Goal: Task Accomplishment & Management: Manage account settings

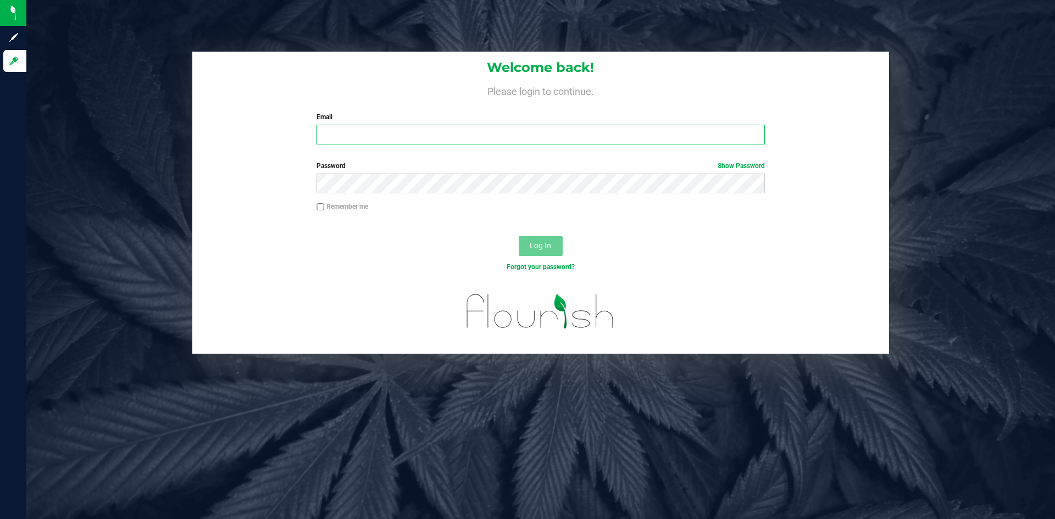
type input "amberstewart@caviargold.com"
click at [530, 194] on div "Password Show Password" at bounding box center [540, 181] width 697 height 41
click at [545, 237] on button "Log In" at bounding box center [541, 246] width 44 height 20
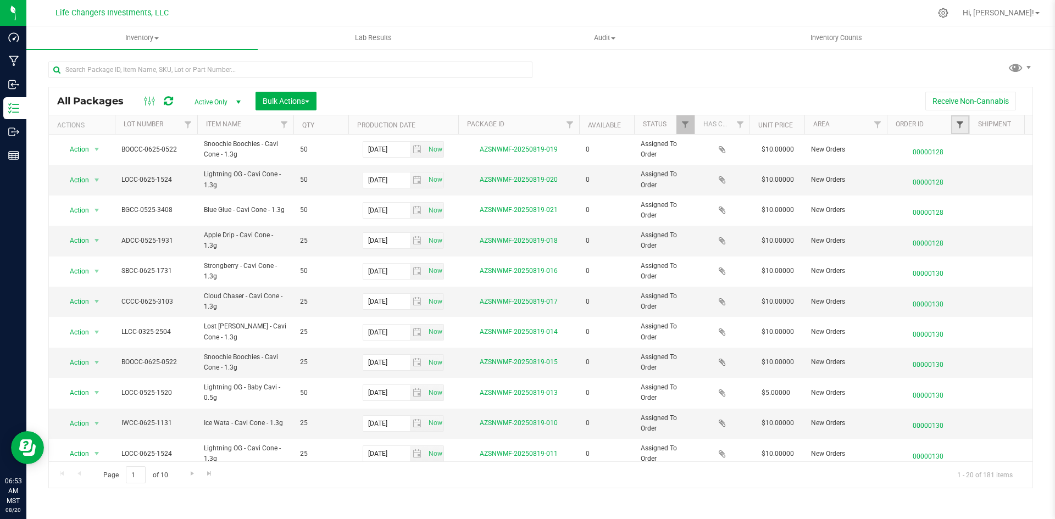
click at [960, 121] on span "Filter" at bounding box center [959, 124] width 9 height 9
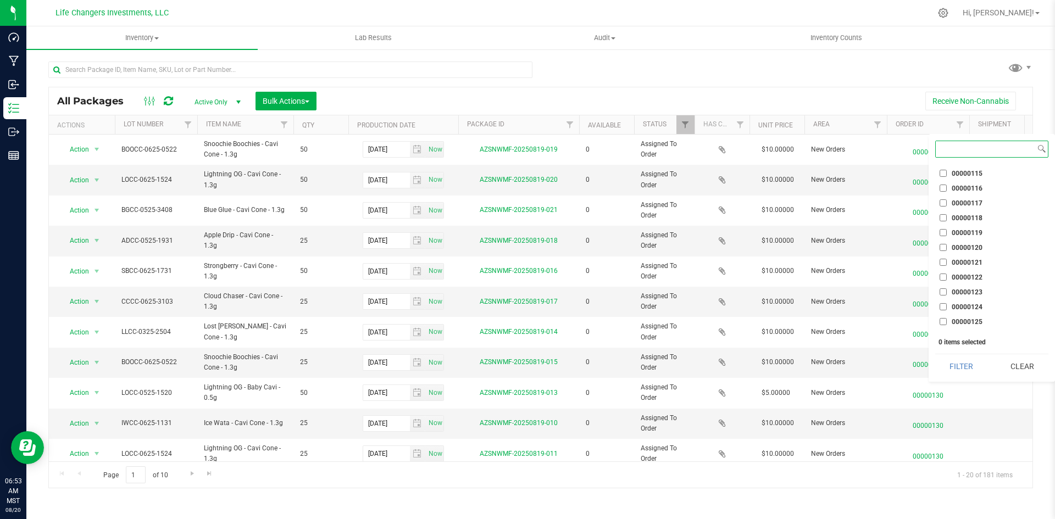
scroll to position [959, 0]
click at [941, 325] on input "00000130" at bounding box center [942, 324] width 7 height 7
checkbox input "true"
click at [959, 370] on button "Filter" at bounding box center [961, 366] width 53 height 24
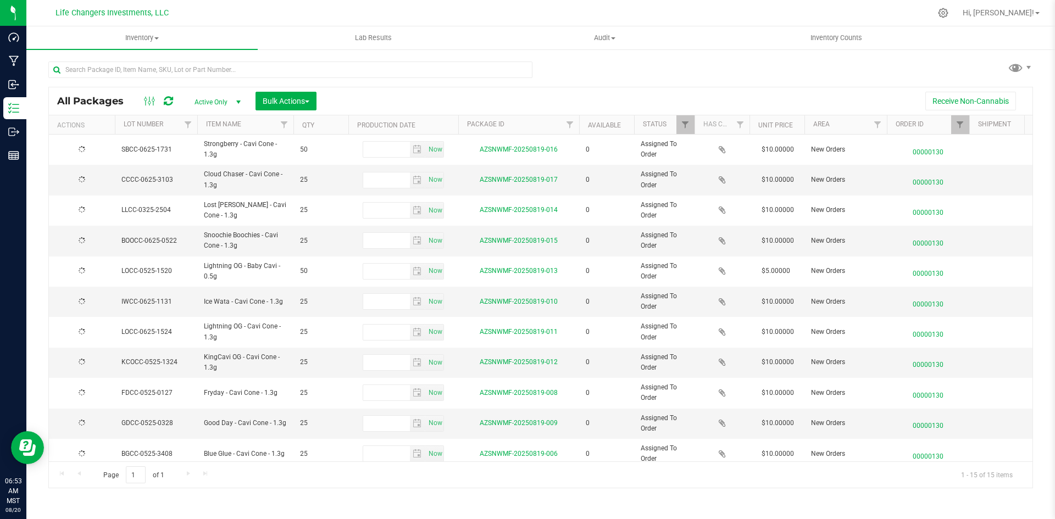
type input "[DATE]"
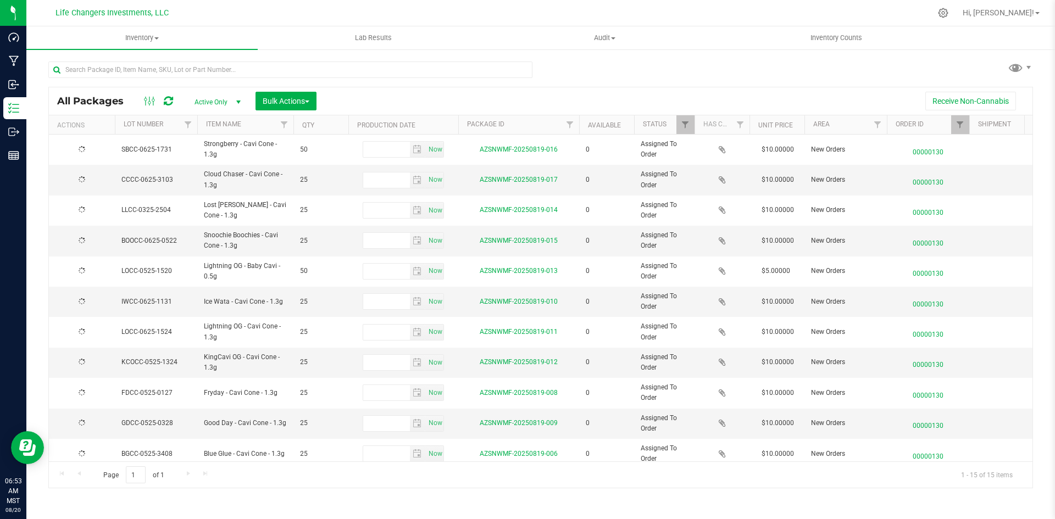
type input "[DATE]"
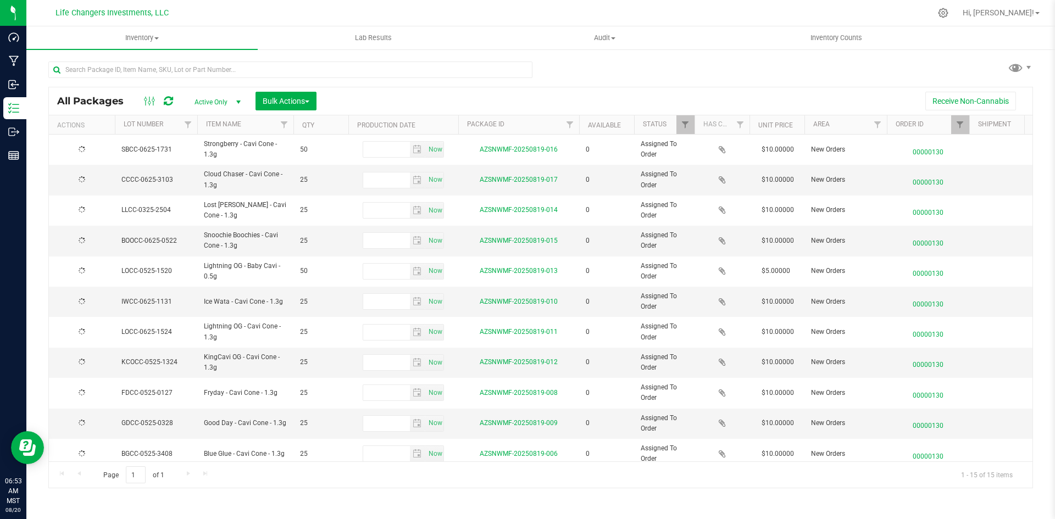
type input "[DATE]"
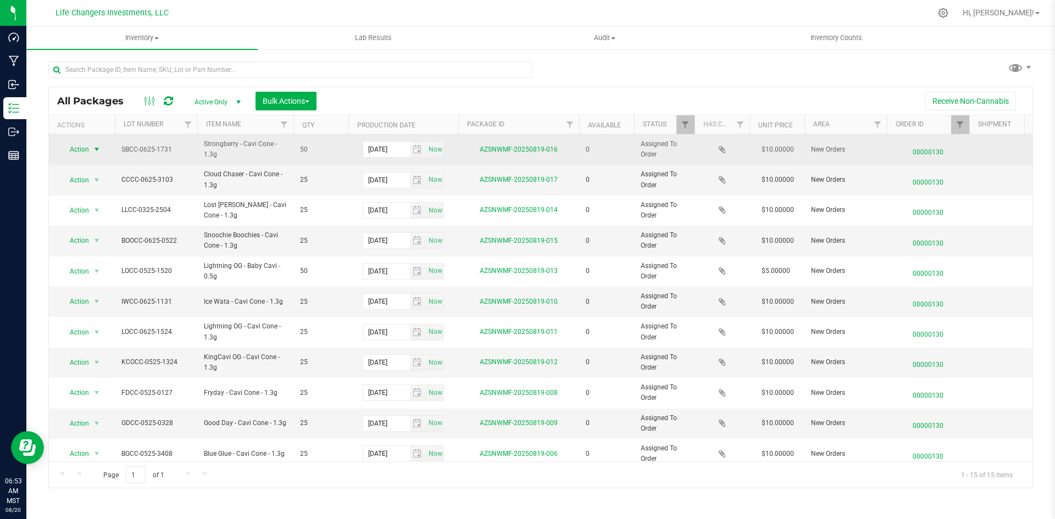
click at [91, 151] on span "select" at bounding box center [97, 149] width 14 height 15
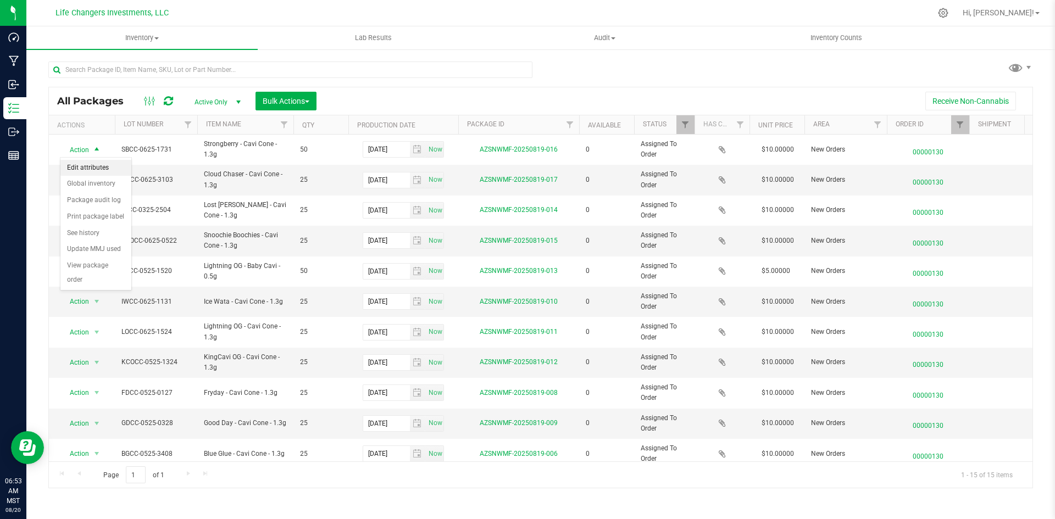
click at [103, 165] on li "Edit attributes" at bounding box center [95, 168] width 71 height 16
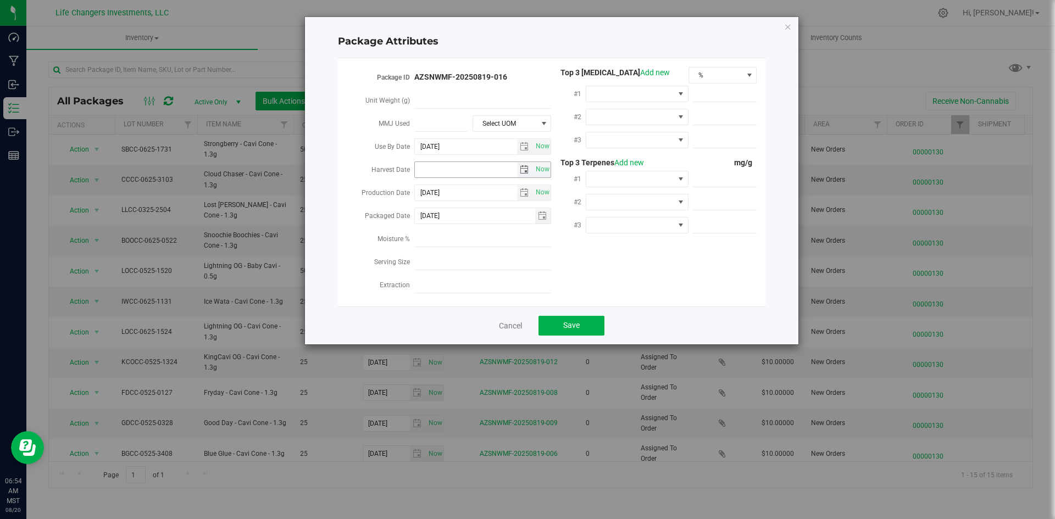
click at [523, 169] on span "select" at bounding box center [524, 169] width 9 height 9
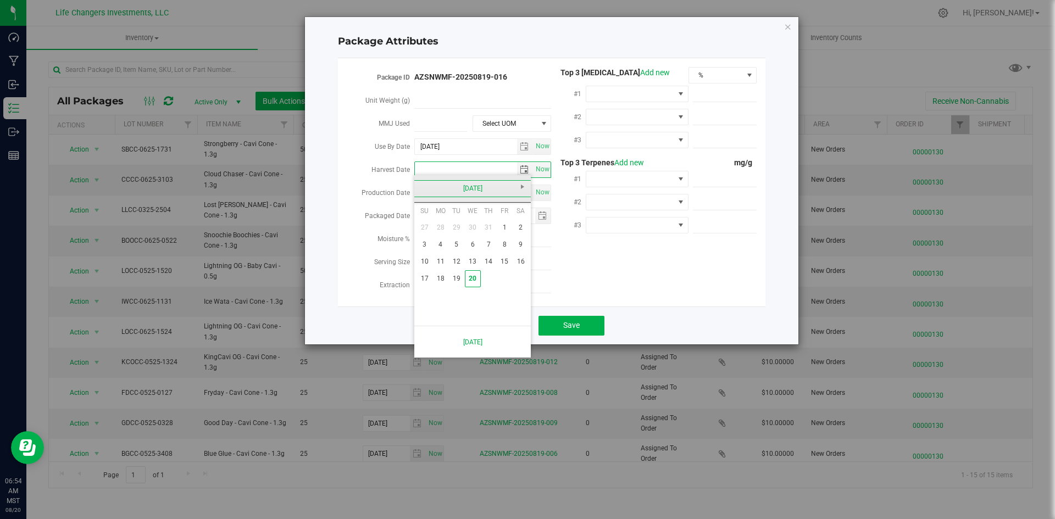
click at [427, 191] on link "[DATE]" at bounding box center [473, 188] width 118 height 17
click at [427, 191] on link "2025" at bounding box center [473, 188] width 118 height 17
click at [521, 190] on link "2020-2025" at bounding box center [473, 188] width 118 height 17
click at [512, 216] on link "2020 - 2025" at bounding box center [514, 218] width 28 height 28
click at [472, 248] on link "2024" at bounding box center [458, 250] width 28 height 28
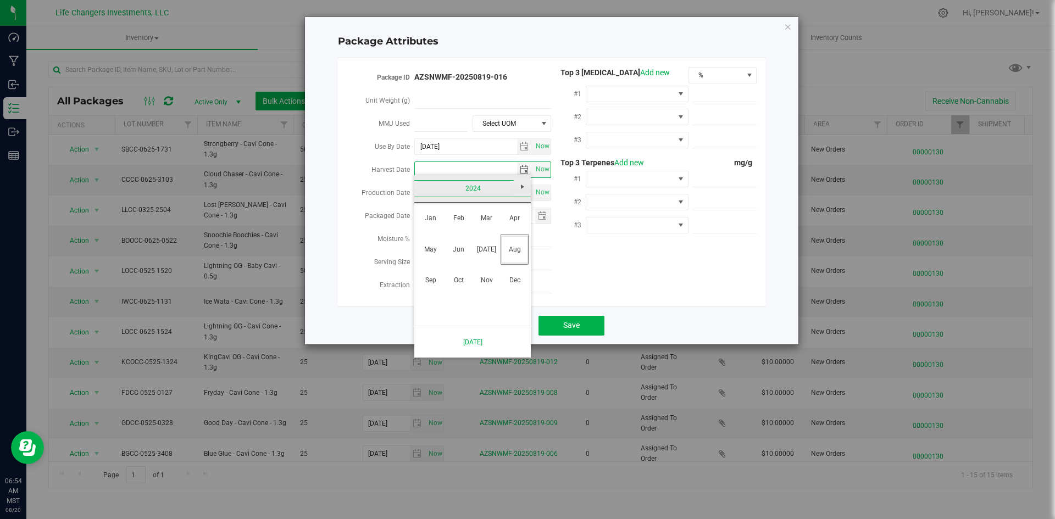
click at [517, 193] on link "Next" at bounding box center [522, 186] width 17 height 17
click at [507, 218] on link "Apr" at bounding box center [514, 218] width 28 height 28
click at [471, 229] on link "2" at bounding box center [473, 227] width 16 height 17
type input "[DATE]"
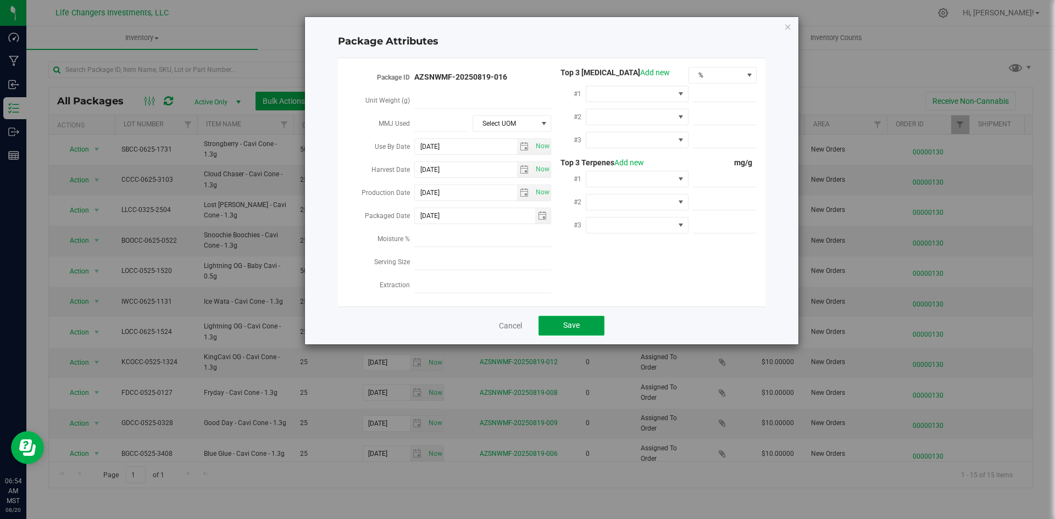
click at [576, 322] on span "Save" at bounding box center [571, 325] width 16 height 9
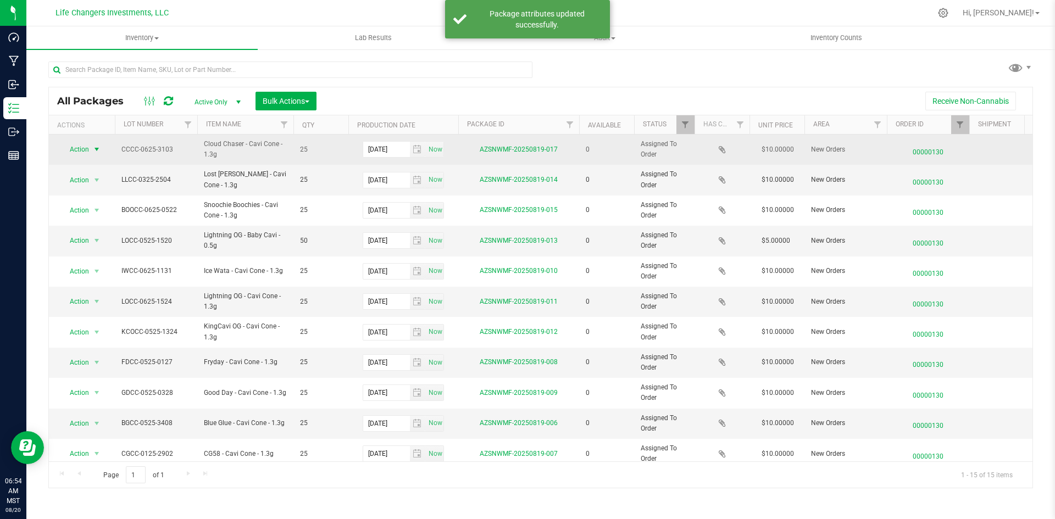
click at [91, 148] on span "select" at bounding box center [97, 149] width 14 height 15
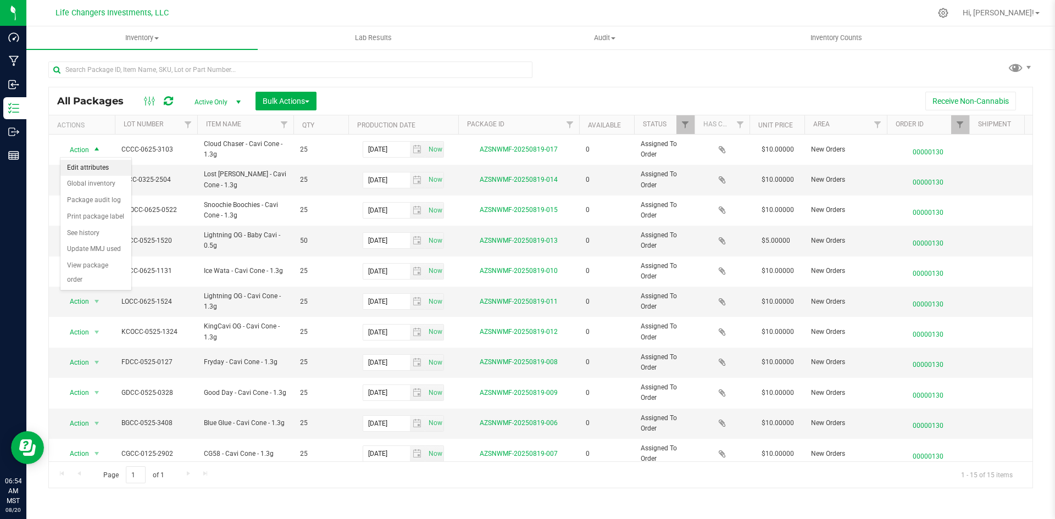
click at [97, 166] on li "Edit attributes" at bounding box center [95, 168] width 71 height 16
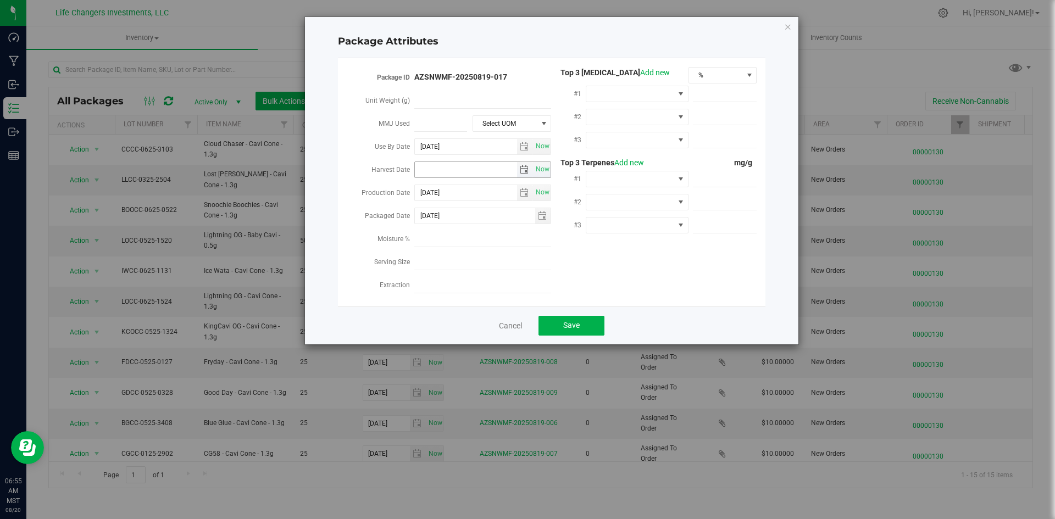
click at [522, 167] on span "select" at bounding box center [524, 169] width 9 height 9
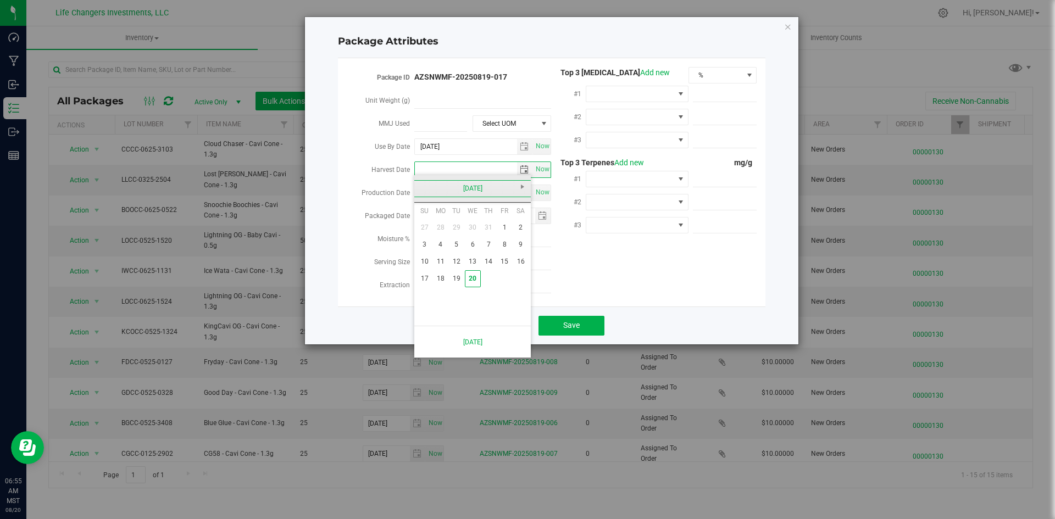
click at [423, 190] on link "[DATE]" at bounding box center [473, 188] width 118 height 17
click at [510, 218] on link "Apr" at bounding box center [514, 218] width 28 height 28
click at [474, 229] on link "2" at bounding box center [473, 227] width 16 height 17
type input "[DATE]"
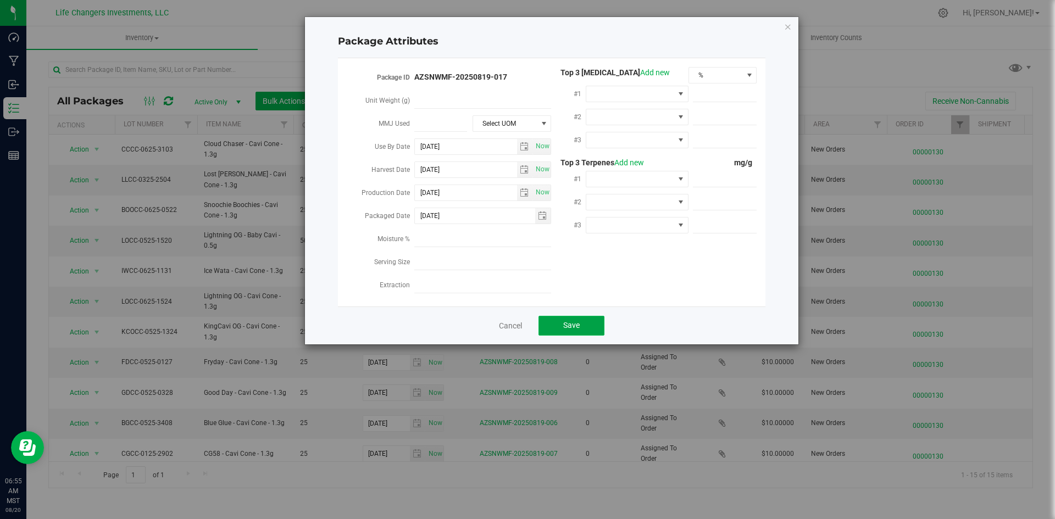
click at [587, 320] on button "Save" at bounding box center [571, 326] width 66 height 20
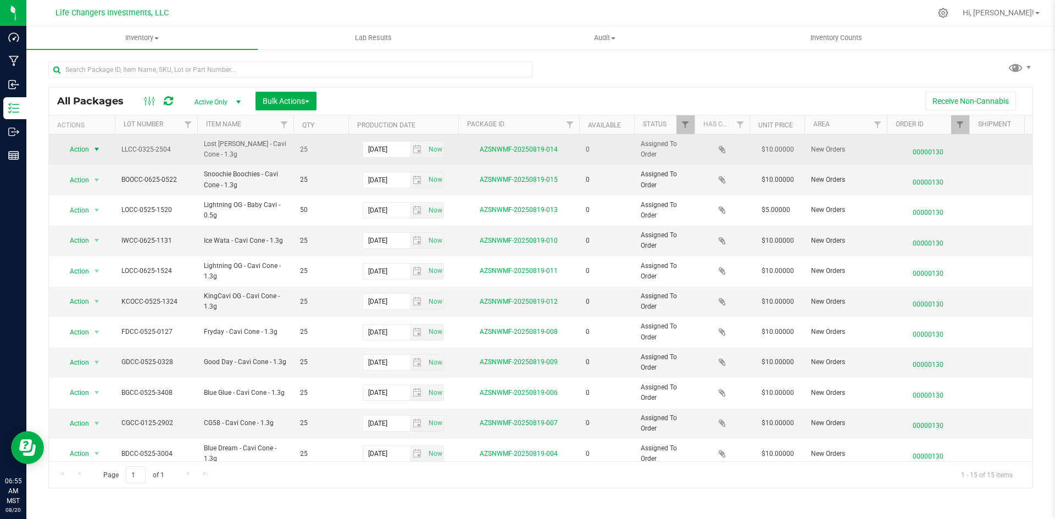
click at [97, 151] on span "select" at bounding box center [96, 149] width 9 height 9
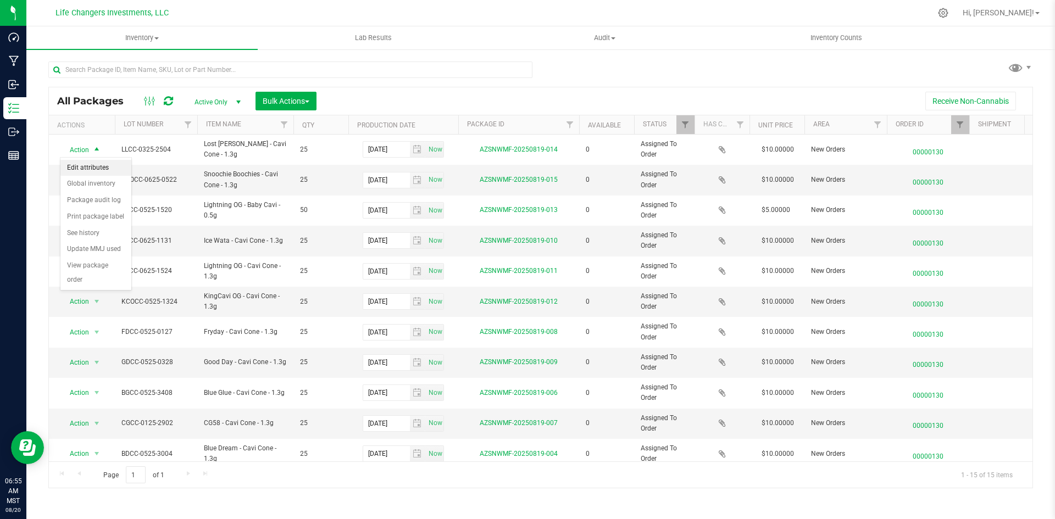
click at [99, 171] on li "Edit attributes" at bounding box center [95, 168] width 71 height 16
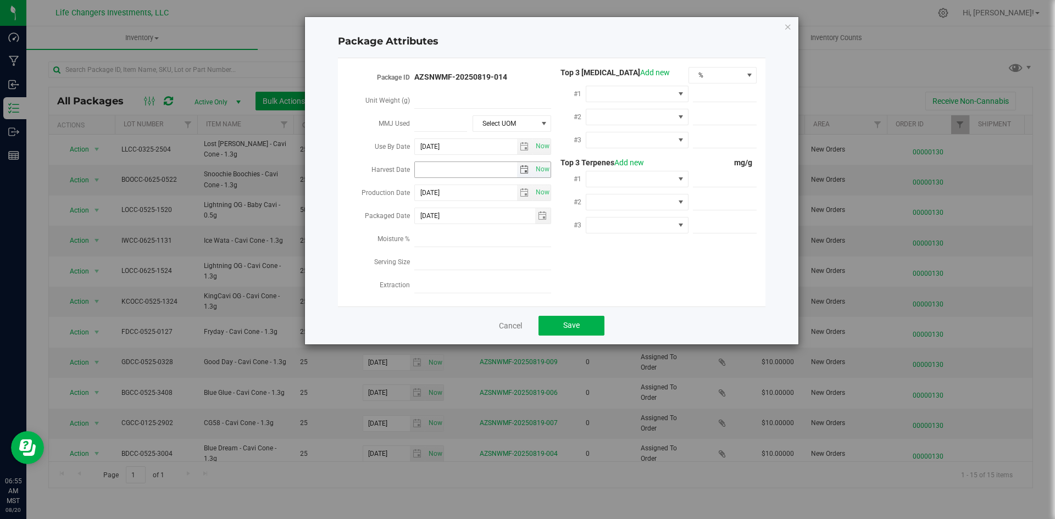
click at [525, 166] on span "select" at bounding box center [524, 169] width 9 height 9
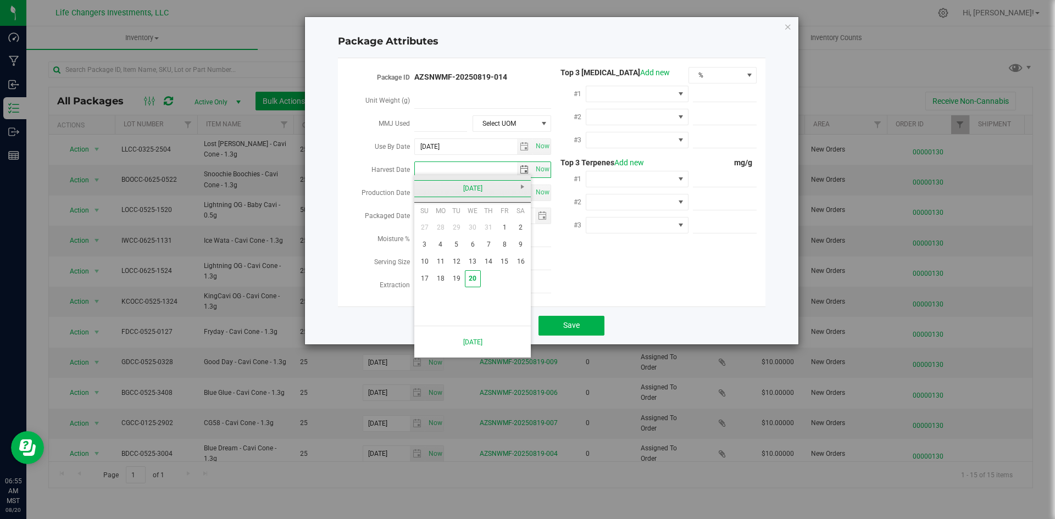
click at [435, 188] on link "[DATE]" at bounding box center [473, 188] width 118 height 17
click at [463, 219] on link "Feb" at bounding box center [458, 218] width 28 height 28
click at [426, 244] on link "2" at bounding box center [424, 244] width 16 height 17
type input "2025-02-02"
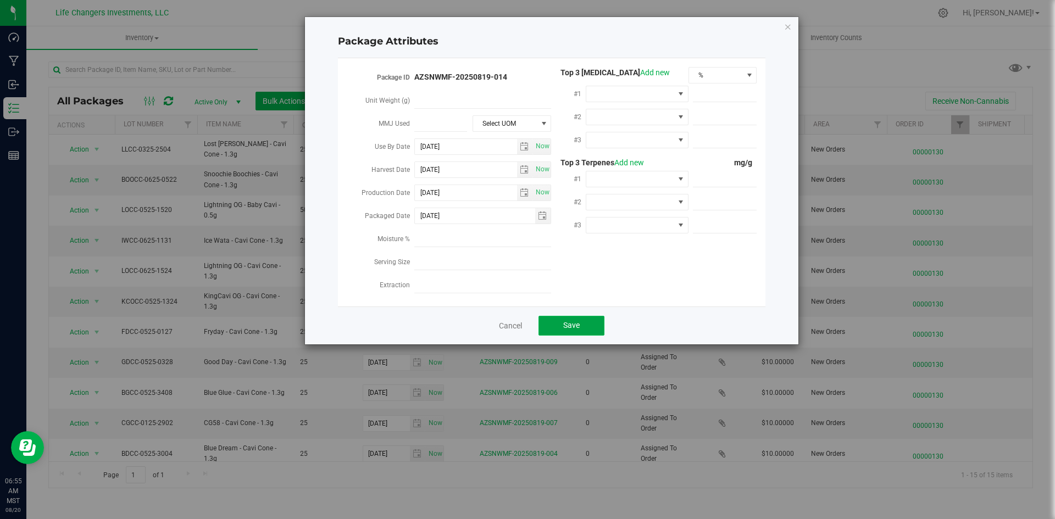
click at [558, 322] on button "Save" at bounding box center [571, 326] width 66 height 20
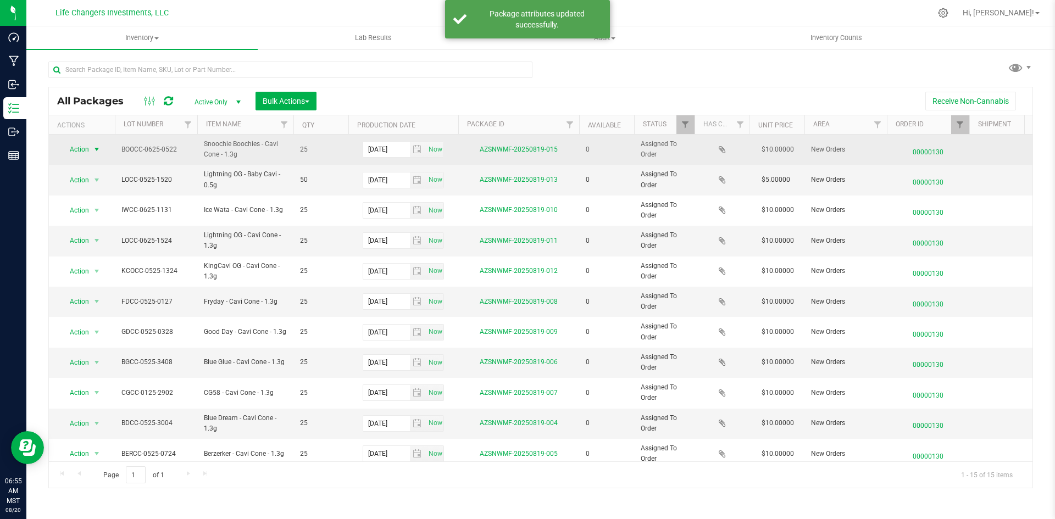
click at [94, 149] on span "select" at bounding box center [96, 149] width 9 height 9
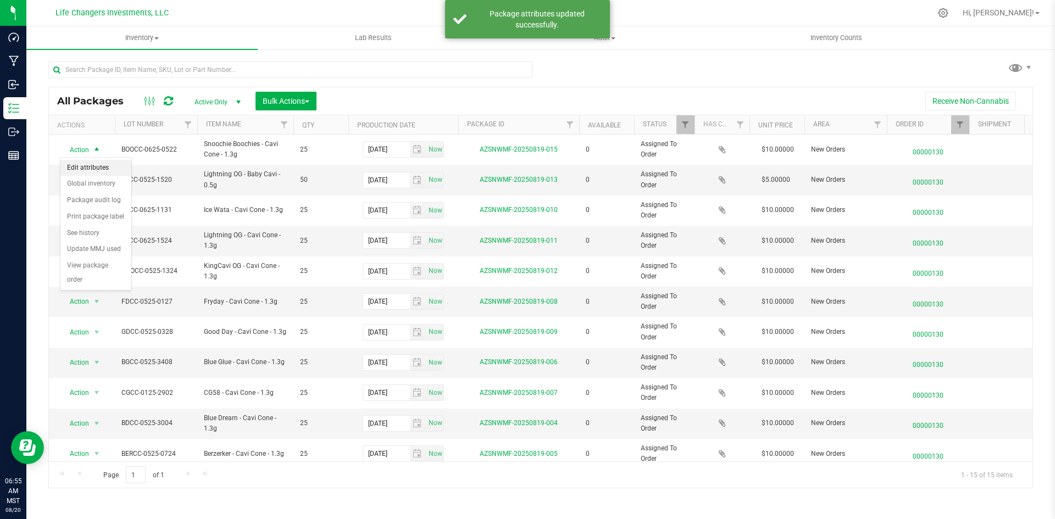
click at [99, 168] on li "Edit attributes" at bounding box center [95, 168] width 71 height 16
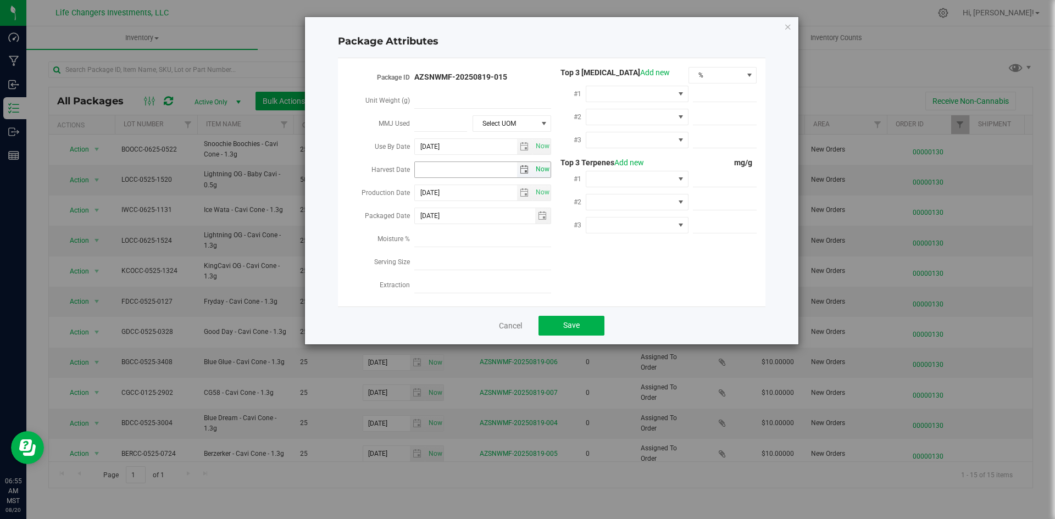
click at [533, 168] on span "Now" at bounding box center [542, 169] width 19 height 16
click at [523, 168] on span "select" at bounding box center [524, 169] width 9 height 9
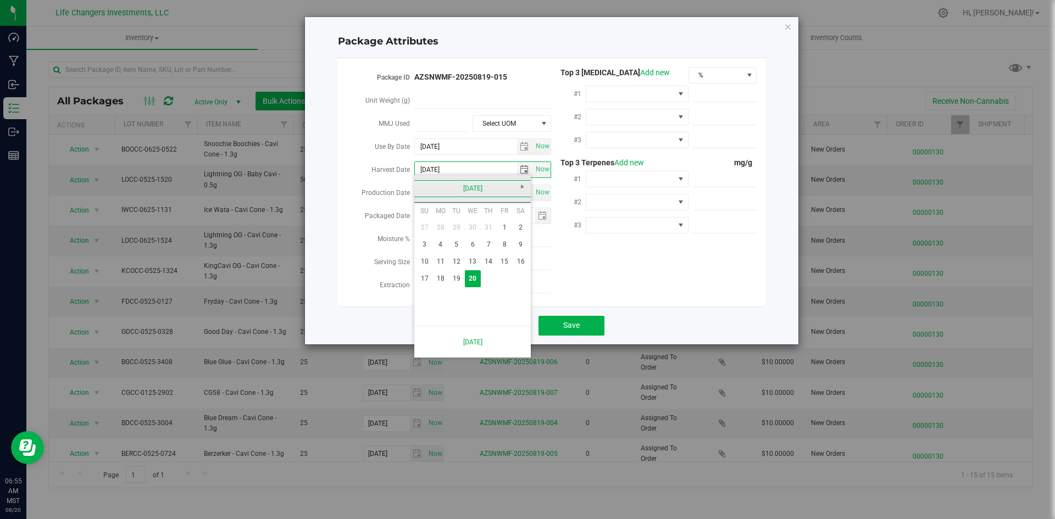
click at [424, 183] on link "[DATE]" at bounding box center [473, 188] width 118 height 17
click at [512, 218] on link "Apr" at bounding box center [514, 218] width 28 height 28
click at [473, 227] on link "2" at bounding box center [473, 227] width 16 height 17
type input "[DATE]"
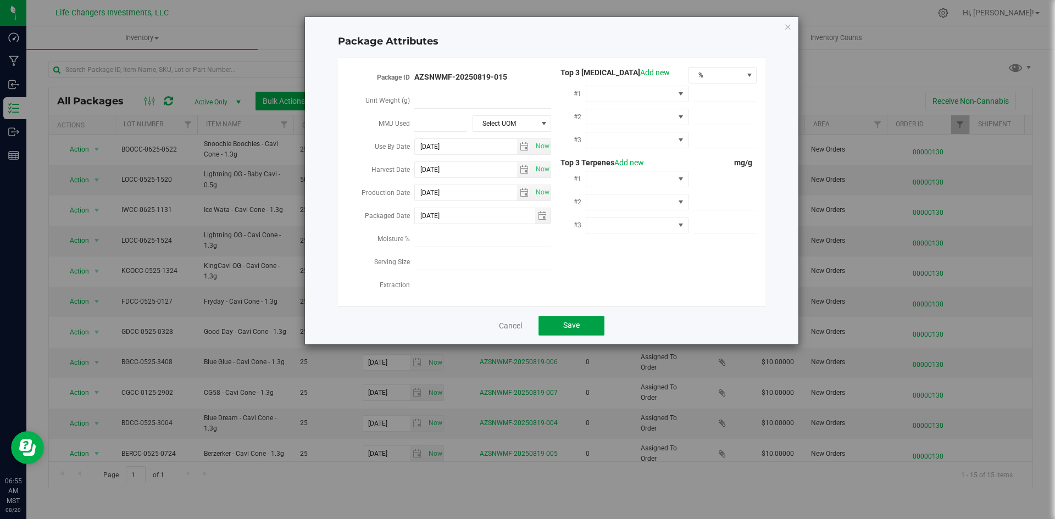
click at [545, 321] on button "Save" at bounding box center [571, 326] width 66 height 20
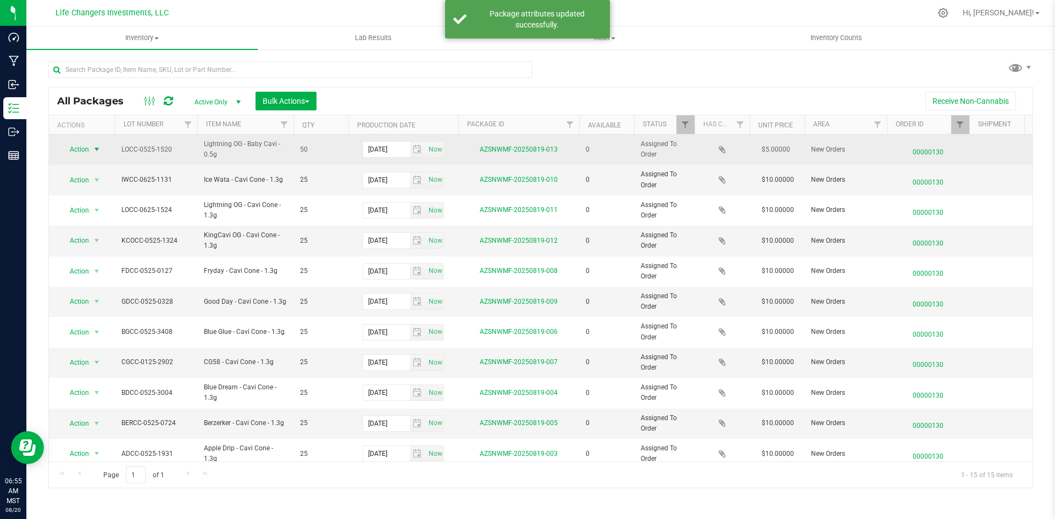
click at [91, 156] on span "select" at bounding box center [97, 149] width 14 height 15
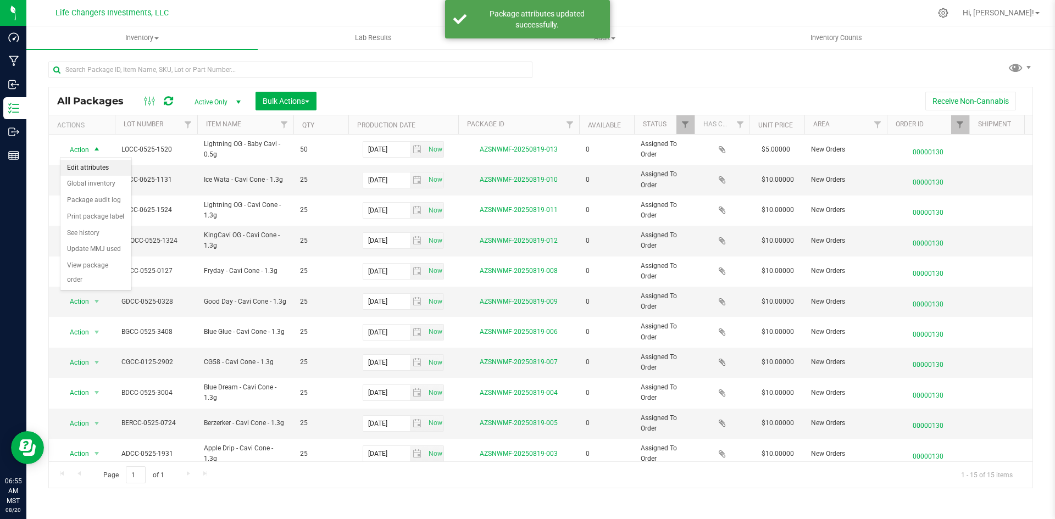
click at [100, 164] on li "Edit attributes" at bounding box center [95, 168] width 71 height 16
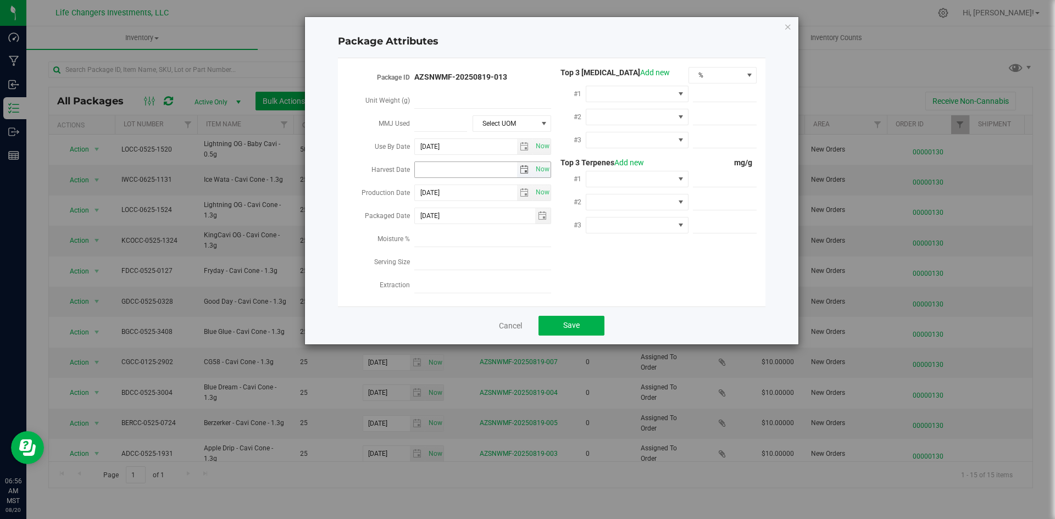
click at [525, 170] on span "select" at bounding box center [524, 169] width 9 height 9
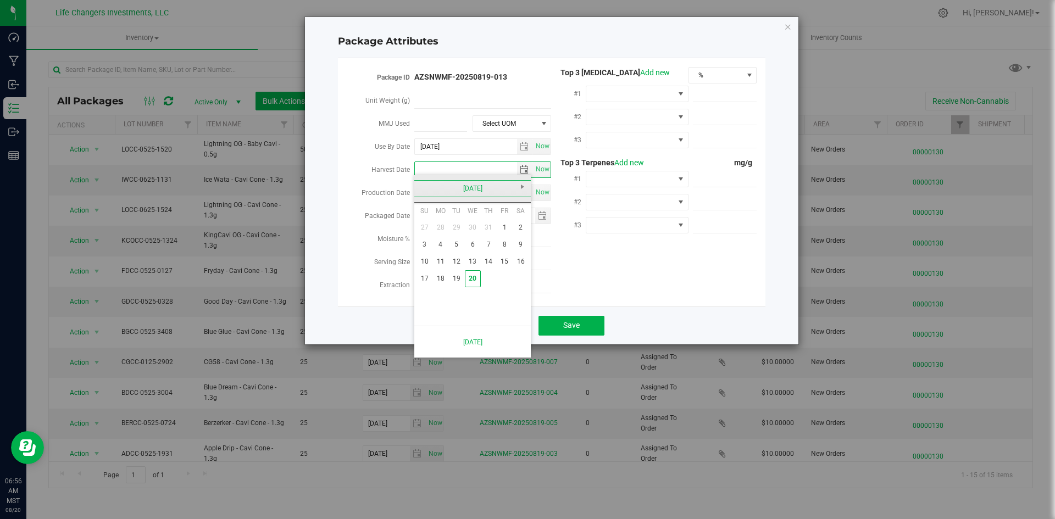
click at [418, 189] on link "[DATE]" at bounding box center [473, 188] width 118 height 17
click at [457, 219] on link "Feb" at bounding box center [458, 218] width 28 height 28
click at [486, 258] on link "13" at bounding box center [489, 261] width 16 height 17
type input "2025-02-13"
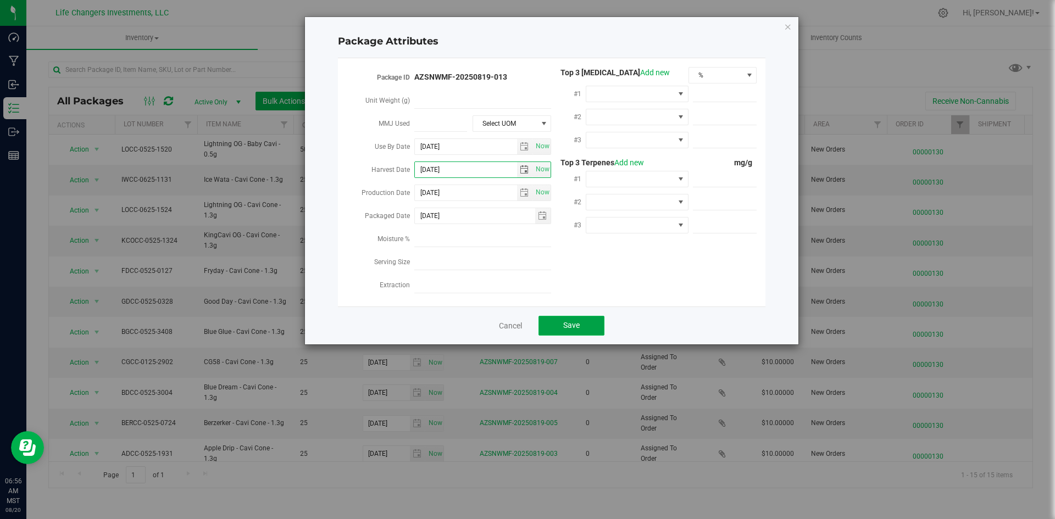
click at [570, 321] on span "Save" at bounding box center [571, 325] width 16 height 9
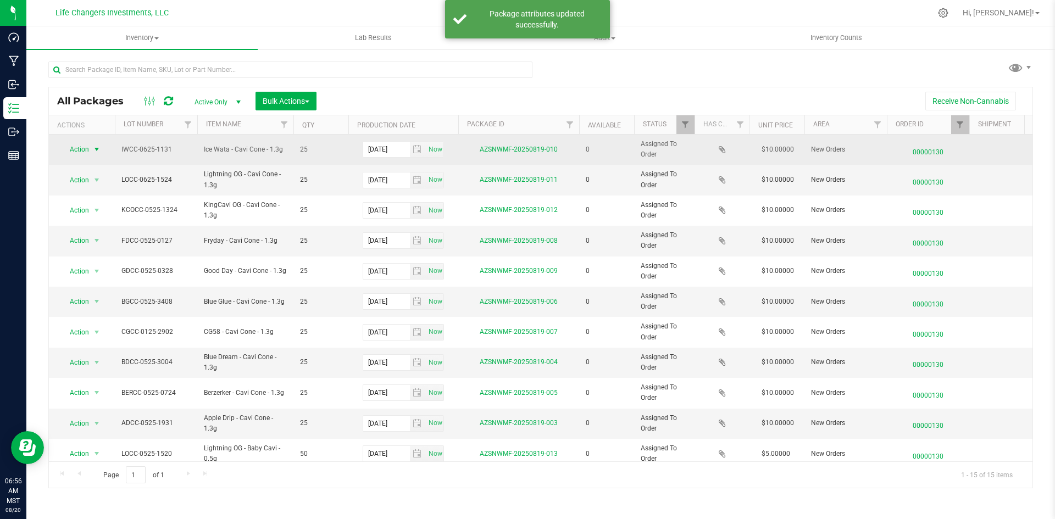
click at [80, 146] on span "Action" at bounding box center [75, 149] width 30 height 15
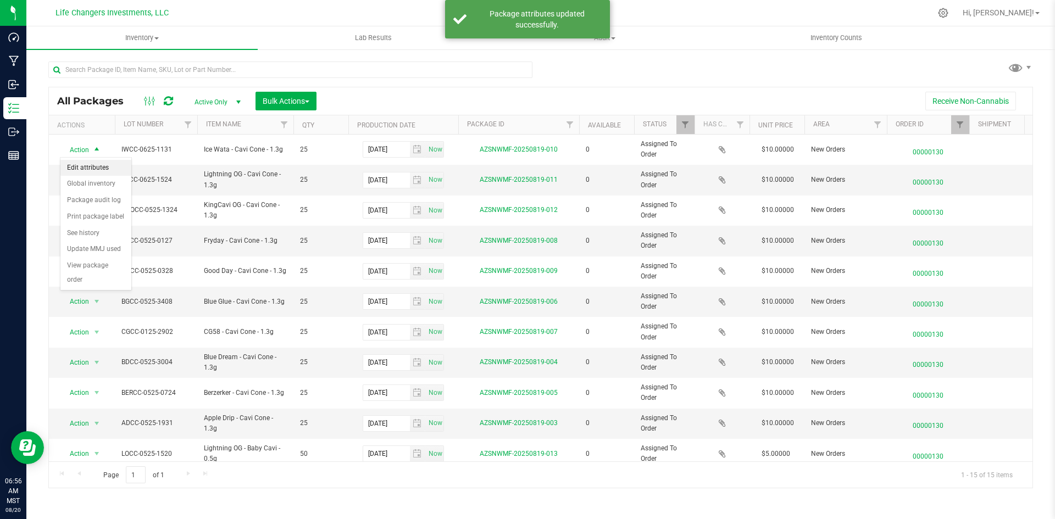
click at [92, 170] on li "Edit attributes" at bounding box center [95, 168] width 71 height 16
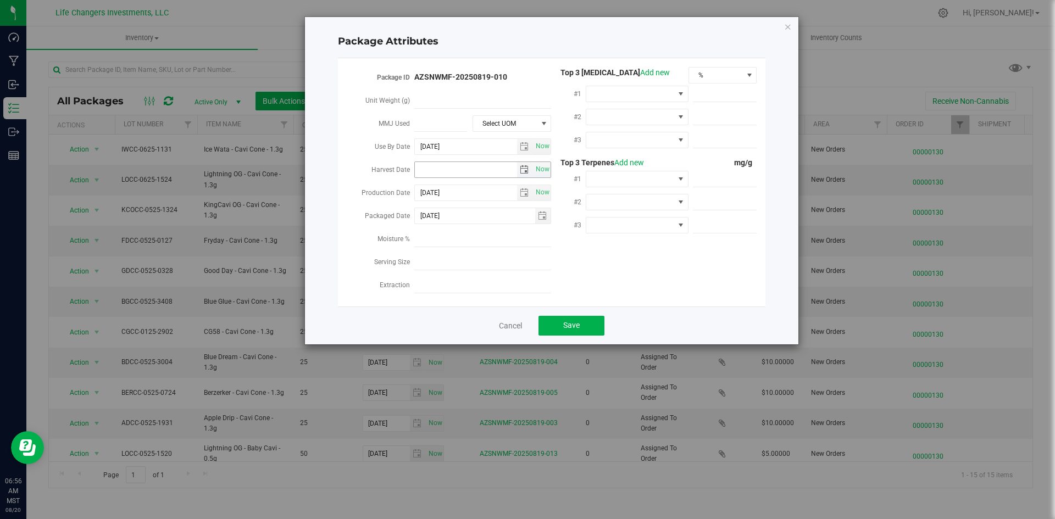
click at [524, 172] on span "select" at bounding box center [525, 169] width 16 height 15
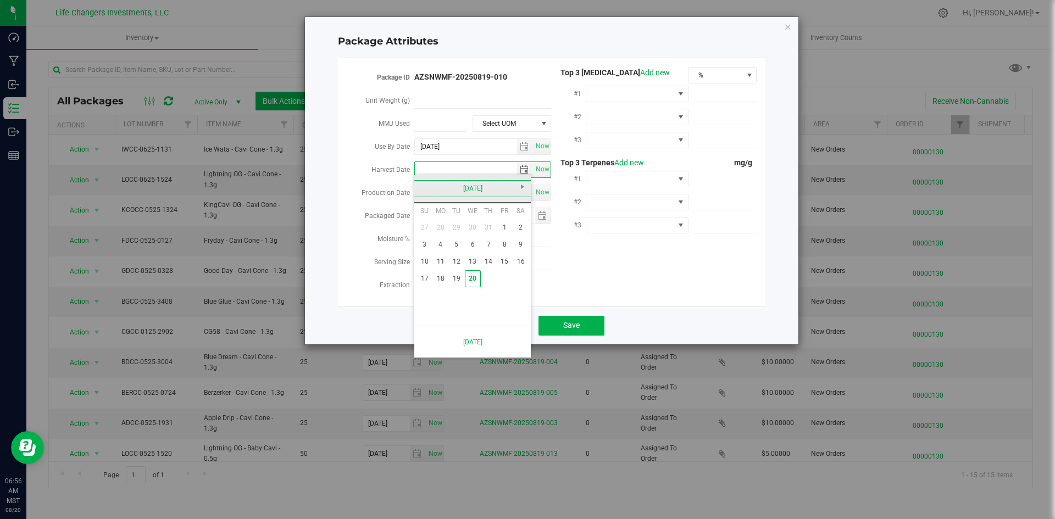
click at [430, 187] on link "[DATE]" at bounding box center [473, 188] width 118 height 17
click at [515, 216] on link "Apr" at bounding box center [514, 218] width 28 height 28
click at [477, 227] on link "2" at bounding box center [473, 227] width 16 height 17
type input "[DATE]"
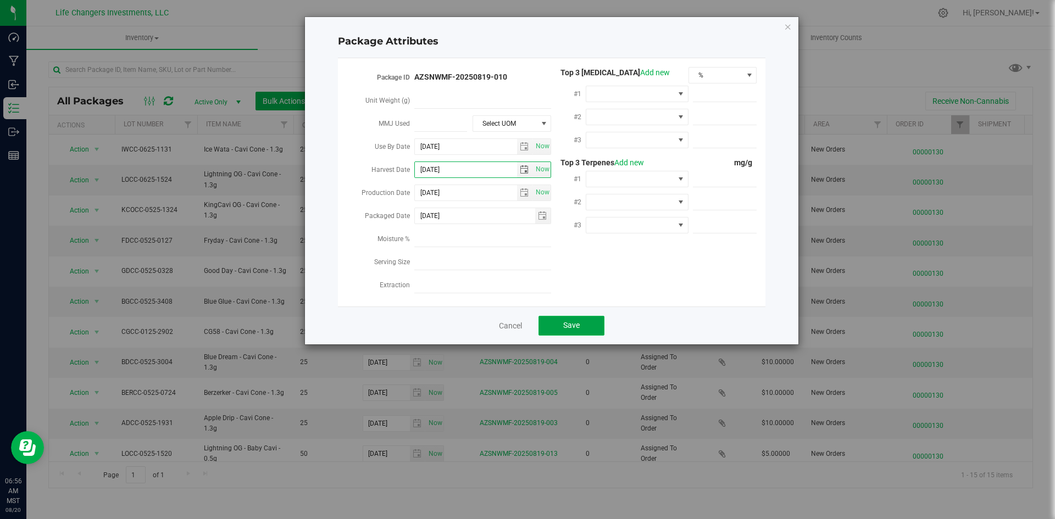
click at [573, 321] on span "Save" at bounding box center [571, 325] width 16 height 9
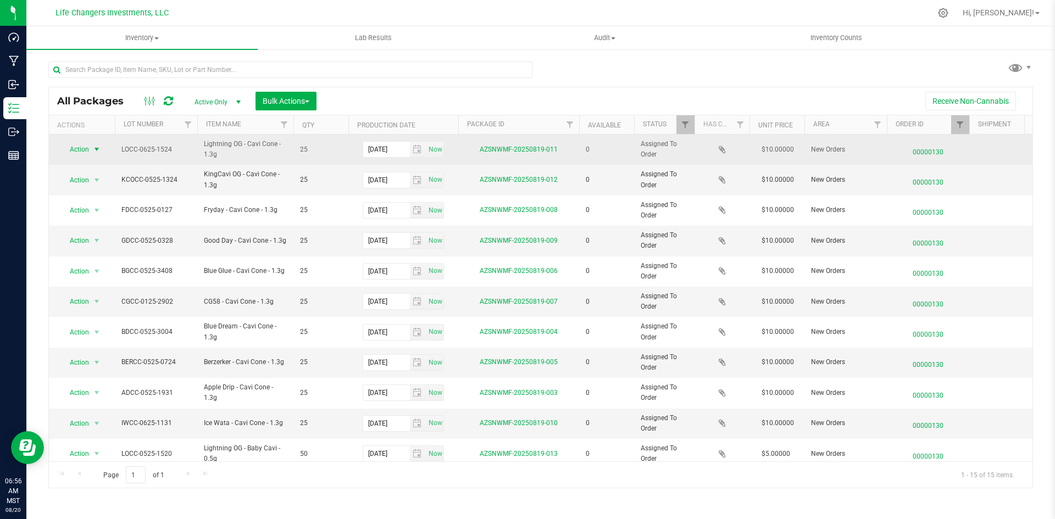
click at [85, 150] on span "Action" at bounding box center [75, 149] width 30 height 15
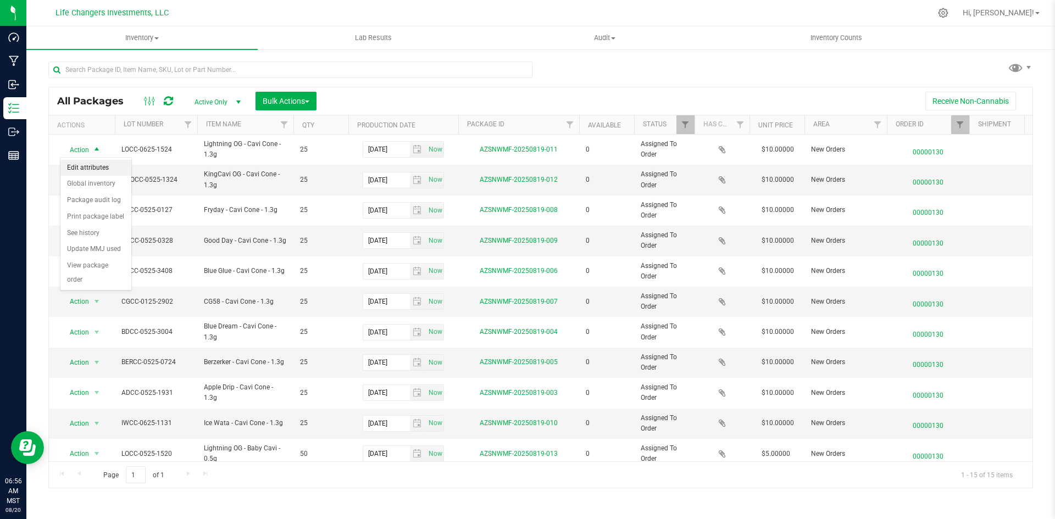
click at [91, 163] on li "Edit attributes" at bounding box center [95, 168] width 71 height 16
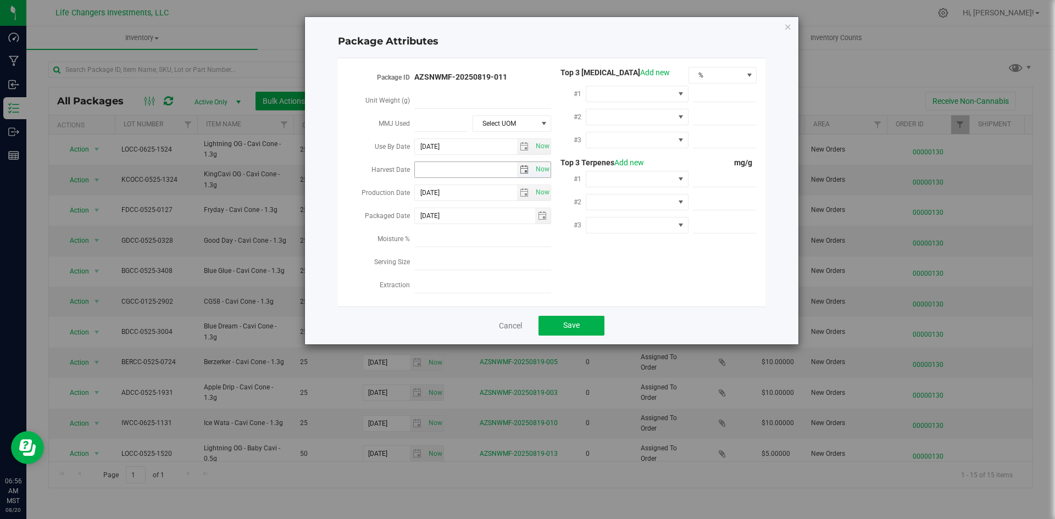
click at [529, 167] on span "select" at bounding box center [525, 169] width 16 height 15
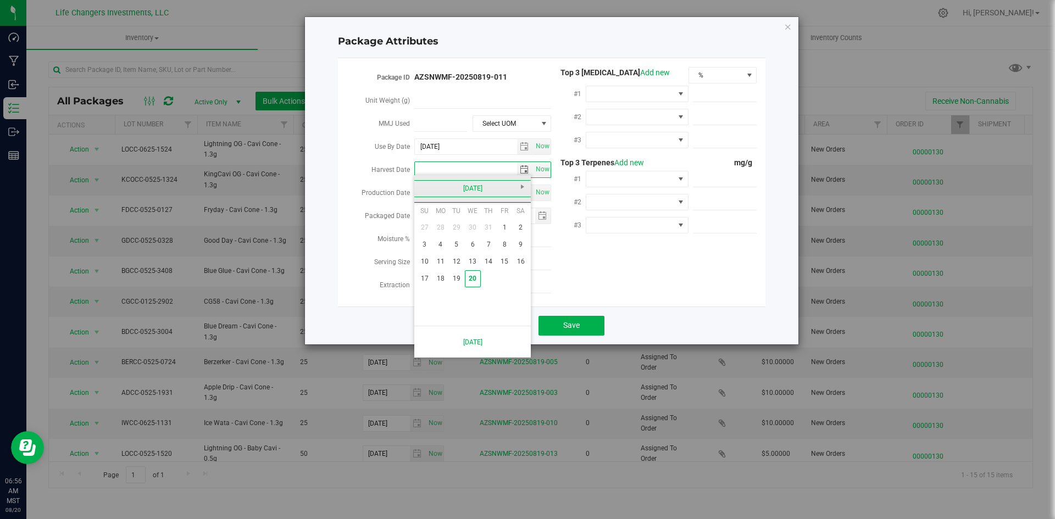
click at [420, 192] on link "[DATE]" at bounding box center [473, 188] width 118 height 17
click at [514, 222] on link "Apr" at bounding box center [514, 218] width 28 height 28
click at [470, 227] on link "2" at bounding box center [473, 227] width 16 height 17
type input "[DATE]"
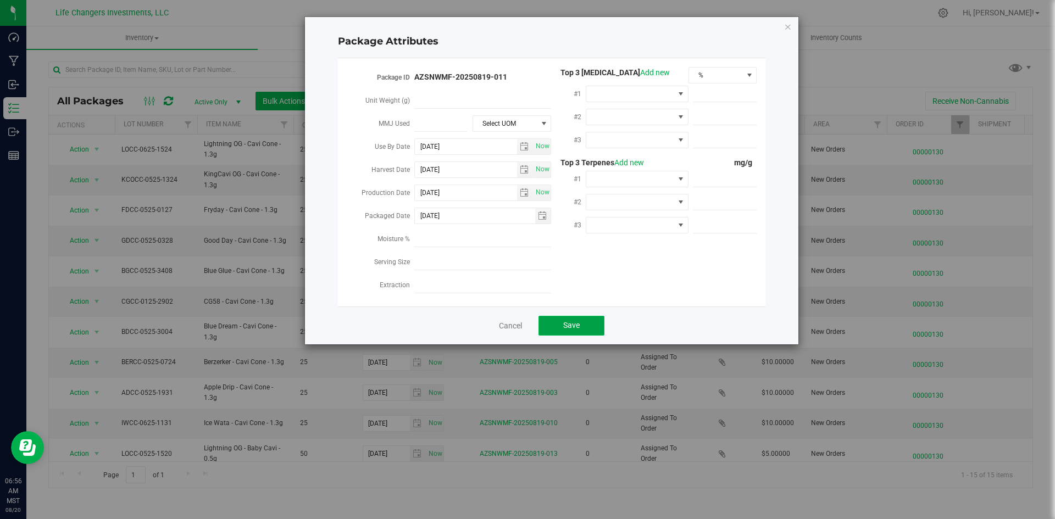
click at [566, 321] on span "Save" at bounding box center [571, 325] width 16 height 9
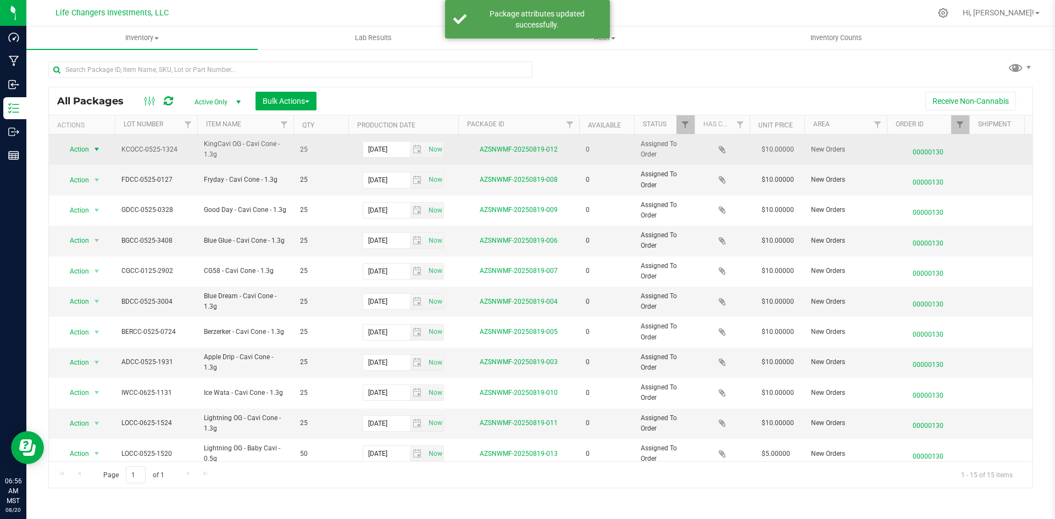
click at [101, 145] on span "select" at bounding box center [96, 149] width 9 height 9
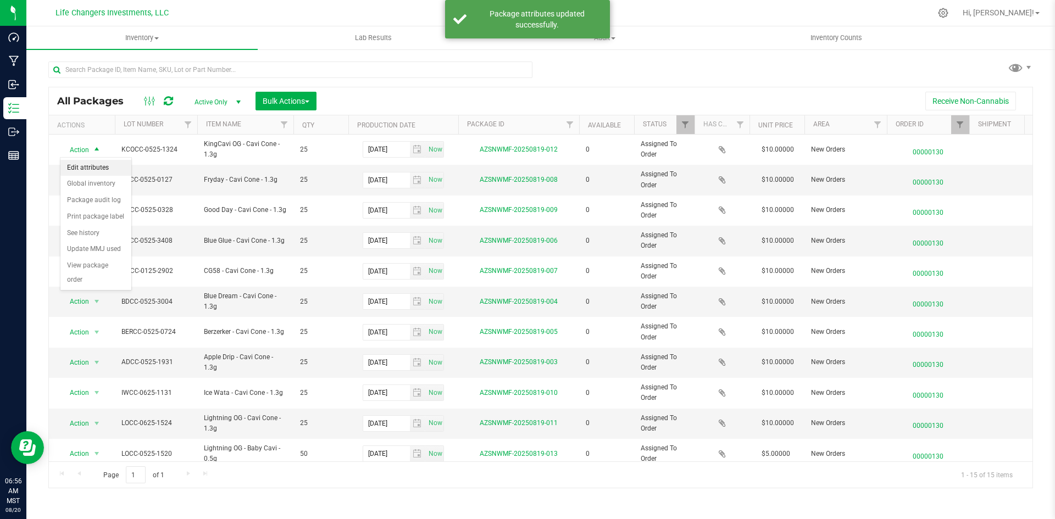
click at [116, 169] on li "Edit attributes" at bounding box center [95, 168] width 71 height 16
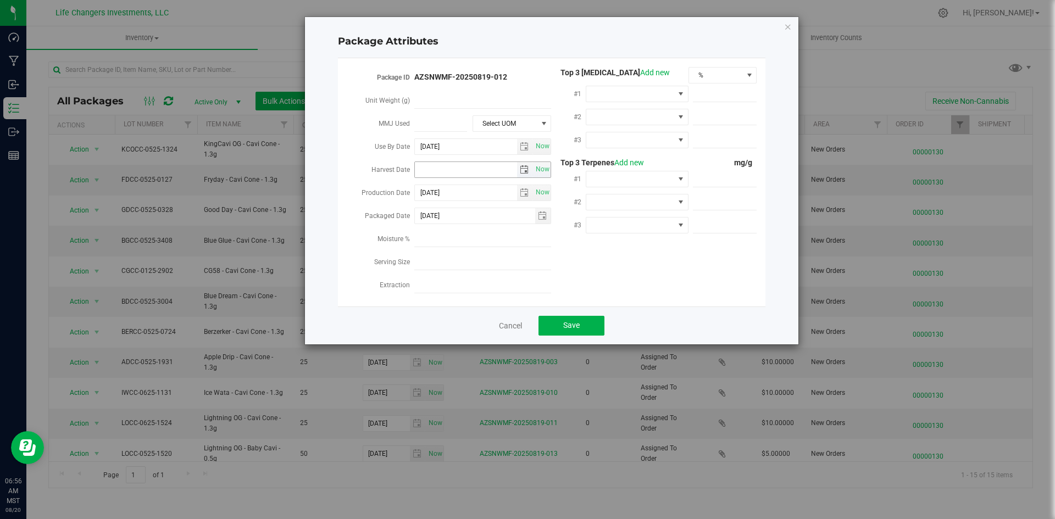
click at [523, 168] on span "select" at bounding box center [524, 169] width 9 height 9
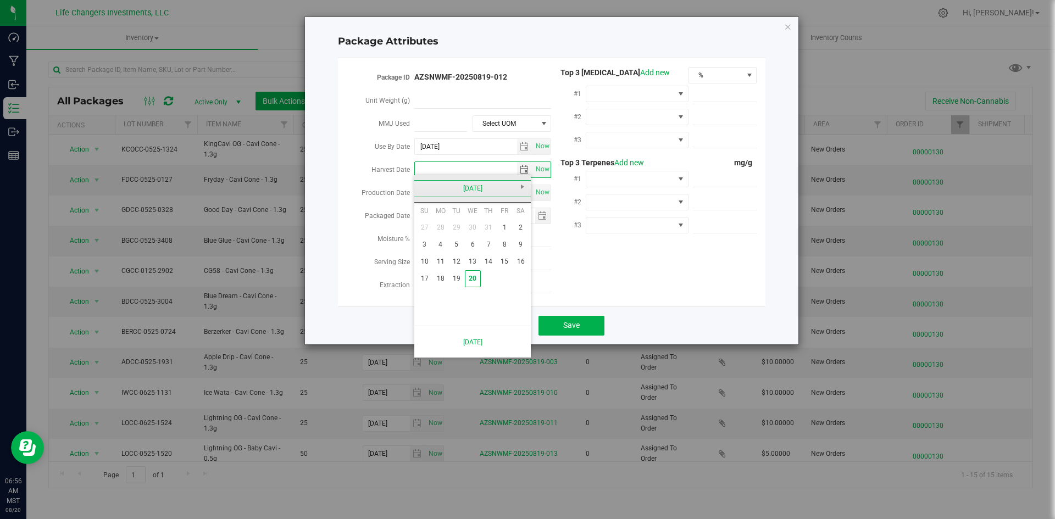
click at [431, 191] on link "[DATE]" at bounding box center [473, 188] width 118 height 17
click at [455, 220] on link "Feb" at bounding box center [458, 218] width 28 height 28
click at [475, 266] on link "12" at bounding box center [473, 261] width 16 height 17
type input "[DATE]"
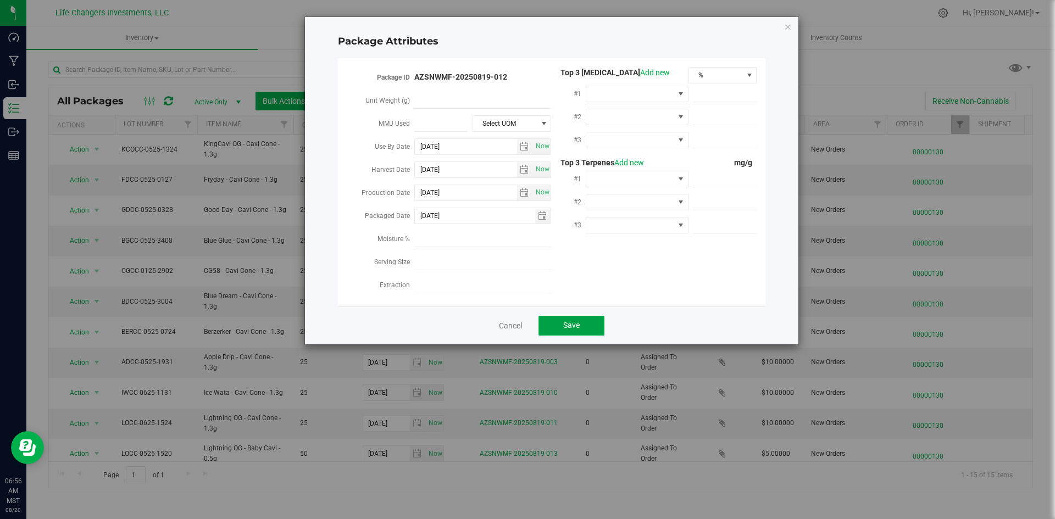
click at [568, 316] on button "Save" at bounding box center [571, 326] width 66 height 20
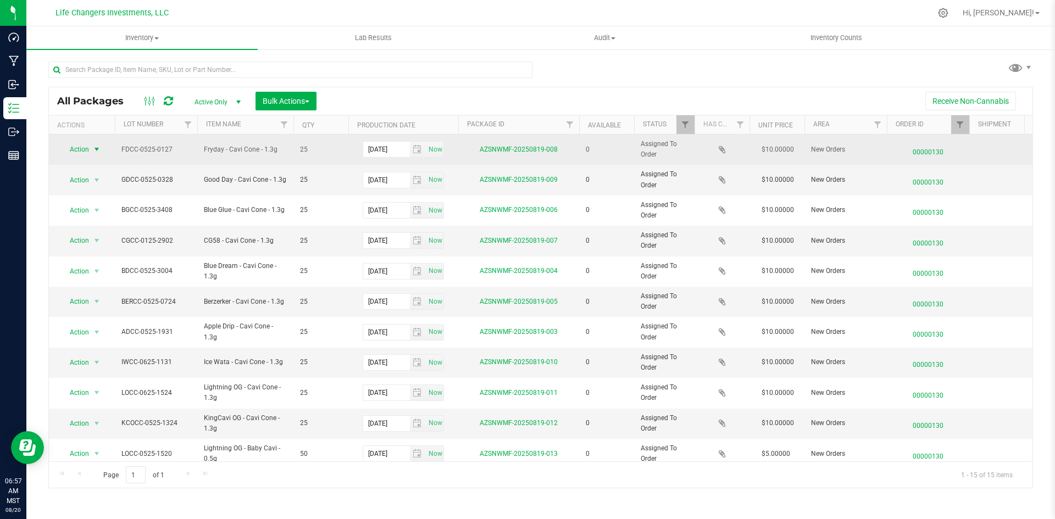
click at [91, 151] on span "select" at bounding box center [97, 149] width 14 height 15
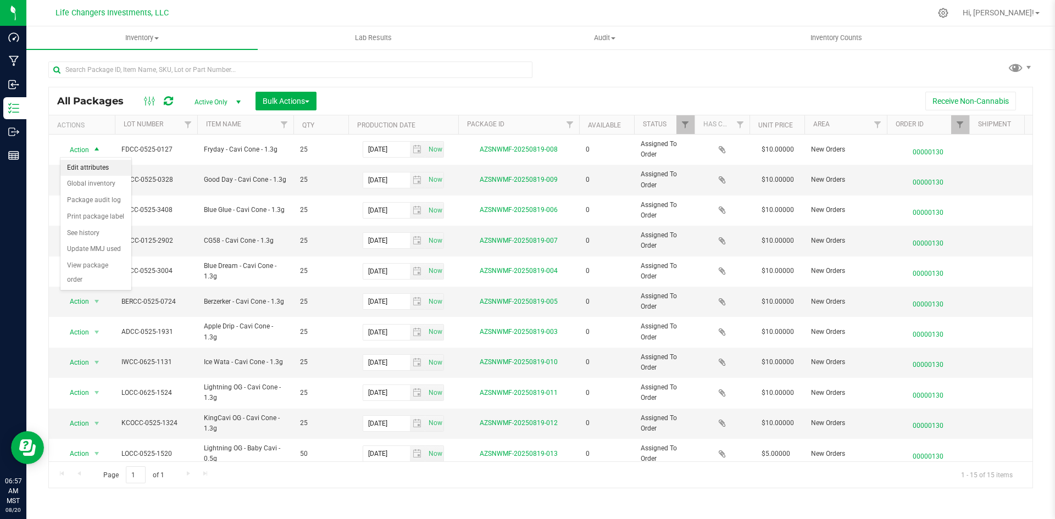
click at [109, 170] on li "Edit attributes" at bounding box center [95, 168] width 71 height 16
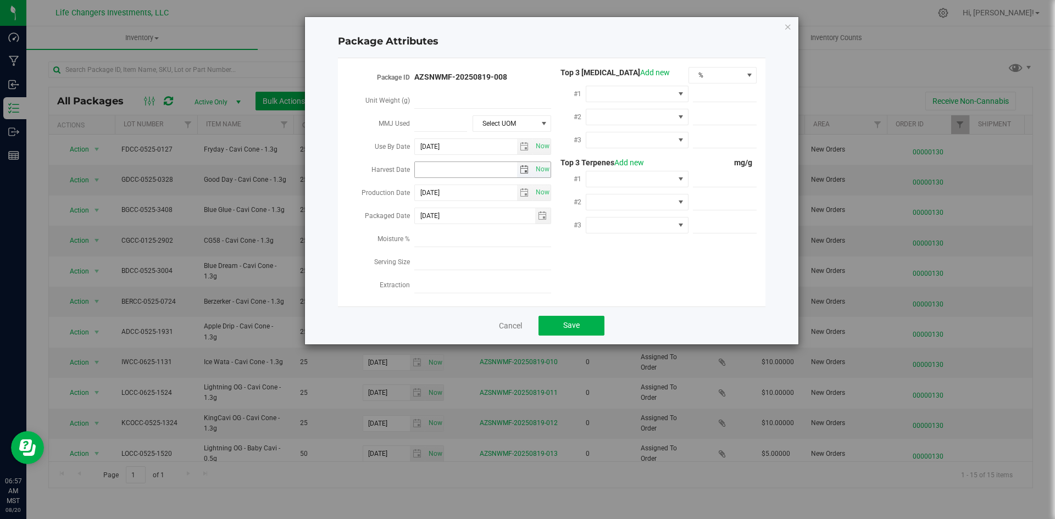
click at [522, 168] on span "select" at bounding box center [524, 169] width 9 height 9
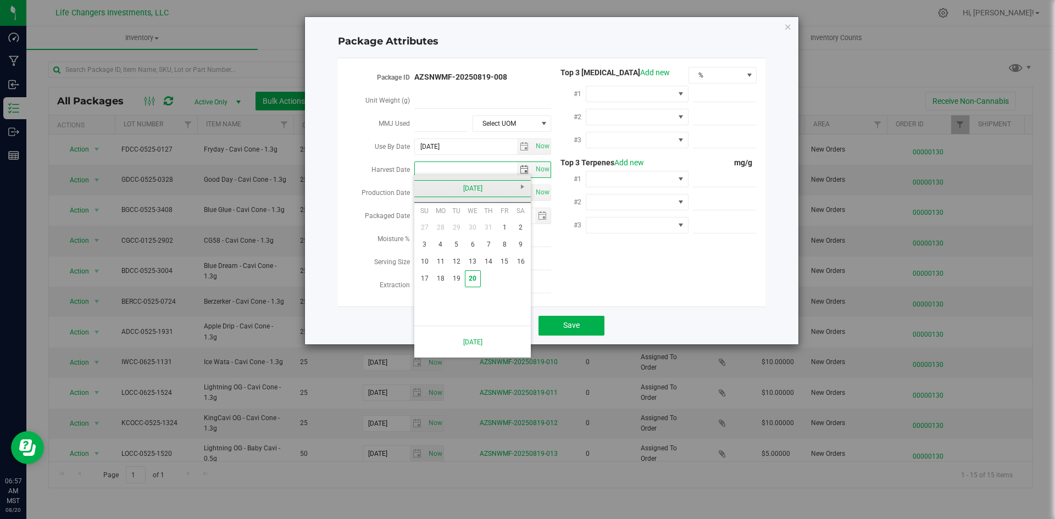
click at [429, 195] on link "[DATE]" at bounding box center [473, 188] width 118 height 17
click at [460, 222] on link "Feb" at bounding box center [458, 218] width 28 height 28
click at [475, 260] on link "12" at bounding box center [473, 261] width 16 height 17
type input "[DATE]"
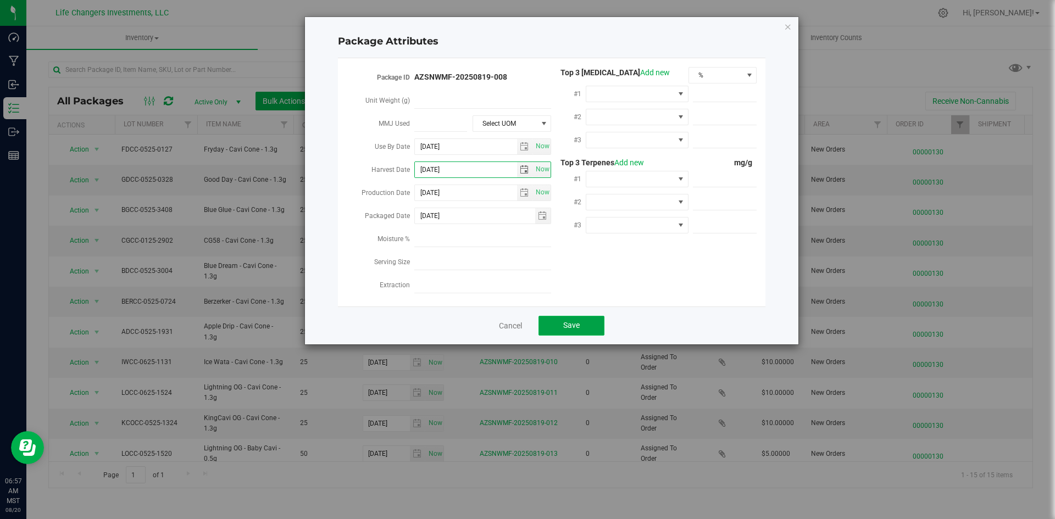
click at [567, 321] on span "Save" at bounding box center [571, 325] width 16 height 9
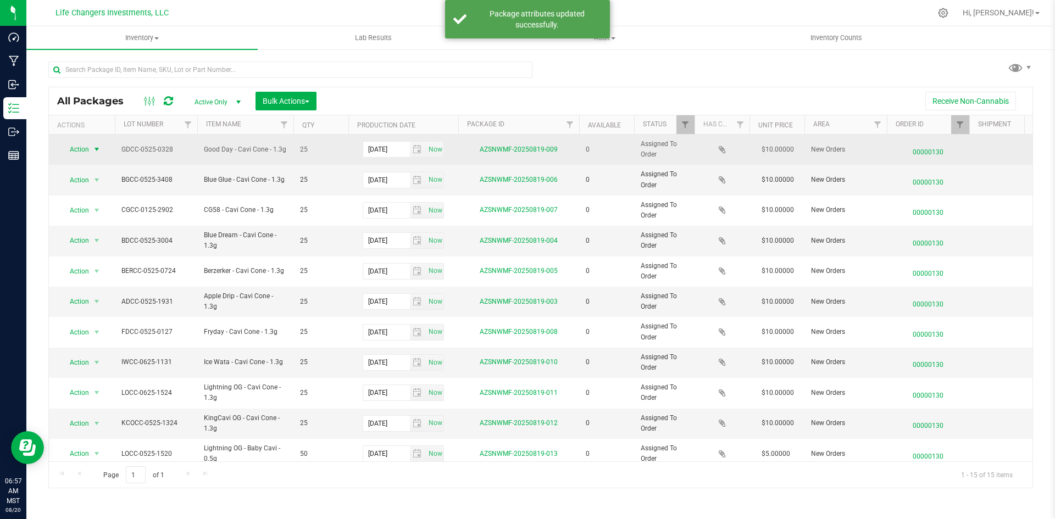
click at [87, 154] on span "Action" at bounding box center [75, 149] width 30 height 15
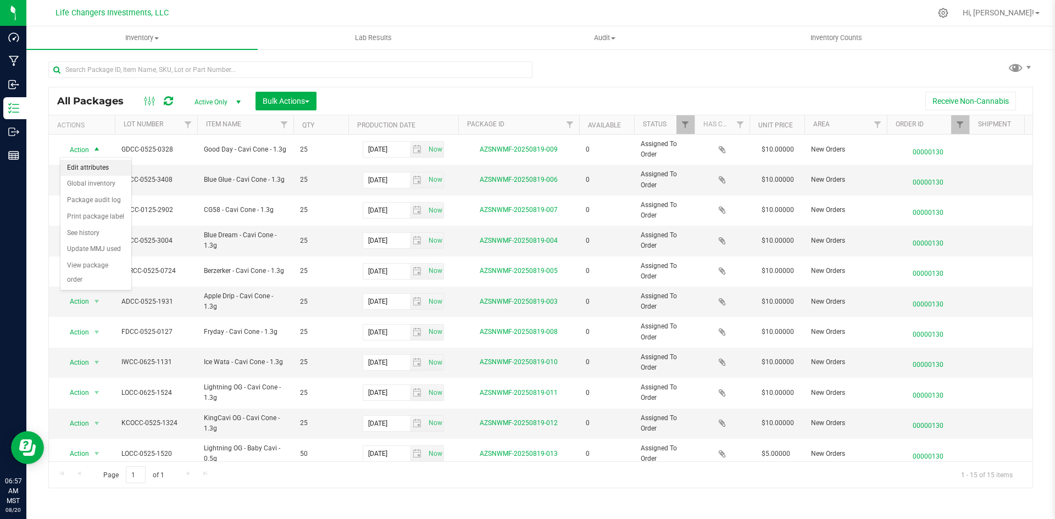
click at [95, 166] on li "Edit attributes" at bounding box center [95, 168] width 71 height 16
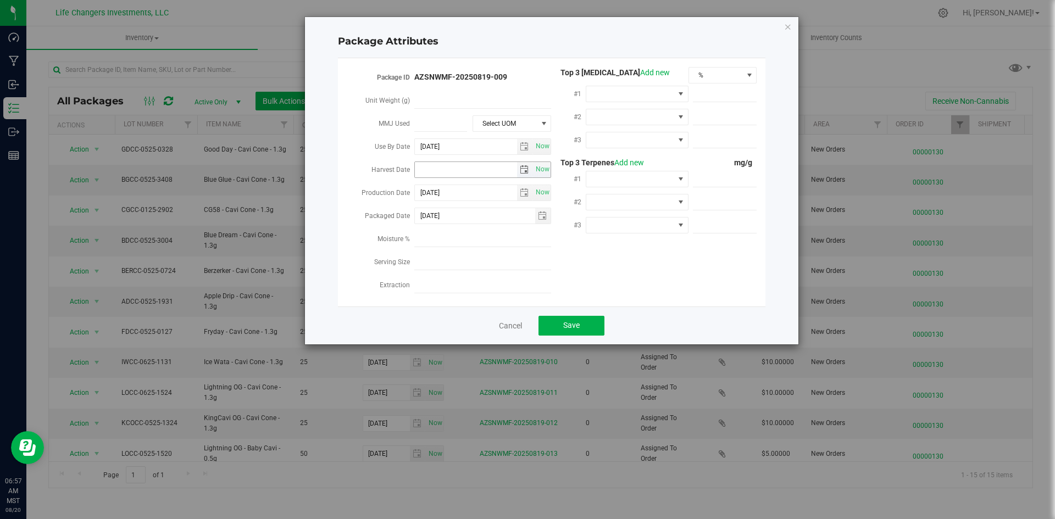
click at [525, 165] on span "select" at bounding box center [524, 169] width 9 height 9
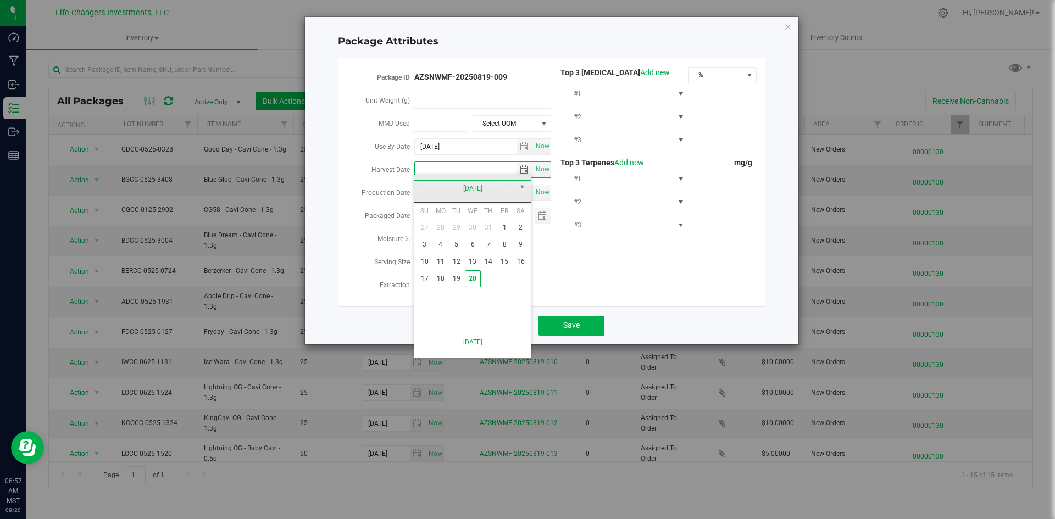
click at [423, 186] on link "[DATE]" at bounding box center [473, 188] width 118 height 17
click at [464, 219] on link "Feb" at bounding box center [458, 218] width 28 height 28
click at [470, 267] on link "12" at bounding box center [473, 261] width 16 height 17
type input "[DATE]"
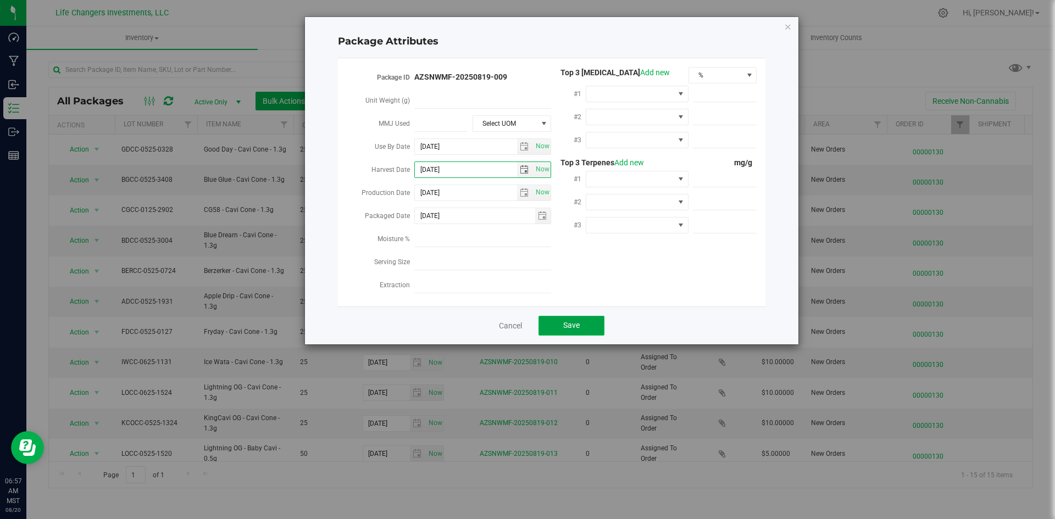
click at [554, 325] on button "Save" at bounding box center [571, 326] width 66 height 20
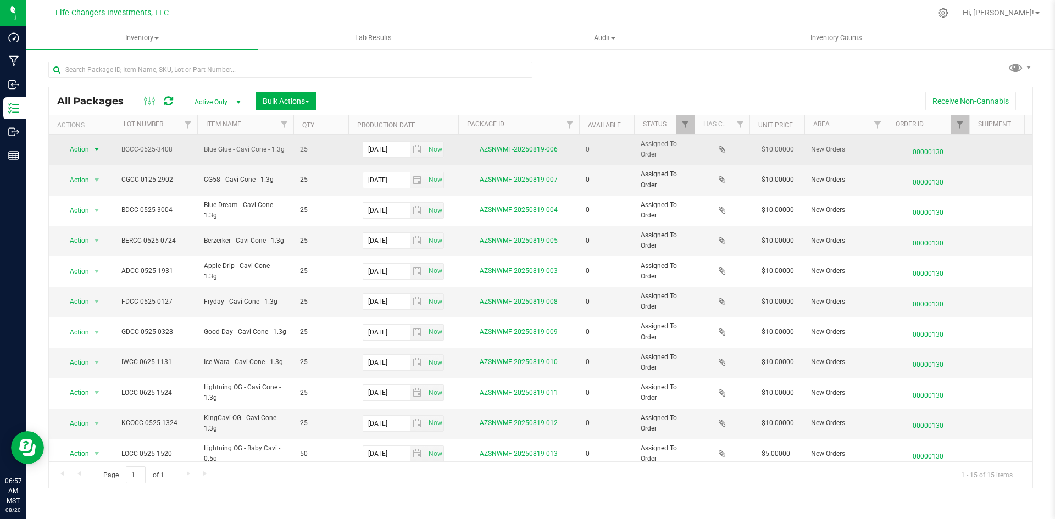
click at [85, 151] on span "Action" at bounding box center [75, 149] width 30 height 15
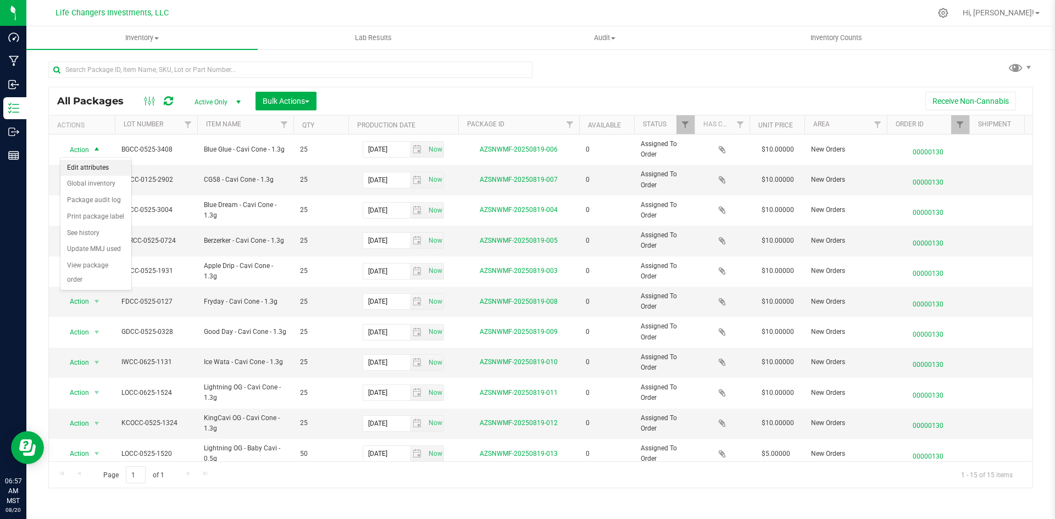
click at [86, 168] on li "Edit attributes" at bounding box center [95, 168] width 71 height 16
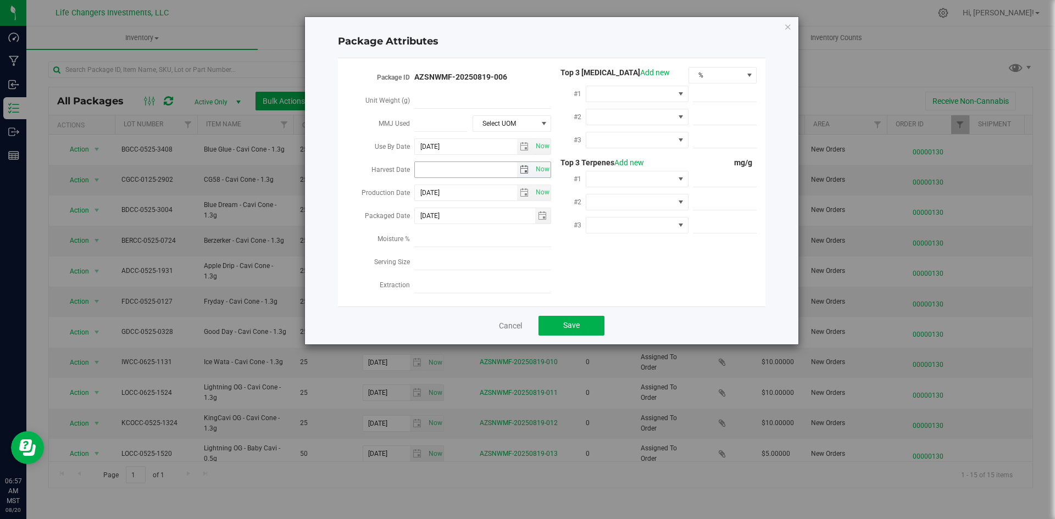
click at [518, 166] on span "select" at bounding box center [525, 169] width 16 height 15
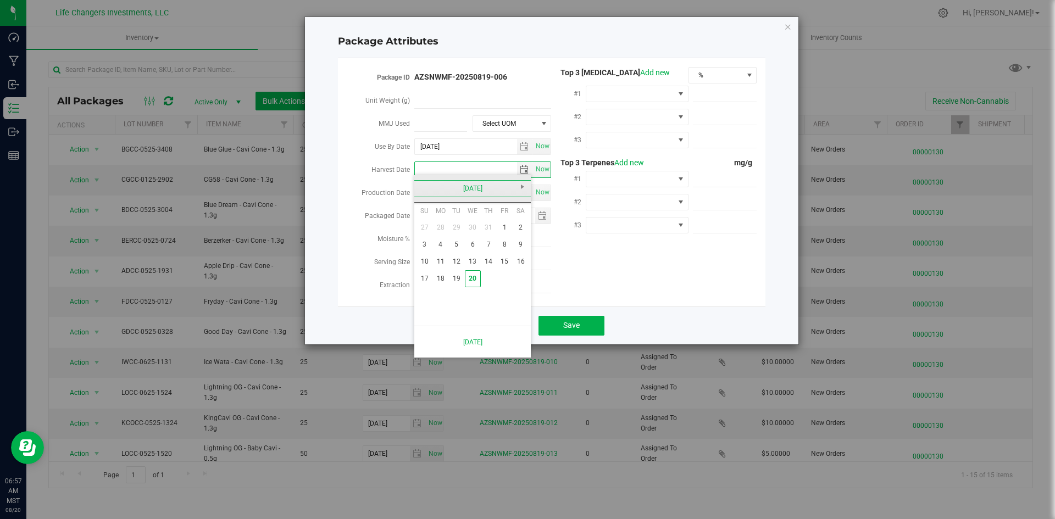
click at [426, 191] on link "[DATE]" at bounding box center [473, 188] width 118 height 17
click at [464, 220] on link "Feb" at bounding box center [458, 218] width 28 height 28
click at [465, 265] on link "12" at bounding box center [473, 261] width 16 height 17
type input "[DATE]"
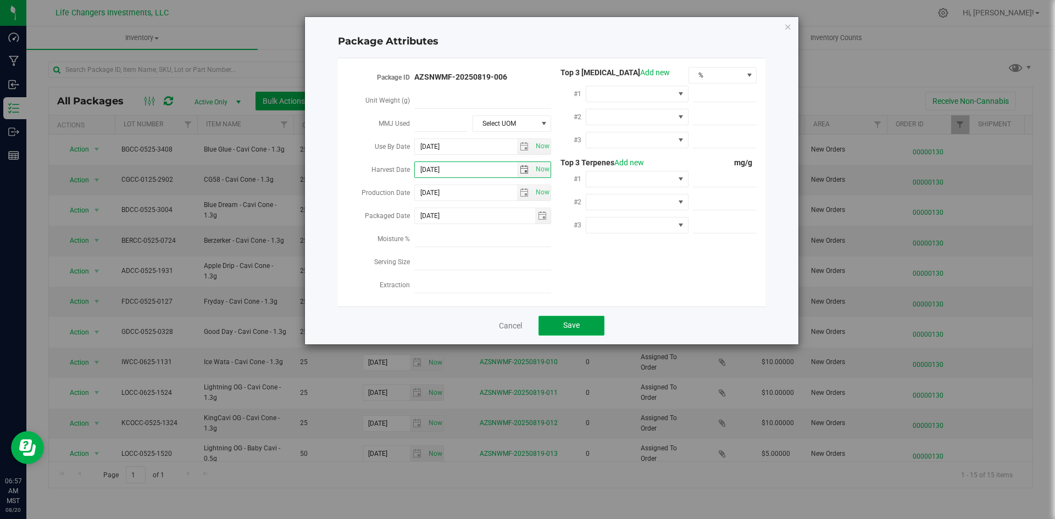
click at [550, 316] on button "Save" at bounding box center [571, 326] width 66 height 20
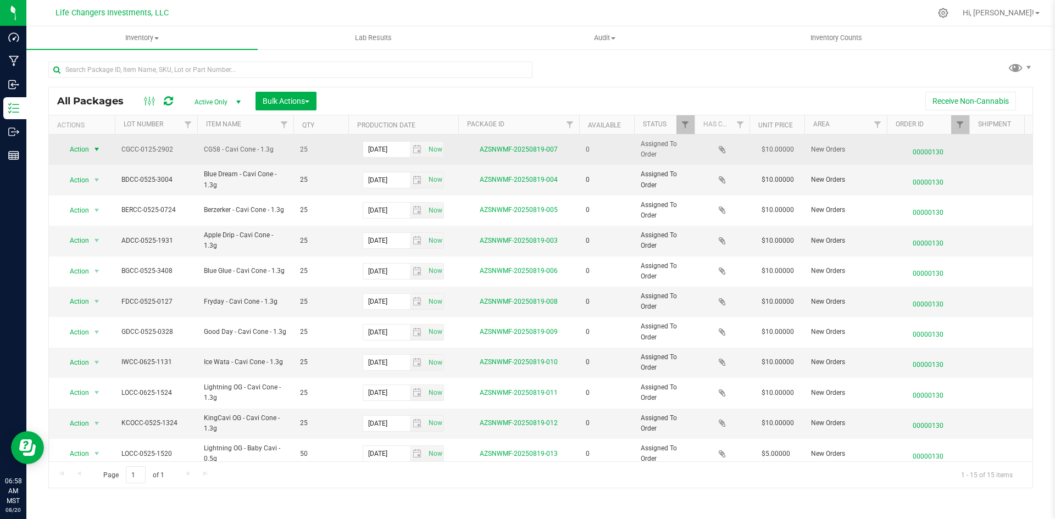
click at [81, 151] on span "Action" at bounding box center [75, 149] width 30 height 15
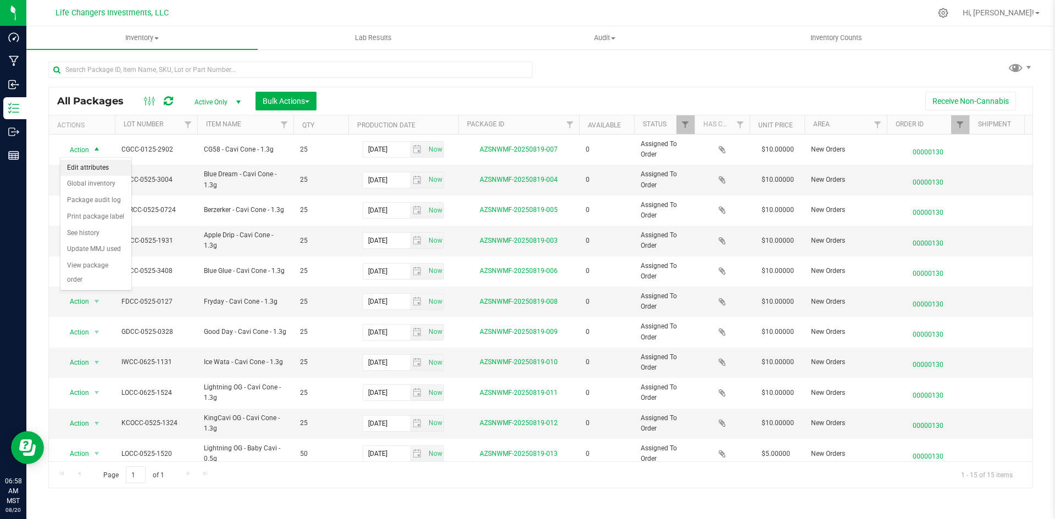
click at [90, 164] on li "Edit attributes" at bounding box center [95, 168] width 71 height 16
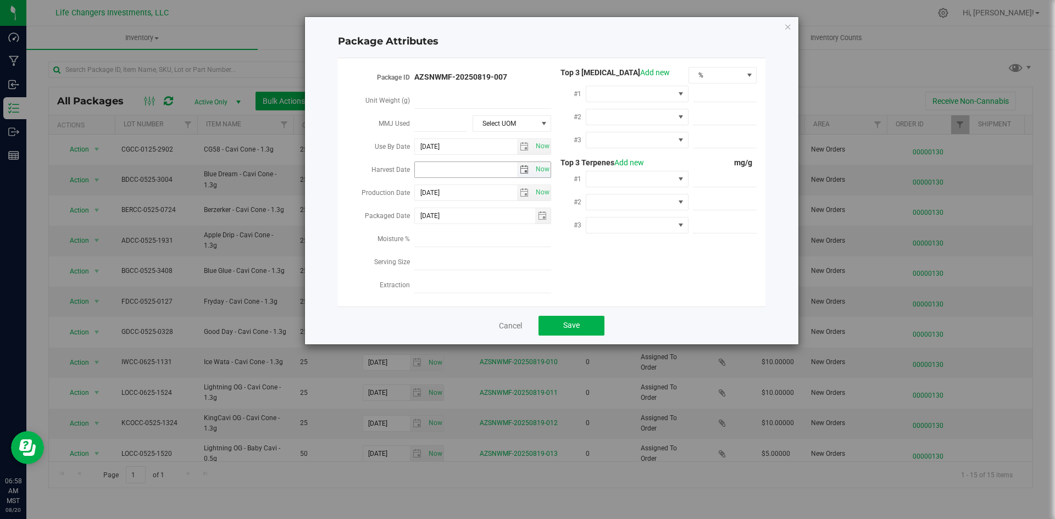
click at [525, 166] on span "select" at bounding box center [524, 169] width 9 height 9
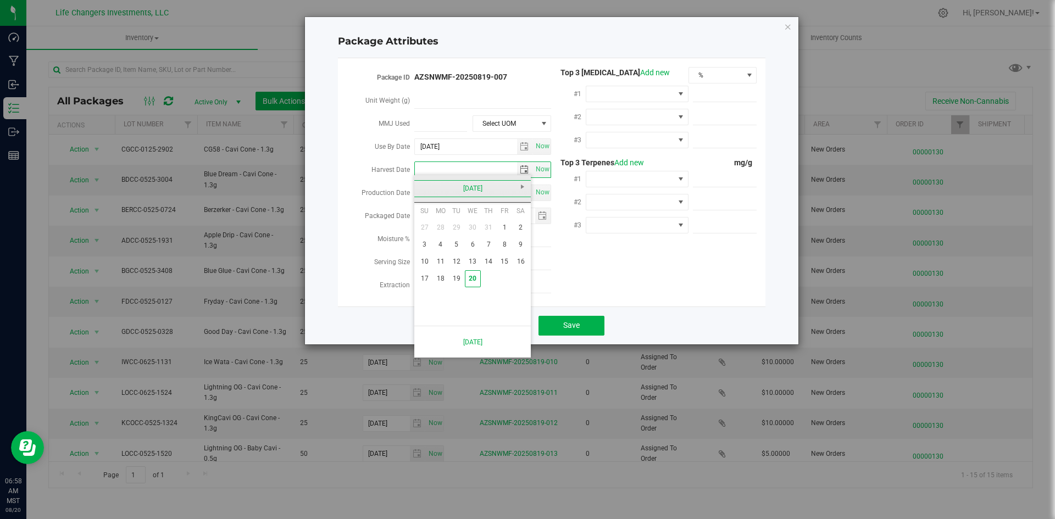
click at [431, 187] on link "[DATE]" at bounding box center [473, 188] width 118 height 17
click at [421, 193] on link "2025" at bounding box center [473, 188] width 118 height 17
click at [464, 247] on link "2024" at bounding box center [458, 250] width 28 height 28
click at [503, 277] on link "Dec" at bounding box center [514, 280] width 28 height 28
click at [436, 295] on link "30" at bounding box center [440, 295] width 16 height 17
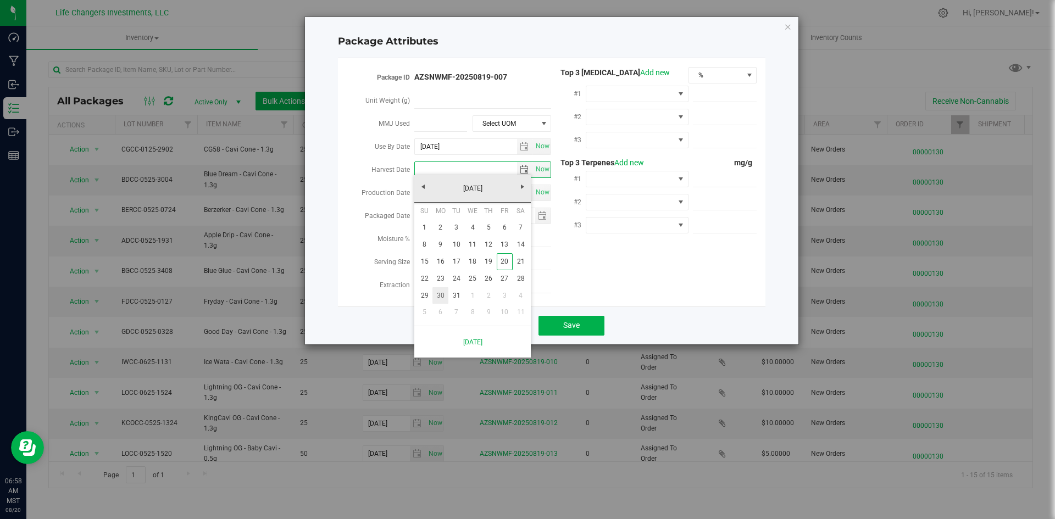
type input "2024-12-30"
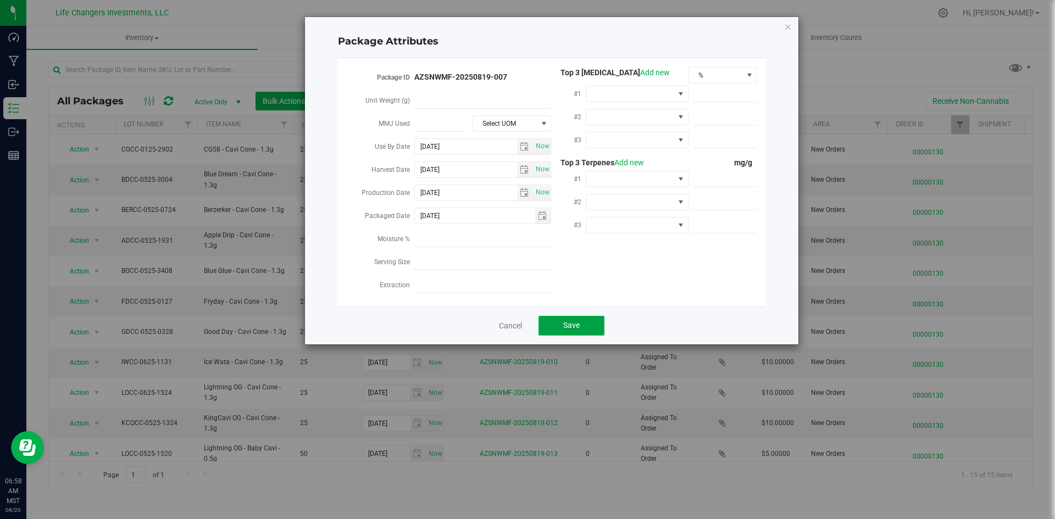
click at [555, 319] on button "Save" at bounding box center [571, 326] width 66 height 20
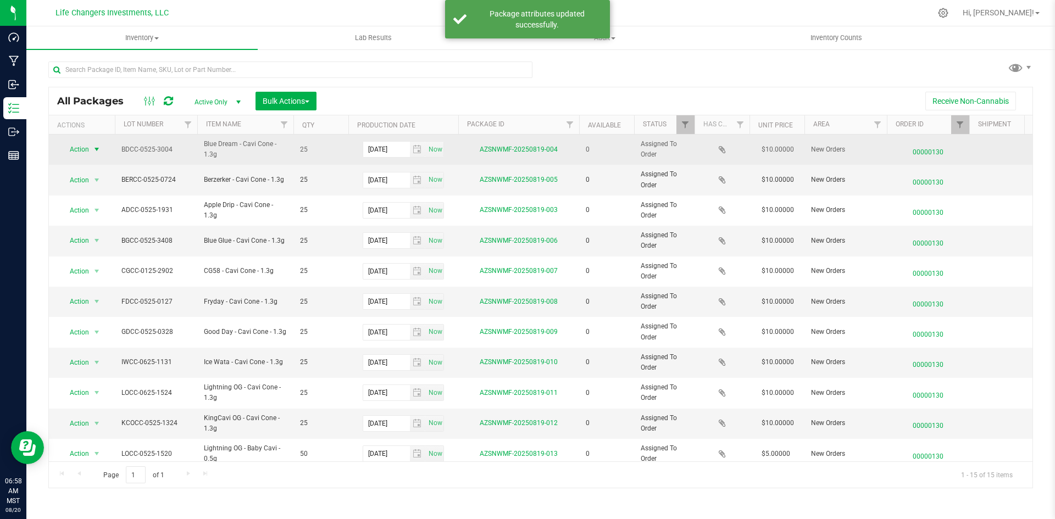
click at [88, 152] on span "Action" at bounding box center [75, 149] width 30 height 15
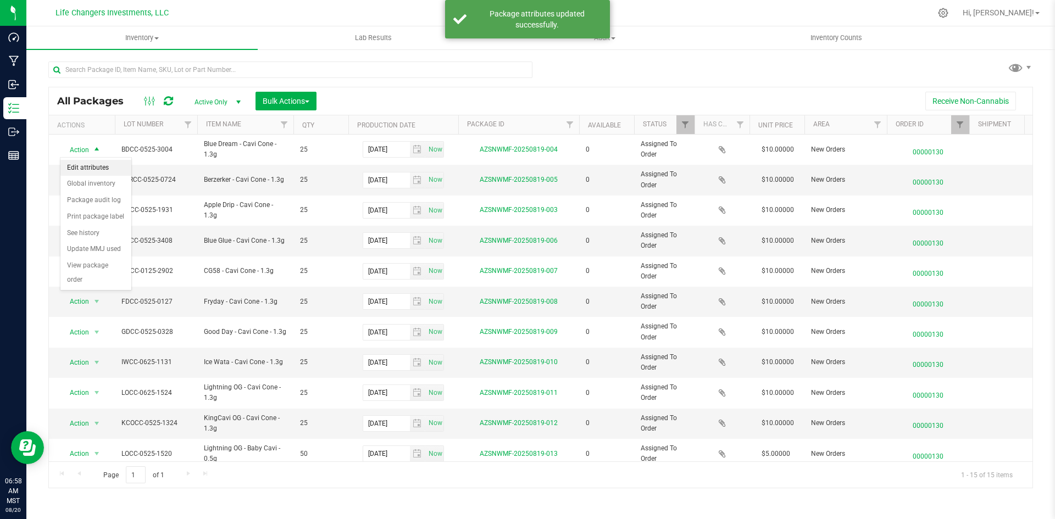
click at [104, 167] on li "Edit attributes" at bounding box center [95, 168] width 71 height 16
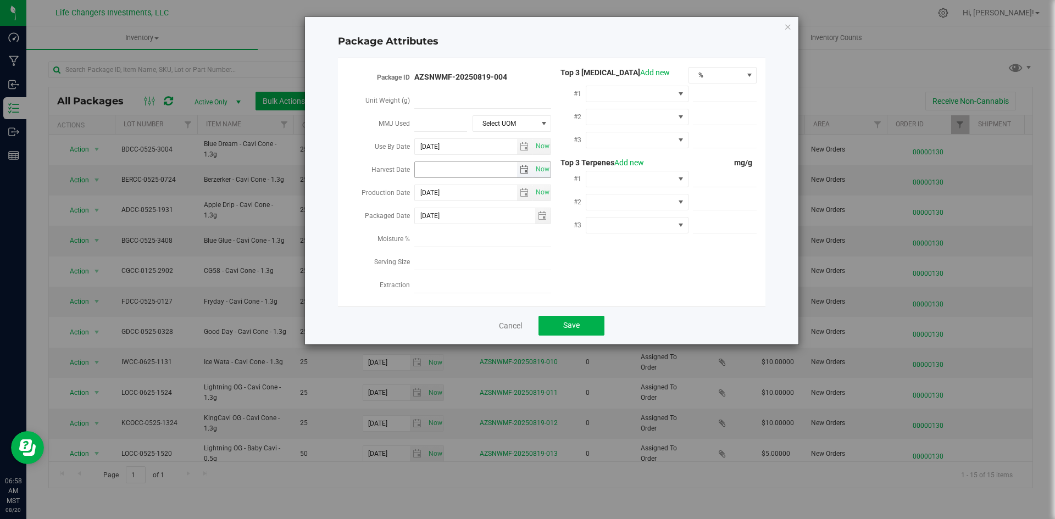
click at [520, 168] on span "select" at bounding box center [524, 169] width 9 height 9
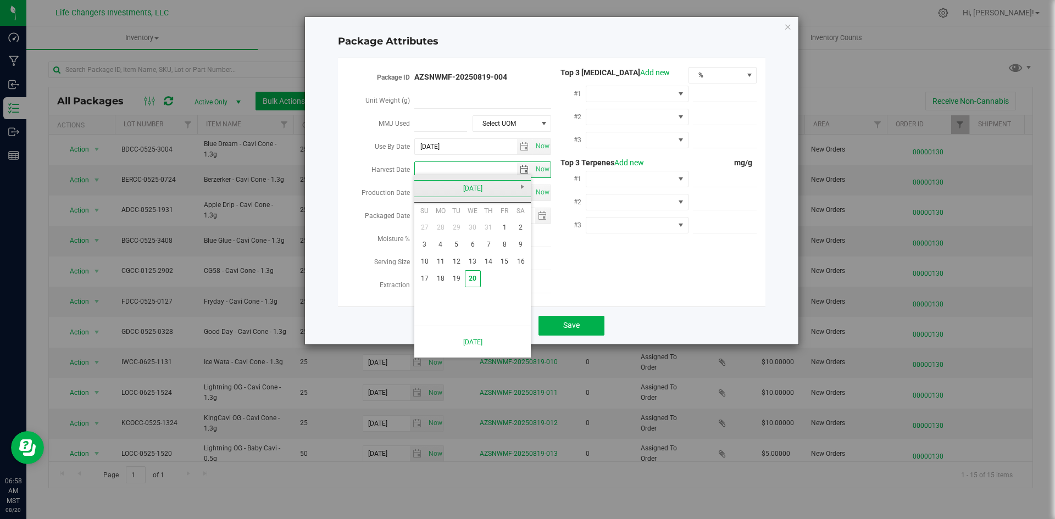
click at [423, 186] on link "[DATE]" at bounding box center [473, 188] width 118 height 17
click at [463, 224] on link "Feb" at bounding box center [458, 218] width 28 height 28
click at [470, 267] on link "12" at bounding box center [473, 261] width 16 height 17
type input "[DATE]"
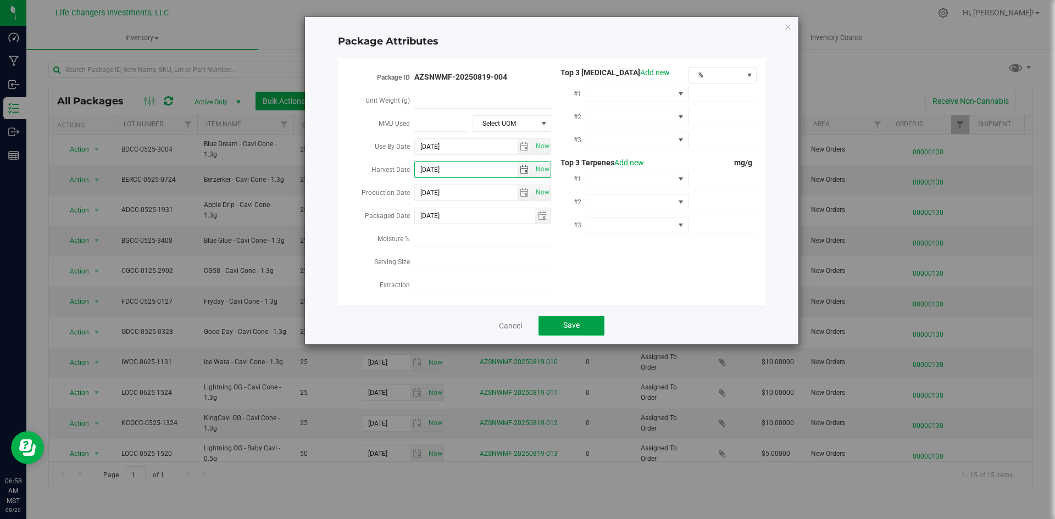
click at [547, 317] on button "Save" at bounding box center [571, 326] width 66 height 20
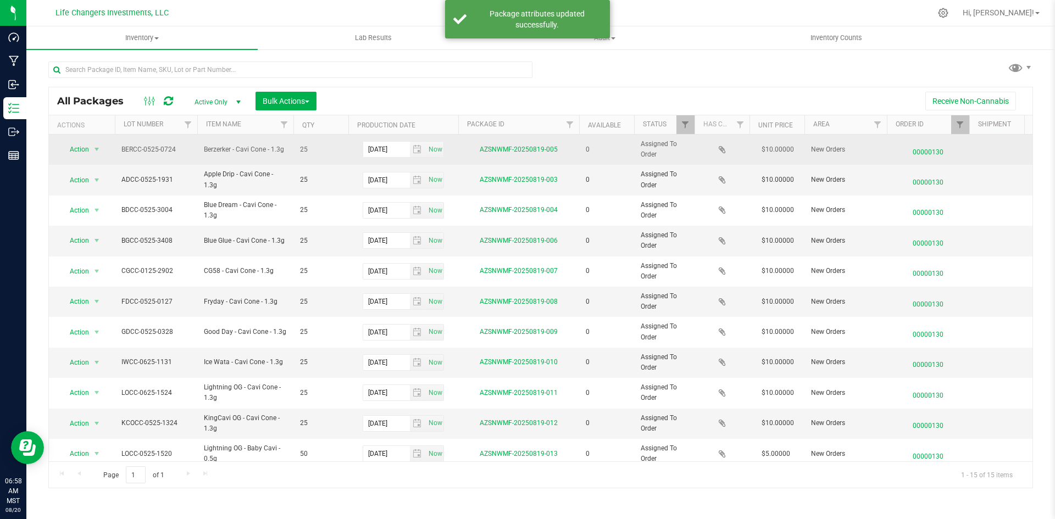
click at [89, 151] on span "Action" at bounding box center [75, 149] width 30 height 15
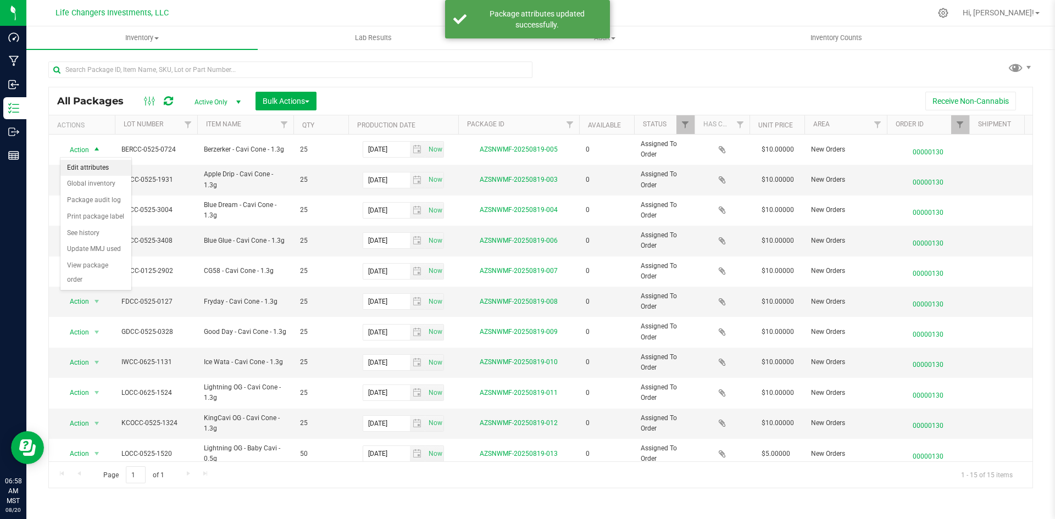
click at [87, 166] on li "Edit attributes" at bounding box center [95, 168] width 71 height 16
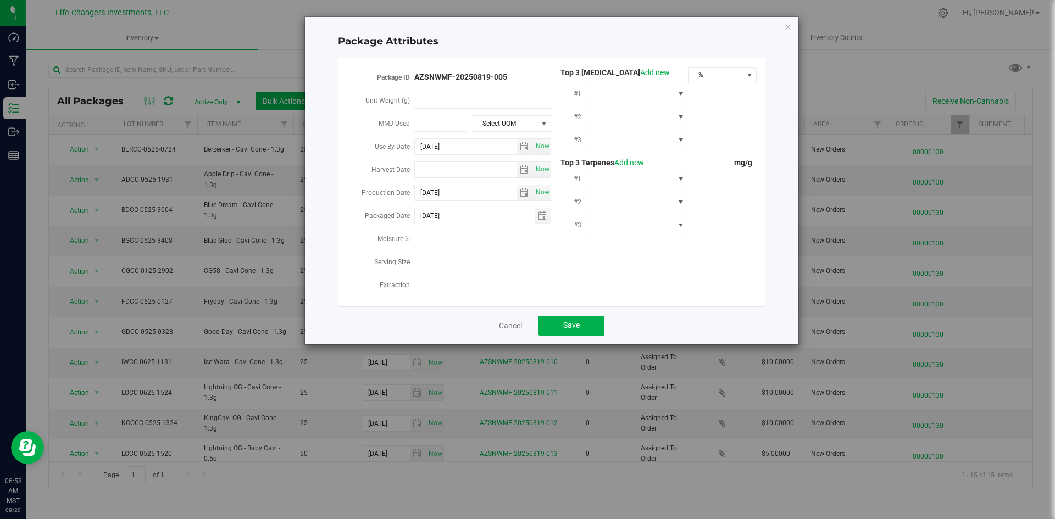
click at [87, 165] on div "Package Attributes Package ID AZSNWMF-20250819-005 Unit Weight (g) MMJ Used Sel…" at bounding box center [531, 259] width 1063 height 519
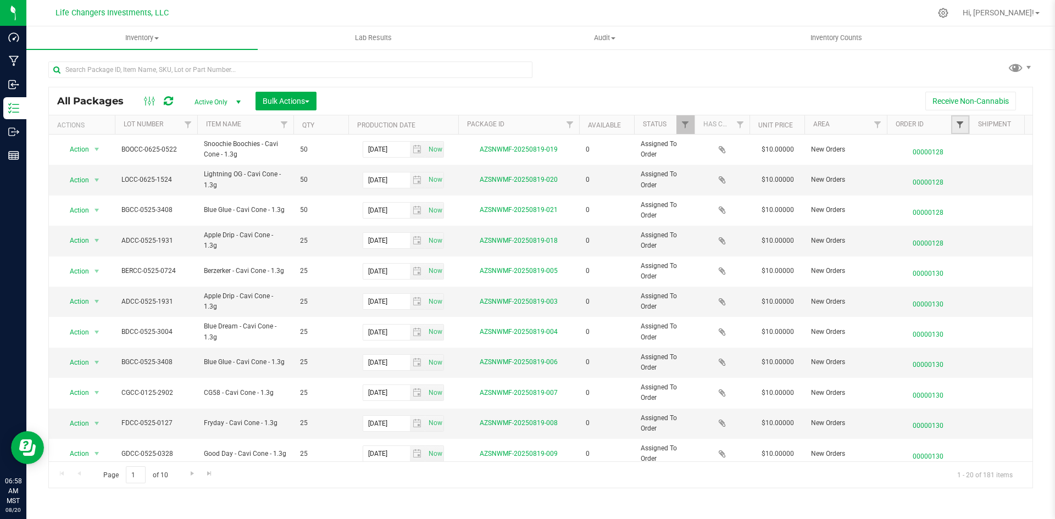
click at [959, 125] on span "Filter" at bounding box center [959, 124] width 9 height 9
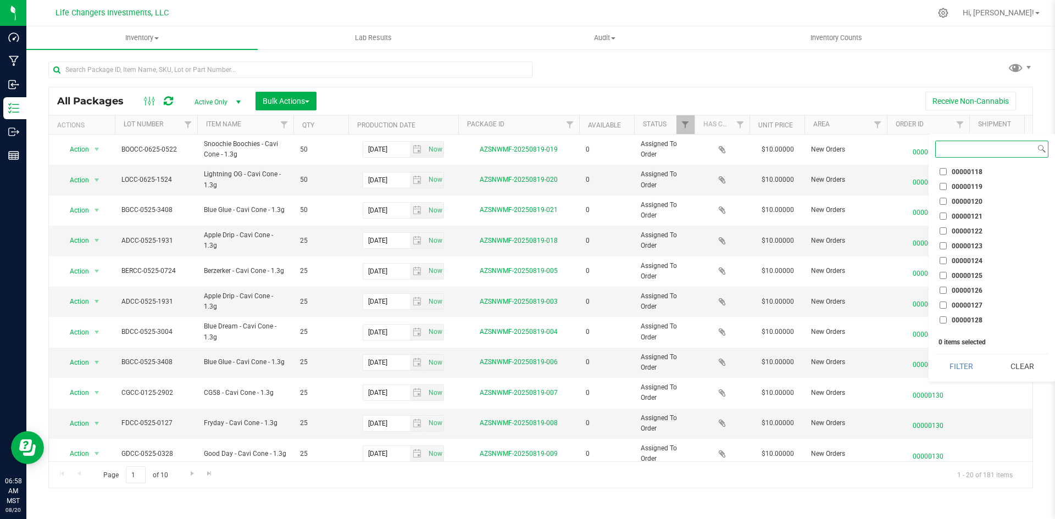
scroll to position [959, 0]
click at [941, 324] on input "00000130" at bounding box center [942, 324] width 7 height 7
checkbox input "true"
click at [966, 368] on button "Filter" at bounding box center [961, 366] width 53 height 24
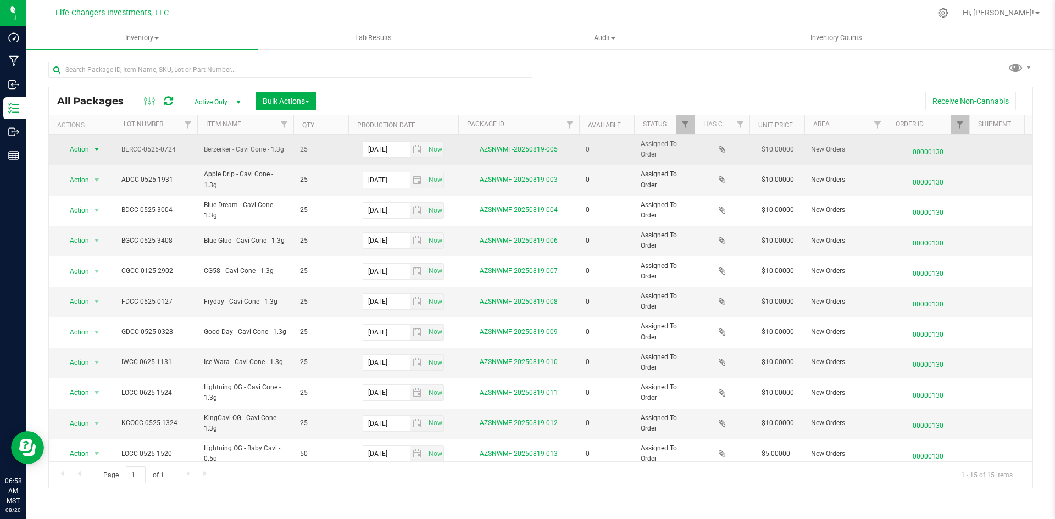
click at [97, 155] on span "select" at bounding box center [97, 149] width 14 height 15
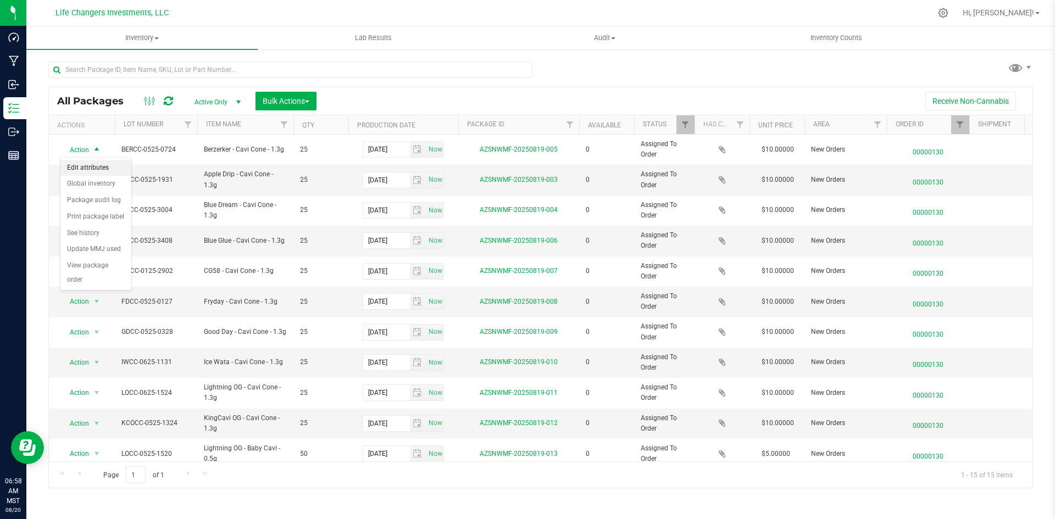
click at [100, 166] on li "Edit attributes" at bounding box center [95, 168] width 71 height 16
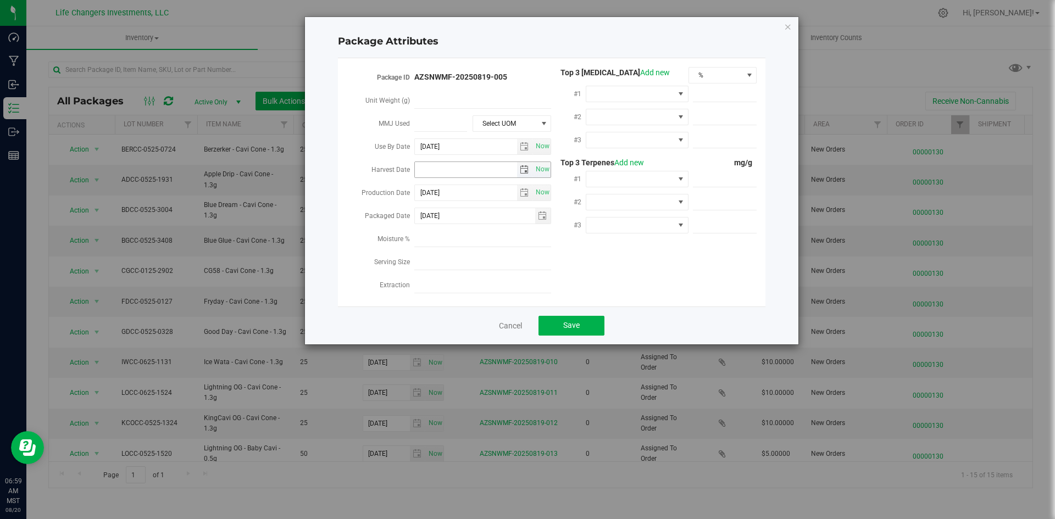
click at [521, 166] on span "select" at bounding box center [524, 169] width 9 height 9
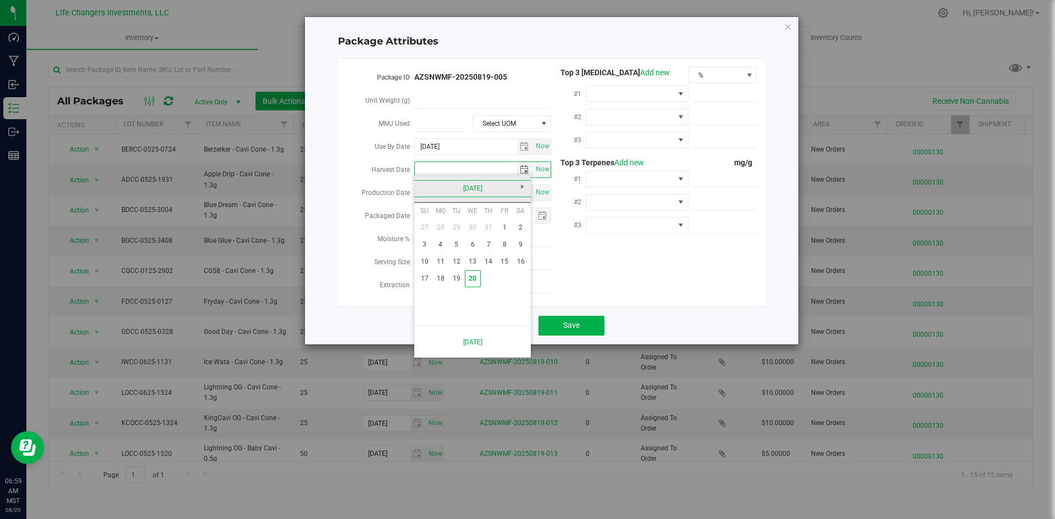
click at [430, 191] on link "[DATE]" at bounding box center [473, 188] width 118 height 17
click at [452, 222] on link "Feb" at bounding box center [458, 218] width 28 height 28
click at [472, 260] on link "12" at bounding box center [473, 261] width 16 height 17
type input "[DATE]"
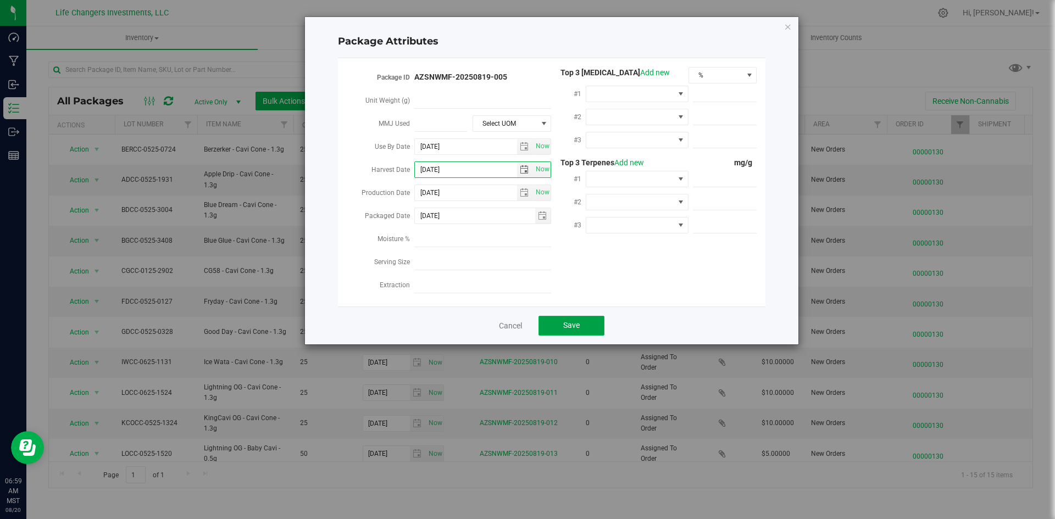
click at [563, 321] on span "Save" at bounding box center [571, 325] width 16 height 9
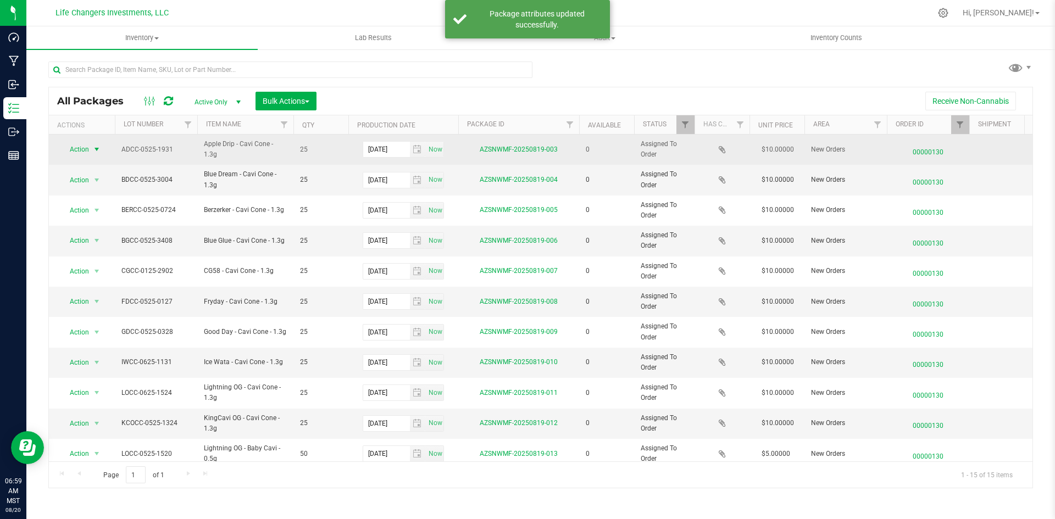
click at [78, 148] on span "Action" at bounding box center [75, 149] width 30 height 15
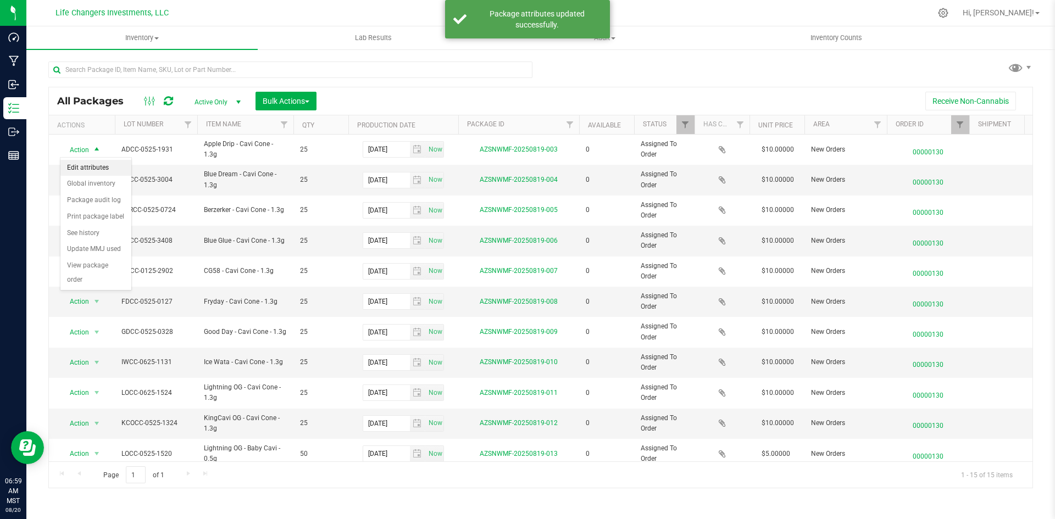
click at [90, 167] on li "Edit attributes" at bounding box center [95, 168] width 71 height 16
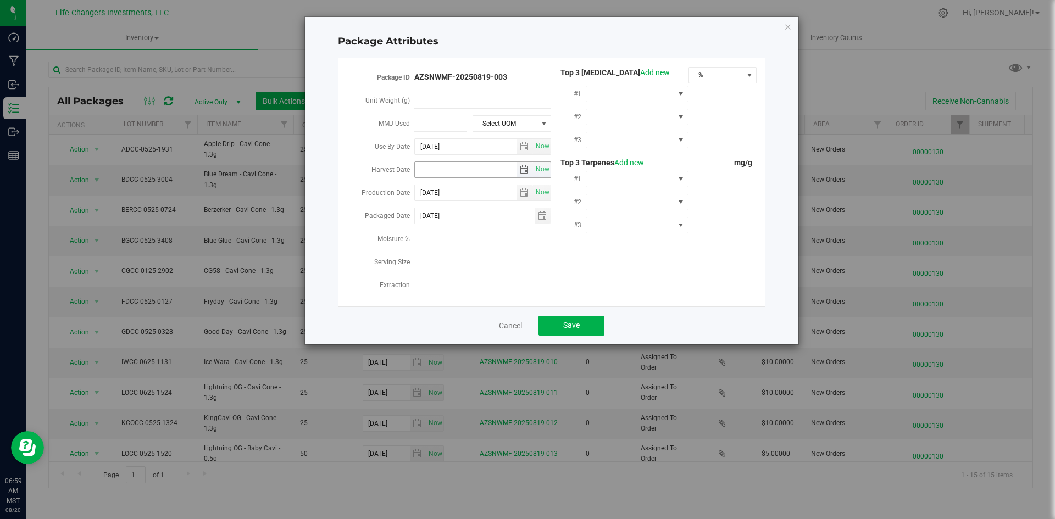
click at [524, 169] on span "select" at bounding box center [524, 169] width 9 height 9
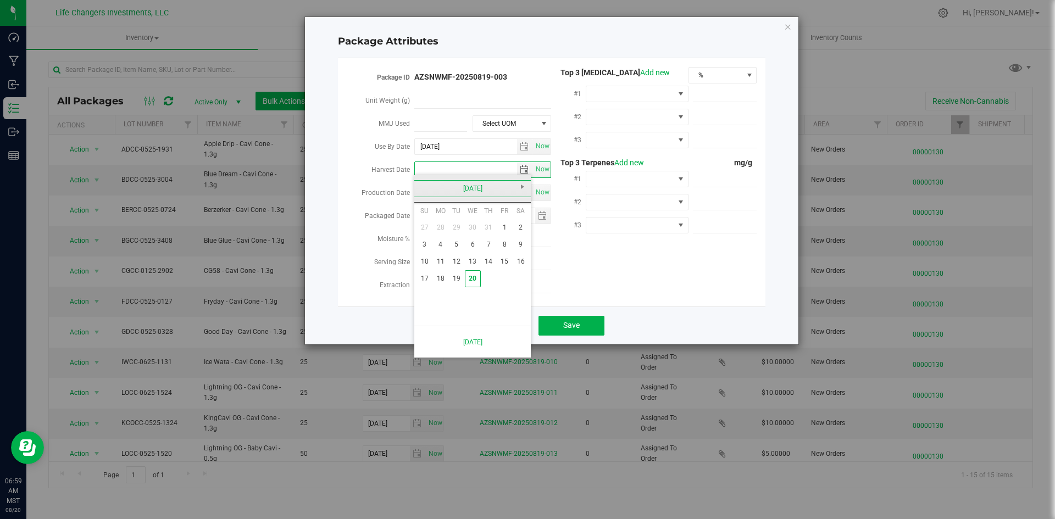
click at [431, 193] on link "[DATE]" at bounding box center [473, 188] width 118 height 17
drag, startPoint x: 520, startPoint y: 218, endPoint x: 519, endPoint y: 238, distance: 20.3
click at [519, 218] on link "Apr" at bounding box center [514, 218] width 28 height 28
click at [456, 263] on link "15" at bounding box center [456, 261] width 16 height 17
type input "[DATE]"
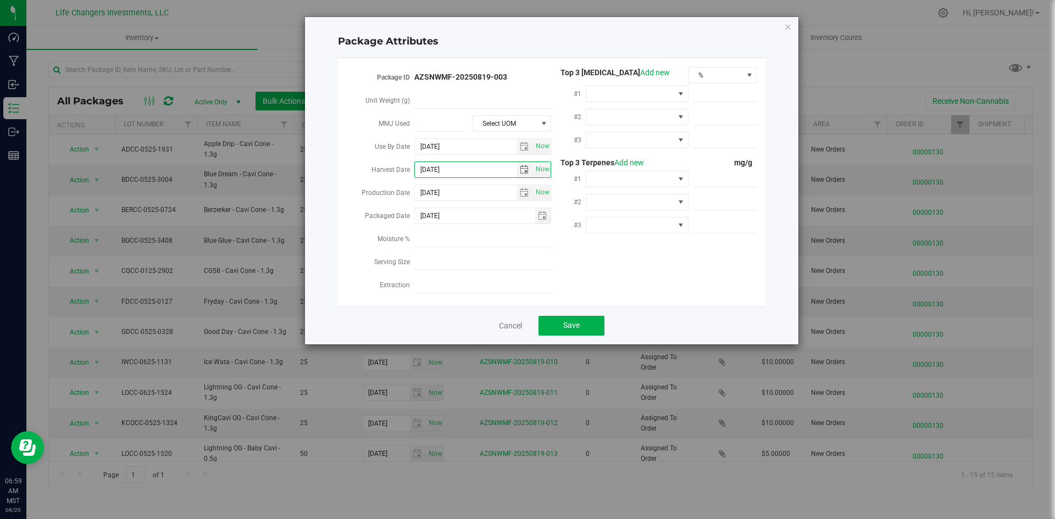
click at [547, 307] on div "Cancel Save" at bounding box center [551, 326] width 427 height 38
click at [556, 317] on button "Save" at bounding box center [571, 326] width 66 height 20
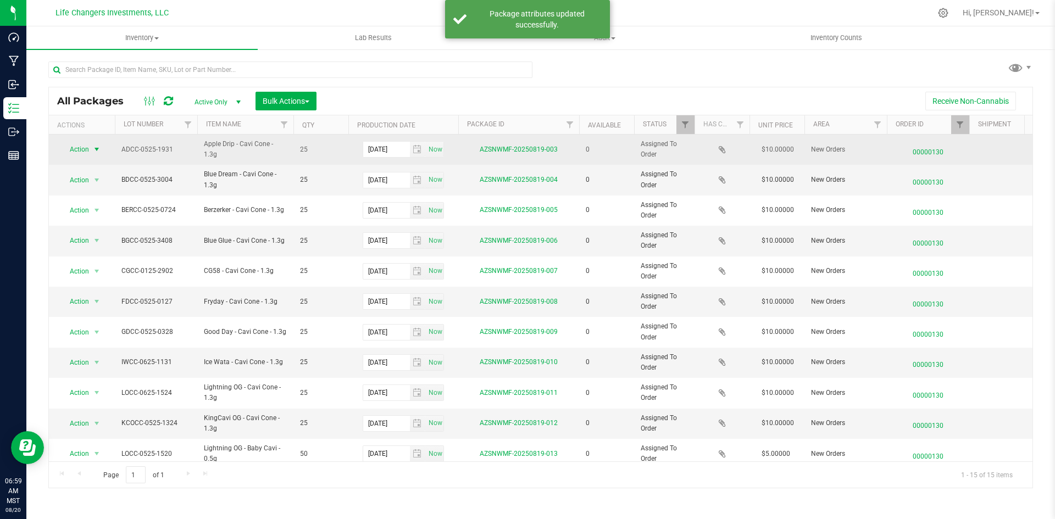
click at [77, 154] on span "Action" at bounding box center [75, 149] width 30 height 15
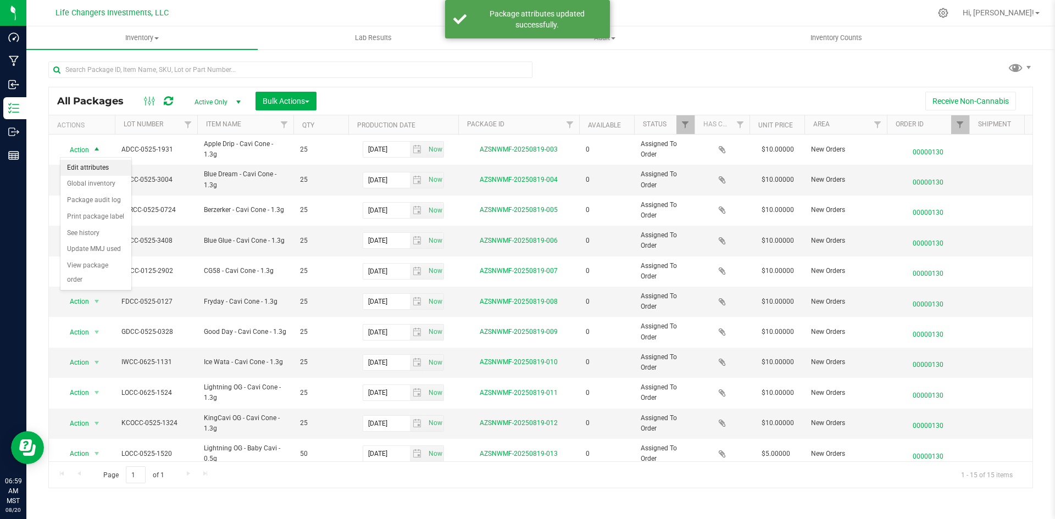
click at [90, 169] on li "Edit attributes" at bounding box center [95, 168] width 71 height 16
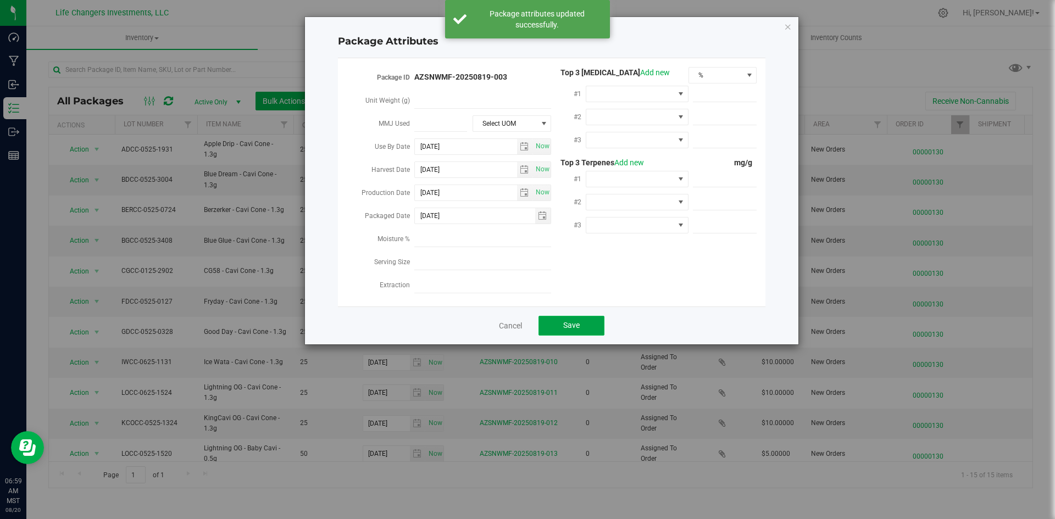
click at [593, 321] on button "Save" at bounding box center [571, 326] width 66 height 20
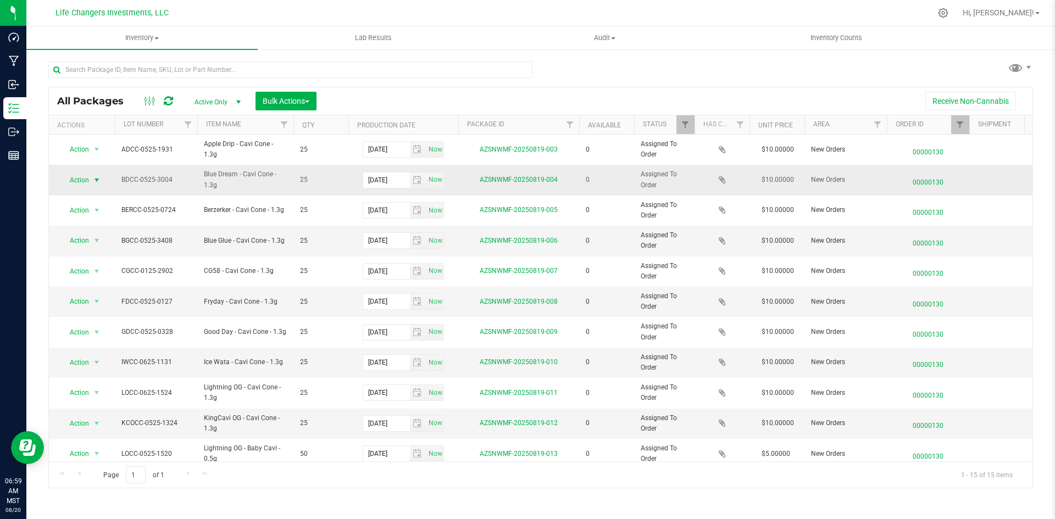
click at [84, 176] on span "Action" at bounding box center [75, 179] width 30 height 15
click at [100, 196] on li "Edit attributes" at bounding box center [95, 198] width 71 height 16
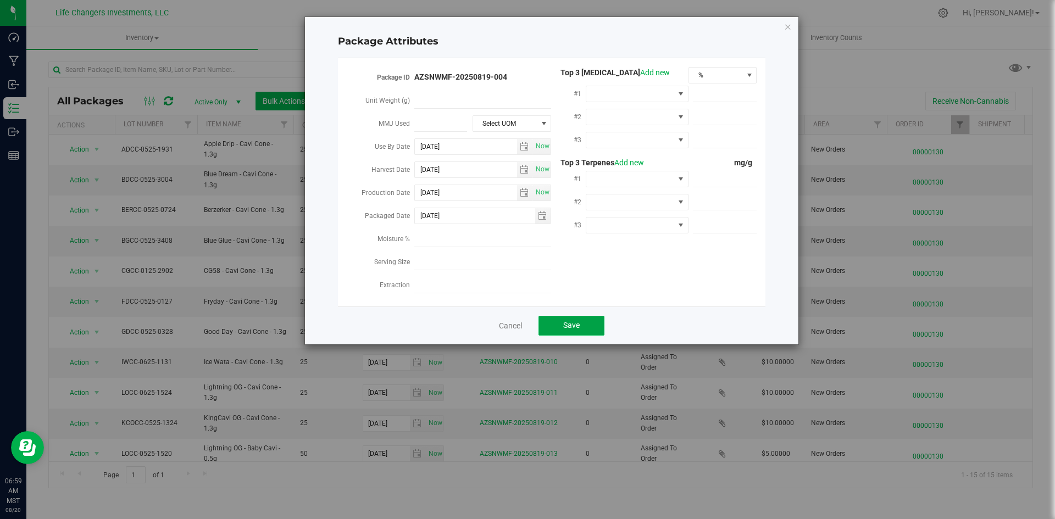
click at [571, 316] on button "Save" at bounding box center [571, 326] width 66 height 20
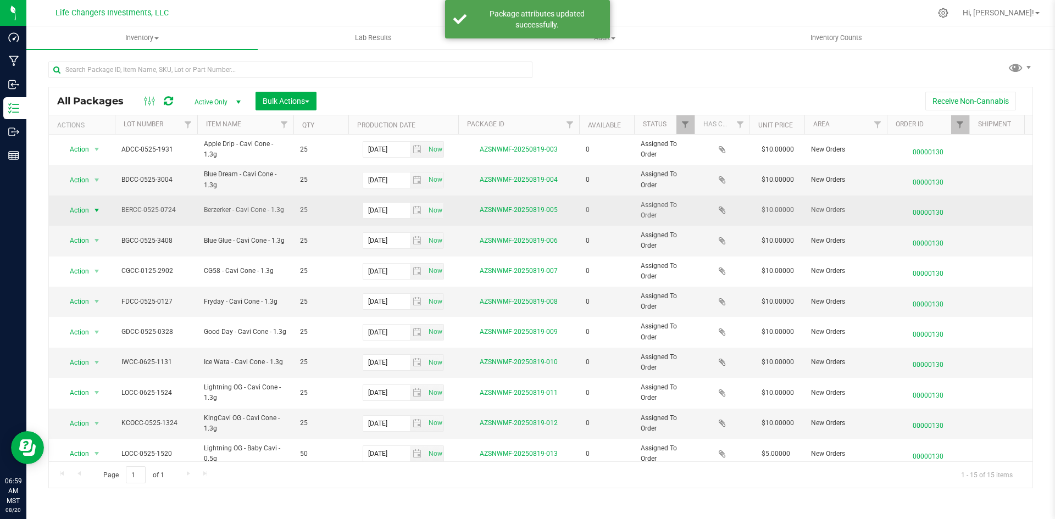
click at [94, 216] on span "select" at bounding box center [97, 210] width 14 height 15
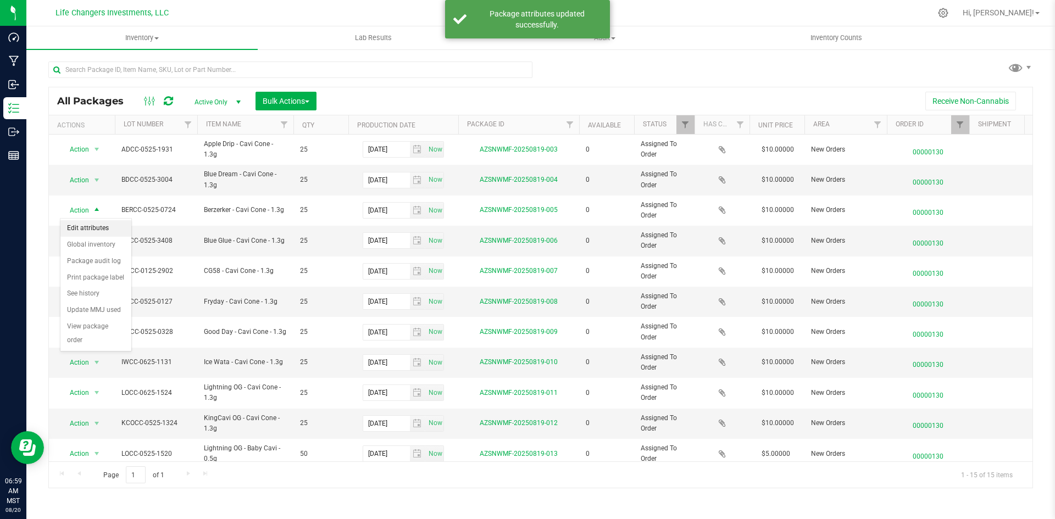
click at [98, 233] on li "Edit attributes" at bounding box center [95, 228] width 71 height 16
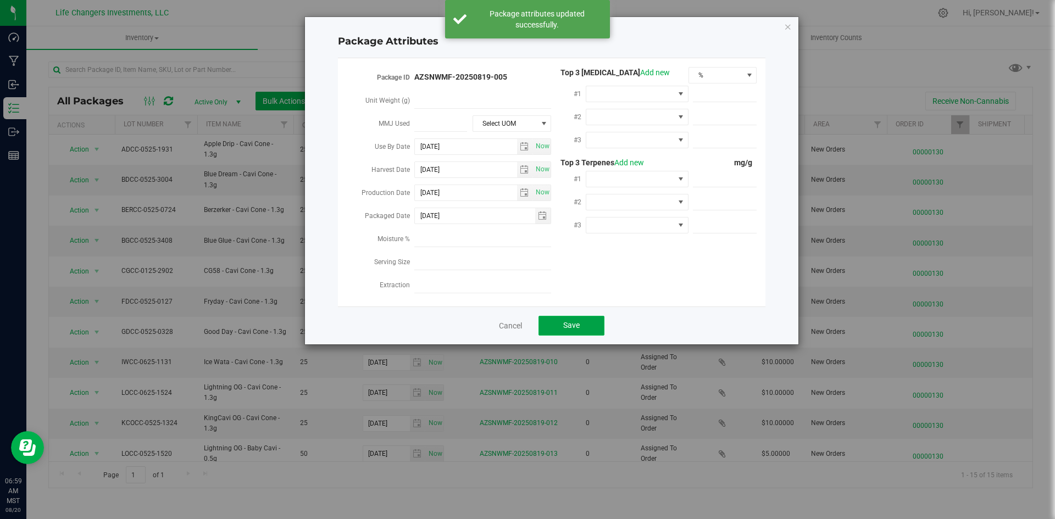
click at [573, 322] on span "Save" at bounding box center [571, 325] width 16 height 9
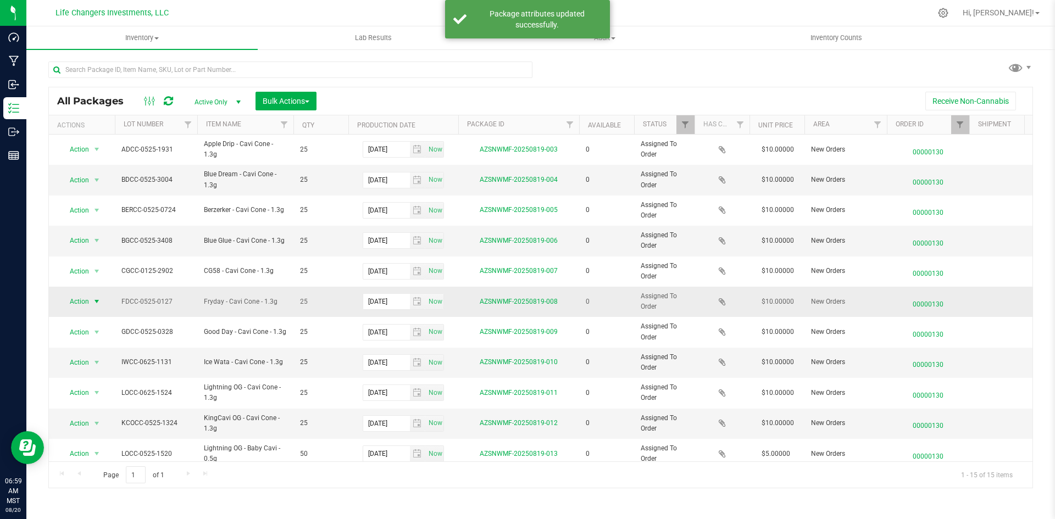
click at [75, 297] on span "Action" at bounding box center [75, 301] width 30 height 15
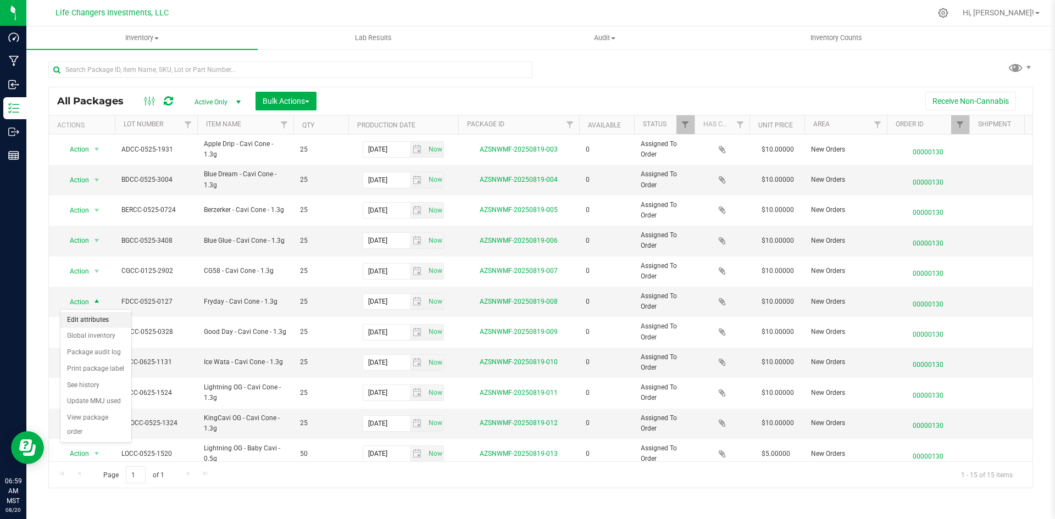
click at [89, 320] on li "Edit attributes" at bounding box center [95, 320] width 71 height 16
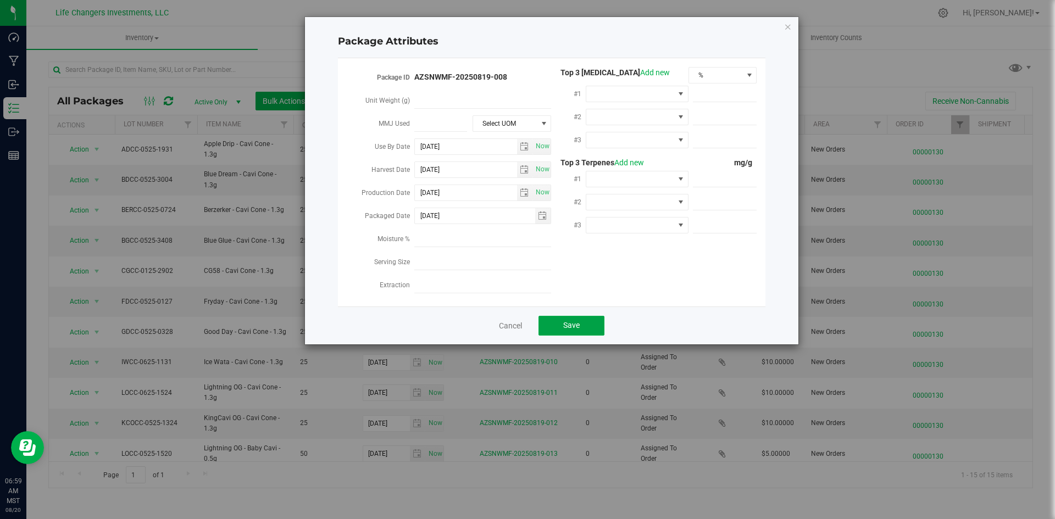
drag, startPoint x: 562, startPoint y: 315, endPoint x: 503, endPoint y: 339, distance: 63.9
click at [562, 316] on button "Save" at bounding box center [571, 326] width 66 height 20
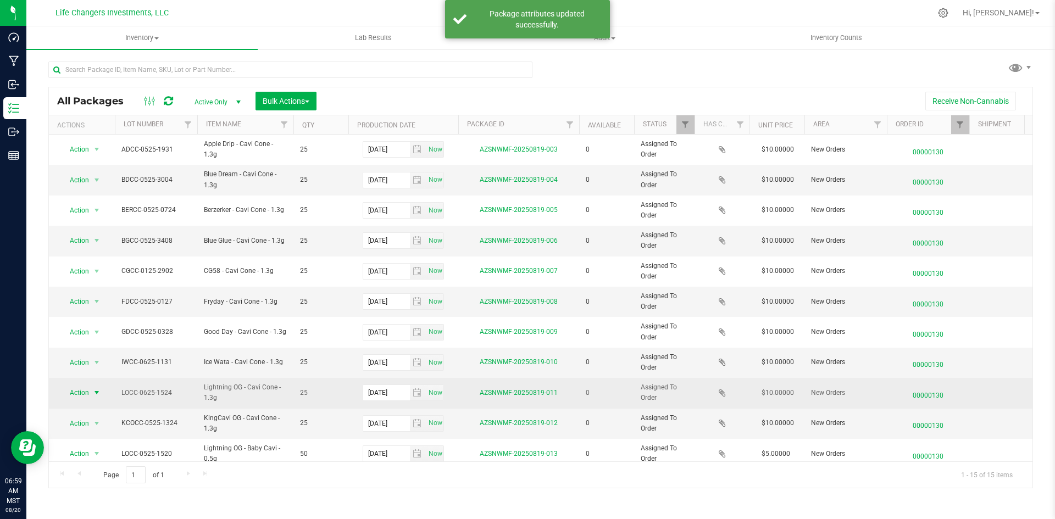
click at [83, 391] on span "Action" at bounding box center [75, 392] width 30 height 15
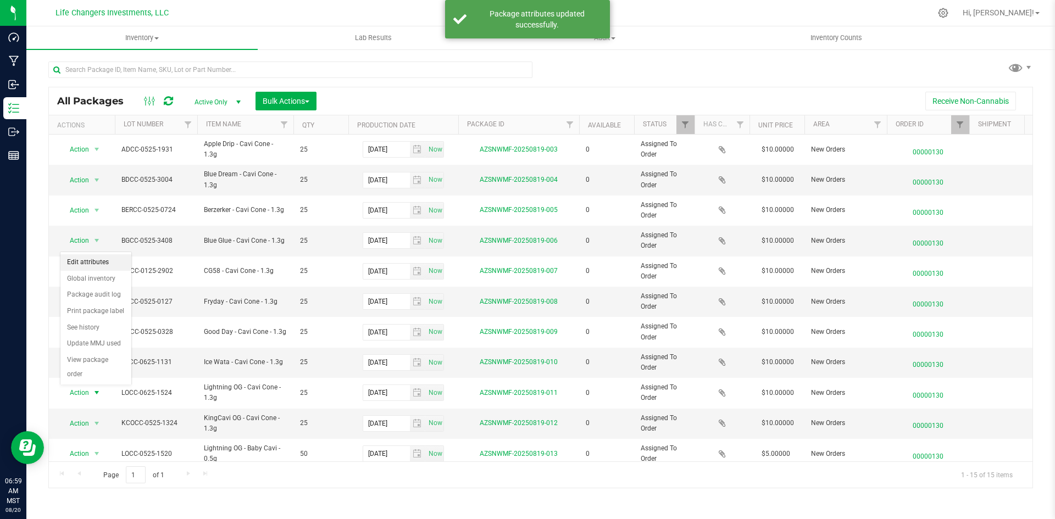
click at [94, 265] on li "Edit attributes" at bounding box center [95, 262] width 71 height 16
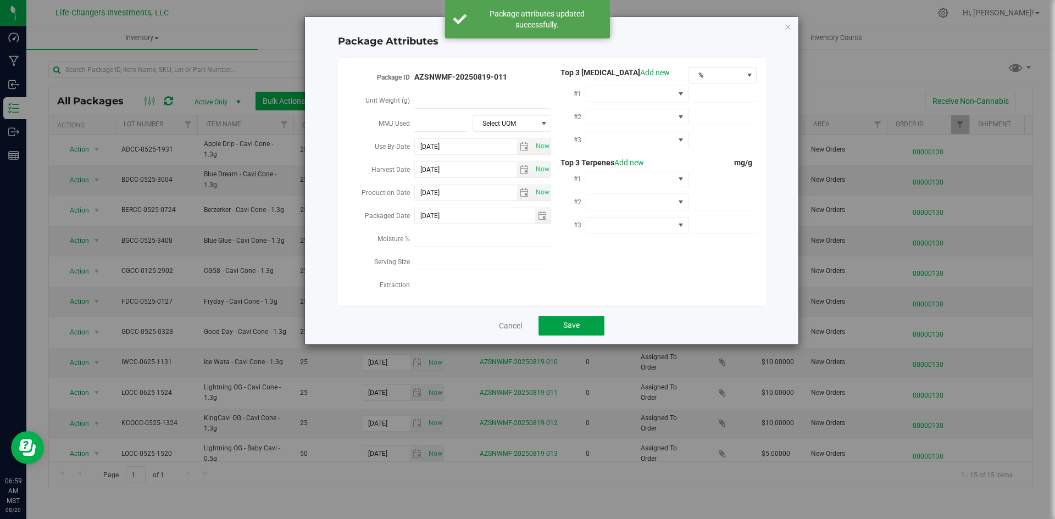
click at [554, 322] on button "Save" at bounding box center [571, 326] width 66 height 20
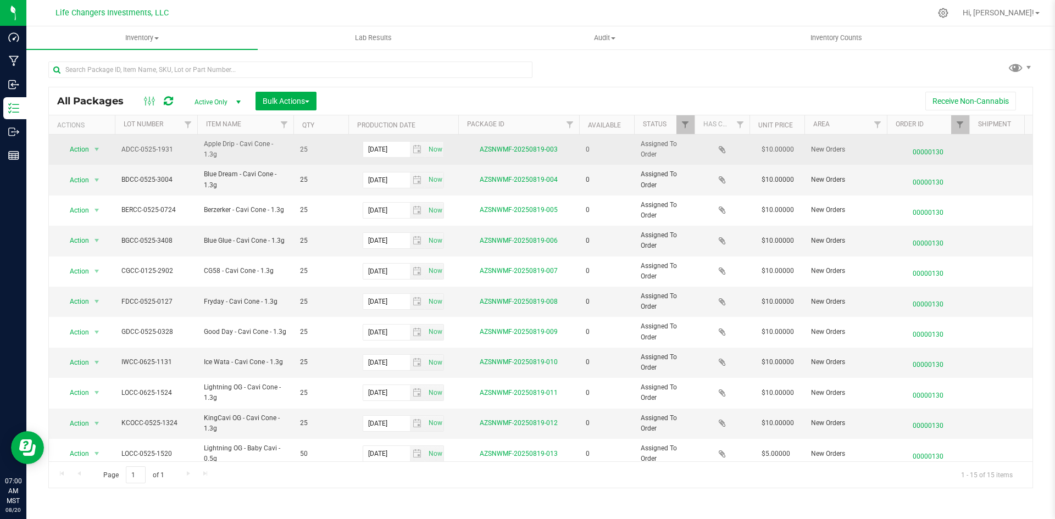
click at [122, 143] on td "ADCC-0525-1931" at bounding box center [156, 150] width 82 height 30
click at [93, 146] on span "select" at bounding box center [96, 149] width 9 height 9
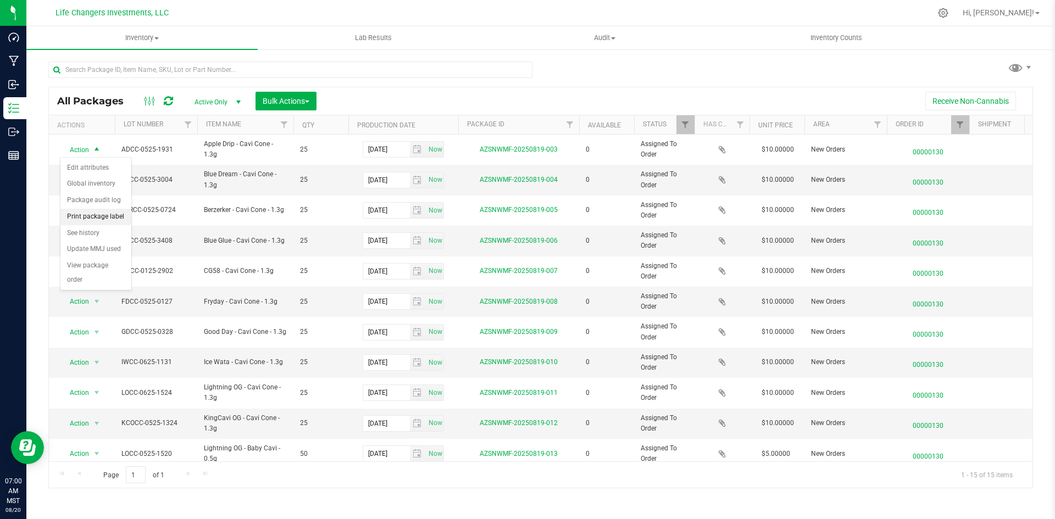
click at [107, 215] on li "Print package label" at bounding box center [95, 217] width 71 height 16
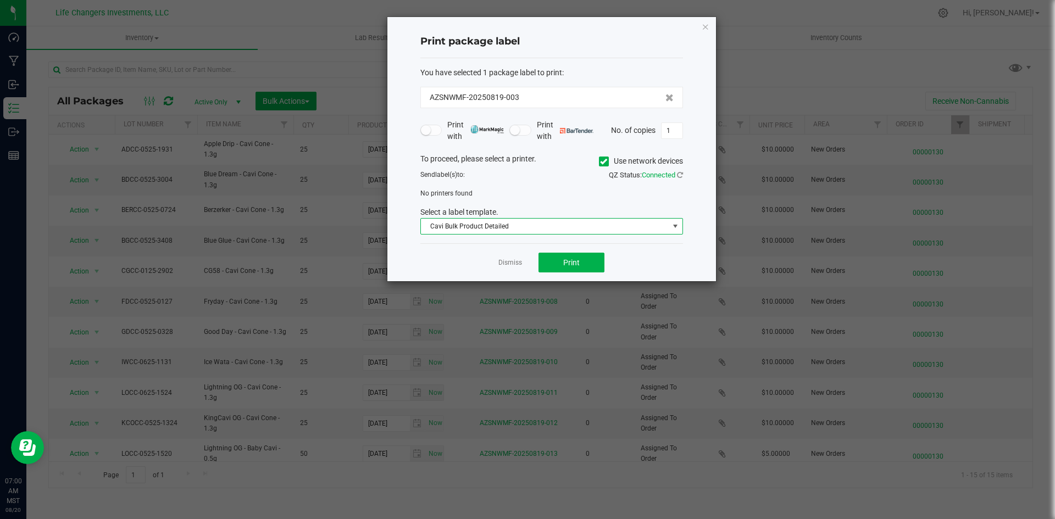
click at [463, 227] on span "Cavi Bulk Product Detailed" at bounding box center [545, 226] width 248 height 15
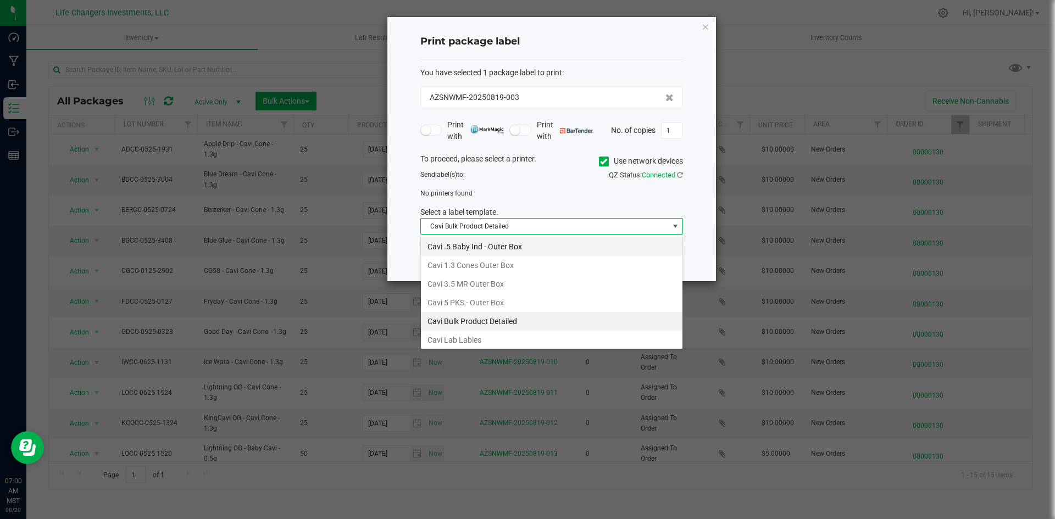
scroll to position [16, 263]
click at [505, 198] on div "No printers found" at bounding box center [551, 193] width 279 height 10
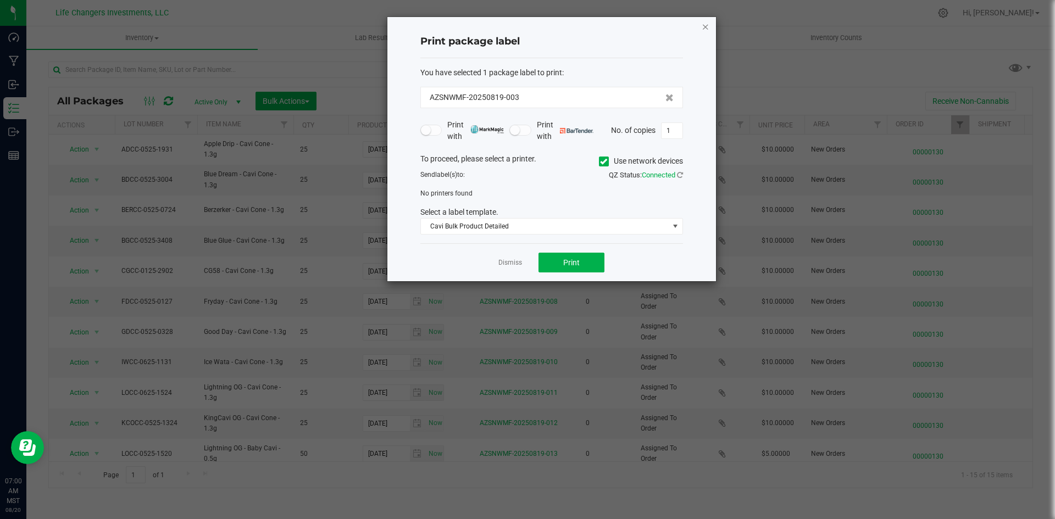
click at [708, 31] on icon "button" at bounding box center [705, 26] width 8 height 13
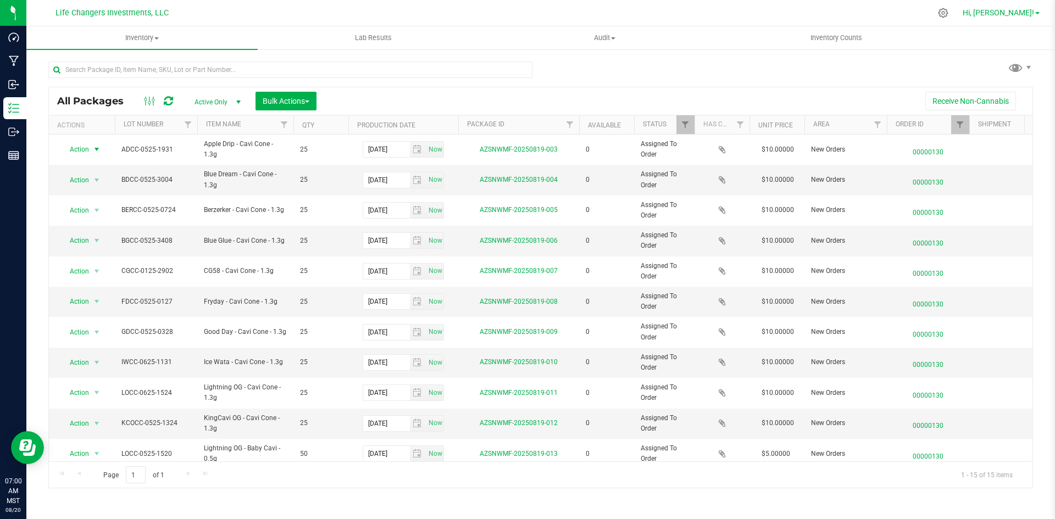
click at [1027, 12] on span "Hi, [PERSON_NAME]!" at bounding box center [997, 12] width 71 height 9
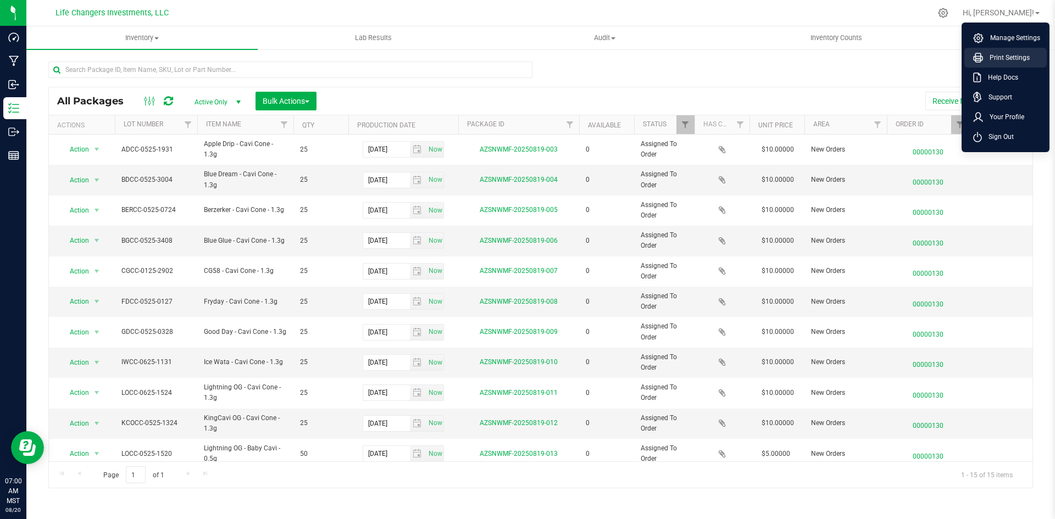
click at [1024, 49] on li "Print Settings" at bounding box center [1005, 58] width 82 height 20
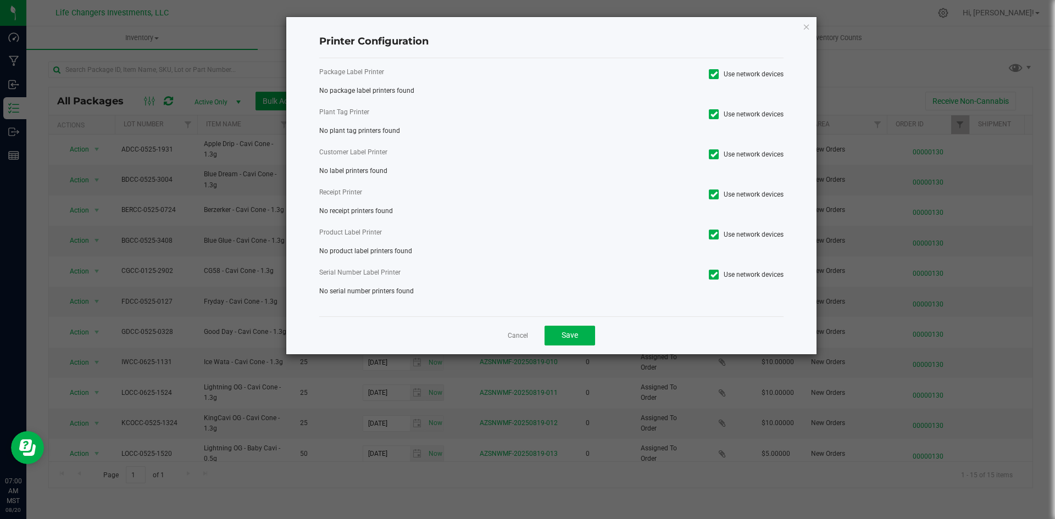
click at [713, 275] on icon at bounding box center [713, 275] width 7 height 0
click at [0, 0] on input "Use network devices" at bounding box center [0, 0] width 0 height 0
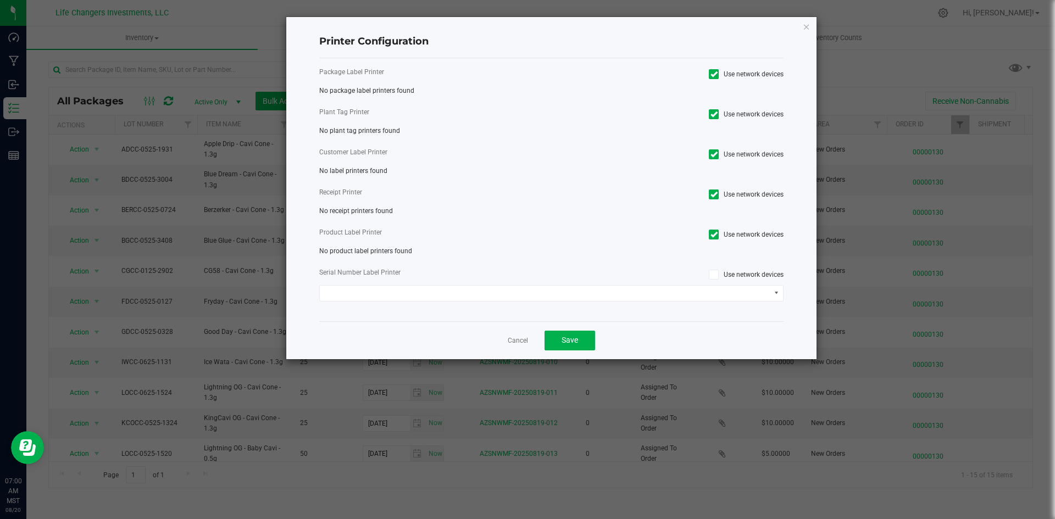
click at [715, 235] on icon at bounding box center [713, 235] width 7 height 0
click at [0, 0] on input "Use network devices" at bounding box center [0, 0] width 0 height 0
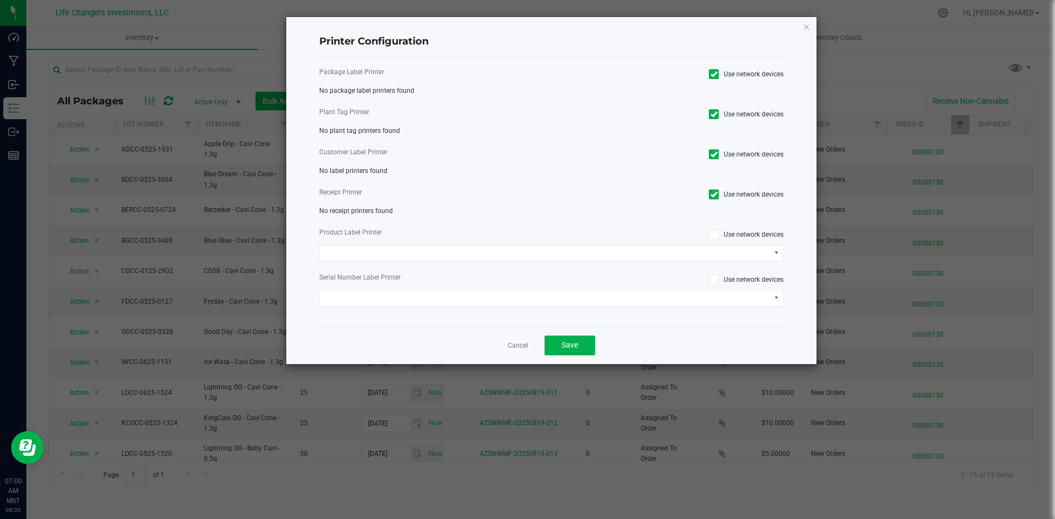
click at [716, 194] on icon at bounding box center [713, 194] width 7 height 0
click at [0, 0] on input "Use network devices" at bounding box center [0, 0] width 0 height 0
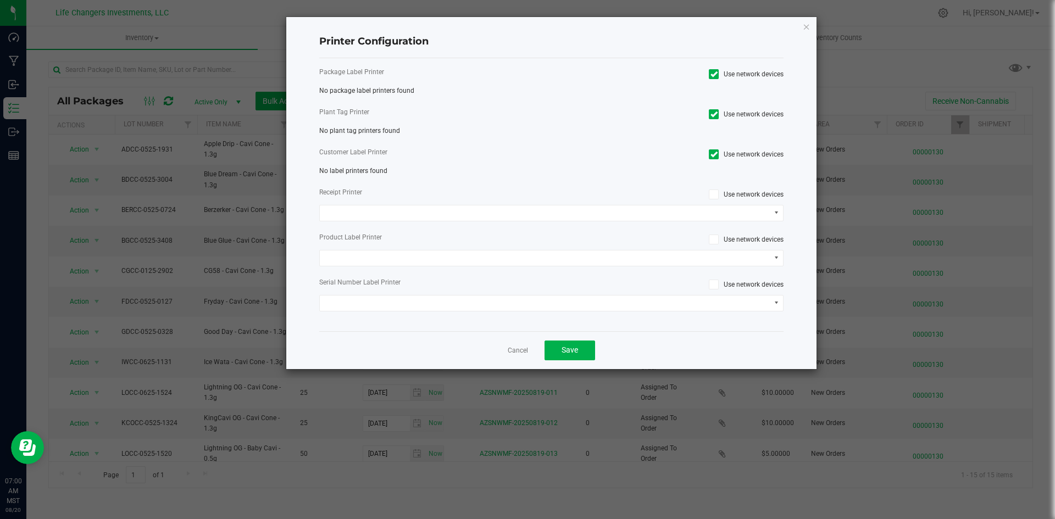
click at [714, 154] on icon at bounding box center [713, 154] width 7 height 0
click at [0, 0] on input "Use network devices" at bounding box center [0, 0] width 0 height 0
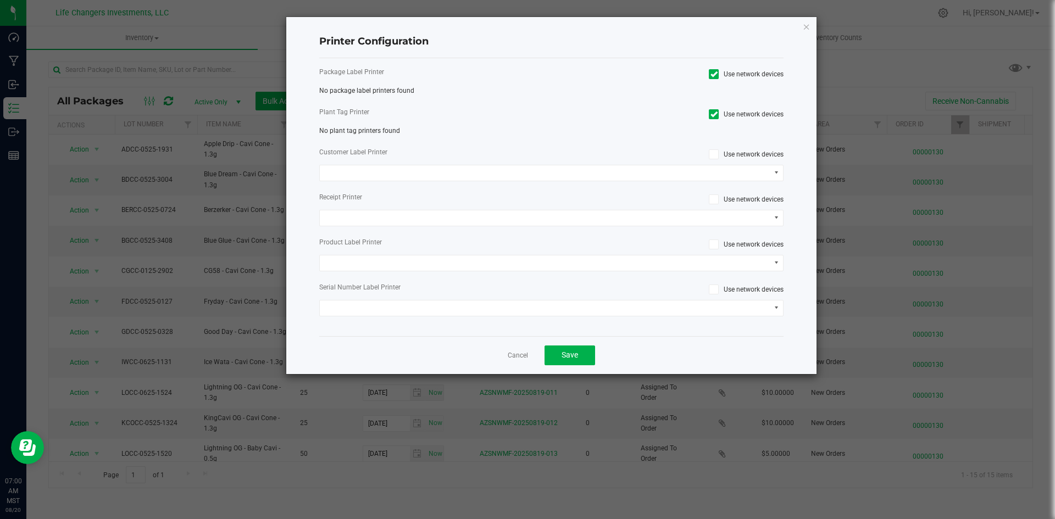
click at [713, 114] on icon at bounding box center [713, 114] width 7 height 0
click at [0, 0] on input "Use network devices" at bounding box center [0, 0] width 0 height 0
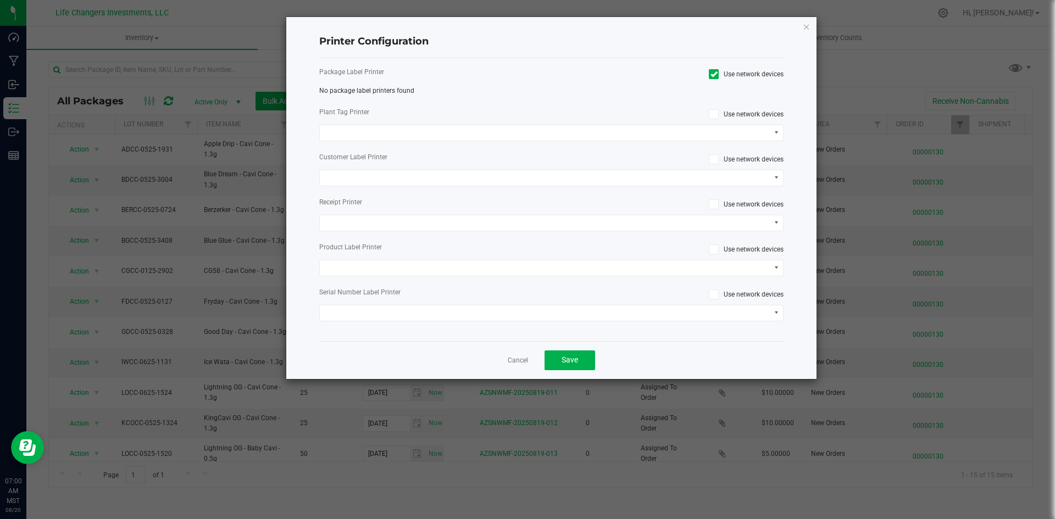
click at [711, 74] on icon at bounding box center [713, 74] width 7 height 0
click at [0, 0] on input "Use network devices" at bounding box center [0, 0] width 0 height 0
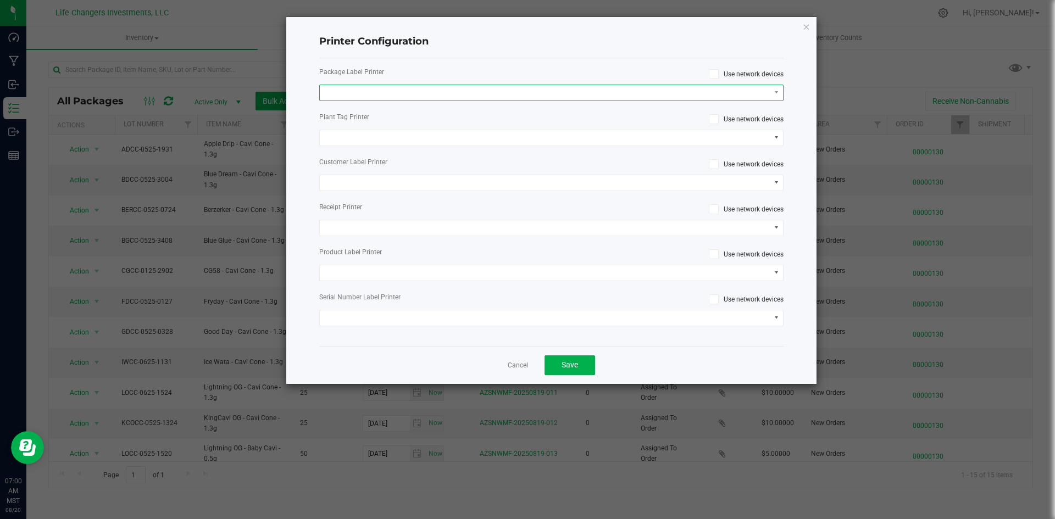
click at [699, 93] on span at bounding box center [545, 92] width 450 height 15
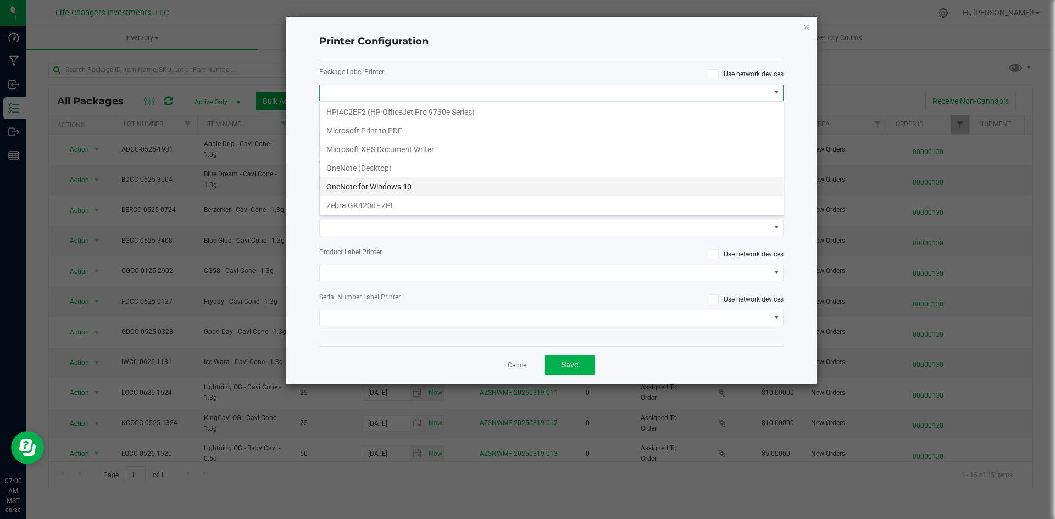
scroll to position [96, 0]
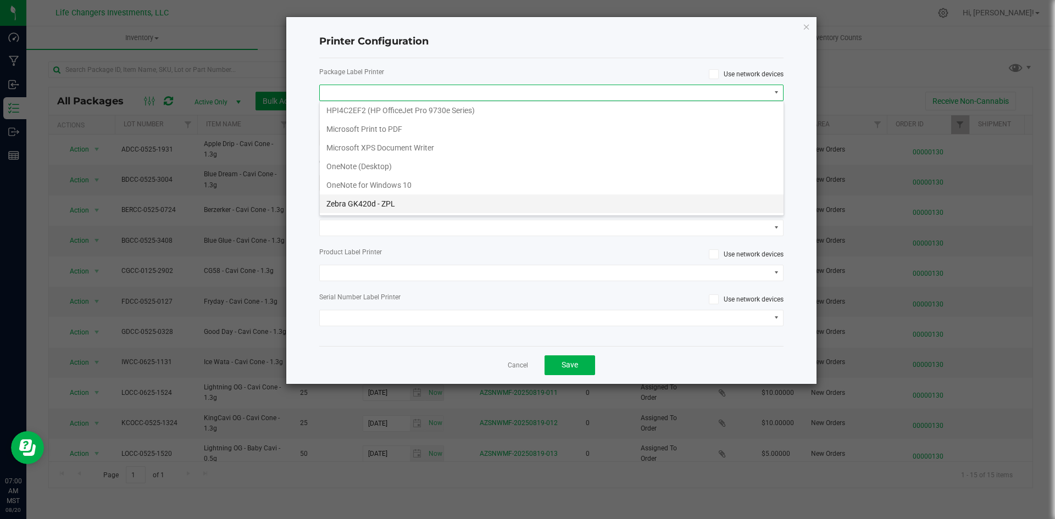
click at [513, 205] on ZPL "Zebra GK420d - ZPL" at bounding box center [552, 203] width 464 height 19
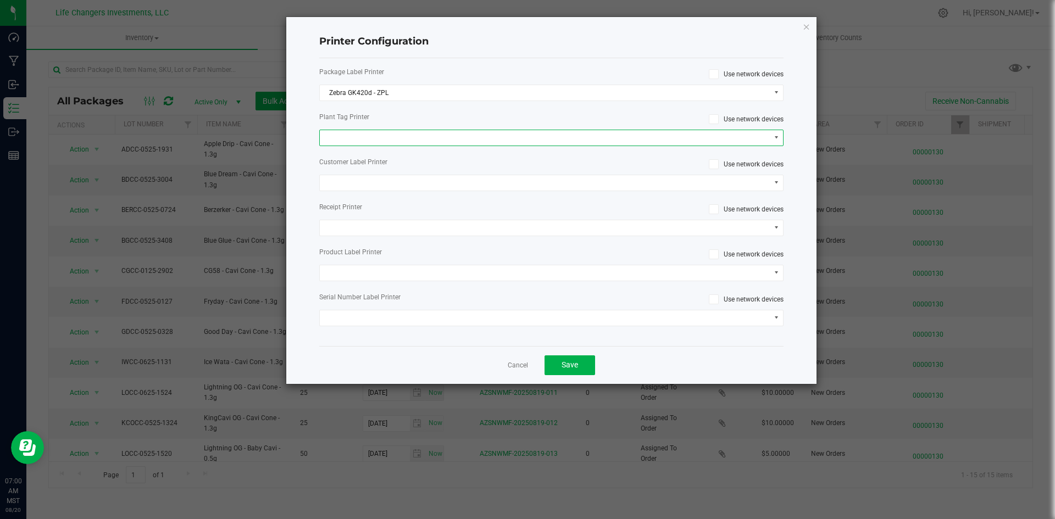
click at [573, 140] on span at bounding box center [545, 137] width 450 height 15
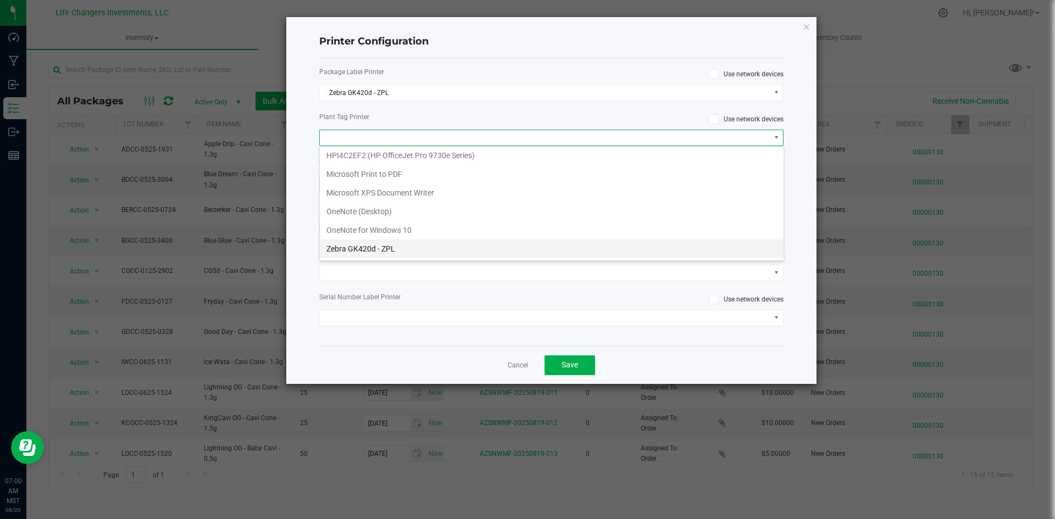
click at [491, 257] on ZPL "Zebra GK420d - ZPL" at bounding box center [552, 249] width 464 height 19
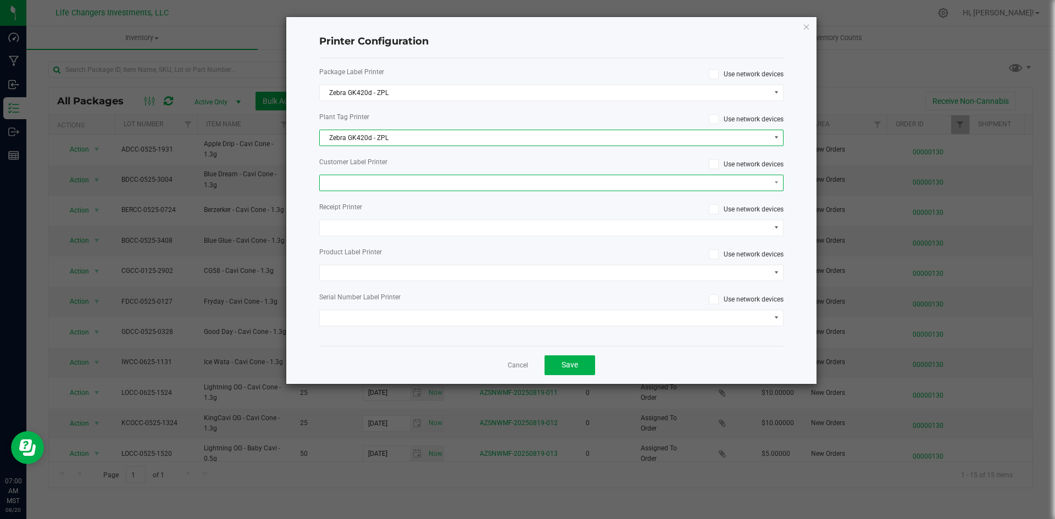
click at [481, 181] on span at bounding box center [545, 182] width 450 height 15
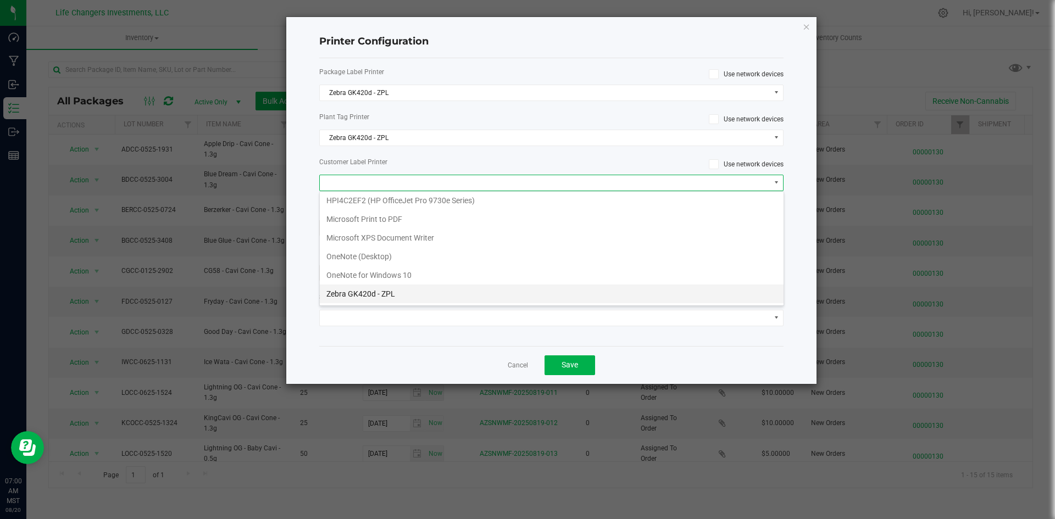
click at [482, 291] on ZPL "Zebra GK420d - ZPL" at bounding box center [552, 294] width 464 height 19
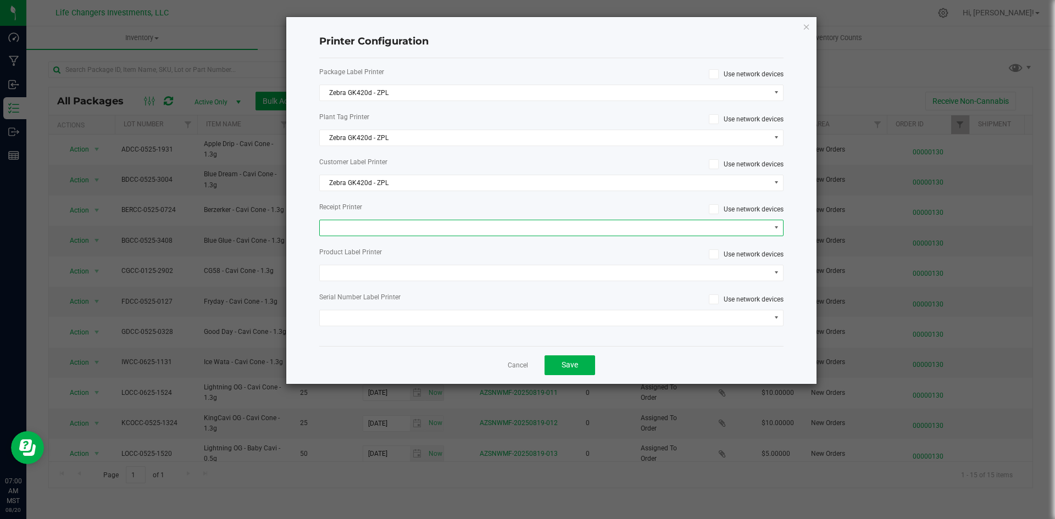
click at [478, 229] on span at bounding box center [545, 227] width 450 height 15
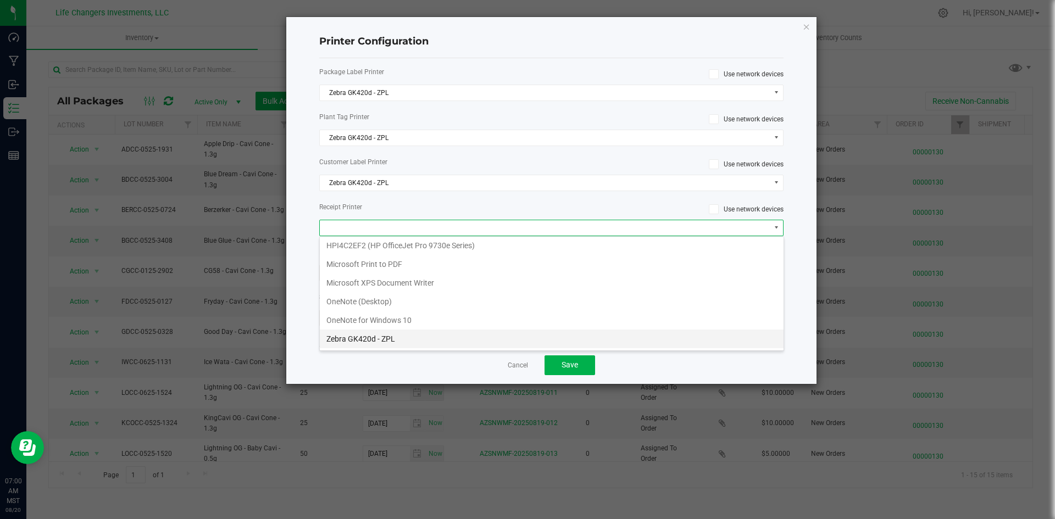
click at [464, 336] on ZPL "Zebra GK420d - ZPL" at bounding box center [552, 339] width 464 height 19
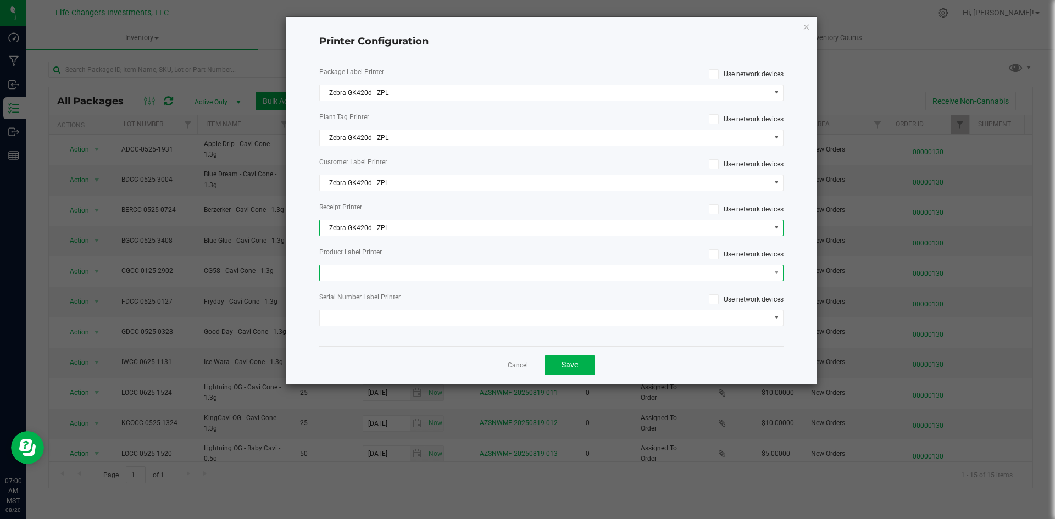
click at [450, 277] on span at bounding box center [545, 272] width 450 height 15
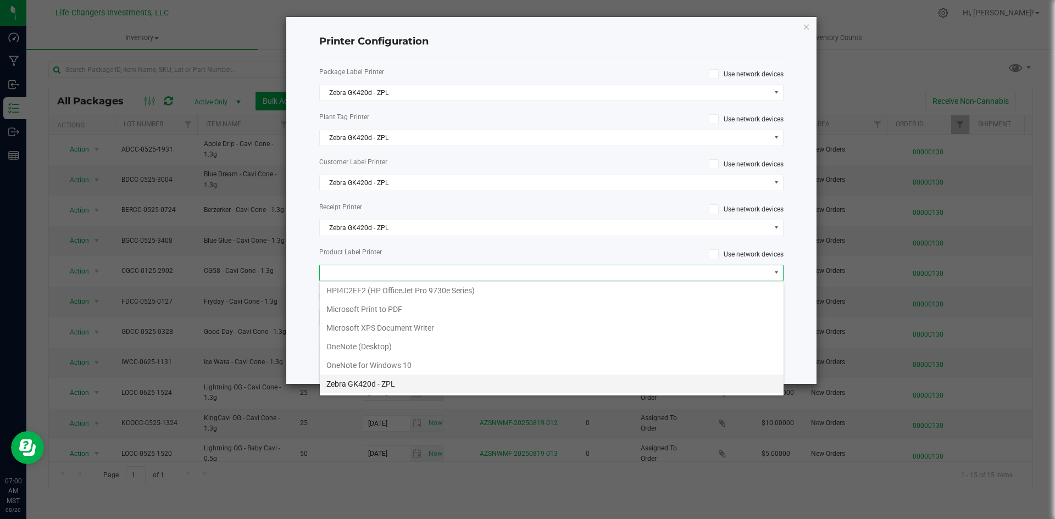
click at [470, 385] on ZPL "Zebra GK420d - ZPL" at bounding box center [552, 384] width 464 height 19
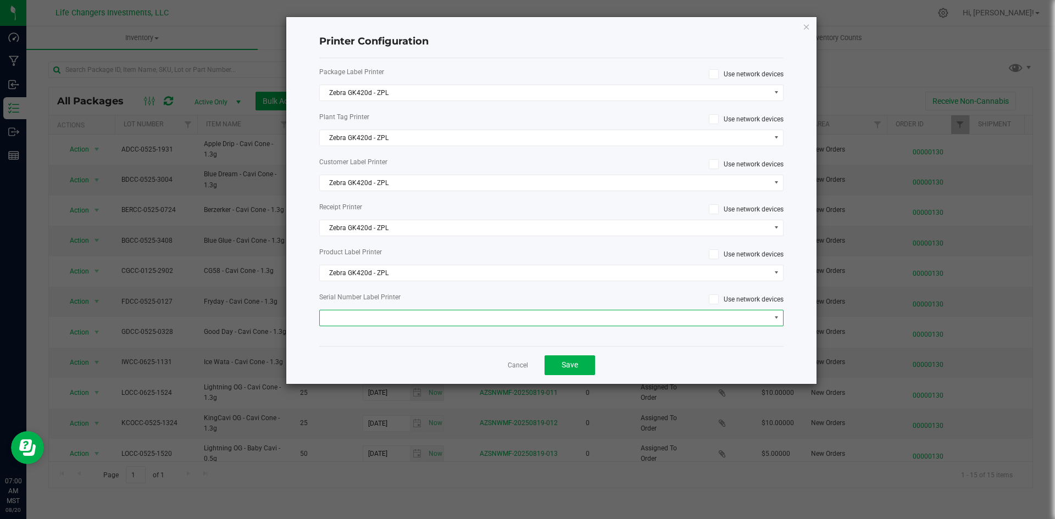
click at [456, 316] on span at bounding box center [545, 317] width 450 height 15
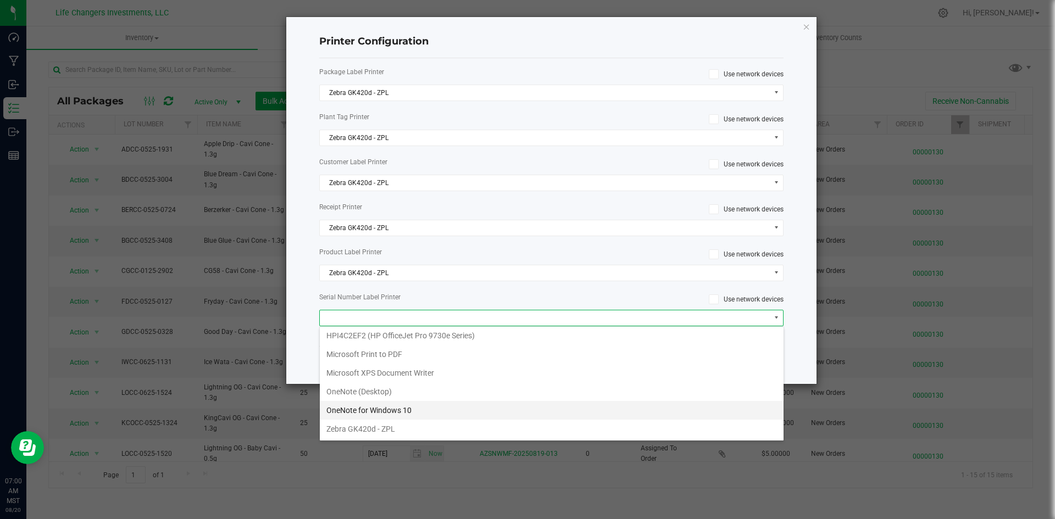
click at [470, 419] on 10 "OneNote for Windows 10" at bounding box center [552, 410] width 464 height 19
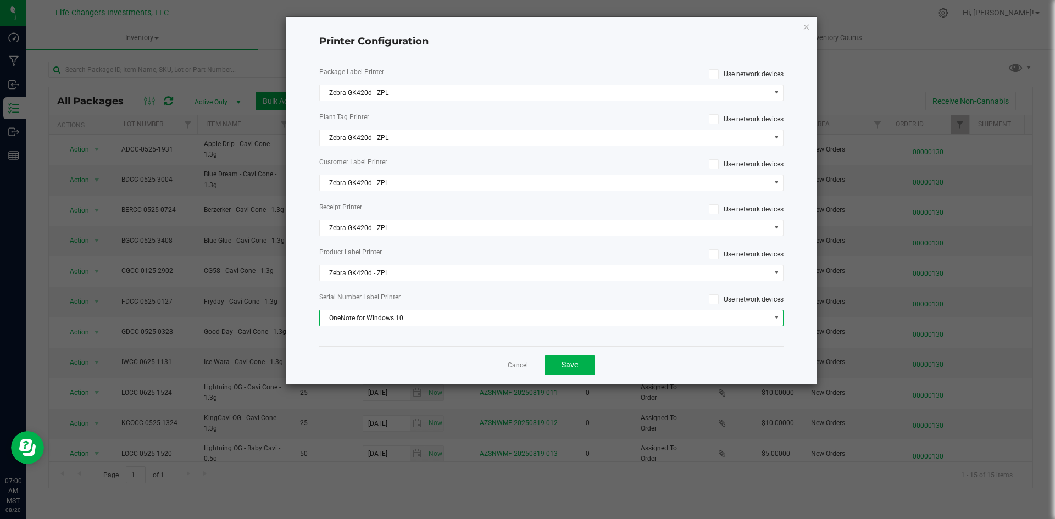
click at [452, 311] on span "OneNote for Windows 10" at bounding box center [545, 317] width 450 height 15
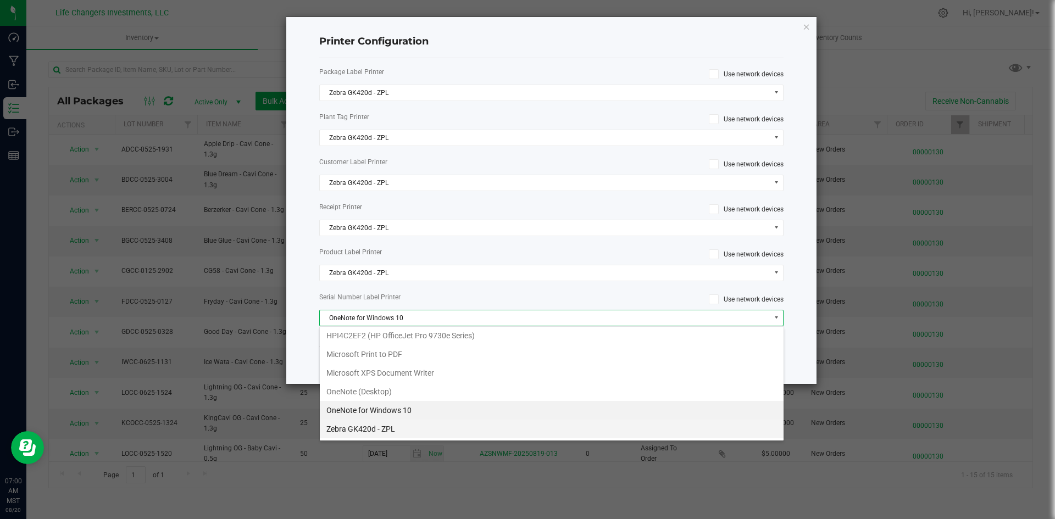
click at [469, 430] on ZPL "Zebra GK420d - ZPL" at bounding box center [552, 429] width 464 height 19
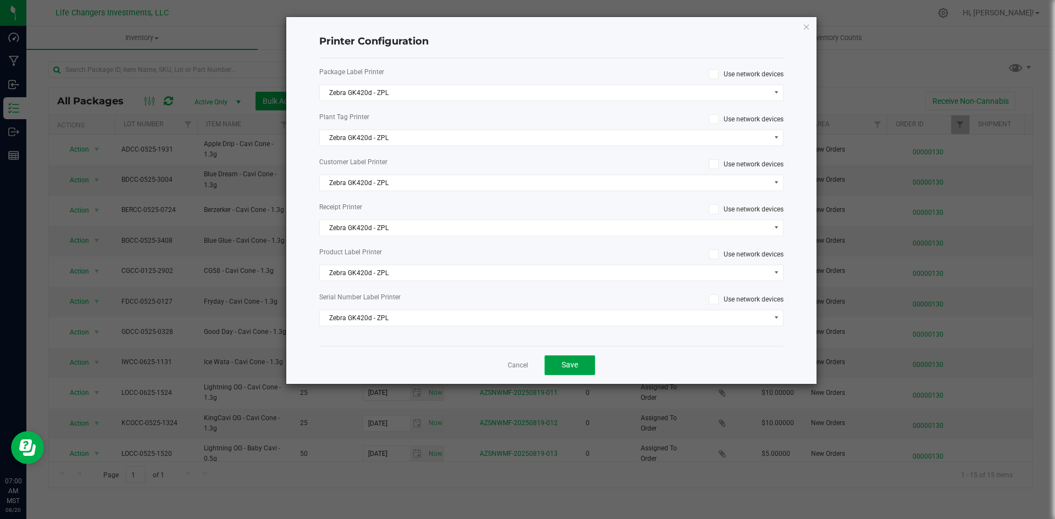
click at [562, 361] on span "Save" at bounding box center [569, 364] width 16 height 9
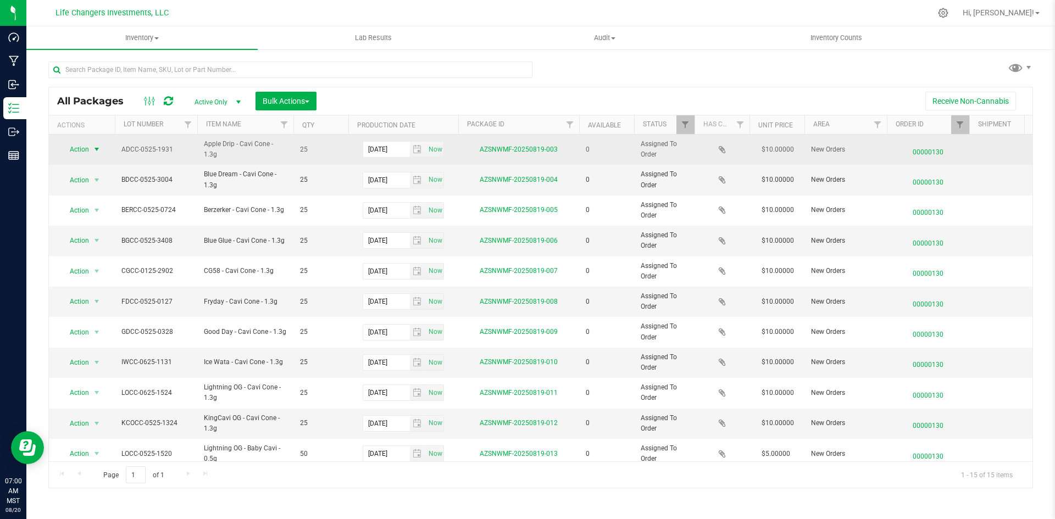
click at [81, 154] on span "Action" at bounding box center [75, 149] width 30 height 15
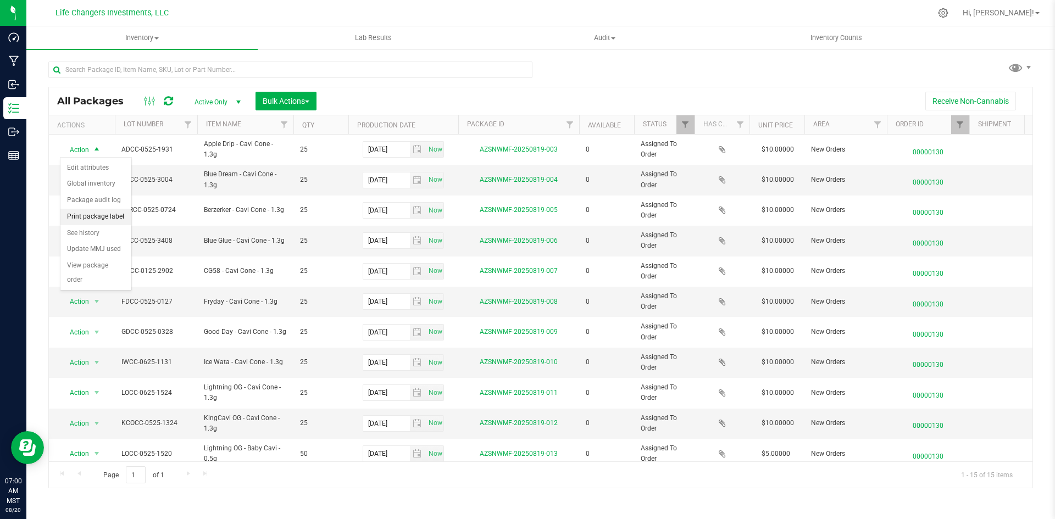
click at [115, 218] on li "Print package label" at bounding box center [95, 217] width 71 height 16
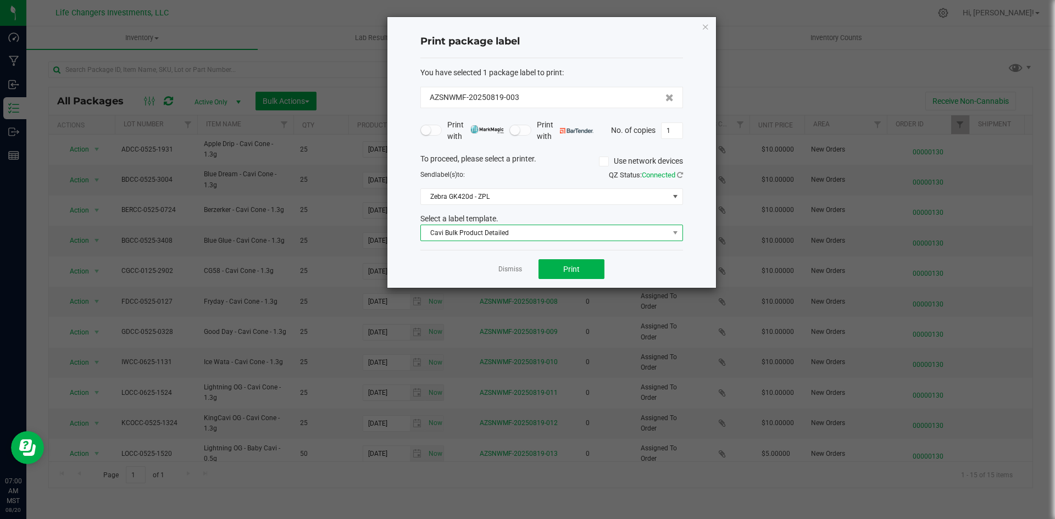
click at [543, 233] on span "Cavi Bulk Product Detailed" at bounding box center [545, 232] width 248 height 15
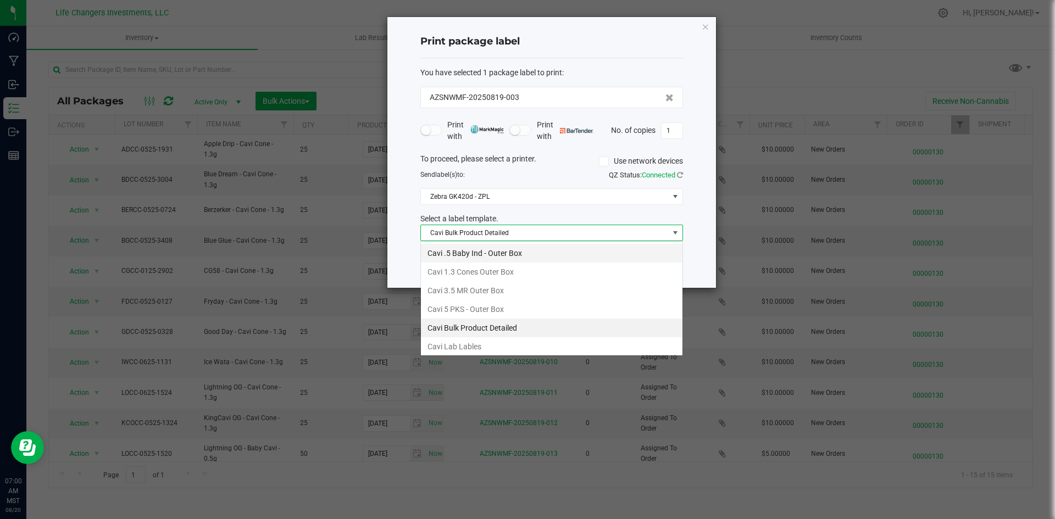
scroll to position [16, 263]
click at [515, 270] on li "Cavi 1.3 Cones Outer Box" at bounding box center [551, 272] width 261 height 19
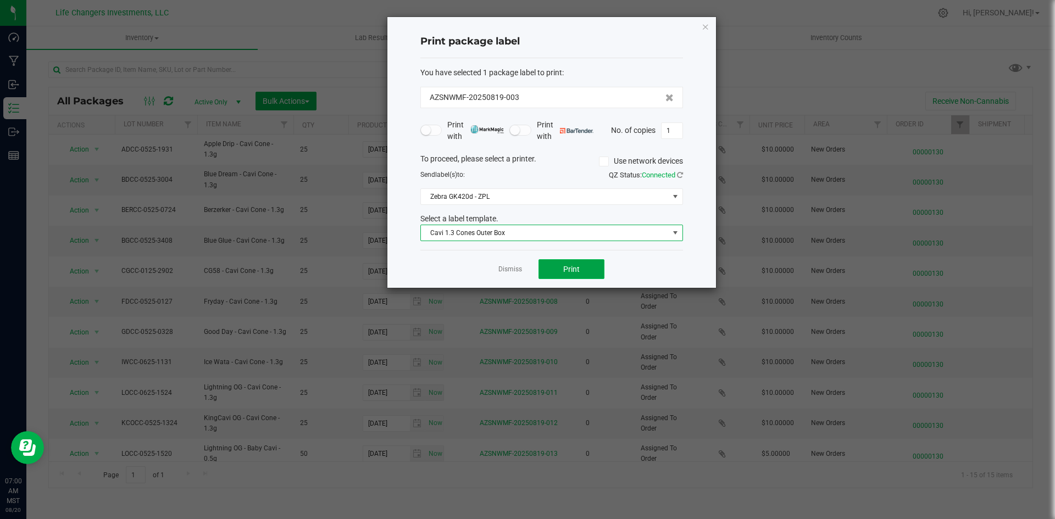
click at [561, 269] on button "Print" at bounding box center [571, 269] width 66 height 20
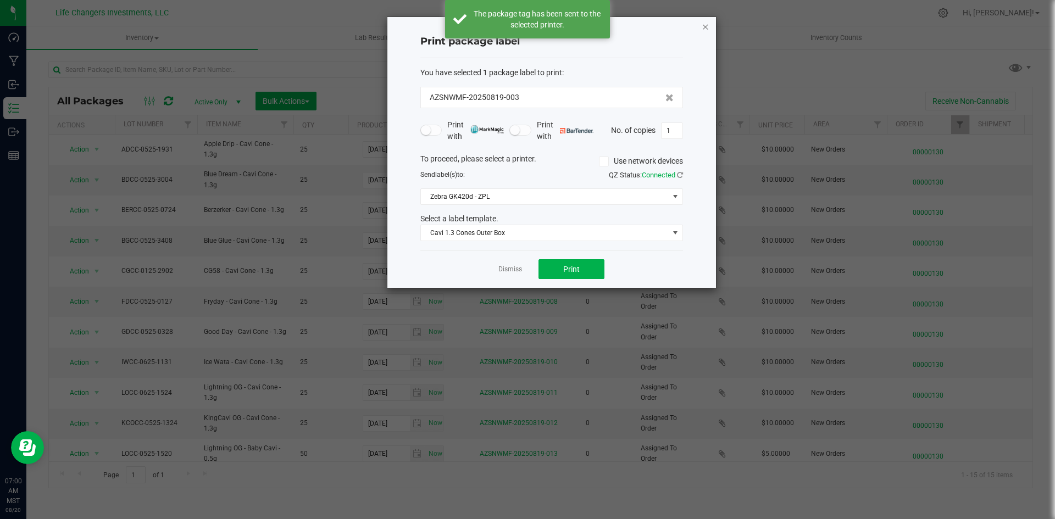
click at [706, 30] on icon "button" at bounding box center [705, 26] width 8 height 13
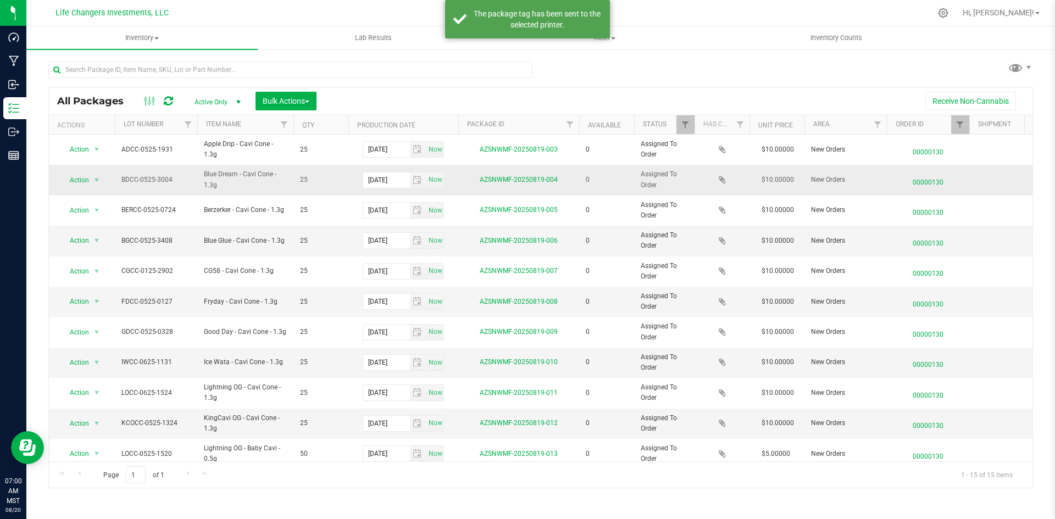
click at [71, 171] on td "Action Action Edit attributes Global inventory Package audit log Print package …" at bounding box center [82, 180] width 66 height 30
click at [77, 176] on span "Action" at bounding box center [75, 179] width 30 height 15
click at [109, 248] on li "Print package label" at bounding box center [95, 247] width 71 height 16
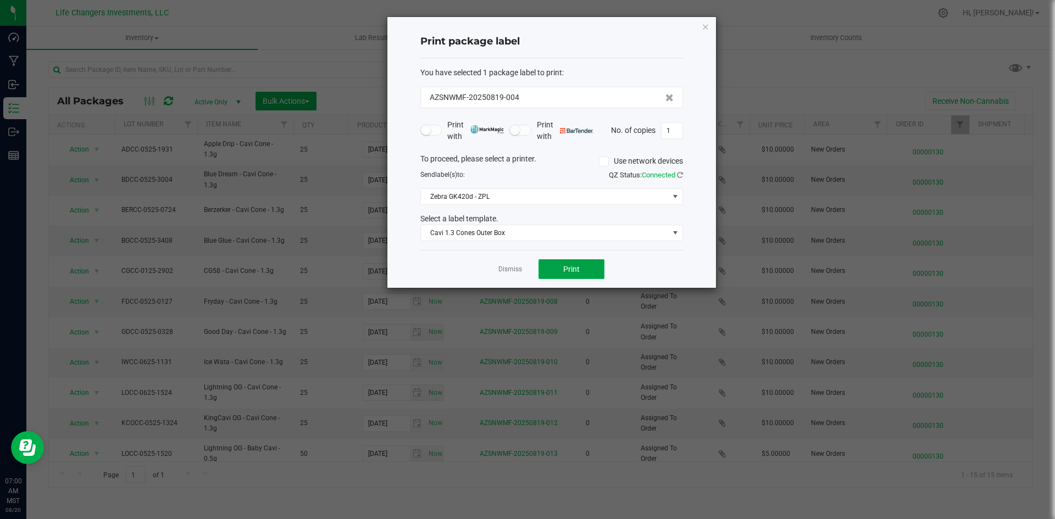
click at [566, 269] on span "Print" at bounding box center [571, 269] width 16 height 9
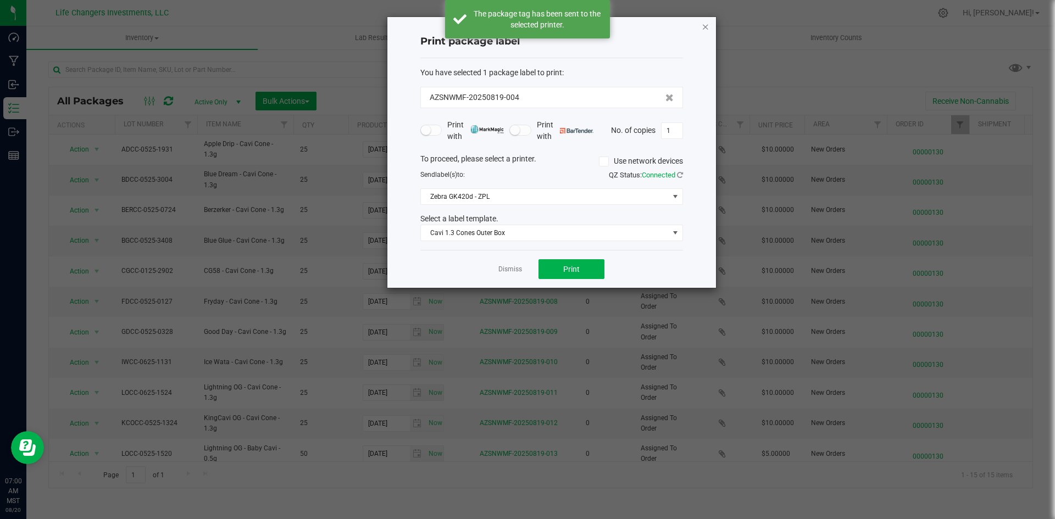
click at [704, 25] on icon "button" at bounding box center [705, 26] width 8 height 13
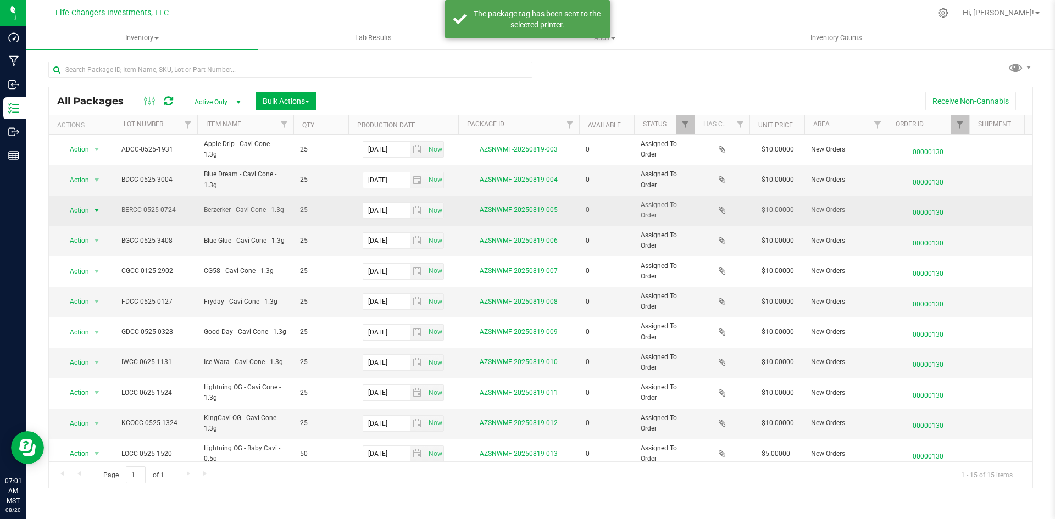
click at [98, 210] on span "select" at bounding box center [96, 210] width 9 height 9
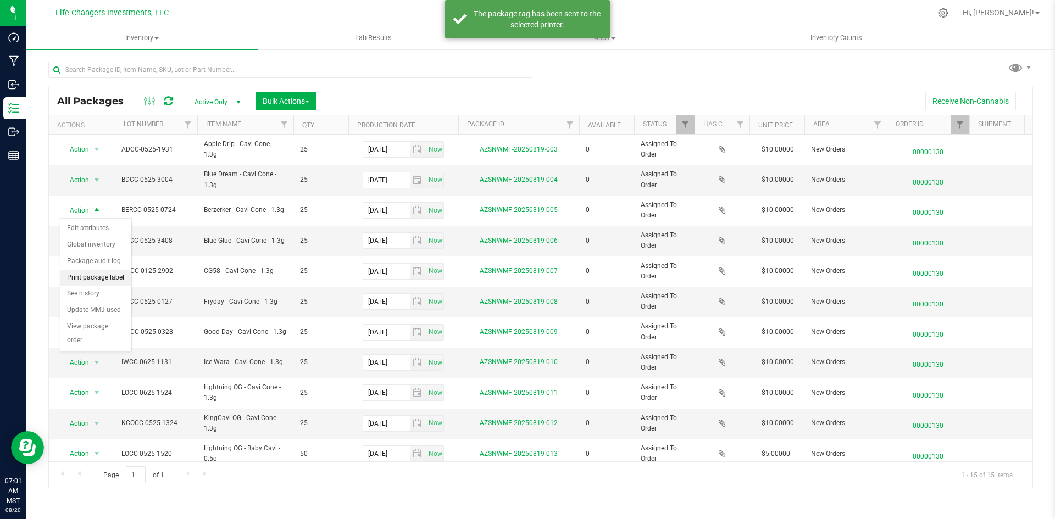
click at [120, 281] on li "Print package label" at bounding box center [95, 278] width 71 height 16
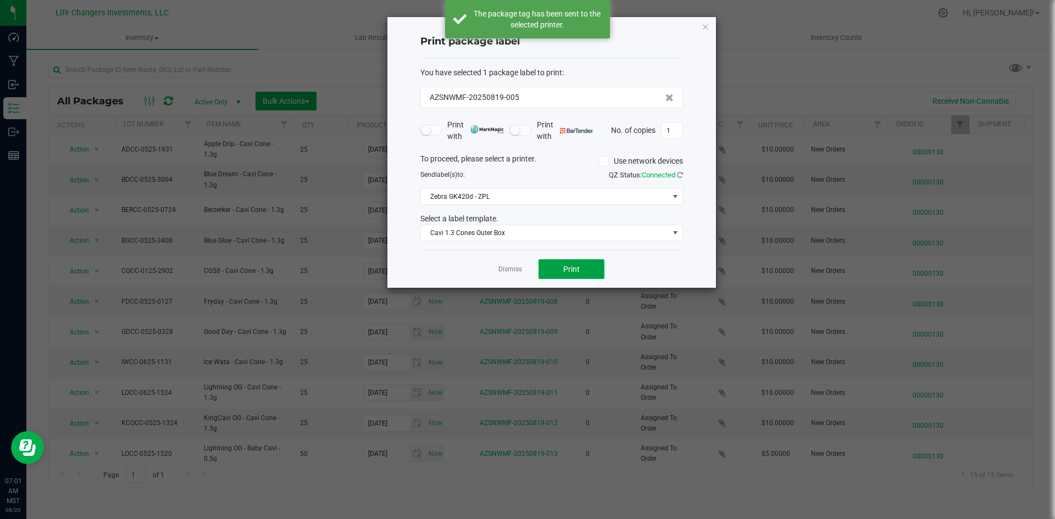
click at [550, 271] on button "Print" at bounding box center [571, 269] width 66 height 20
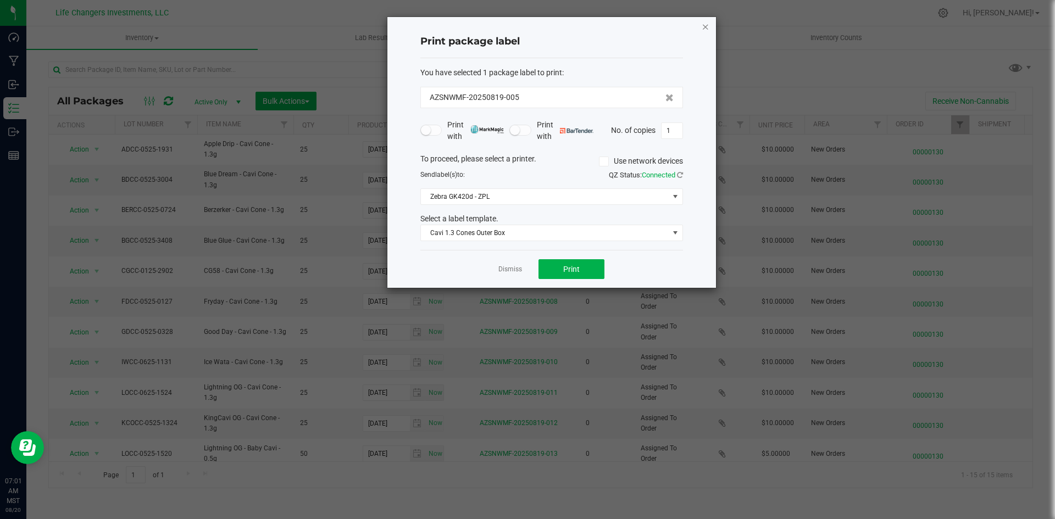
click at [707, 26] on icon "button" at bounding box center [705, 26] width 8 height 13
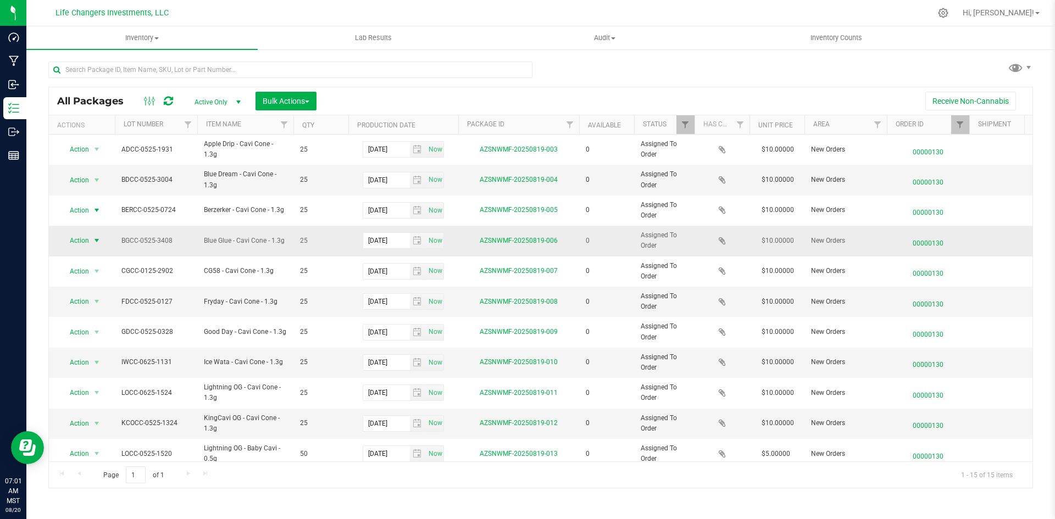
click at [77, 245] on span "Action" at bounding box center [75, 240] width 30 height 15
click at [93, 311] on li "Print package label" at bounding box center [95, 308] width 71 height 16
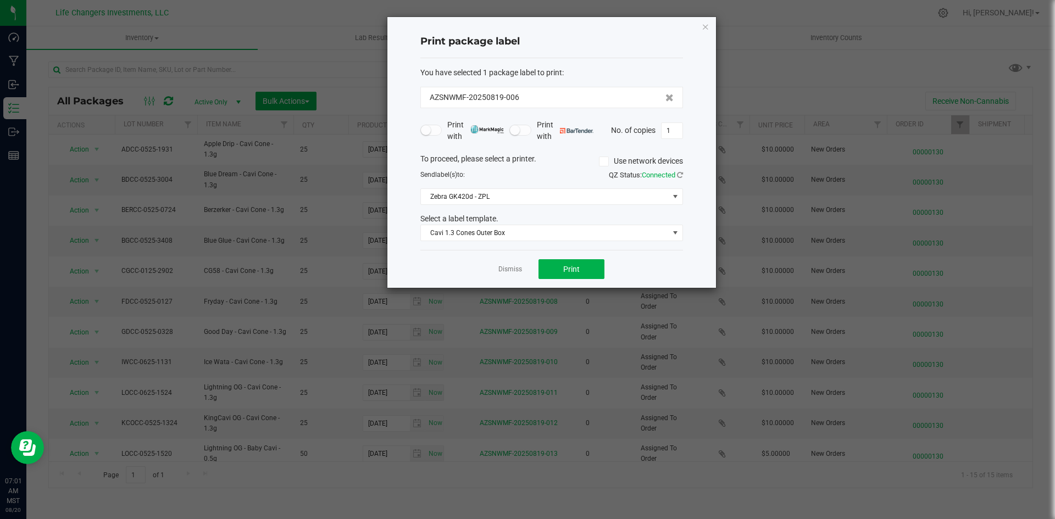
click at [536, 273] on div "Dismiss Print" at bounding box center [551, 269] width 263 height 38
click at [558, 270] on button "Print" at bounding box center [571, 269] width 66 height 20
click at [706, 29] on icon "button" at bounding box center [705, 26] width 8 height 13
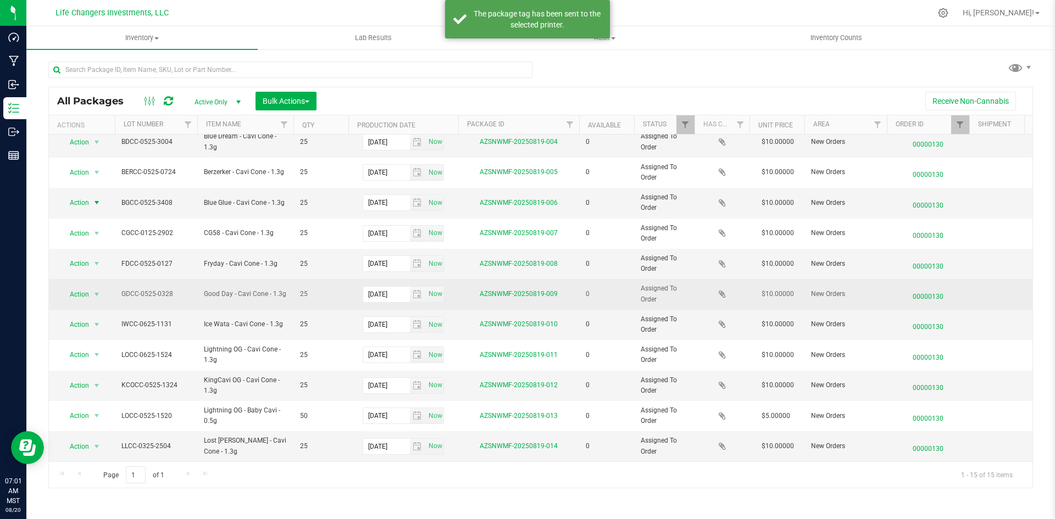
scroll to position [55, 0]
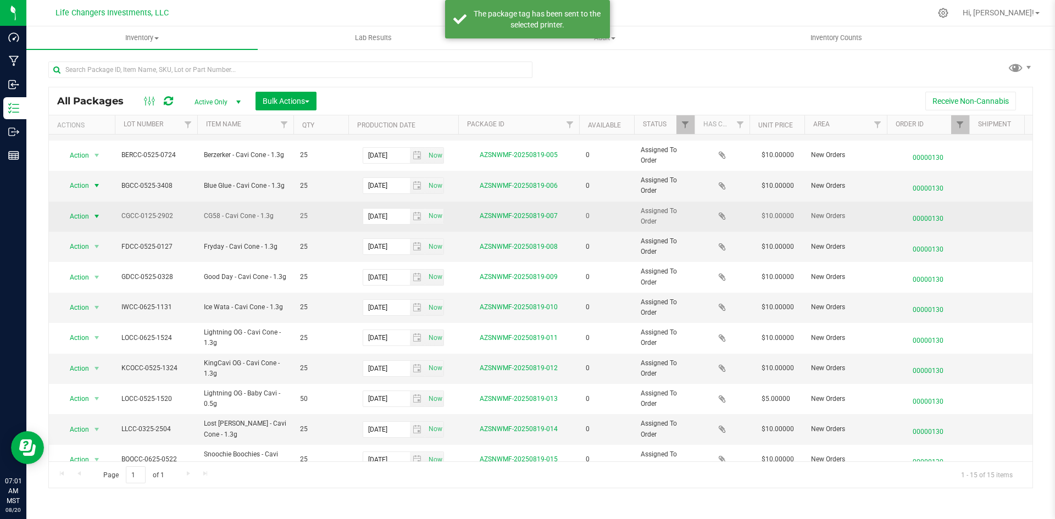
click at [82, 218] on span "Action" at bounding box center [75, 216] width 30 height 15
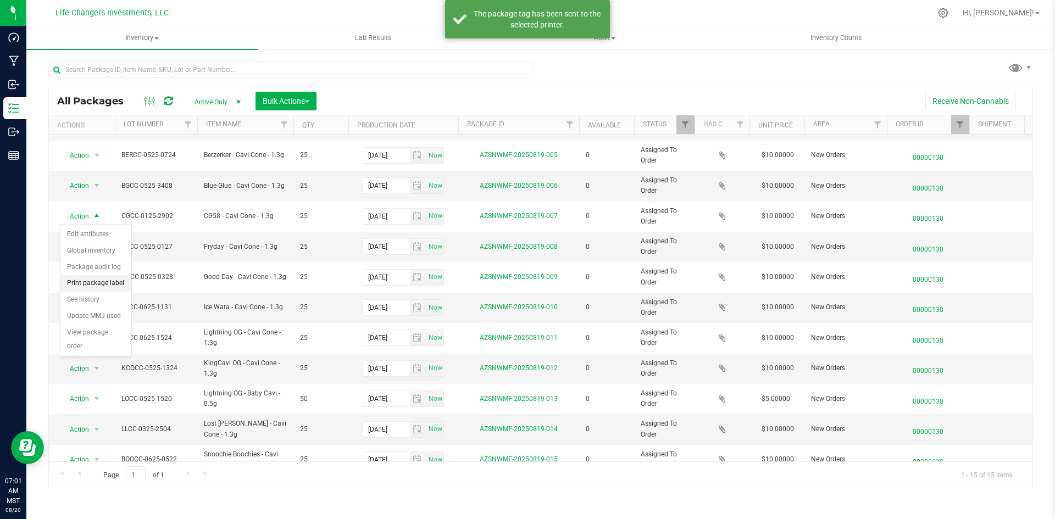
click at [98, 281] on li "Print package label" at bounding box center [95, 283] width 71 height 16
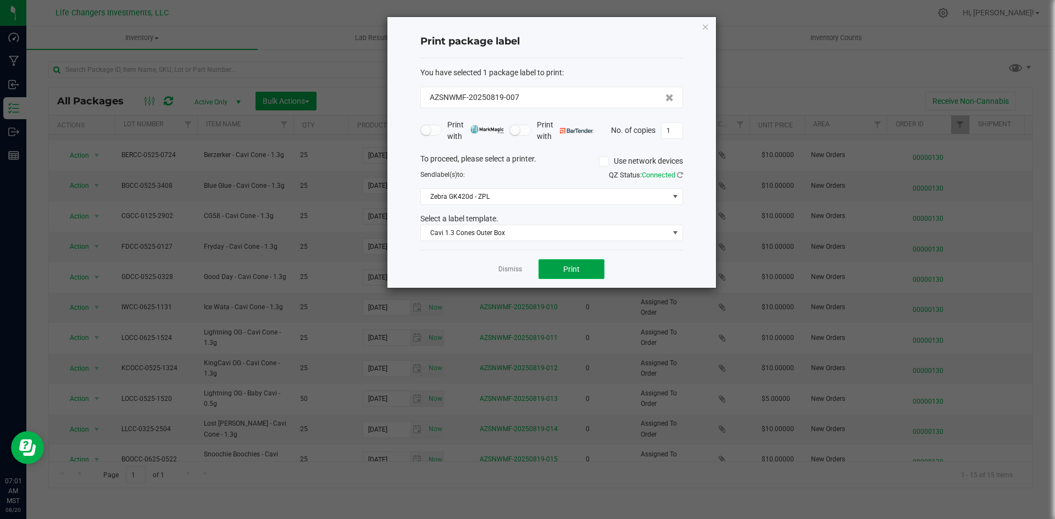
click at [579, 268] on span "Print" at bounding box center [571, 269] width 16 height 9
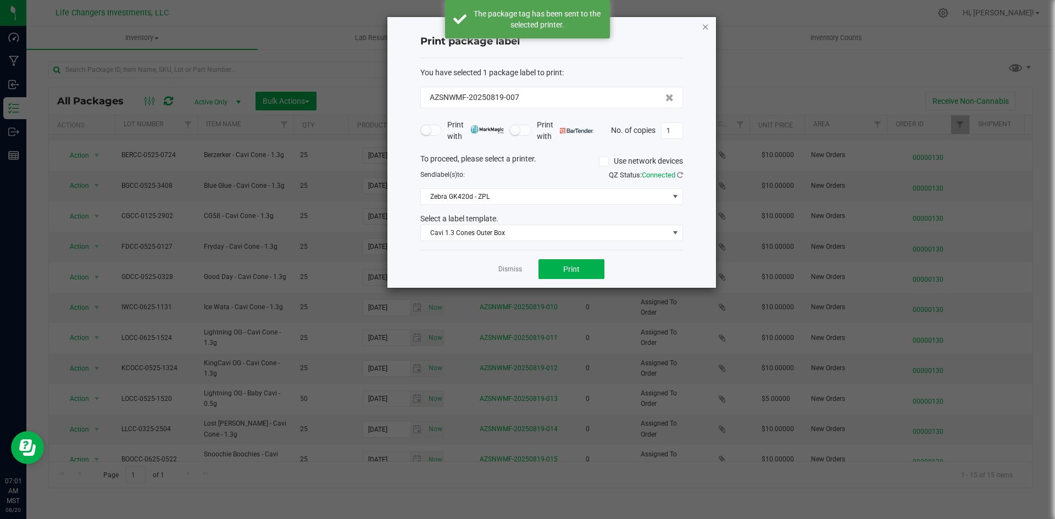
click at [707, 23] on icon "button" at bounding box center [705, 26] width 8 height 13
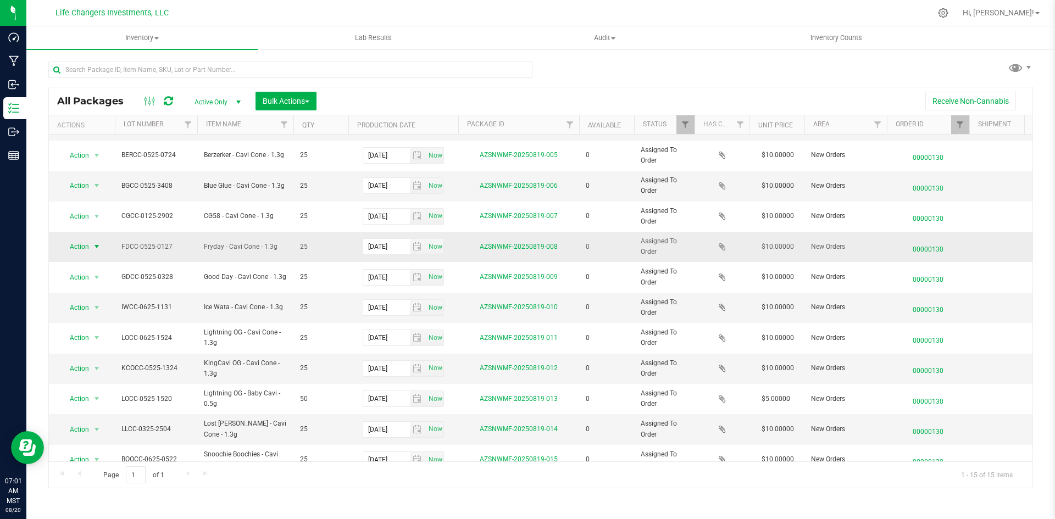
click at [88, 246] on span "Action" at bounding box center [75, 246] width 30 height 15
click at [93, 311] on li "Print package label" at bounding box center [95, 314] width 71 height 16
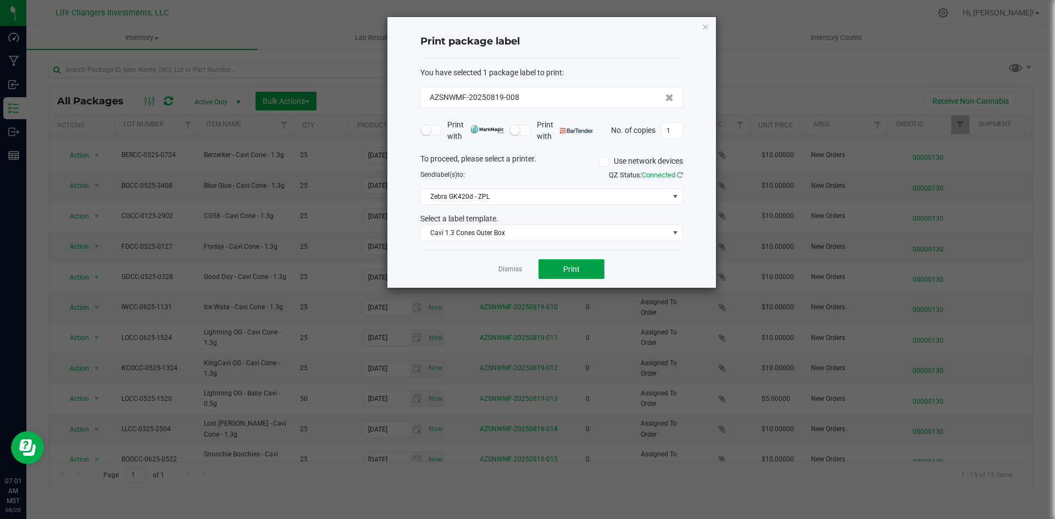
click at [557, 269] on button "Print" at bounding box center [571, 269] width 66 height 20
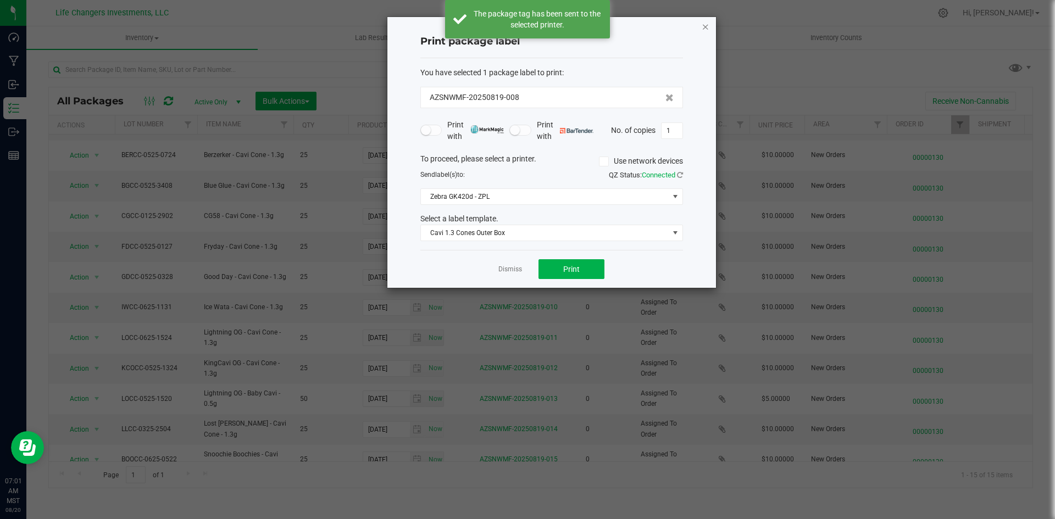
click at [708, 27] on icon "button" at bounding box center [705, 26] width 8 height 13
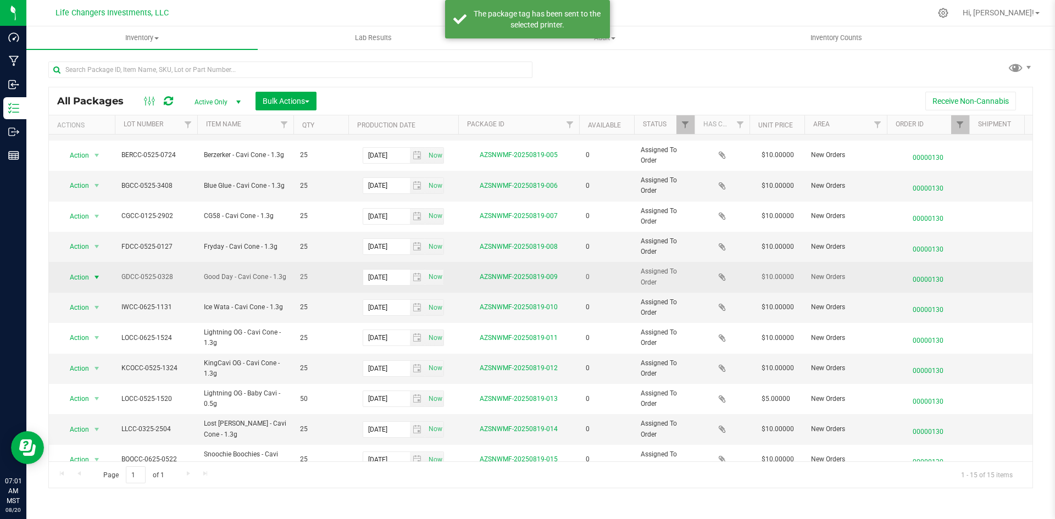
click at [80, 272] on span "Action" at bounding box center [75, 277] width 30 height 15
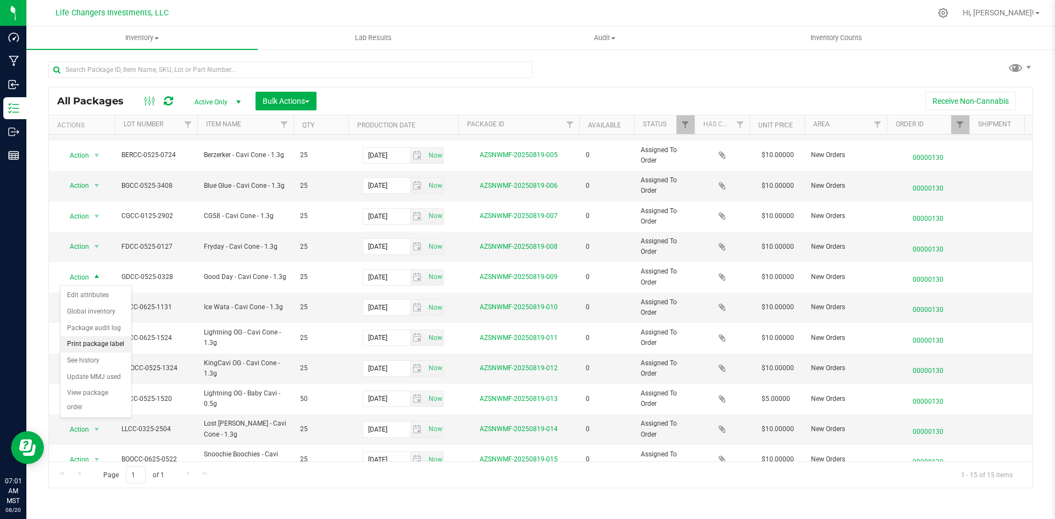
click at [92, 339] on li "Print package label" at bounding box center [95, 344] width 71 height 16
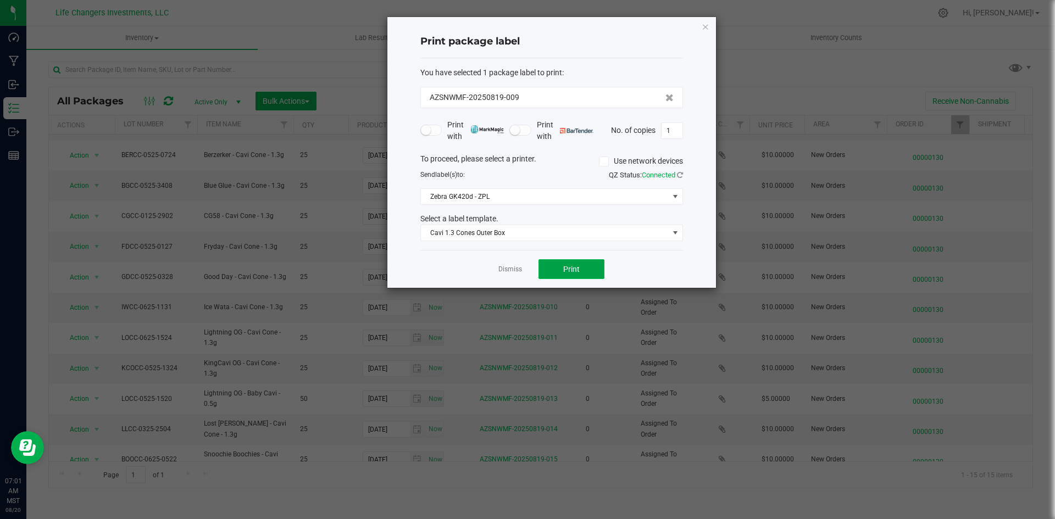
click at [554, 263] on button "Print" at bounding box center [571, 269] width 66 height 20
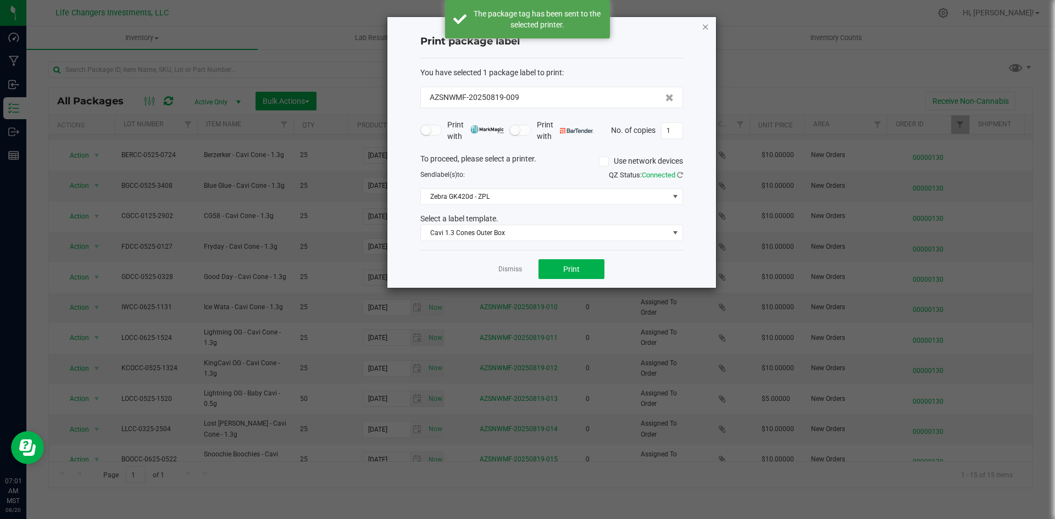
click at [704, 27] on icon "button" at bounding box center [705, 26] width 8 height 13
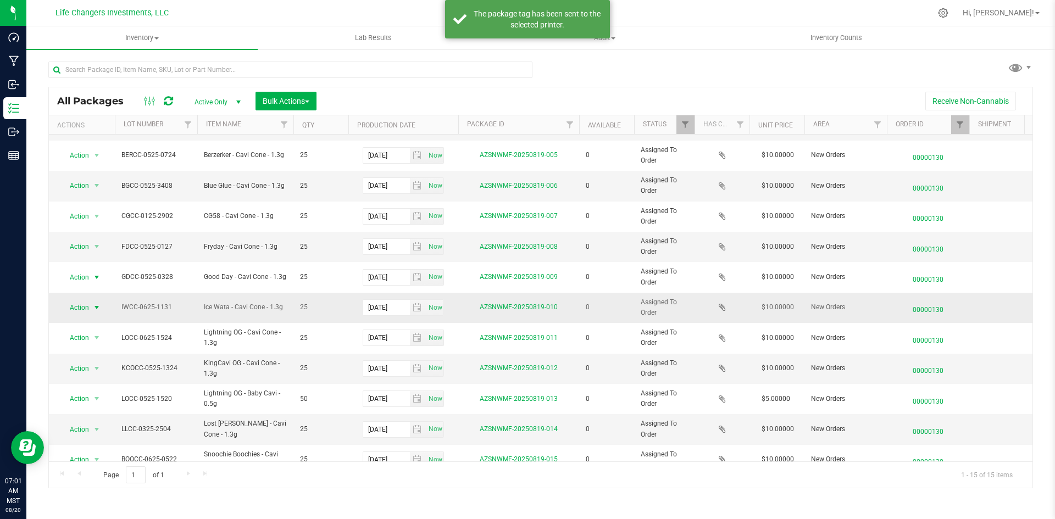
click at [85, 302] on span "Action" at bounding box center [75, 307] width 30 height 15
click at [112, 374] on li "Print package label" at bounding box center [95, 375] width 71 height 16
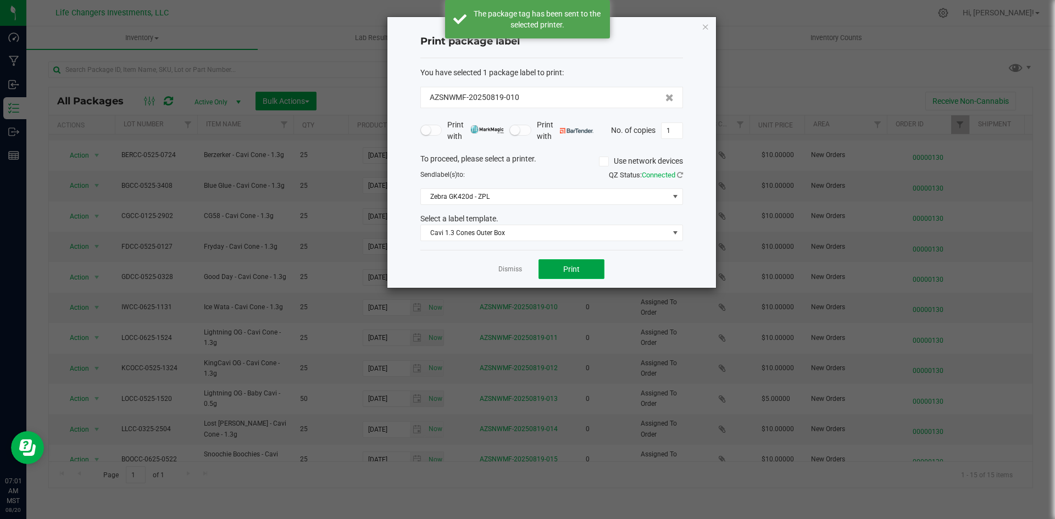
click at [556, 268] on button "Print" at bounding box center [571, 269] width 66 height 20
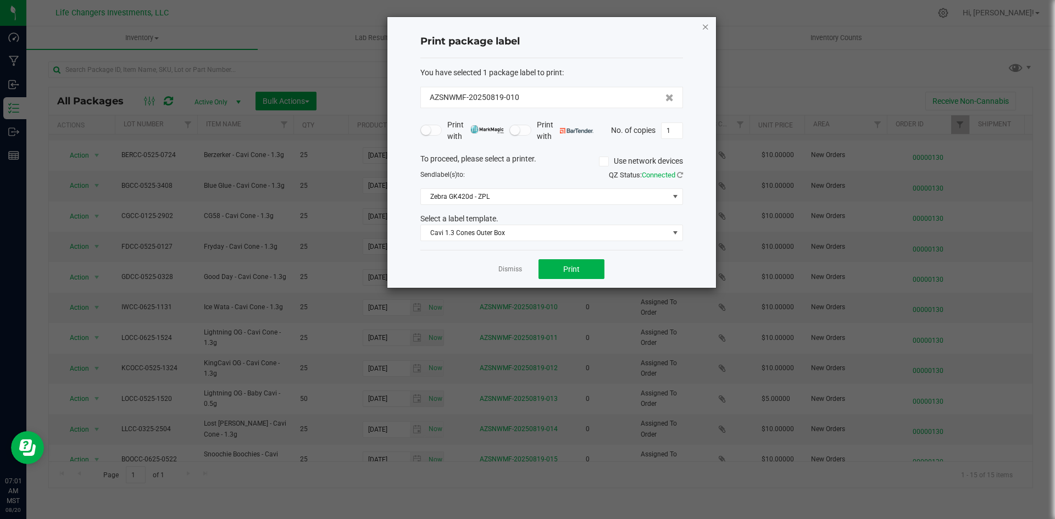
click at [705, 24] on icon "button" at bounding box center [705, 26] width 8 height 13
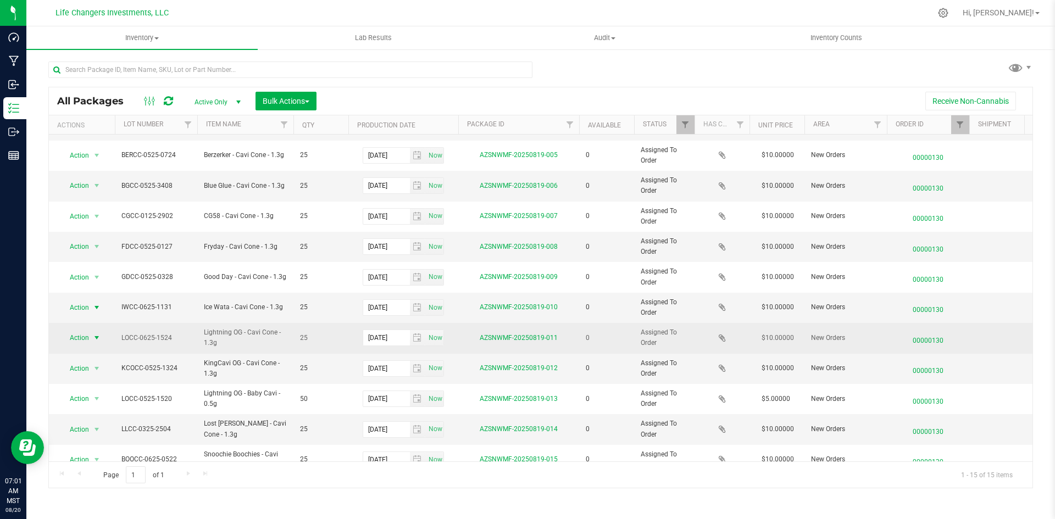
click at [85, 339] on span "Action" at bounding box center [75, 337] width 30 height 15
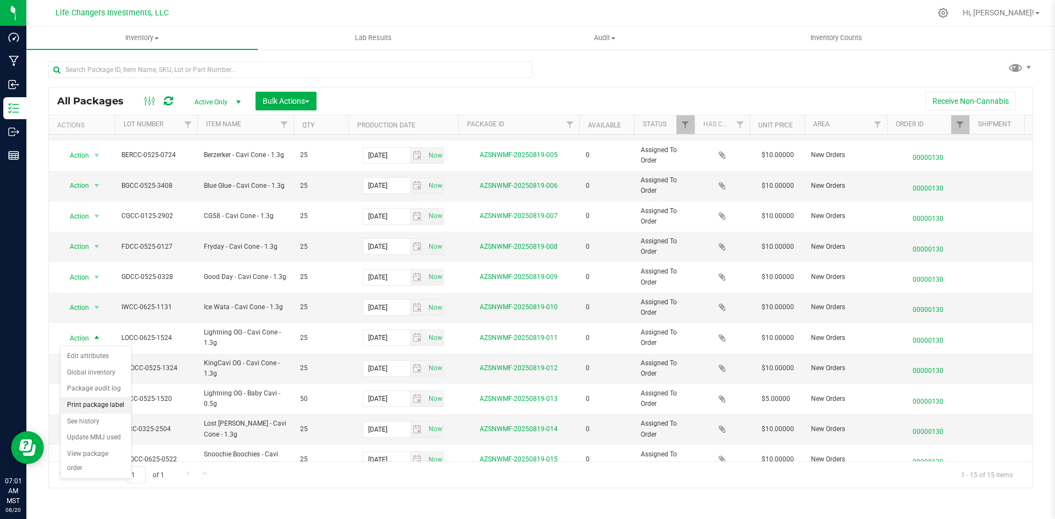
click at [96, 405] on li "Print package label" at bounding box center [95, 405] width 71 height 16
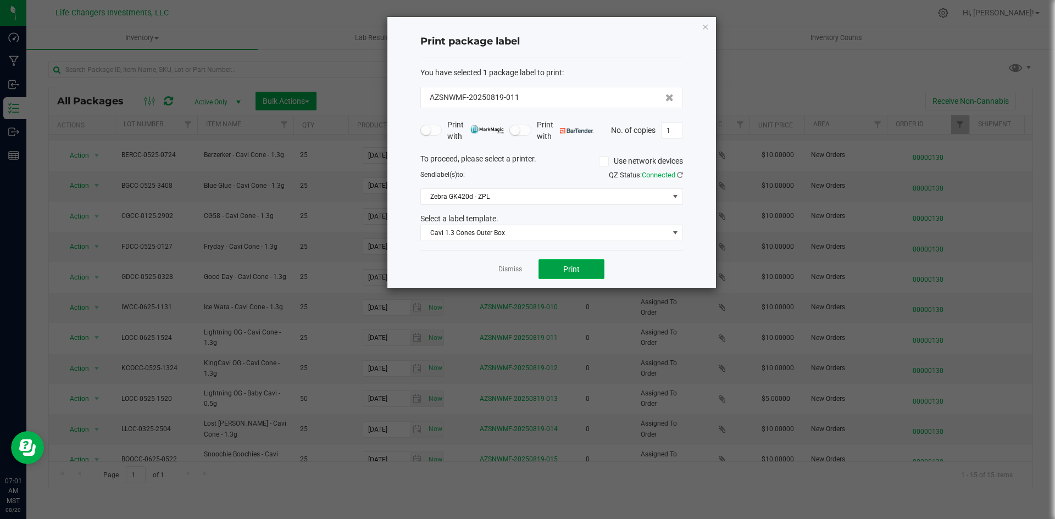
click at [587, 267] on button "Print" at bounding box center [571, 269] width 66 height 20
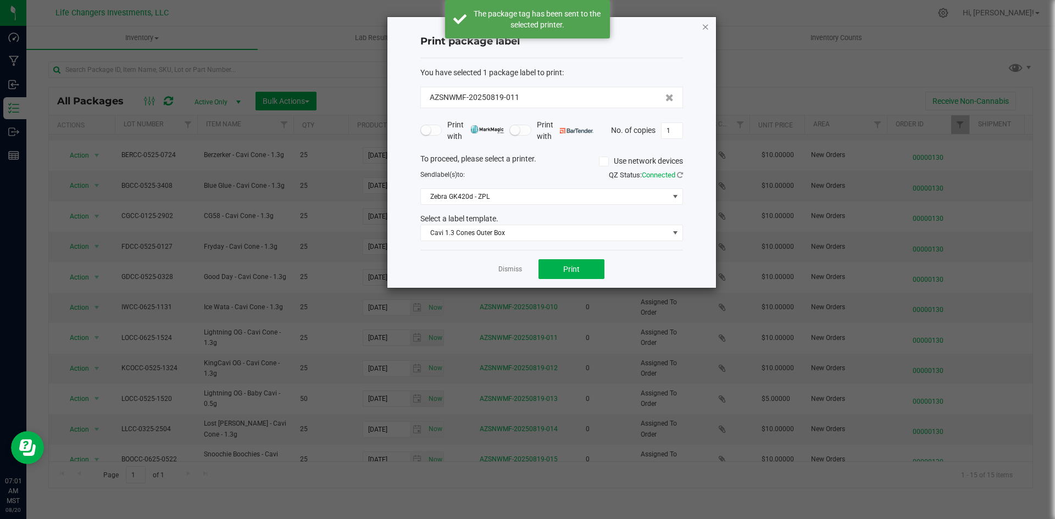
click at [704, 21] on icon "button" at bounding box center [705, 26] width 8 height 13
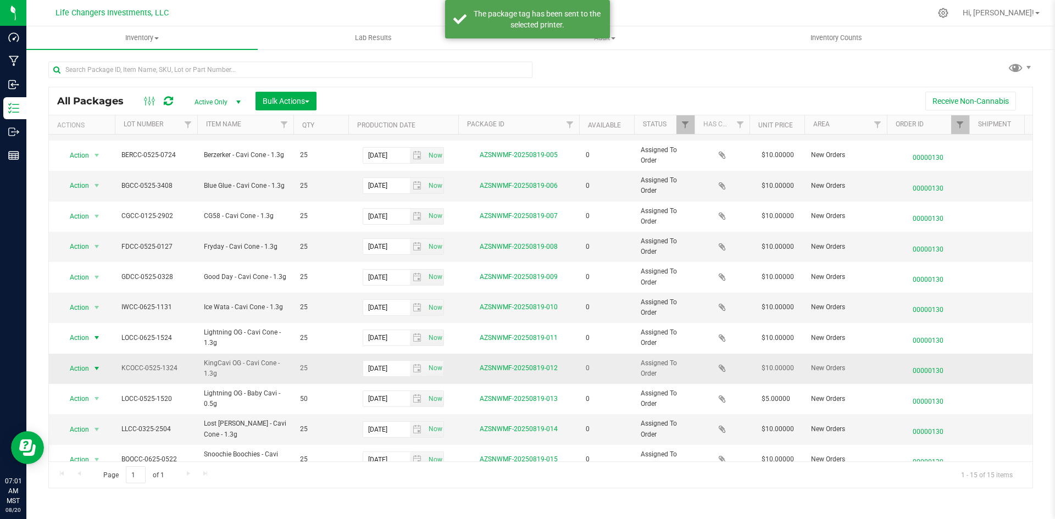
click at [79, 371] on span "Action" at bounding box center [75, 368] width 30 height 15
click at [102, 433] on li "Print package label" at bounding box center [95, 435] width 71 height 16
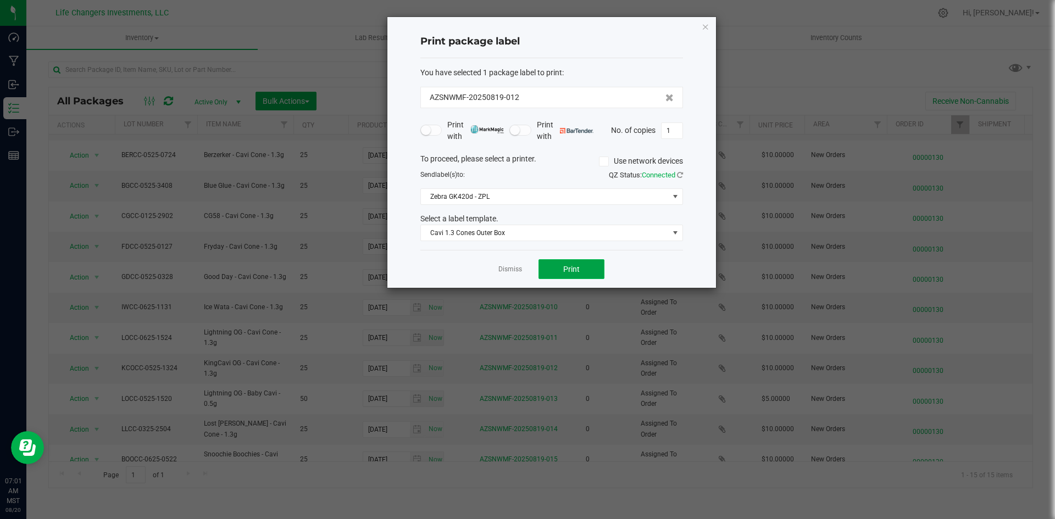
click at [575, 276] on button "Print" at bounding box center [571, 269] width 66 height 20
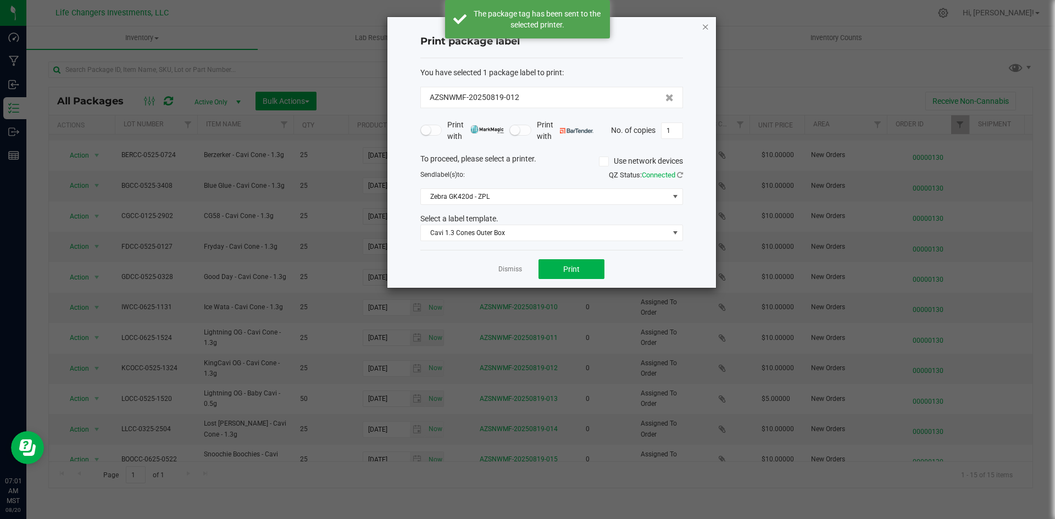
click at [707, 27] on icon "button" at bounding box center [705, 26] width 8 height 13
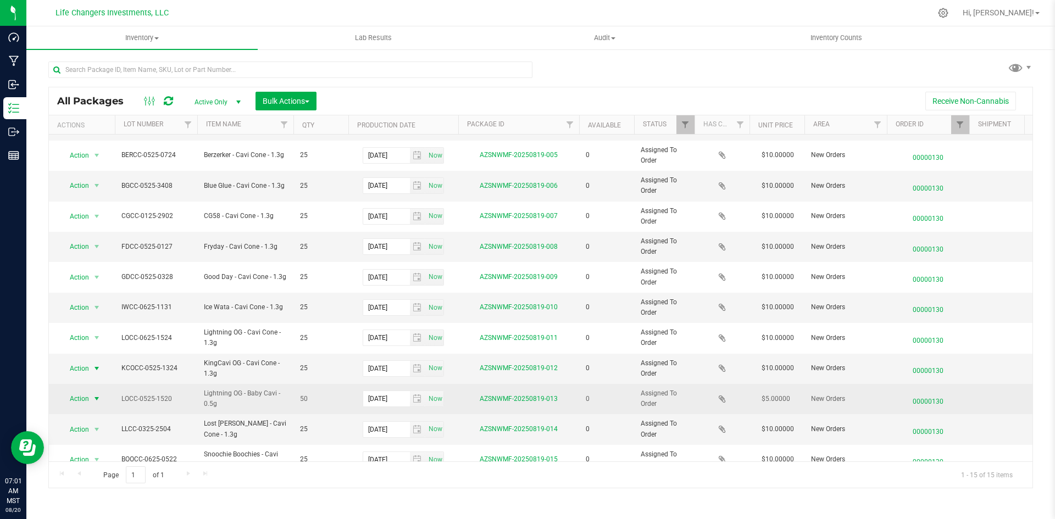
click at [96, 398] on span "select" at bounding box center [96, 398] width 9 height 9
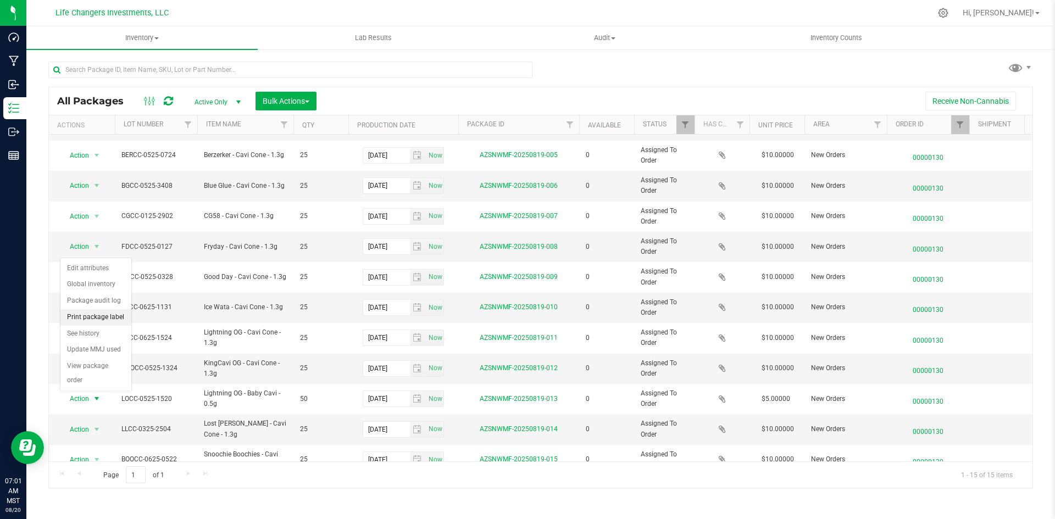
click at [116, 315] on li "Print package label" at bounding box center [95, 317] width 71 height 16
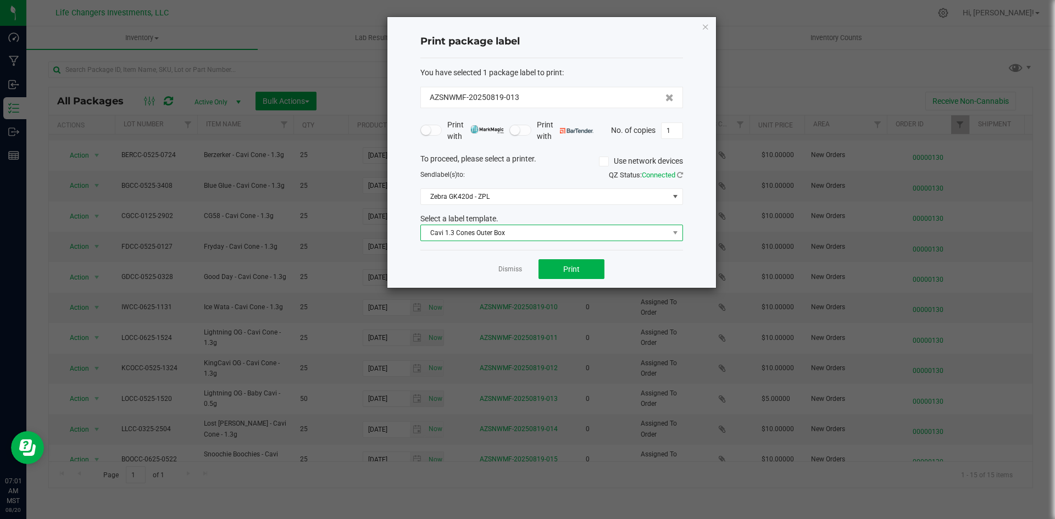
click at [526, 236] on span "Cavi 1.3 Cones Outer Box" at bounding box center [545, 232] width 248 height 15
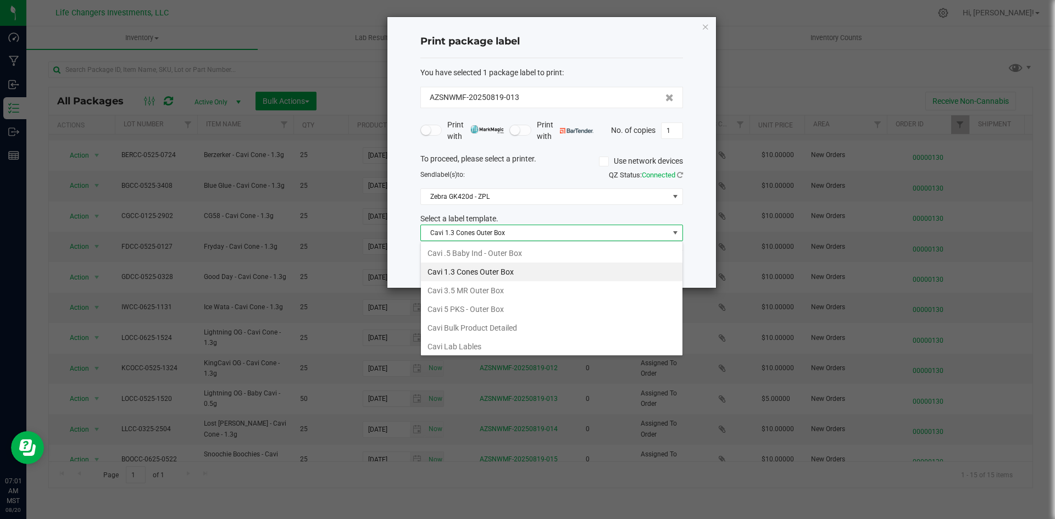
scroll to position [16, 263]
click at [526, 255] on li "Cavi .5 Baby Ind - Outer Box" at bounding box center [551, 253] width 261 height 19
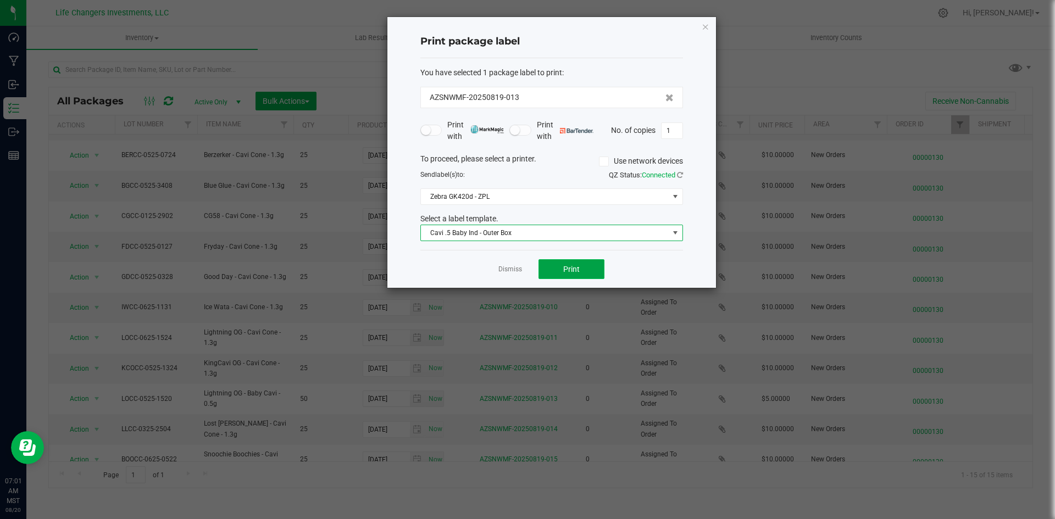
click at [552, 266] on button "Print" at bounding box center [571, 269] width 66 height 20
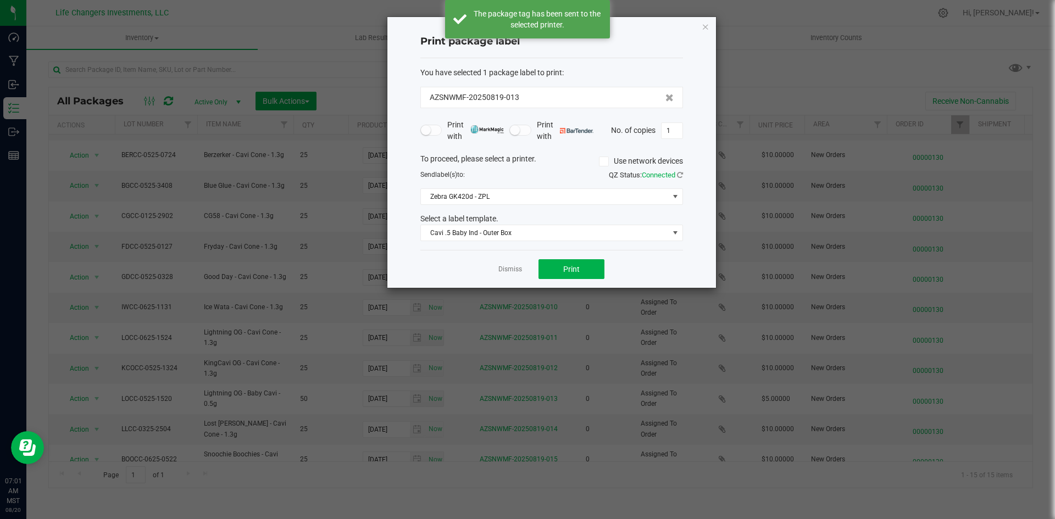
click at [710, 28] on div "Print package label You have selected 1 package label to print : AZSNWMF-202508…" at bounding box center [551, 152] width 328 height 271
click at [709, 28] on icon "button" at bounding box center [705, 26] width 8 height 13
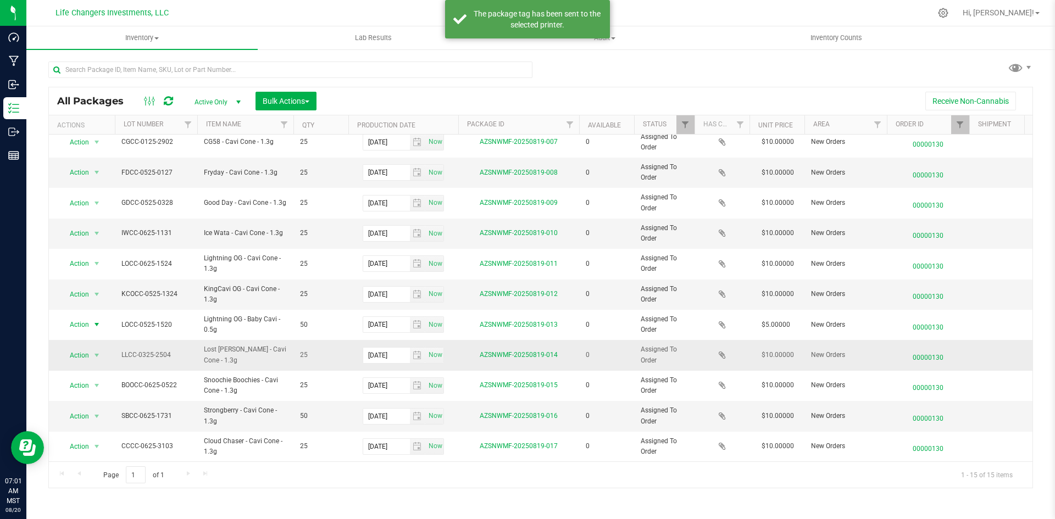
scroll to position [137, 0]
click at [92, 348] on span "select" at bounding box center [97, 355] width 14 height 15
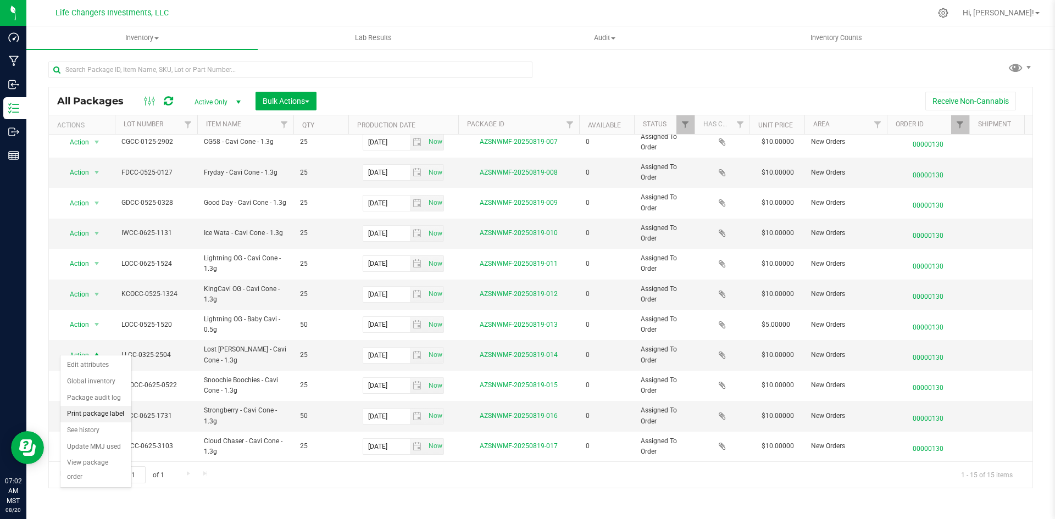
click at [112, 411] on li "Print package label" at bounding box center [95, 414] width 71 height 16
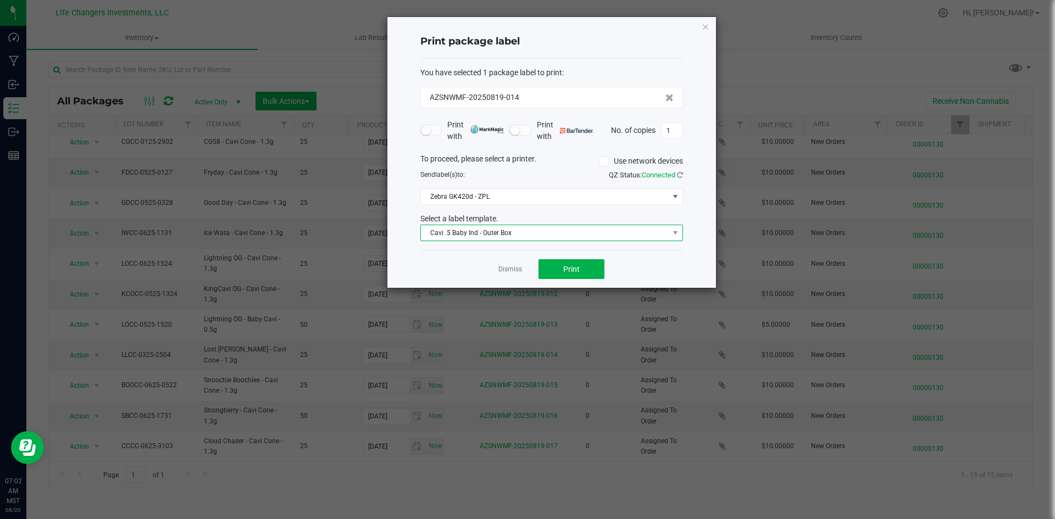
click at [467, 230] on span "Cavi .5 Baby Ind - Outer Box" at bounding box center [545, 232] width 248 height 15
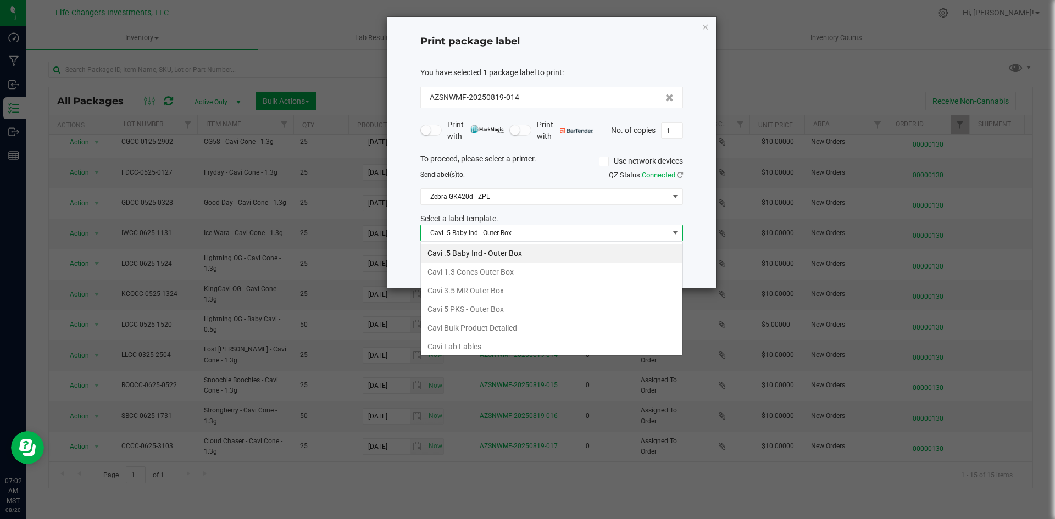
scroll to position [16, 263]
click at [477, 271] on li "Cavi 1.3 Cones Outer Box" at bounding box center [551, 272] width 261 height 19
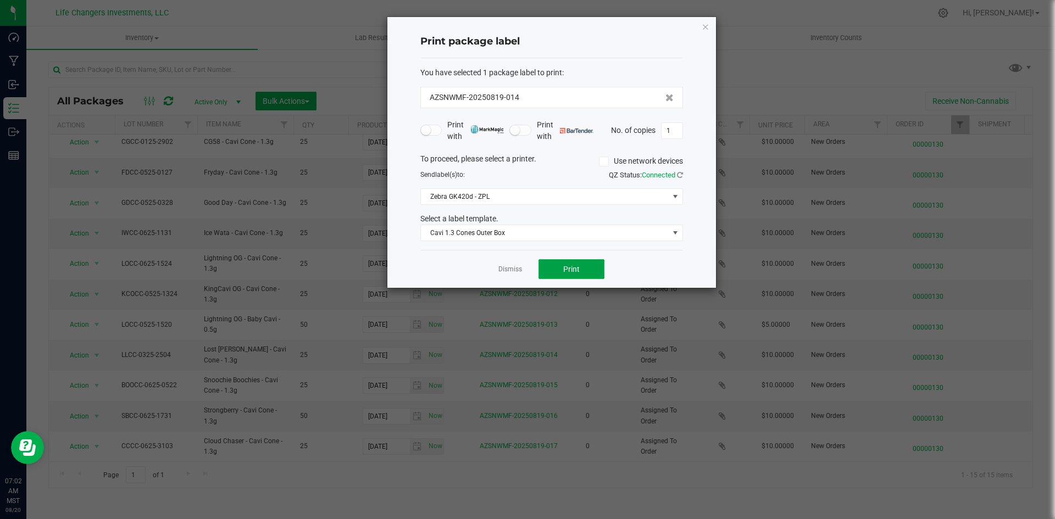
click at [565, 261] on button "Print" at bounding box center [571, 269] width 66 height 20
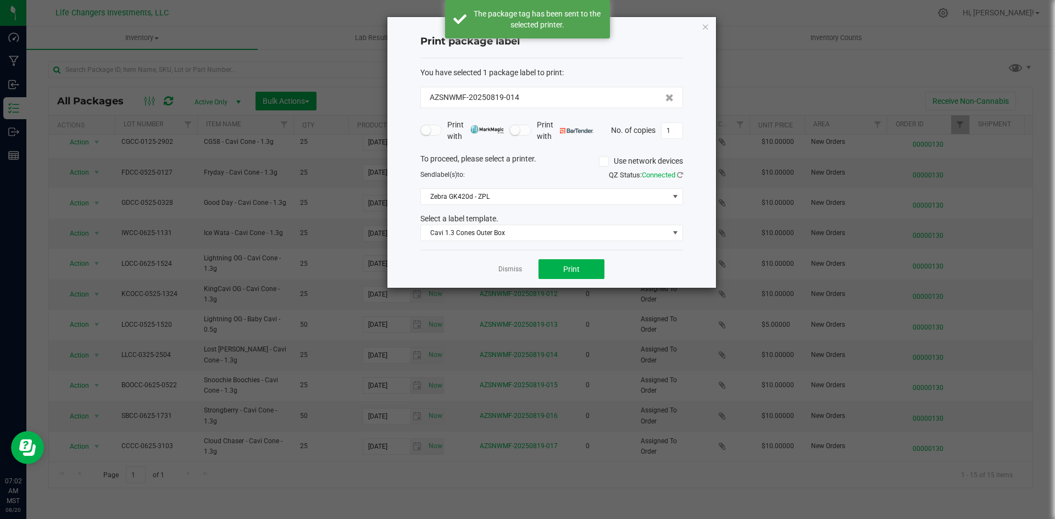
drag, startPoint x: 702, startPoint y: 23, endPoint x: 665, endPoint y: 92, distance: 78.7
click at [702, 24] on icon "button" at bounding box center [705, 26] width 8 height 13
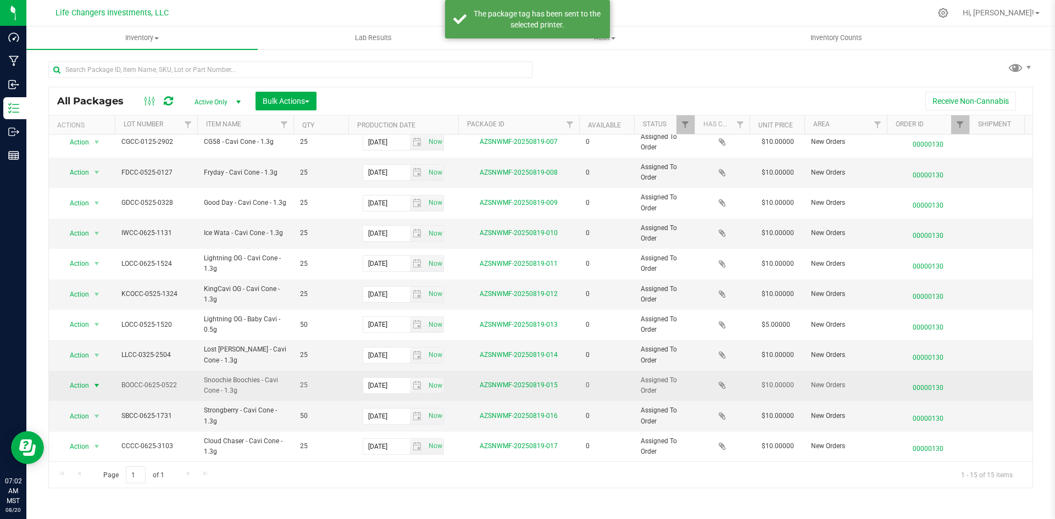
click at [97, 381] on span "select" at bounding box center [96, 385] width 9 height 9
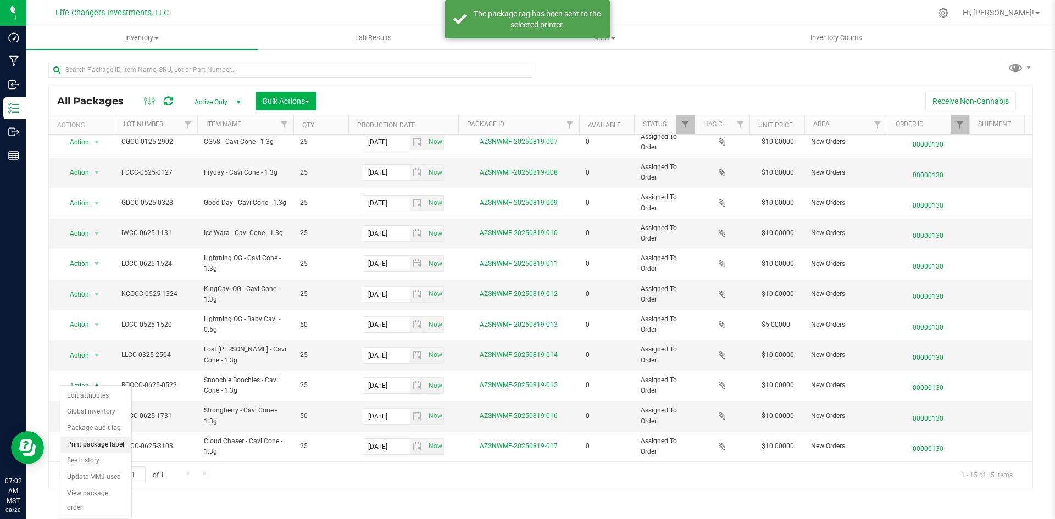
drag, startPoint x: 107, startPoint y: 442, endPoint x: 121, endPoint y: 435, distance: 15.7
click at [109, 442] on li "Print package label" at bounding box center [95, 445] width 71 height 16
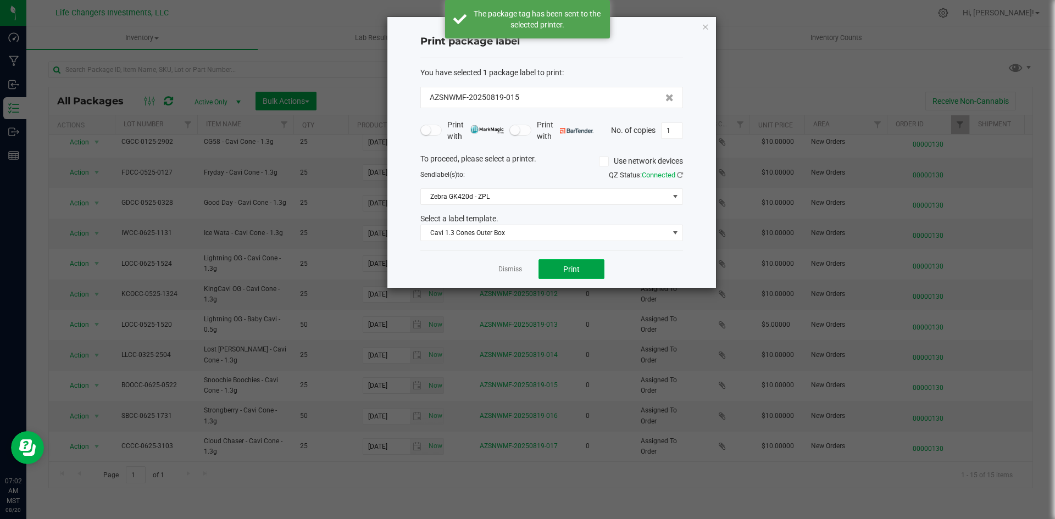
click at [560, 272] on button "Print" at bounding box center [571, 269] width 66 height 20
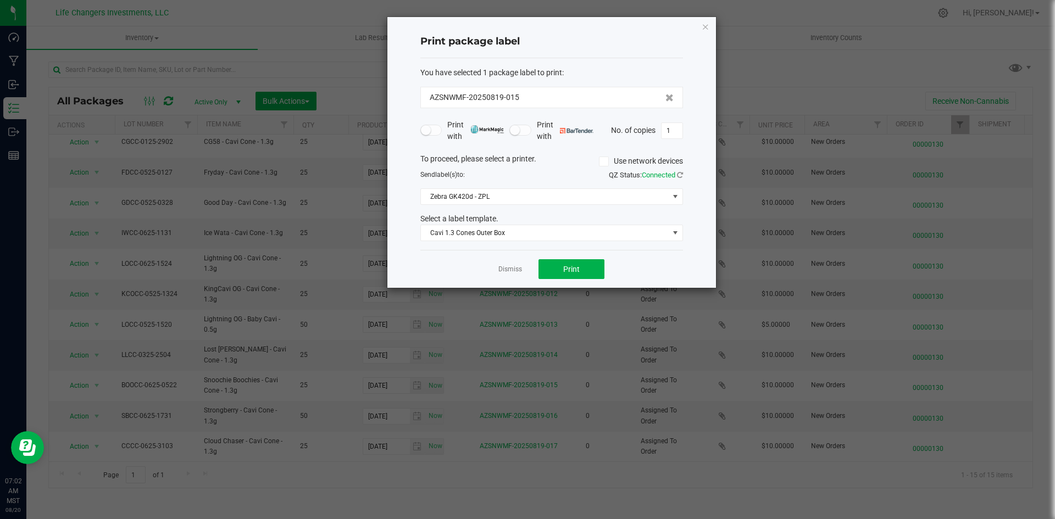
click at [708, 26] on icon "button" at bounding box center [705, 26] width 8 height 13
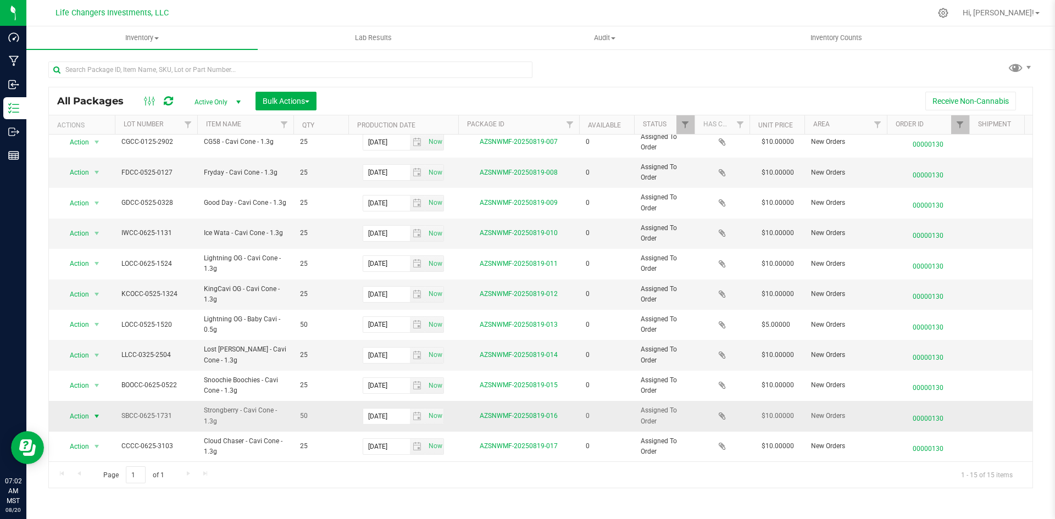
click at [70, 410] on span "Action" at bounding box center [75, 416] width 30 height 15
click at [95, 328] on li "Print package label" at bounding box center [95, 326] width 71 height 16
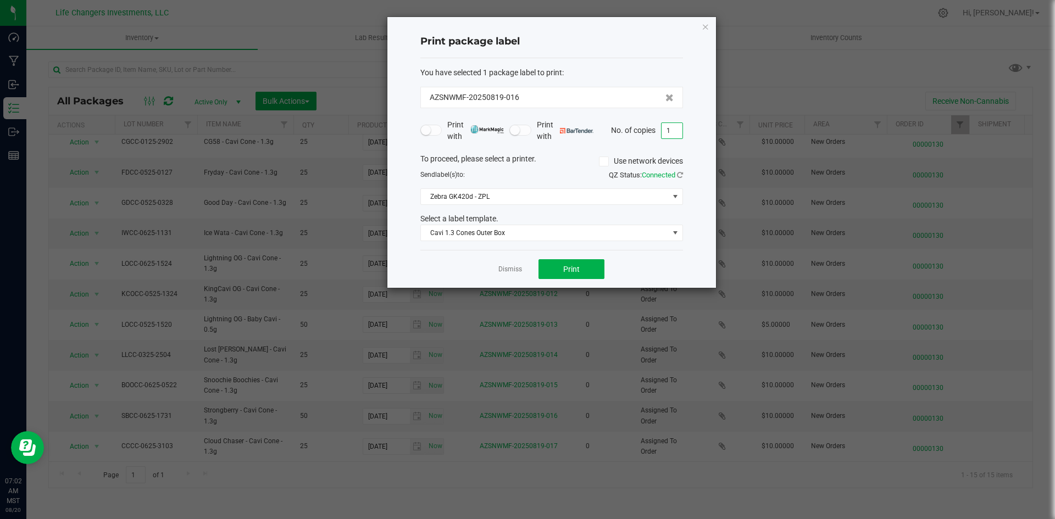
click at [671, 133] on input "1" at bounding box center [671, 130] width 21 height 15
type input "2"
click at [593, 268] on button "Print" at bounding box center [571, 269] width 66 height 20
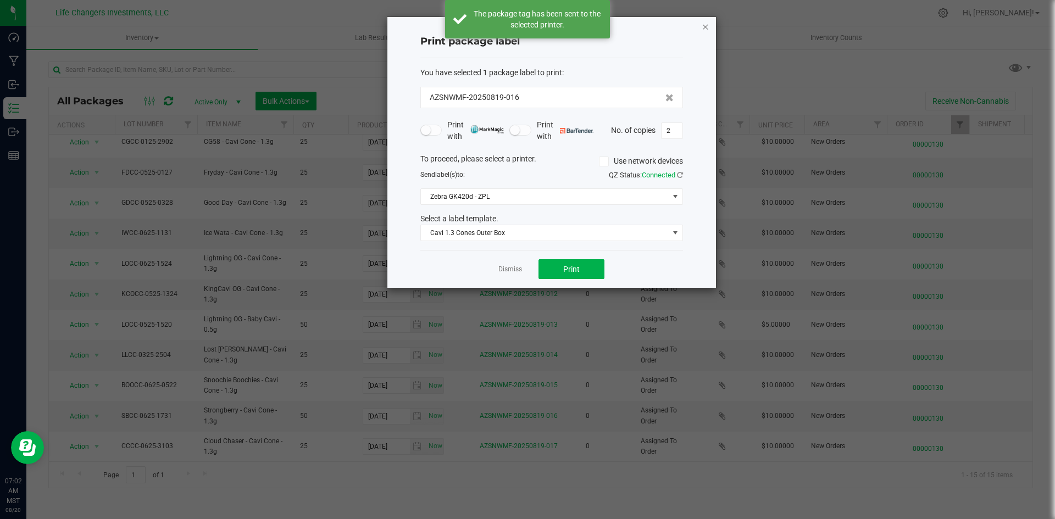
click at [708, 22] on icon "button" at bounding box center [705, 26] width 8 height 13
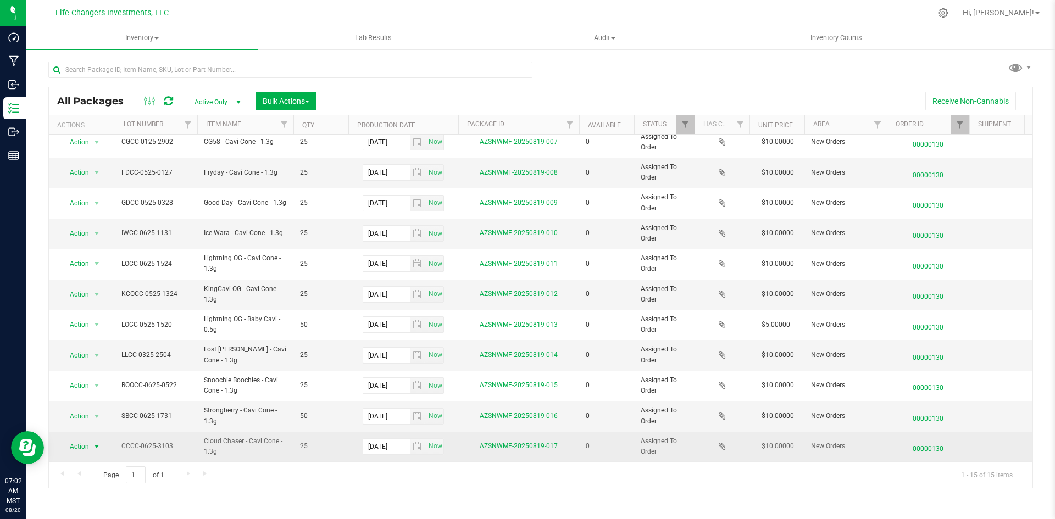
click at [73, 439] on span "Action" at bounding box center [75, 446] width 30 height 15
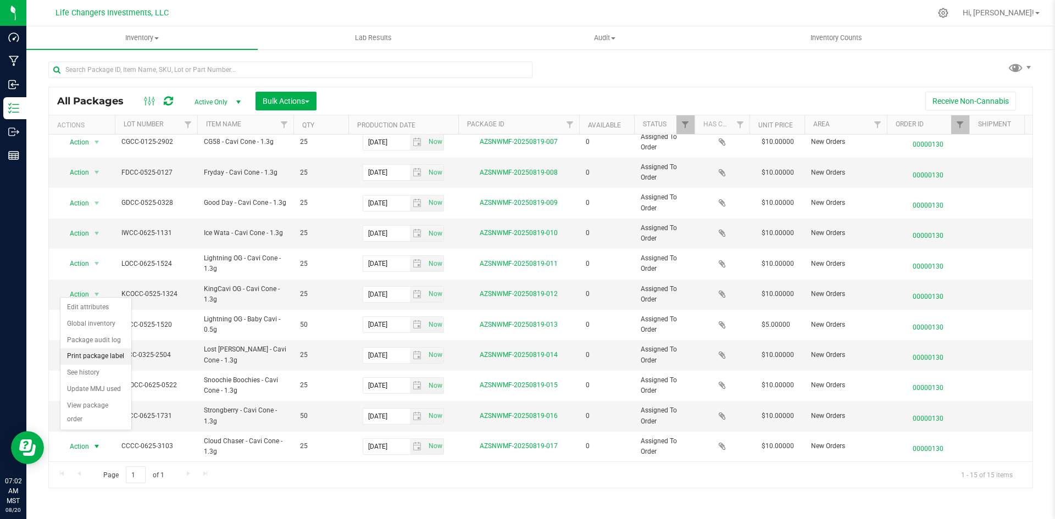
click at [126, 357] on li "Print package label" at bounding box center [95, 356] width 71 height 16
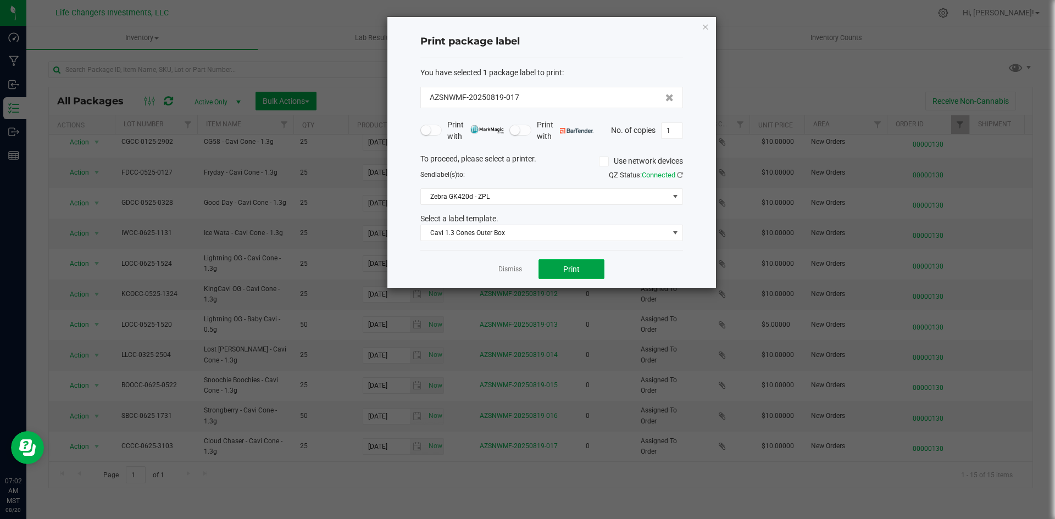
click at [568, 266] on span "Print" at bounding box center [571, 269] width 16 height 9
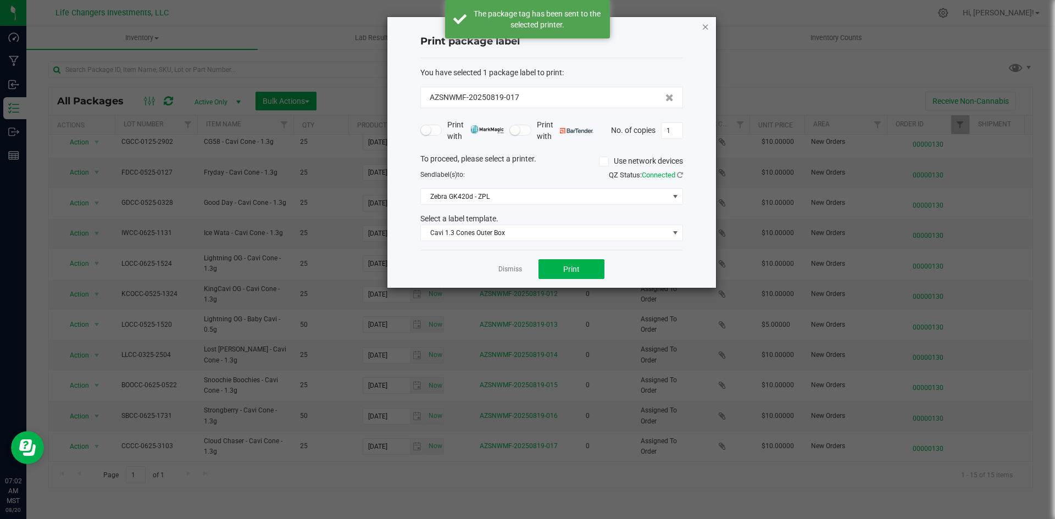
click at [707, 25] on icon "button" at bounding box center [705, 26] width 8 height 13
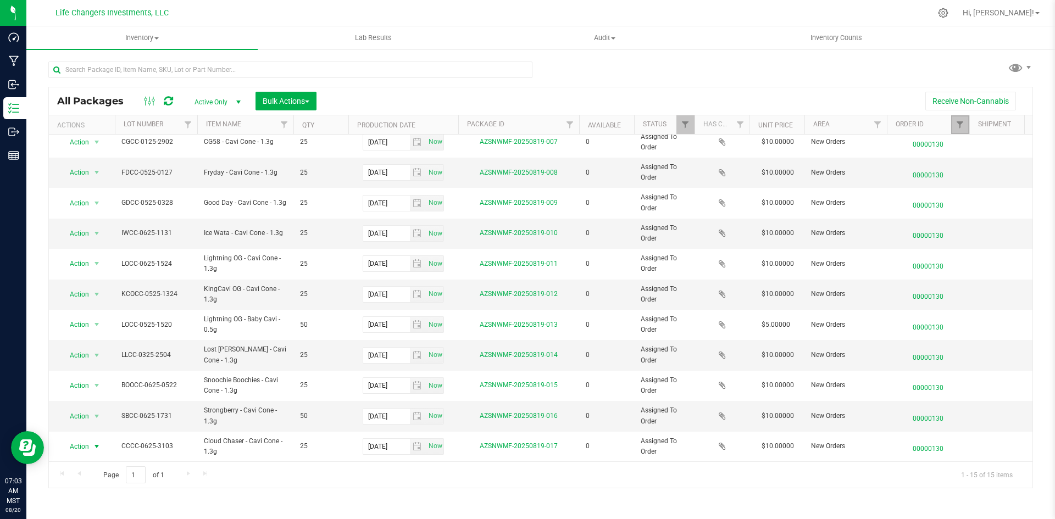
click at [965, 121] on link "Filter" at bounding box center [960, 124] width 18 height 19
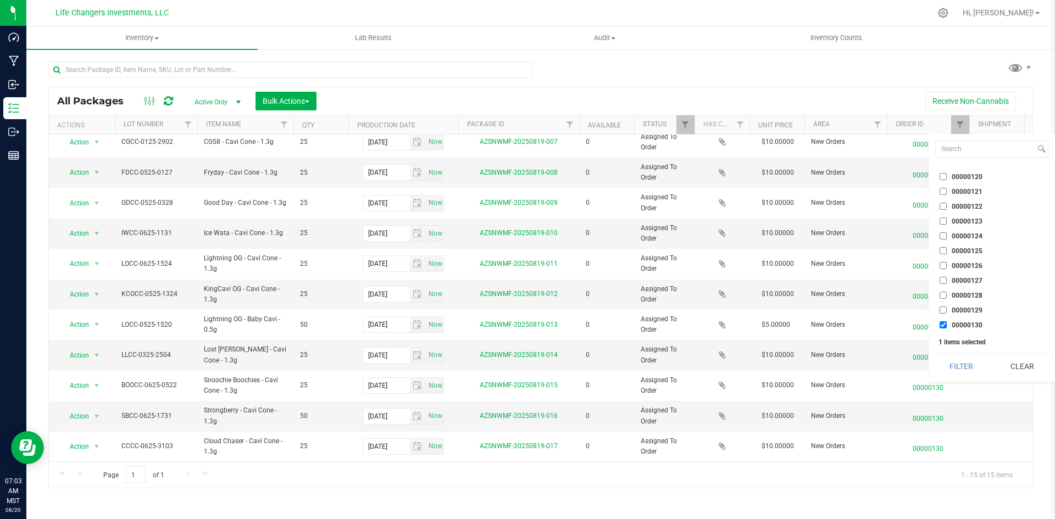
click at [943, 323] on input "00000130" at bounding box center [942, 324] width 7 height 7
checkbox input "false"
click at [943, 294] on input "00000128" at bounding box center [942, 295] width 7 height 7
checkbox input "true"
click at [972, 364] on button "Filter" at bounding box center [961, 366] width 53 height 24
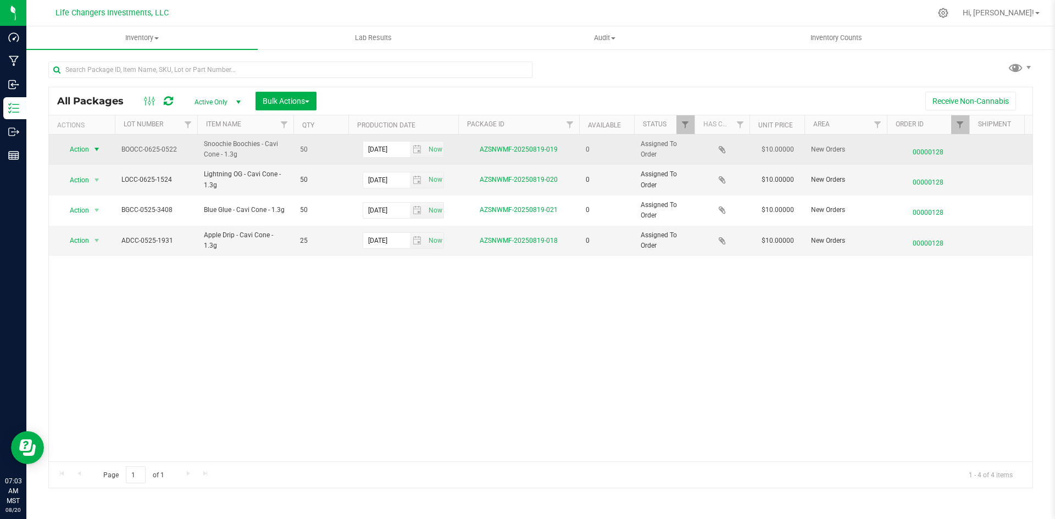
click at [88, 151] on span "Action" at bounding box center [75, 149] width 30 height 15
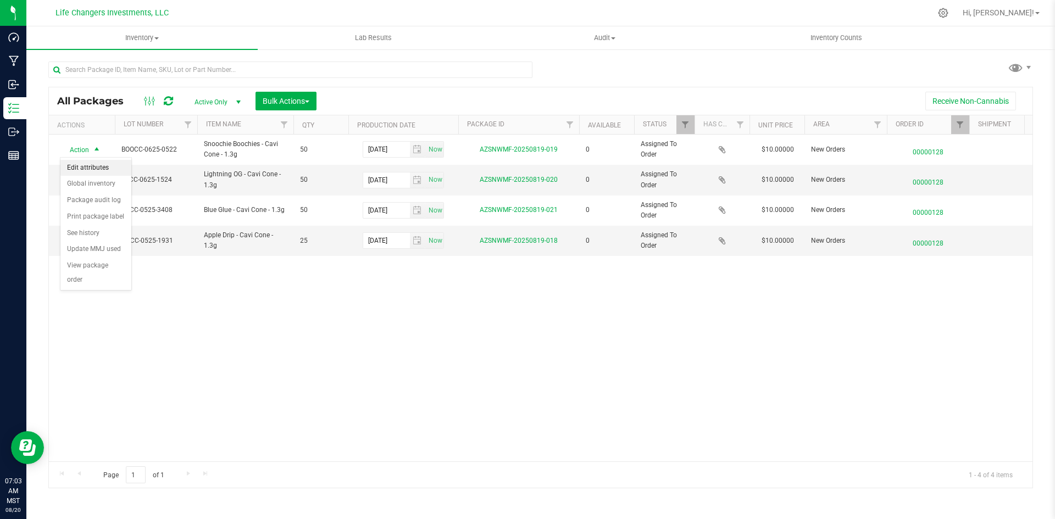
click at [101, 170] on li "Edit attributes" at bounding box center [95, 168] width 71 height 16
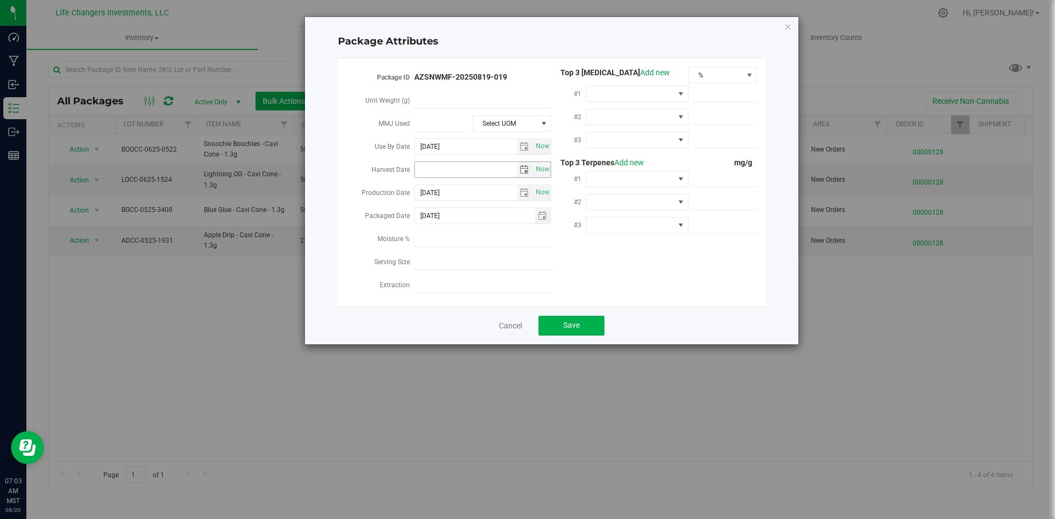
click at [525, 166] on span "select" at bounding box center [524, 169] width 9 height 9
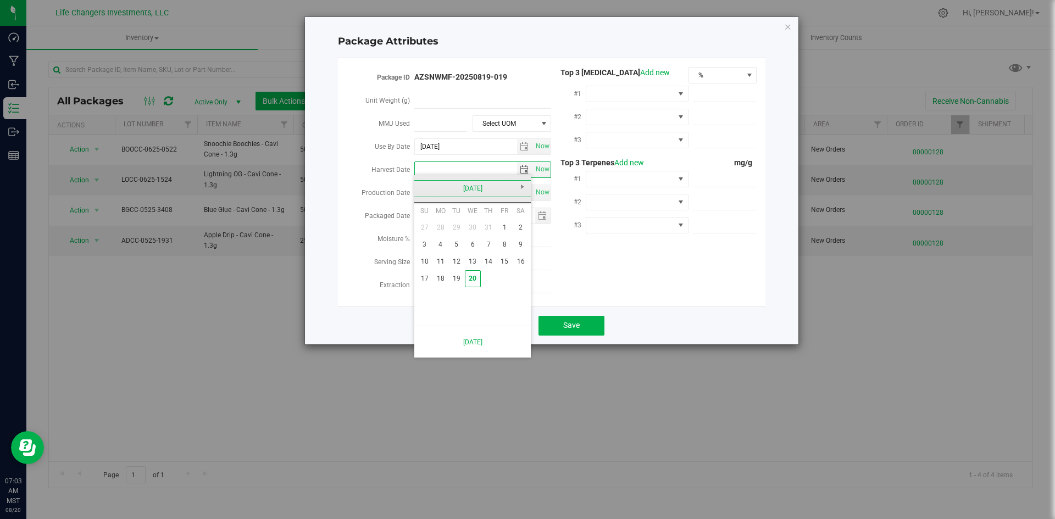
click at [427, 190] on link "[DATE]" at bounding box center [473, 188] width 118 height 17
click at [514, 226] on link "Apr" at bounding box center [514, 218] width 28 height 28
click at [477, 230] on link "2" at bounding box center [473, 227] width 16 height 17
type input "[DATE]"
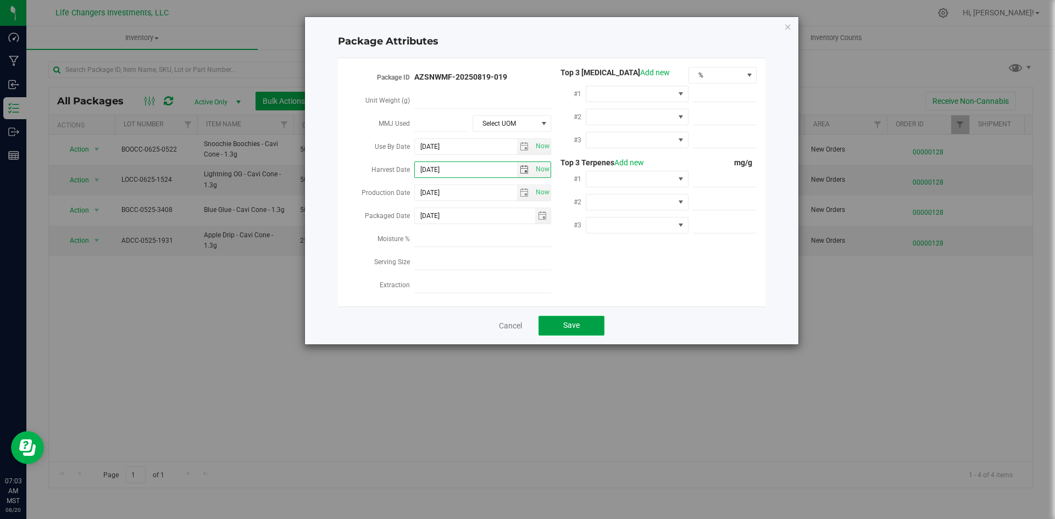
click at [561, 324] on button "Save" at bounding box center [571, 326] width 66 height 20
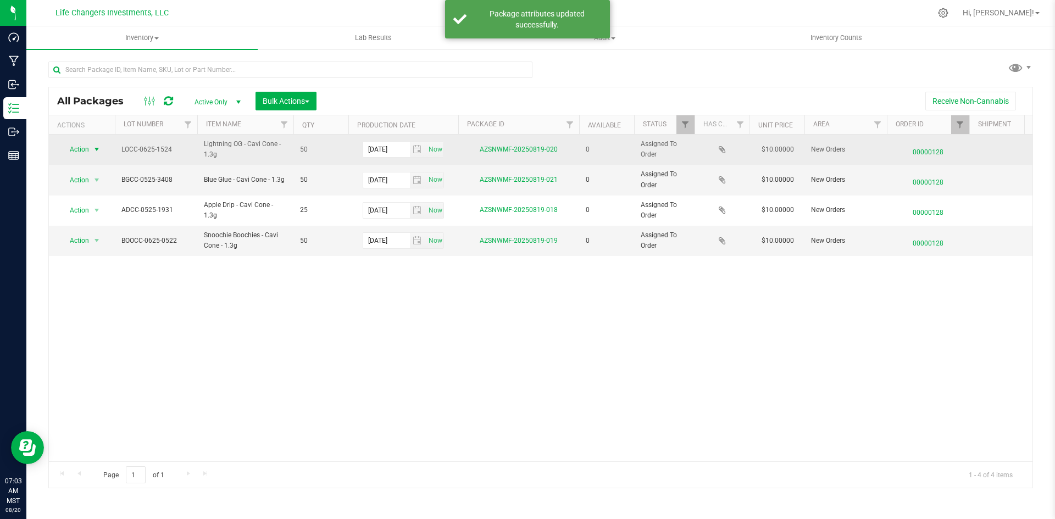
click at [81, 148] on span "Action" at bounding box center [75, 149] width 30 height 15
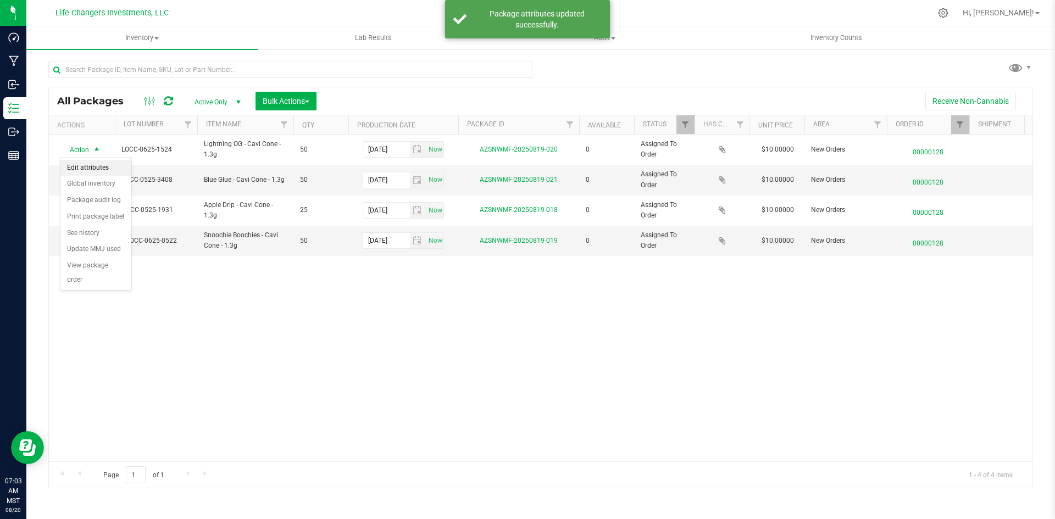
click at [104, 164] on li "Edit attributes" at bounding box center [95, 168] width 71 height 16
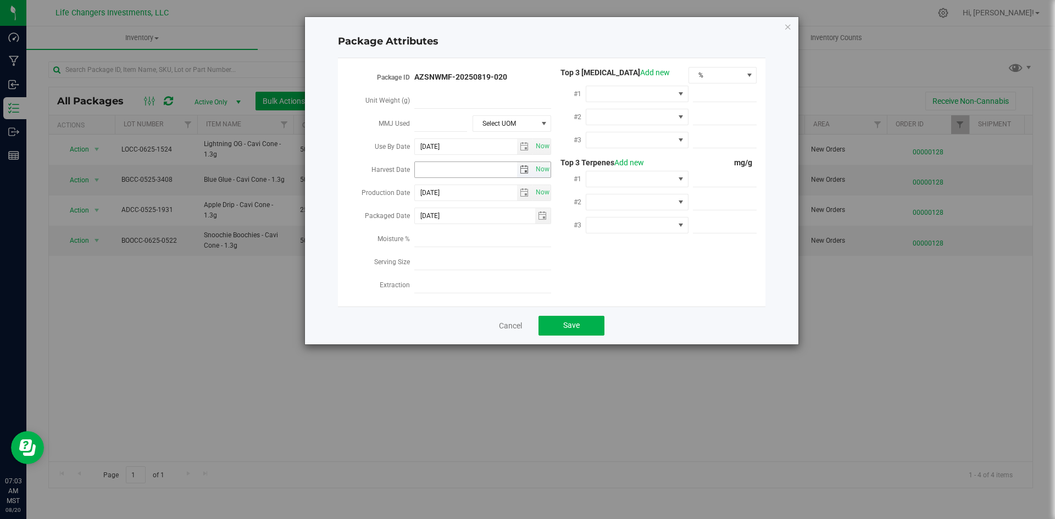
click at [523, 166] on span "select" at bounding box center [524, 169] width 9 height 9
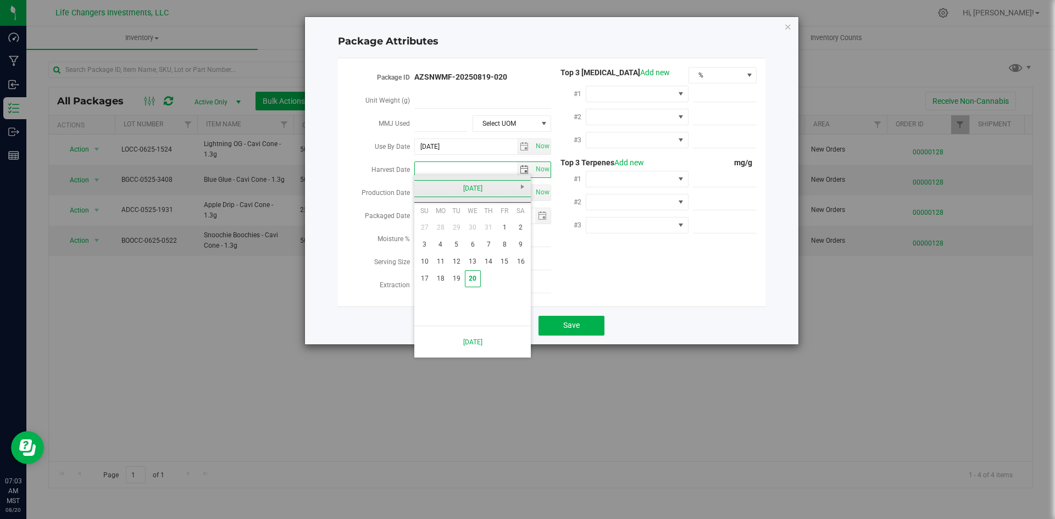
click at [427, 190] on link "[DATE]" at bounding box center [473, 188] width 118 height 17
click at [514, 213] on link "Apr" at bounding box center [514, 218] width 28 height 28
click at [469, 230] on link "2" at bounding box center [473, 227] width 16 height 17
type input "[DATE]"
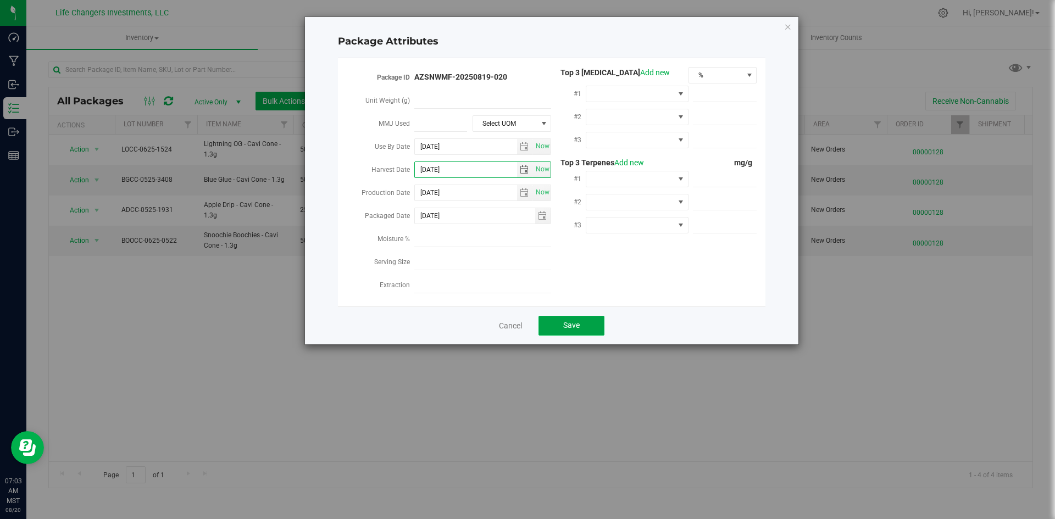
click at [558, 316] on button "Save" at bounding box center [571, 326] width 66 height 20
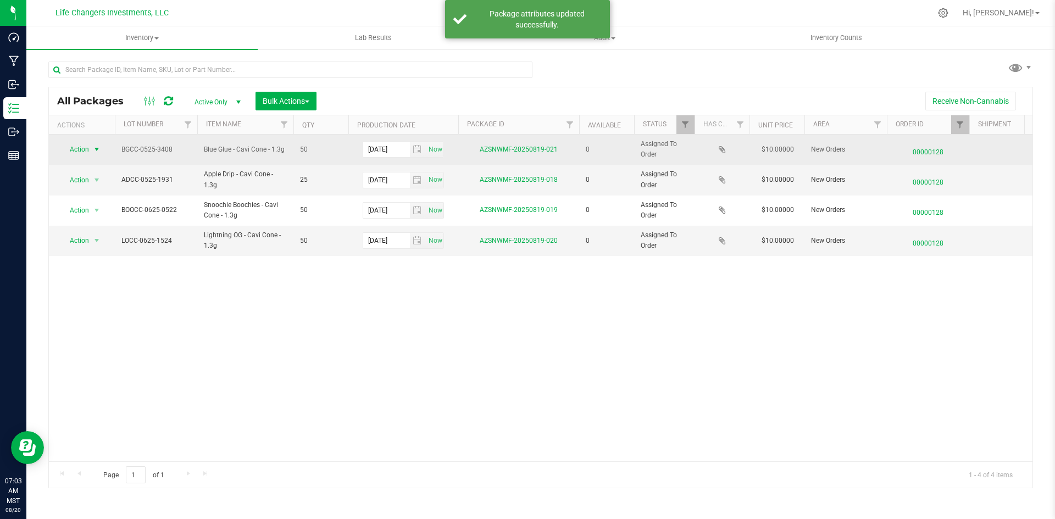
click at [103, 149] on span "select" at bounding box center [97, 149] width 14 height 15
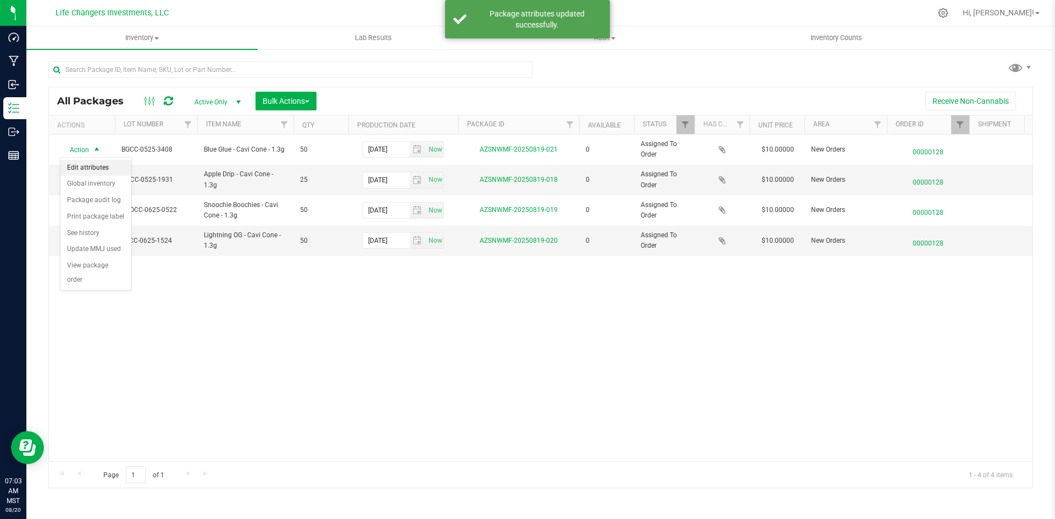
click at [114, 164] on li "Edit attributes" at bounding box center [95, 168] width 71 height 16
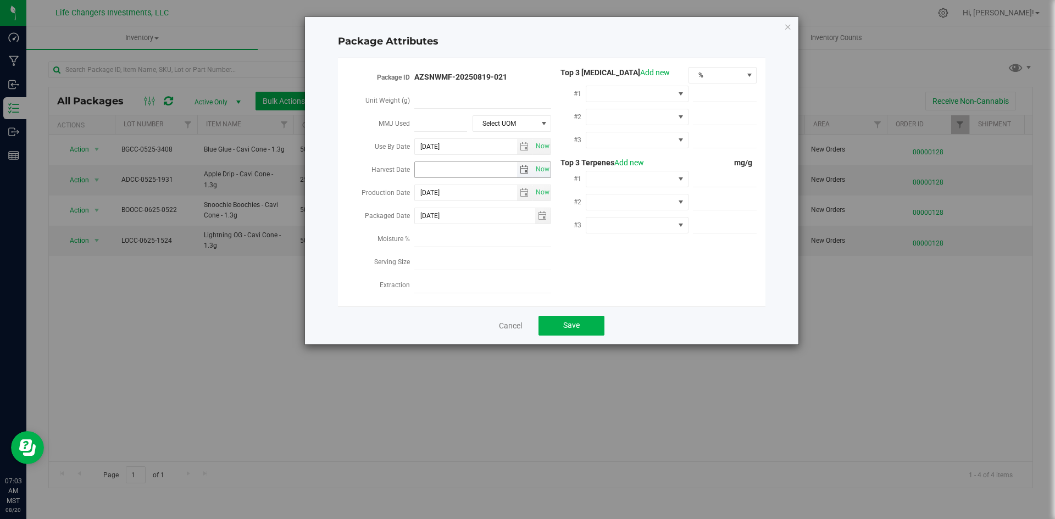
click at [525, 166] on span "select" at bounding box center [524, 169] width 9 height 9
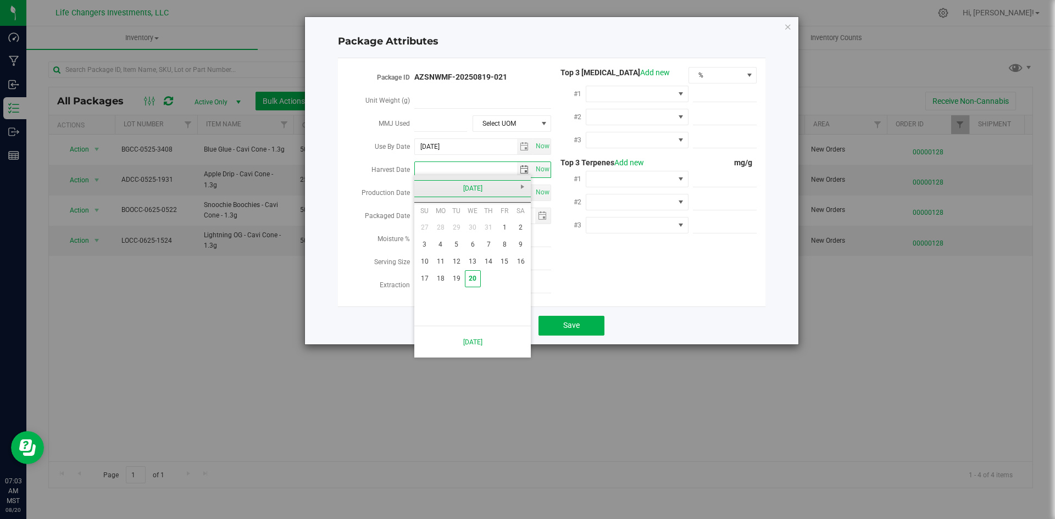
click at [430, 193] on link "[DATE]" at bounding box center [473, 188] width 118 height 17
click at [460, 226] on link "Feb" at bounding box center [458, 218] width 28 height 28
click at [478, 261] on link "12" at bounding box center [473, 261] width 16 height 17
type input "[DATE]"
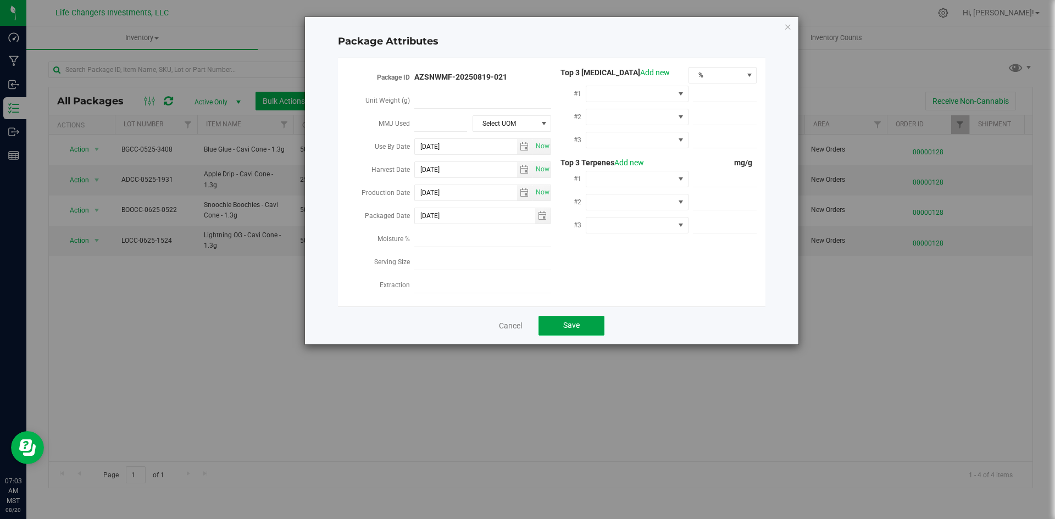
click at [584, 322] on button "Save" at bounding box center [571, 326] width 66 height 20
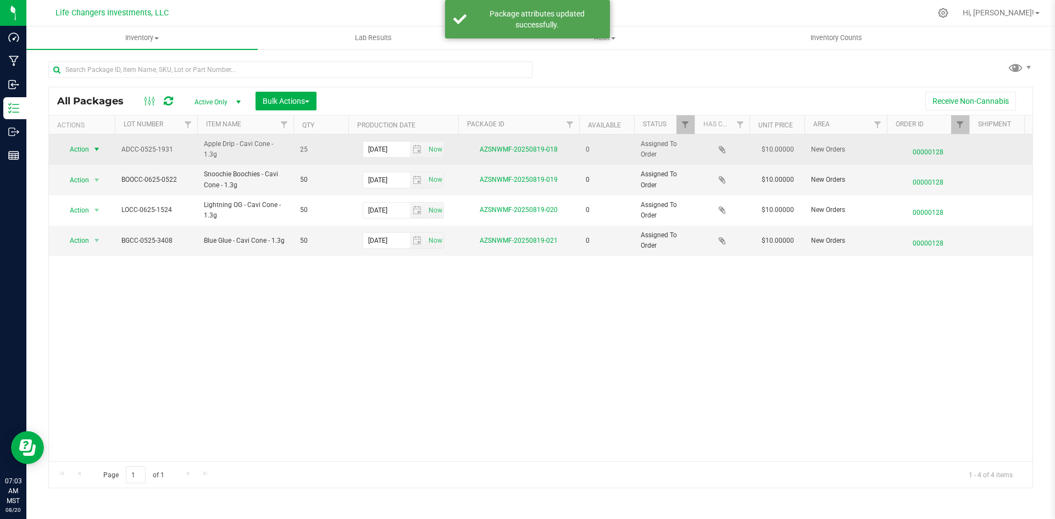
click at [92, 147] on span "select" at bounding box center [96, 149] width 9 height 9
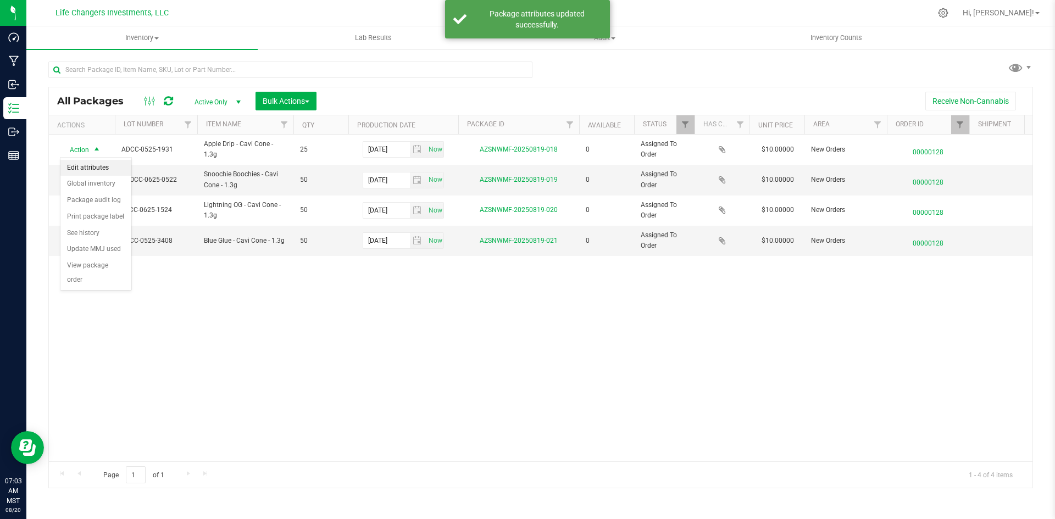
click at [92, 168] on li "Edit attributes" at bounding box center [95, 168] width 71 height 16
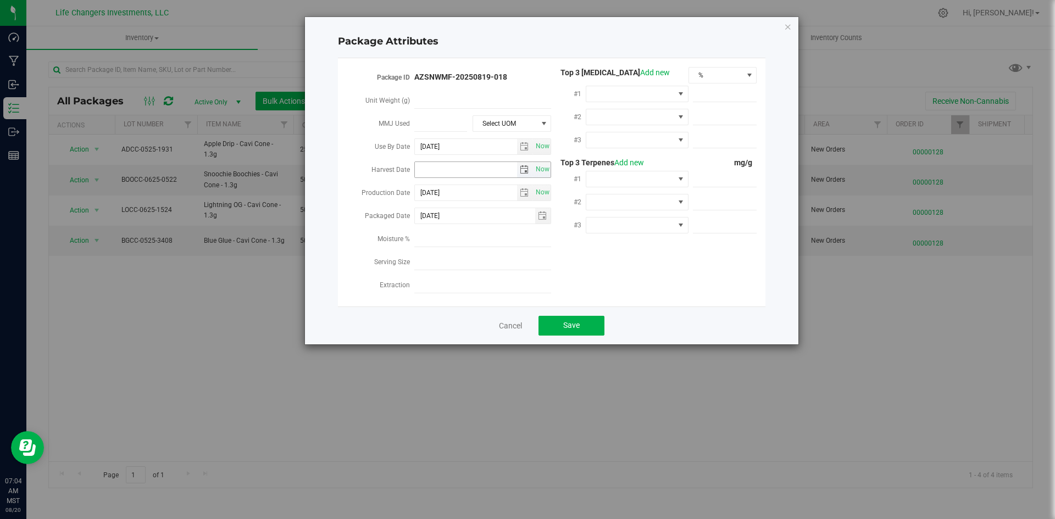
click at [524, 170] on span "select" at bounding box center [524, 169] width 9 height 9
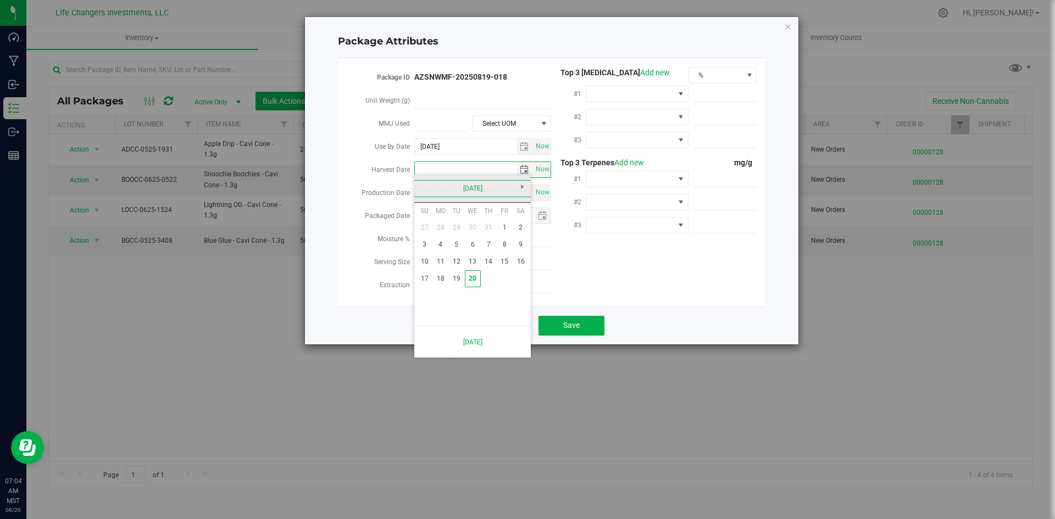
click at [420, 190] on link "[DATE]" at bounding box center [473, 188] width 118 height 17
click at [523, 220] on link "Apr" at bounding box center [514, 218] width 28 height 28
click at [463, 263] on link "15" at bounding box center [456, 261] width 16 height 17
type input "[DATE]"
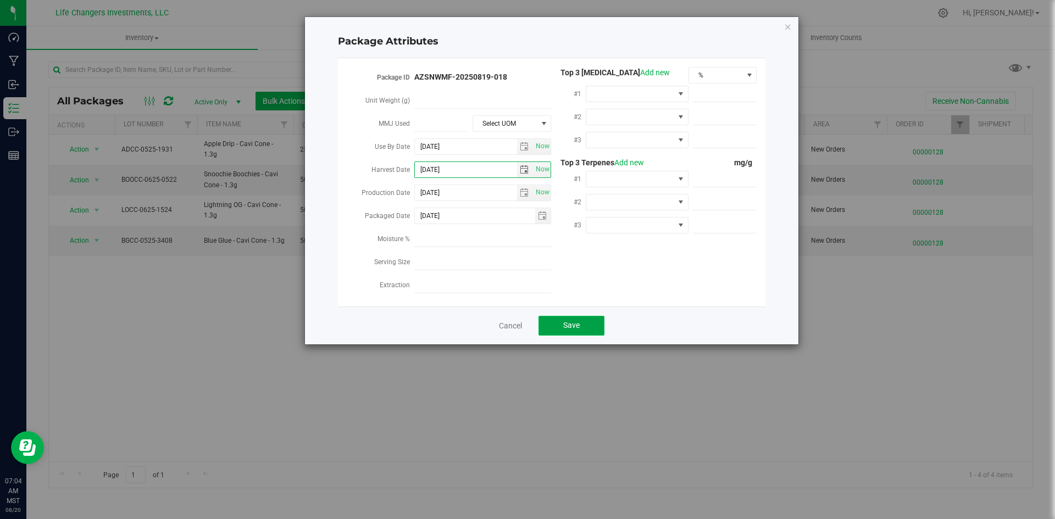
click at [567, 321] on span "Save" at bounding box center [571, 325] width 16 height 9
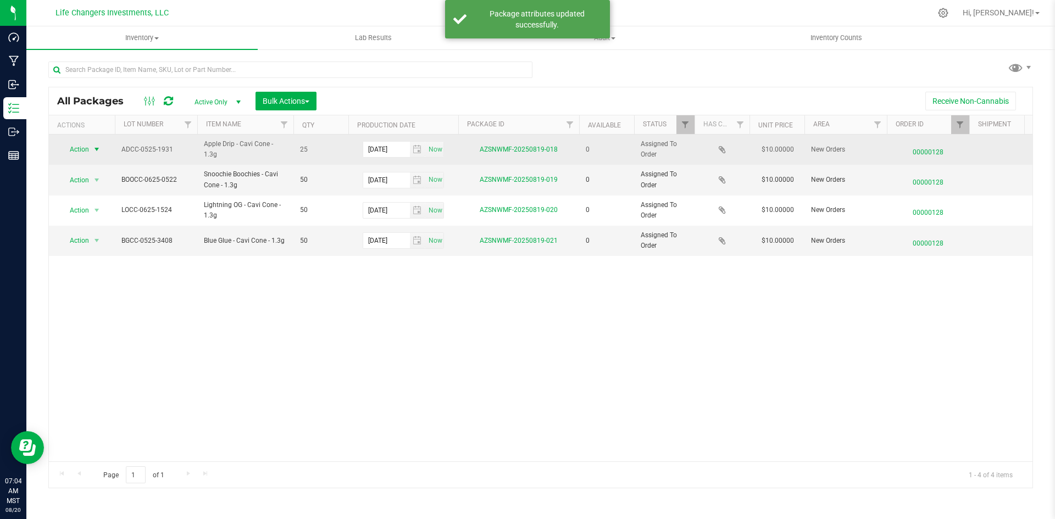
click at [90, 148] on span "select" at bounding box center [97, 149] width 14 height 15
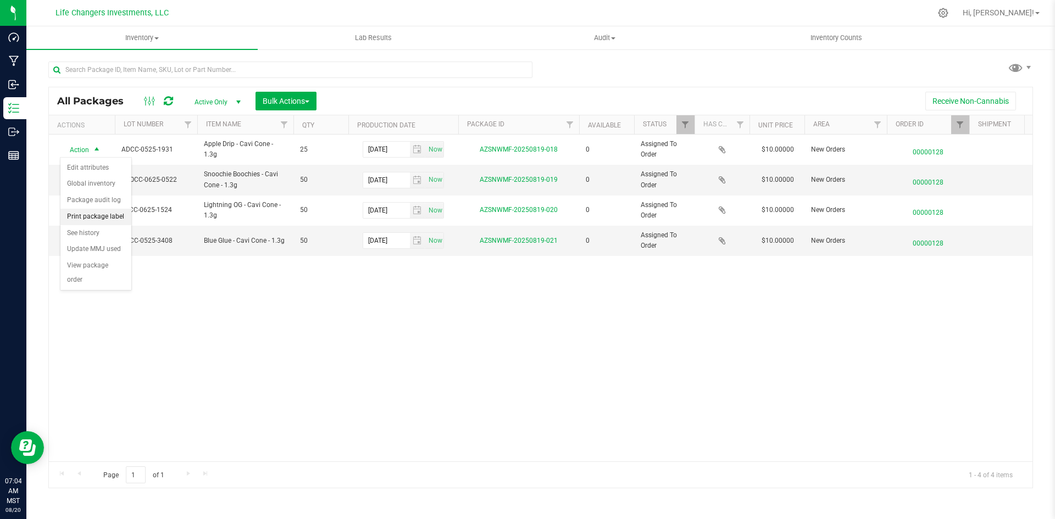
click at [96, 211] on li "Print package label" at bounding box center [95, 217] width 71 height 16
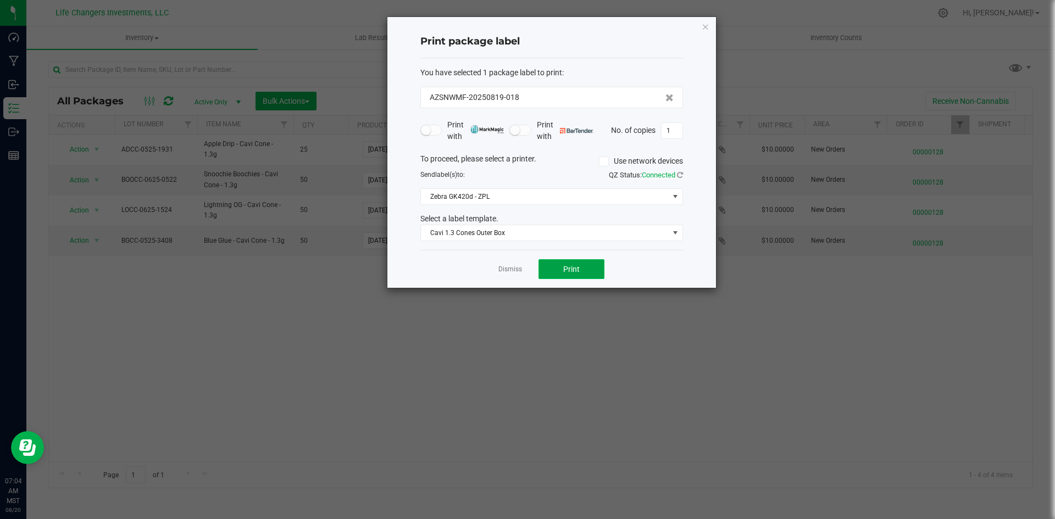
click at [581, 268] on button "Print" at bounding box center [571, 269] width 66 height 20
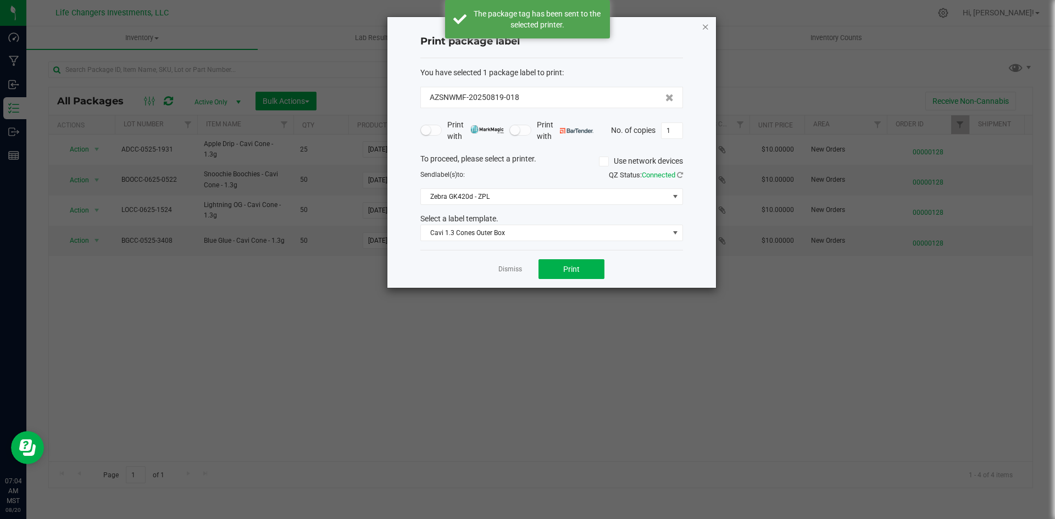
click at [708, 26] on icon "button" at bounding box center [705, 26] width 8 height 13
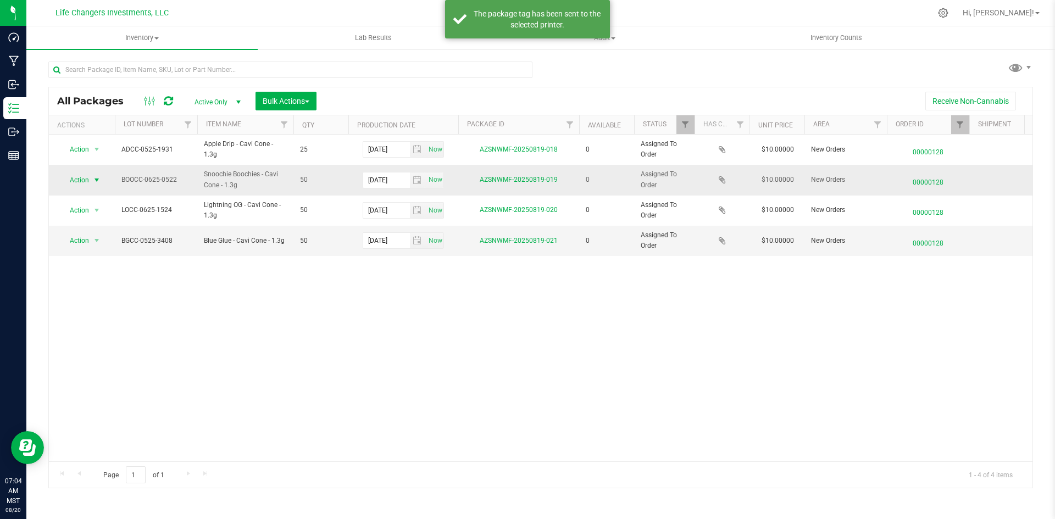
click at [68, 180] on span "Action" at bounding box center [75, 179] width 30 height 15
click at [116, 248] on li "Print package label" at bounding box center [95, 247] width 71 height 16
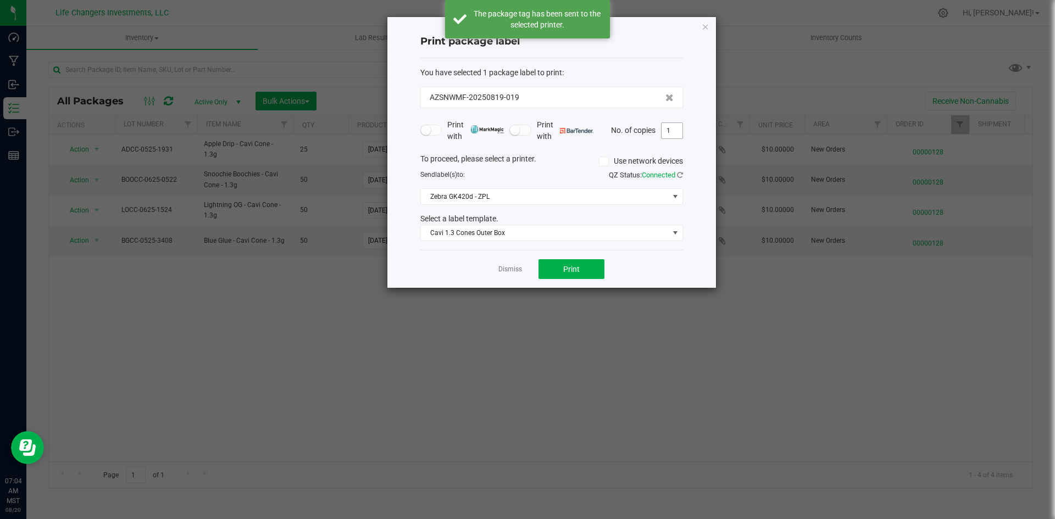
click at [675, 128] on input "1" at bounding box center [671, 130] width 21 height 15
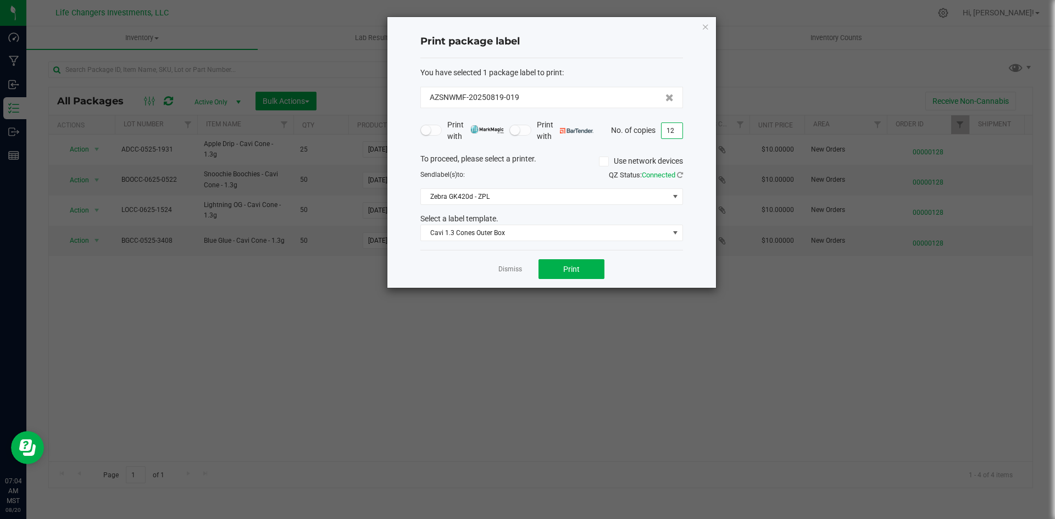
type input "1"
type input "2"
click at [571, 266] on span "Print" at bounding box center [571, 269] width 16 height 9
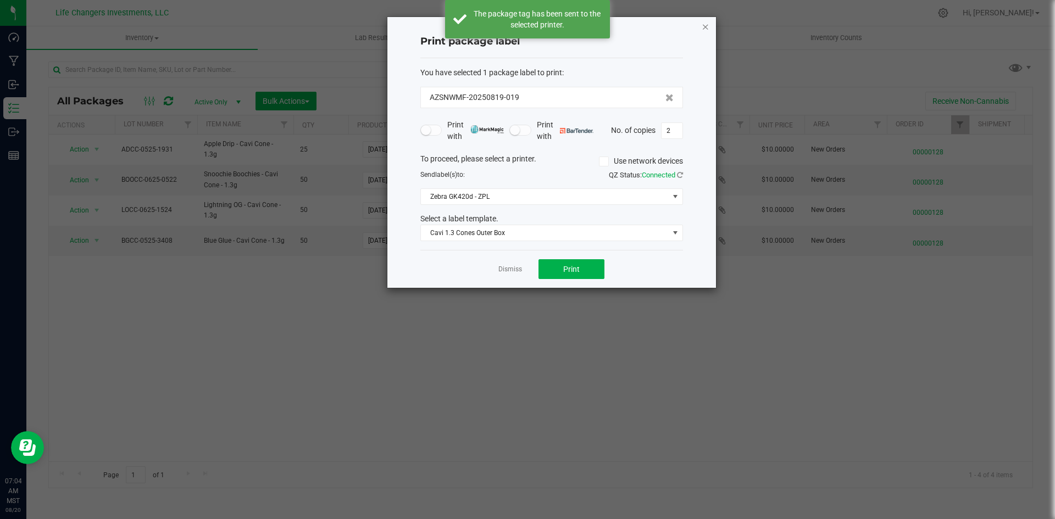
click at [705, 27] on icon "button" at bounding box center [705, 26] width 8 height 13
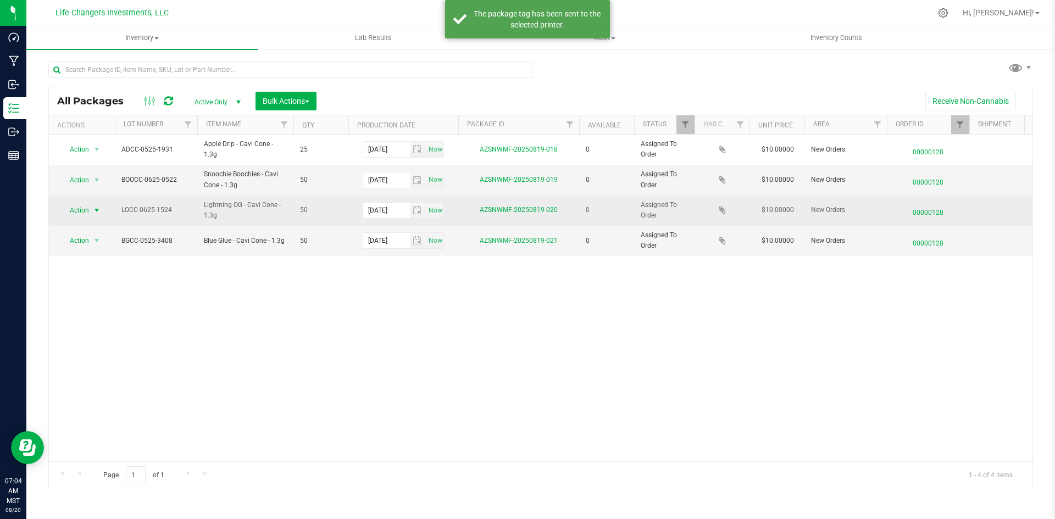
click at [75, 209] on span "Action" at bounding box center [75, 210] width 30 height 15
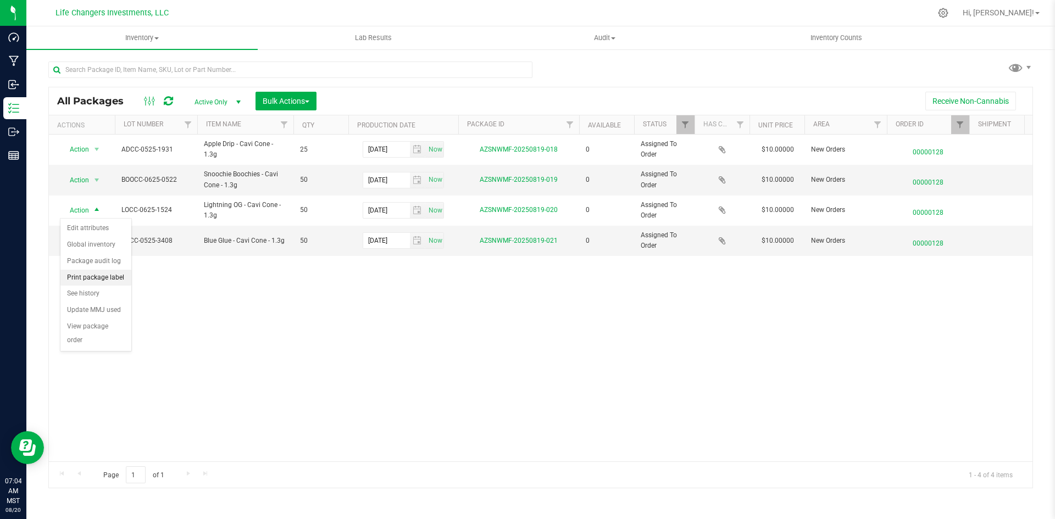
click at [108, 274] on li "Print package label" at bounding box center [95, 278] width 71 height 16
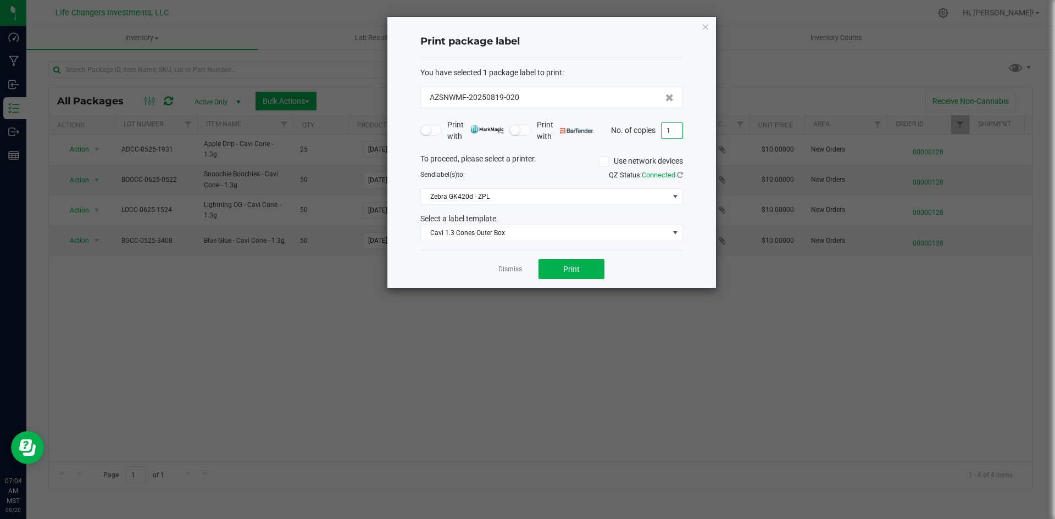
click at [679, 134] on input "1" at bounding box center [671, 130] width 21 height 15
type input "2"
click at [577, 264] on button "Print" at bounding box center [571, 269] width 66 height 20
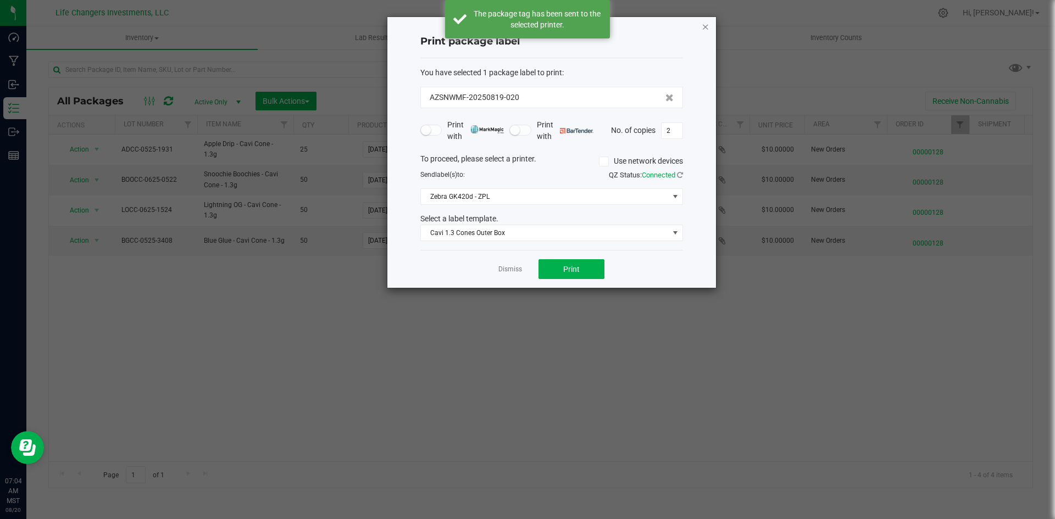
click at [708, 29] on icon "button" at bounding box center [705, 26] width 8 height 13
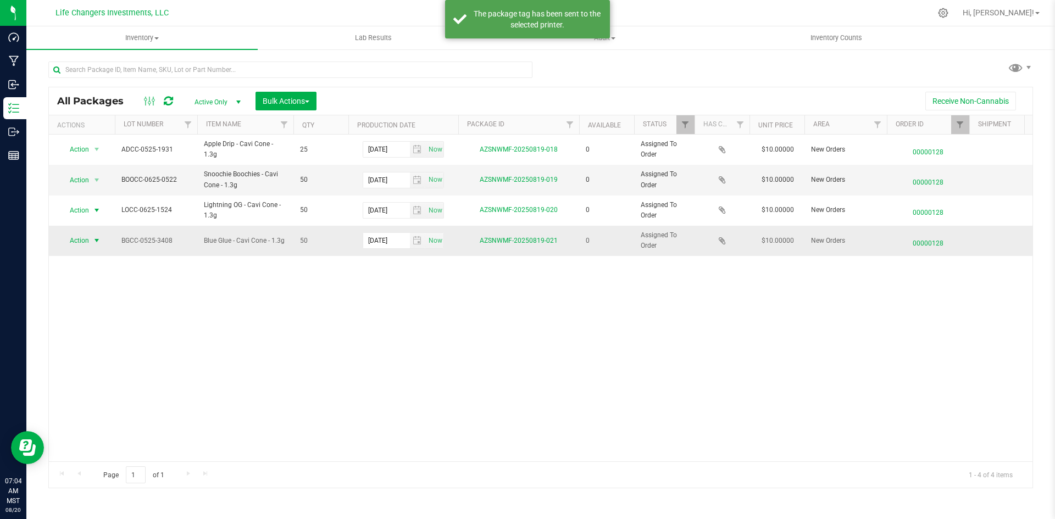
click at [85, 242] on span "Action" at bounding box center [75, 240] width 30 height 15
click at [121, 309] on li "Print package label" at bounding box center [95, 308] width 71 height 16
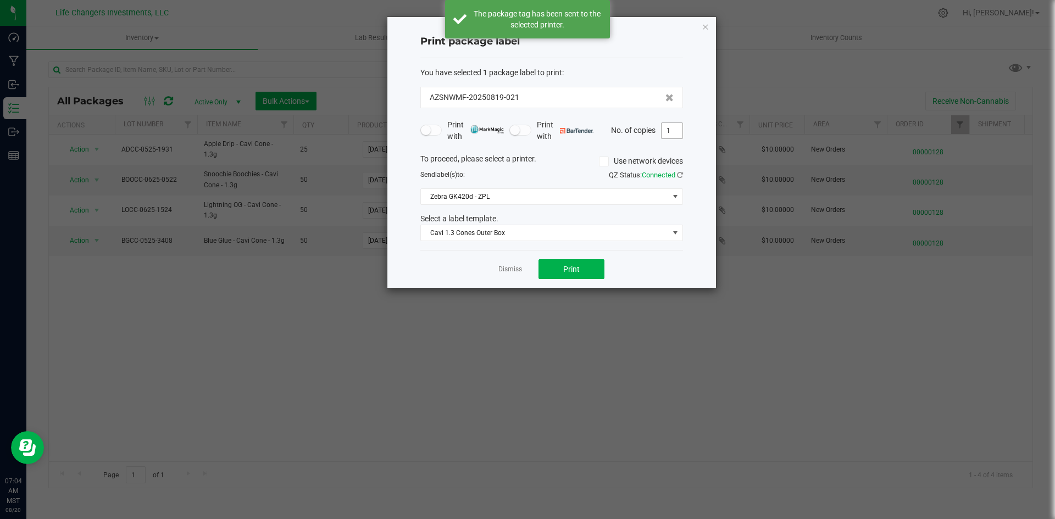
click at [672, 136] on input "1" at bounding box center [671, 130] width 21 height 15
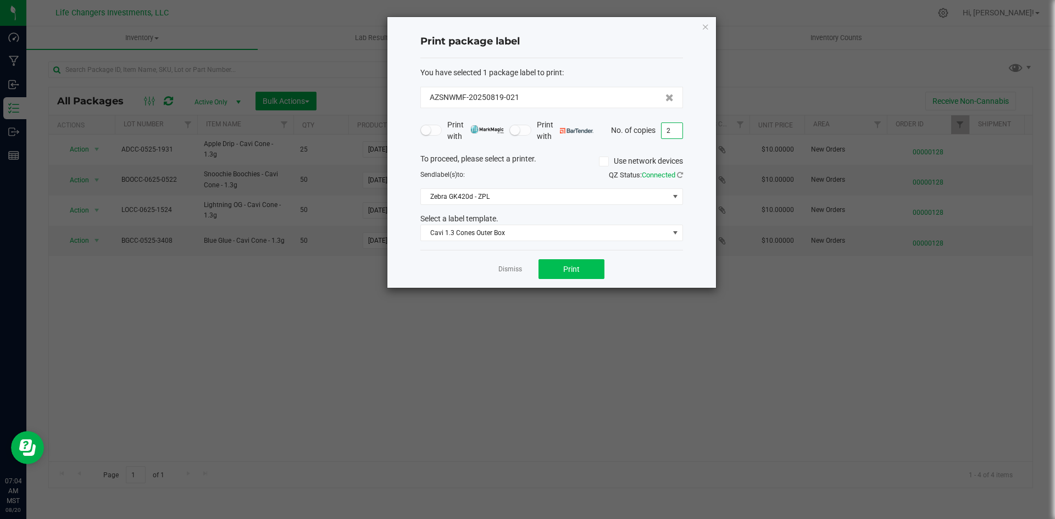
type input "2"
click at [573, 273] on span "Print" at bounding box center [571, 269] width 16 height 9
click at [706, 27] on icon "button" at bounding box center [705, 26] width 8 height 13
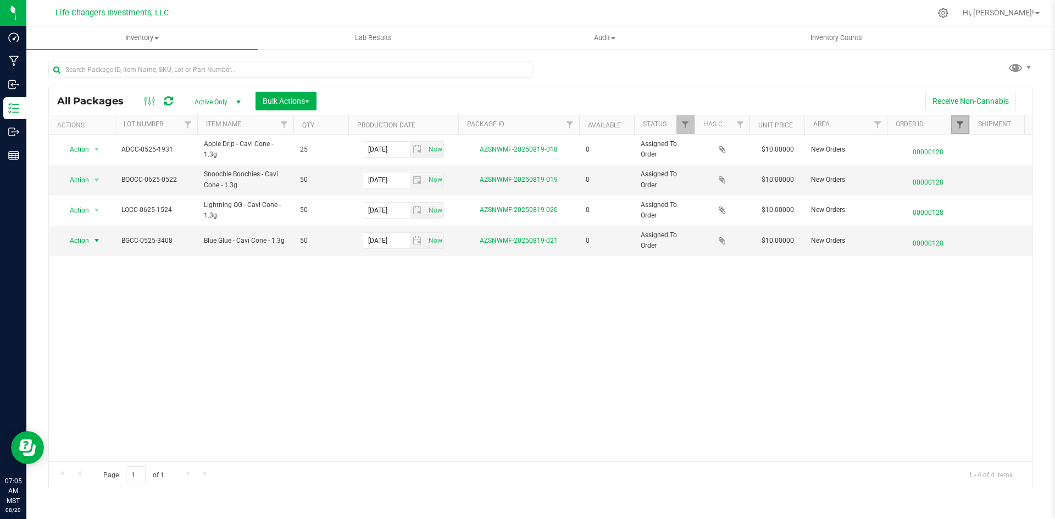
click at [956, 127] on span "Filter" at bounding box center [959, 124] width 9 height 9
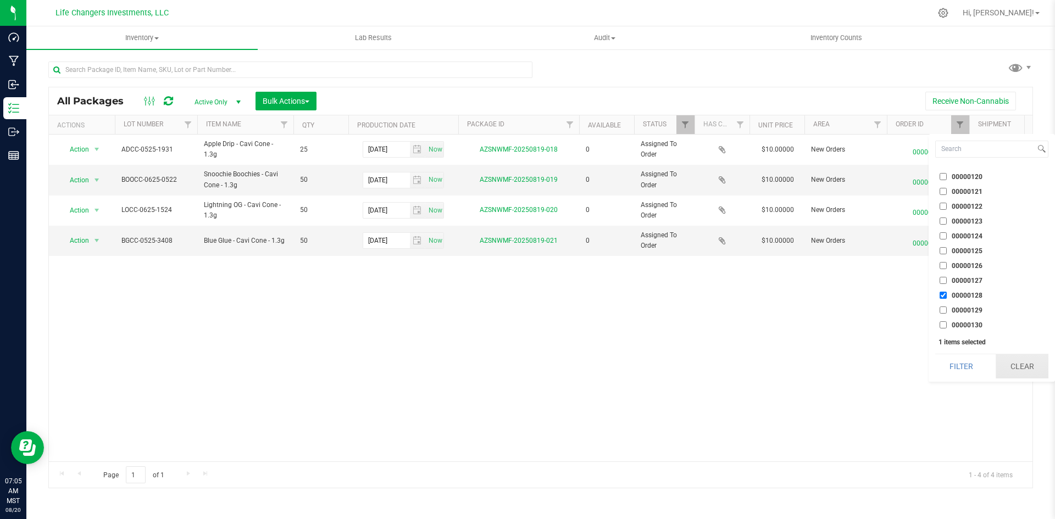
click at [1024, 369] on button "Clear" at bounding box center [1021, 366] width 53 height 24
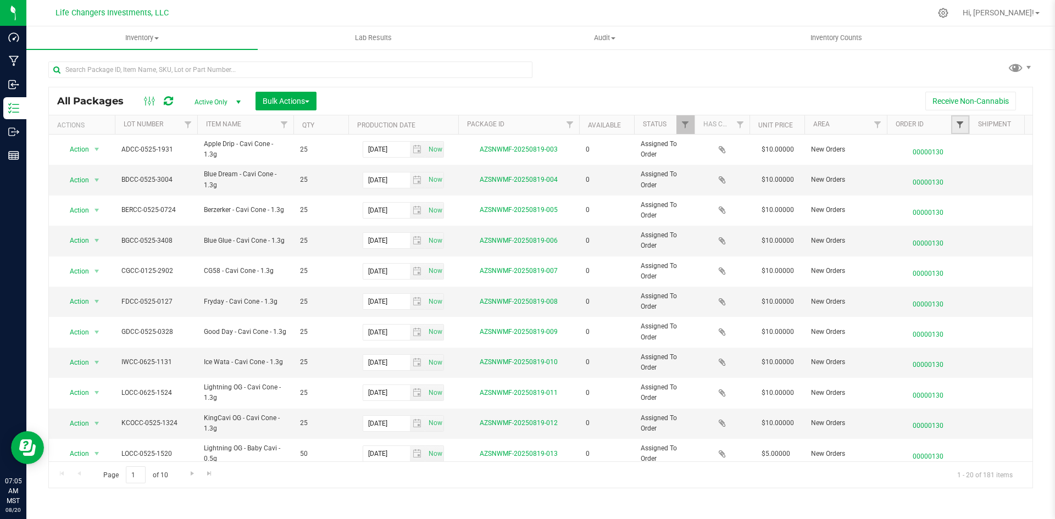
click at [964, 126] on span "Filter" at bounding box center [959, 124] width 9 height 9
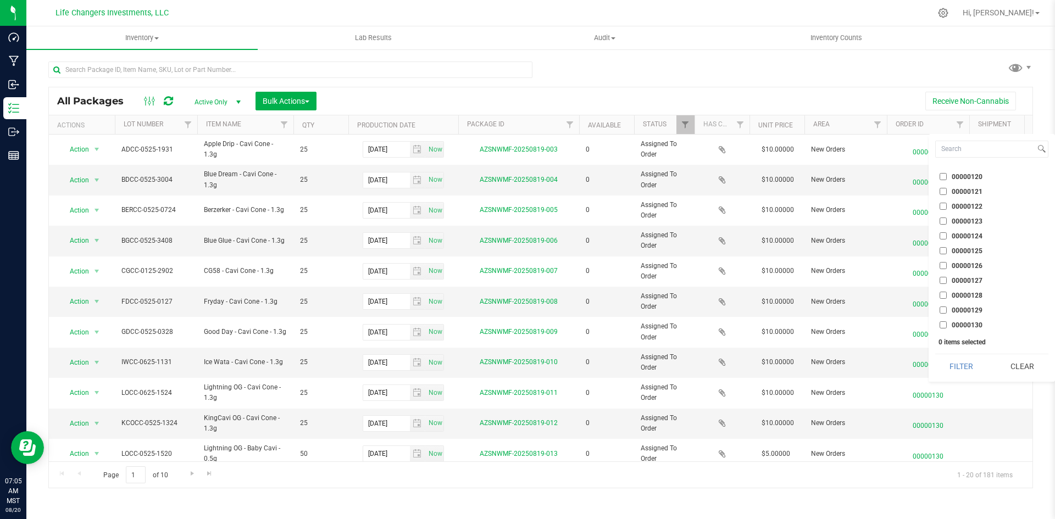
click at [946, 308] on label "00000129" at bounding box center [960, 310] width 43 height 7
click at [946, 308] on input "00000129" at bounding box center [942, 310] width 7 height 7
checkbox input "true"
click at [960, 366] on button "Filter" at bounding box center [961, 366] width 53 height 24
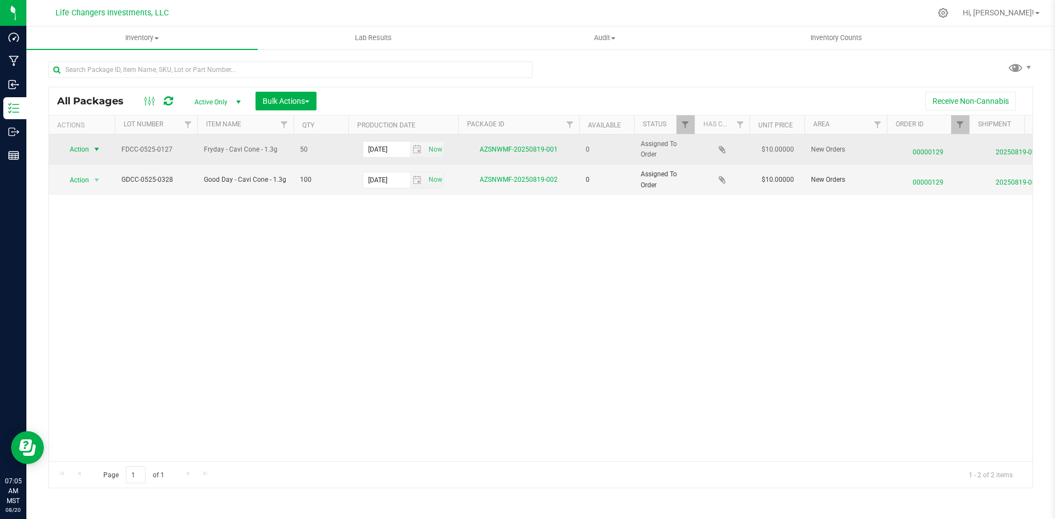
drag, startPoint x: 108, startPoint y: 146, endPoint x: 100, endPoint y: 146, distance: 8.2
click at [106, 146] on td "Action Action Edit attributes Global inventory Package audit log Print package …" at bounding box center [82, 150] width 66 height 30
click at [97, 146] on span "select" at bounding box center [96, 149] width 9 height 9
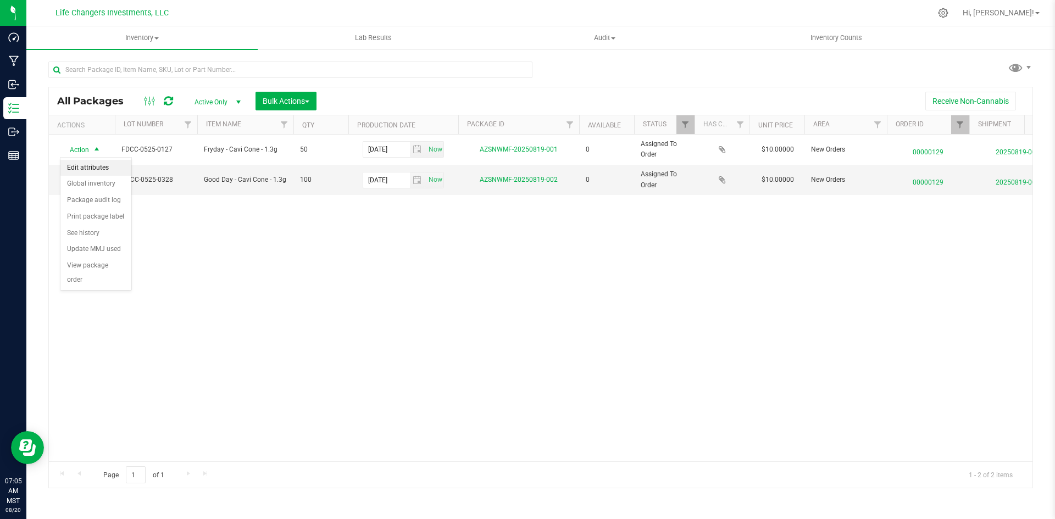
click at [99, 172] on li "Edit attributes" at bounding box center [95, 168] width 71 height 16
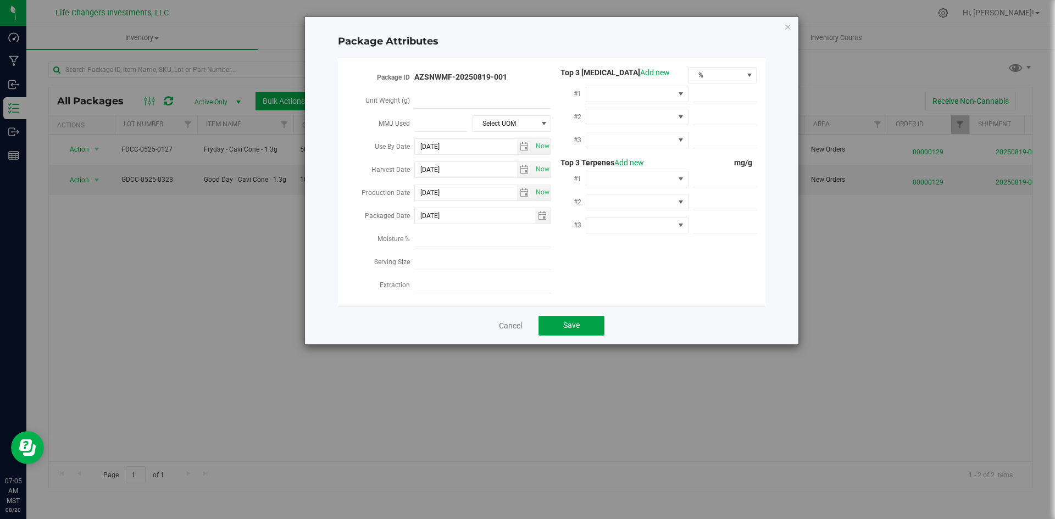
click at [569, 322] on span "Save" at bounding box center [571, 325] width 16 height 9
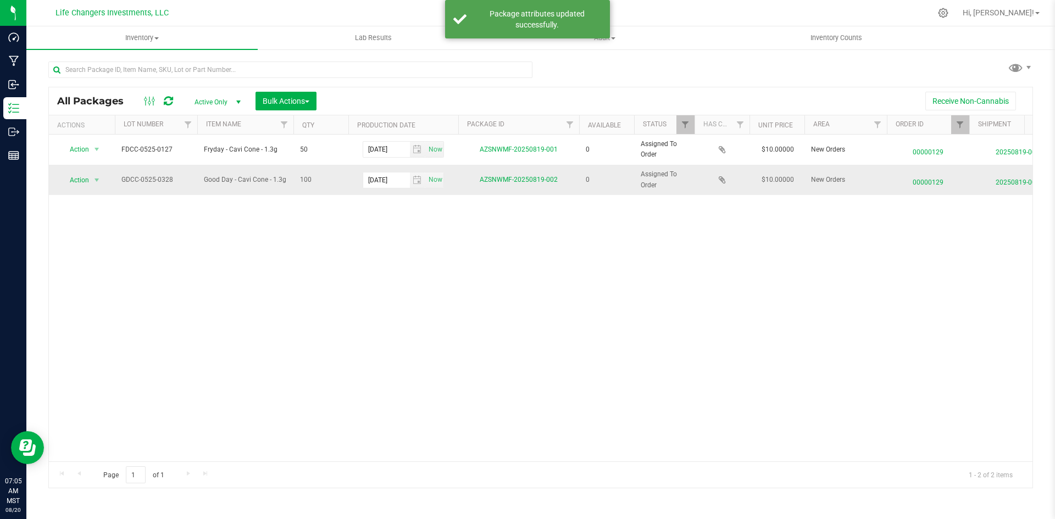
click at [79, 188] on td "Action Action Edit attributes Global inventory Package audit log Print package …" at bounding box center [82, 180] width 66 height 30
click at [79, 179] on span "Action" at bounding box center [75, 179] width 30 height 15
click at [105, 198] on li "Edit attributes" at bounding box center [95, 198] width 71 height 16
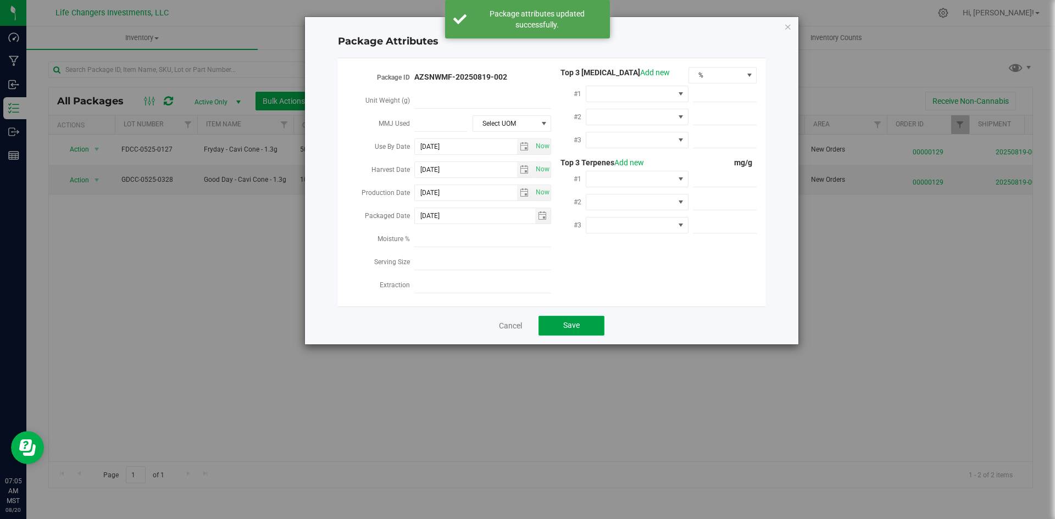
click at [553, 316] on button "Save" at bounding box center [571, 326] width 66 height 20
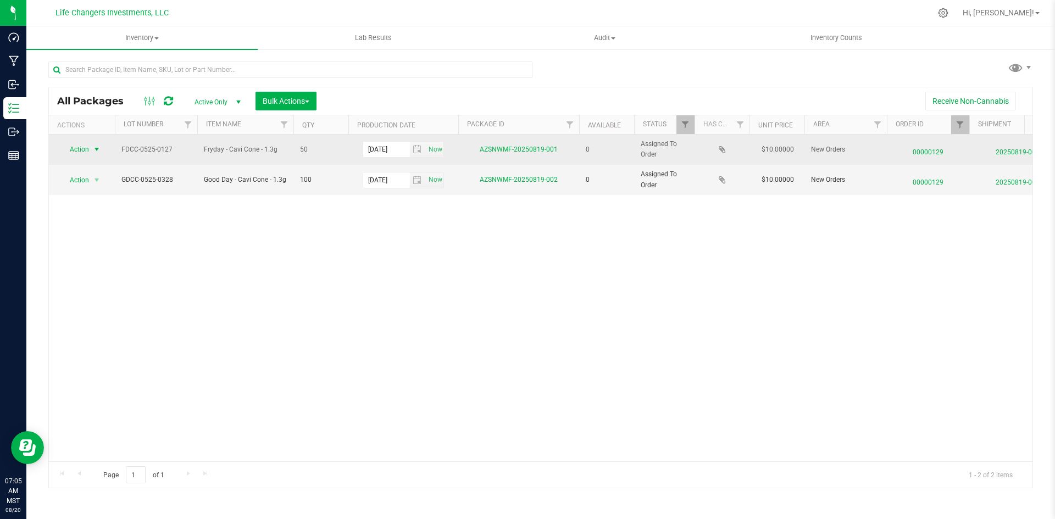
click at [75, 150] on span "Action" at bounding box center [75, 149] width 30 height 15
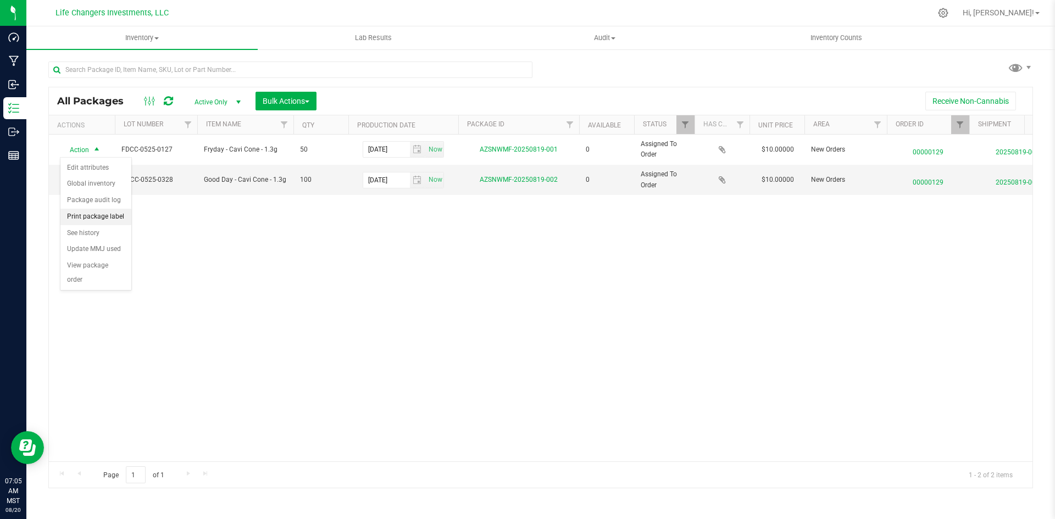
click at [113, 213] on li "Print package label" at bounding box center [95, 217] width 71 height 16
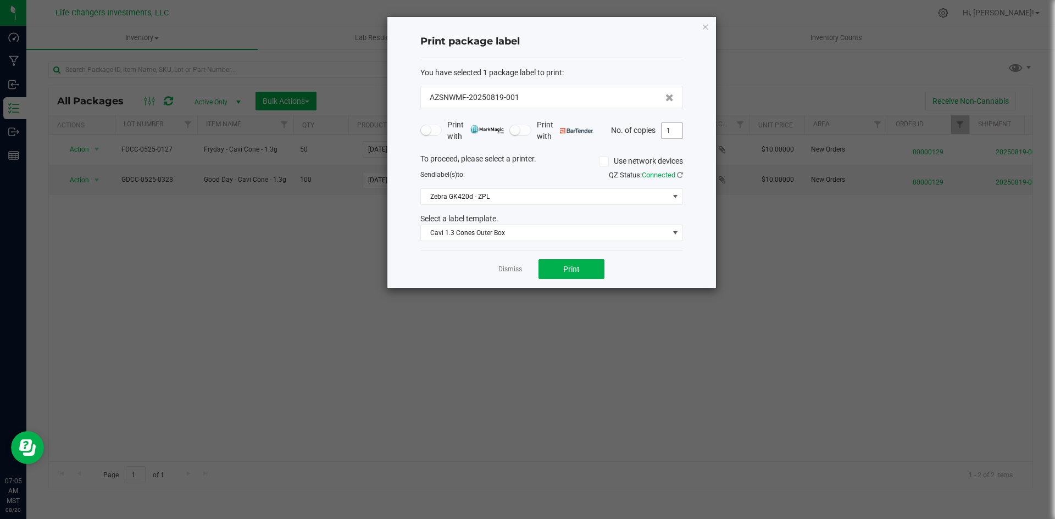
click at [677, 130] on input "1" at bounding box center [671, 130] width 21 height 15
type input "2"
click at [572, 265] on span "Print" at bounding box center [571, 269] width 16 height 9
click at [705, 30] on icon "button" at bounding box center [705, 26] width 8 height 13
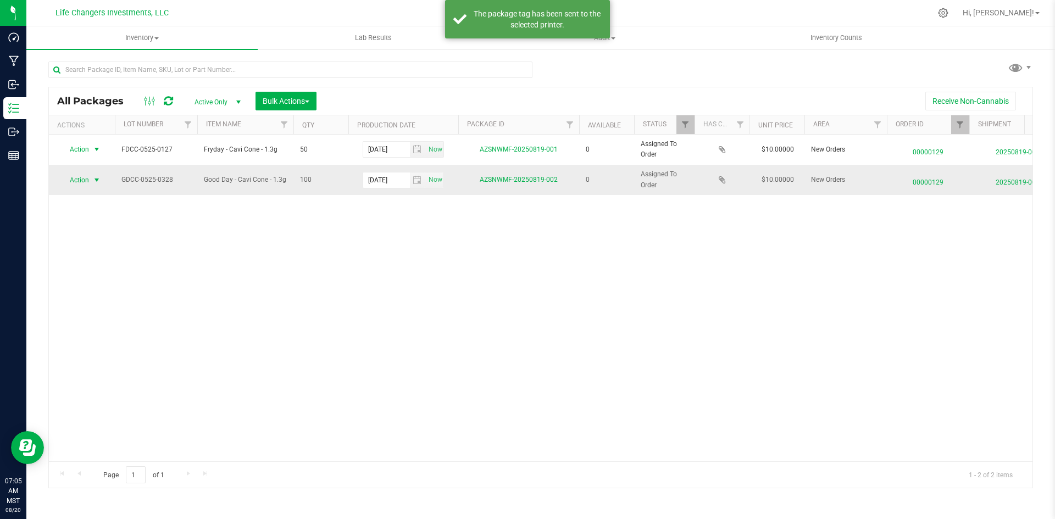
click at [88, 178] on span "Action" at bounding box center [75, 179] width 30 height 15
click at [109, 246] on li "Print package label" at bounding box center [95, 247] width 71 height 16
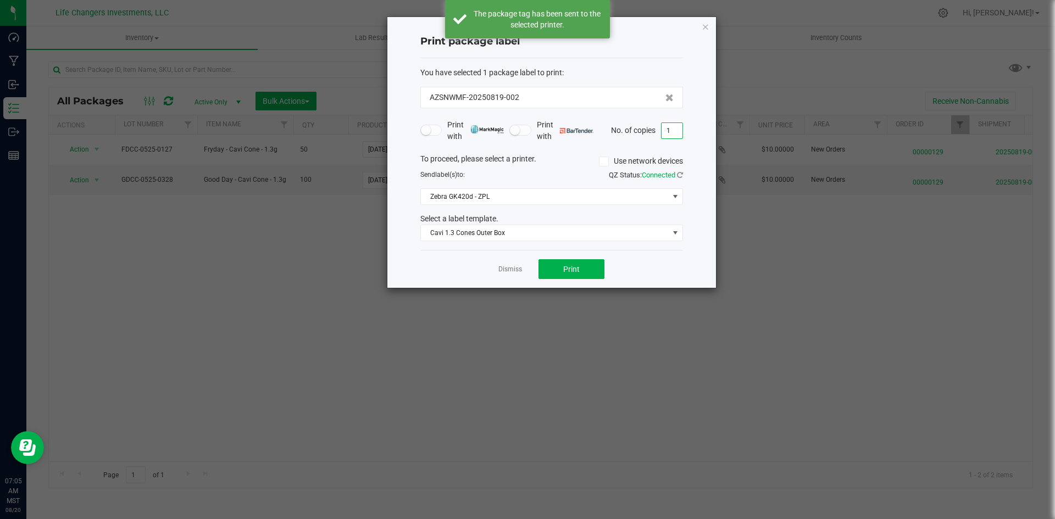
click at [675, 136] on input "1" at bounding box center [671, 130] width 21 height 15
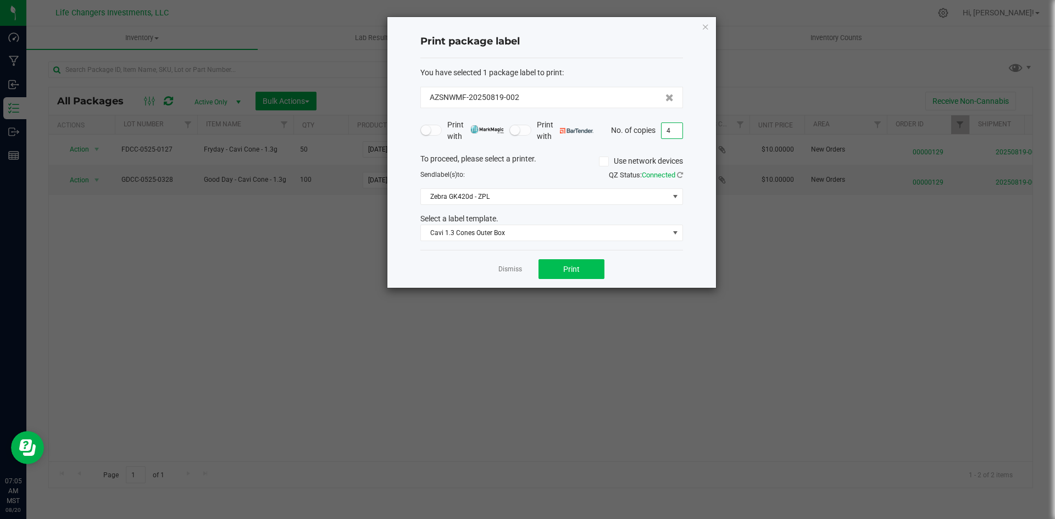
type input "4"
click at [576, 268] on span "Print" at bounding box center [571, 269] width 16 height 9
click at [707, 25] on icon "button" at bounding box center [705, 26] width 8 height 13
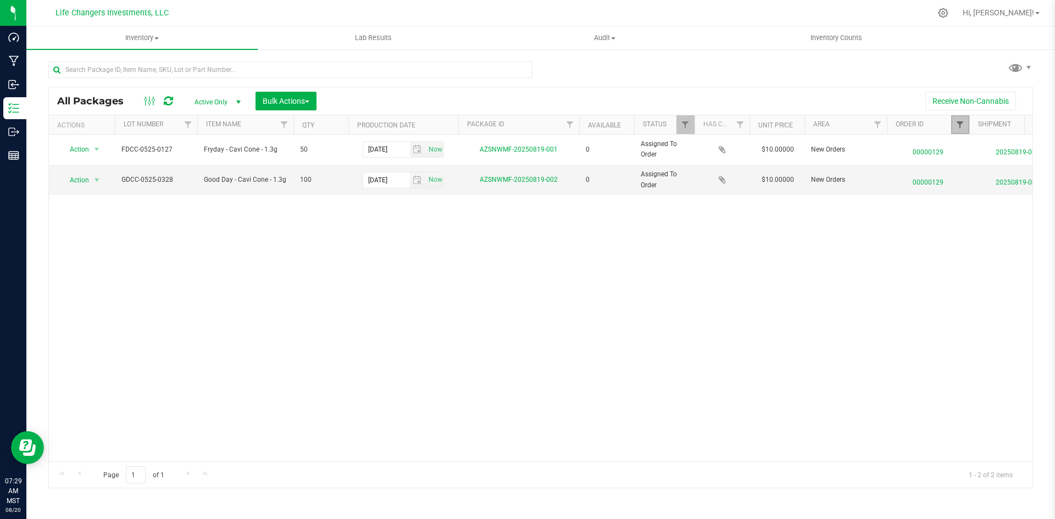
click at [961, 127] on span "Filter" at bounding box center [959, 124] width 9 height 9
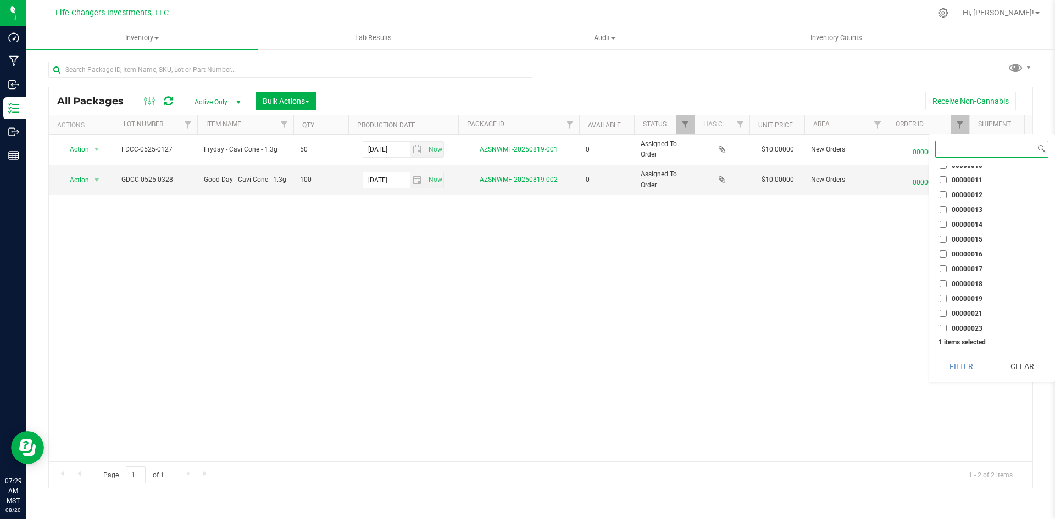
scroll to position [165, 0]
click at [1033, 364] on button "Clear" at bounding box center [1021, 366] width 53 height 24
